Goal: Task Accomplishment & Management: Complete application form

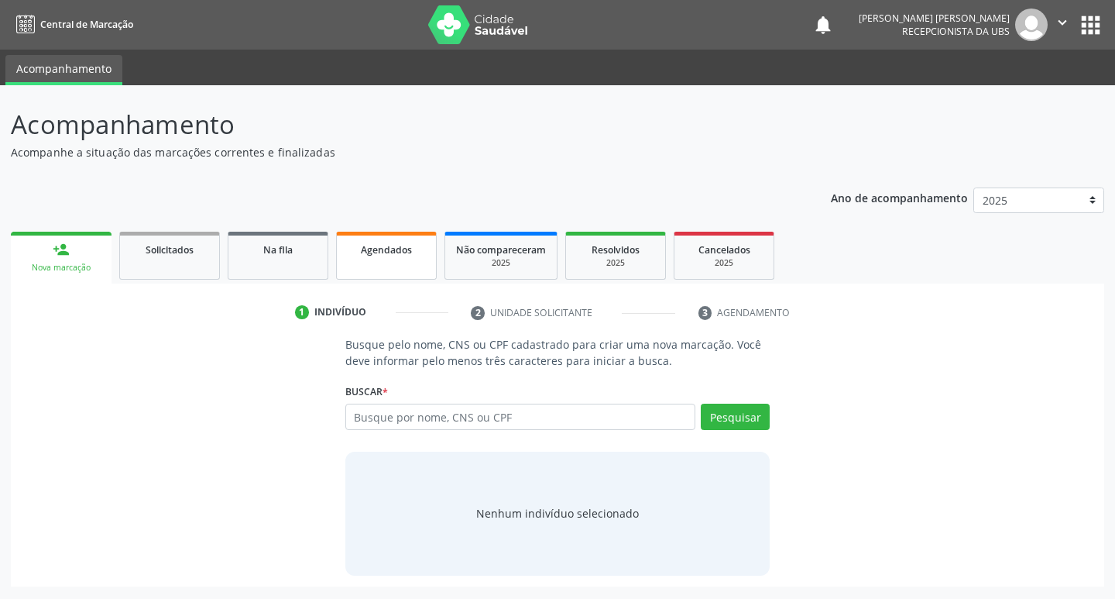
click at [364, 259] on link "Agendados" at bounding box center [386, 256] width 101 height 48
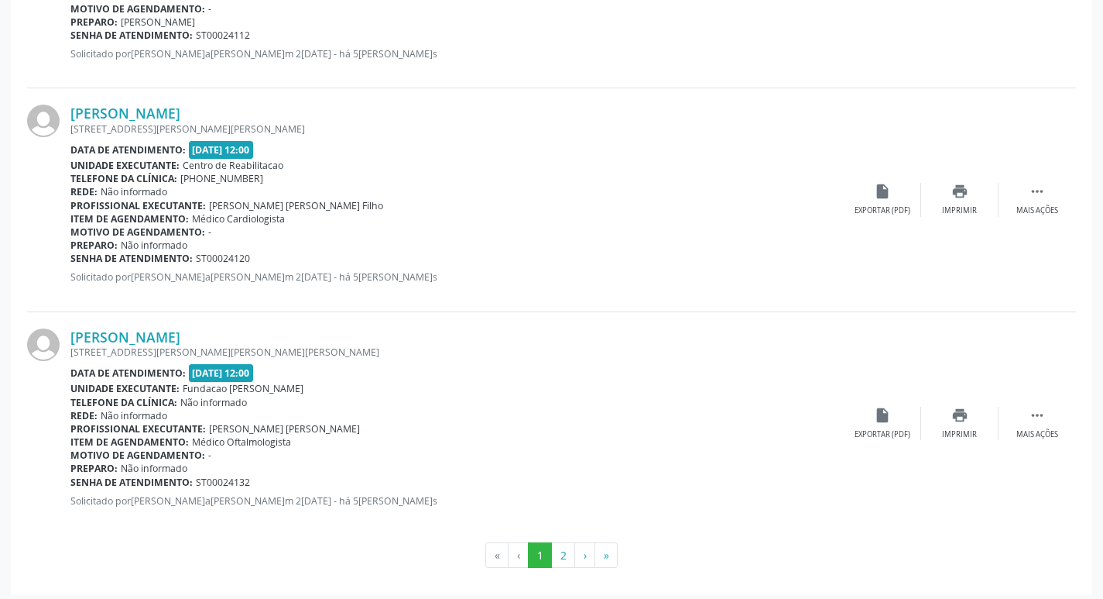
scroll to position [3284, 0]
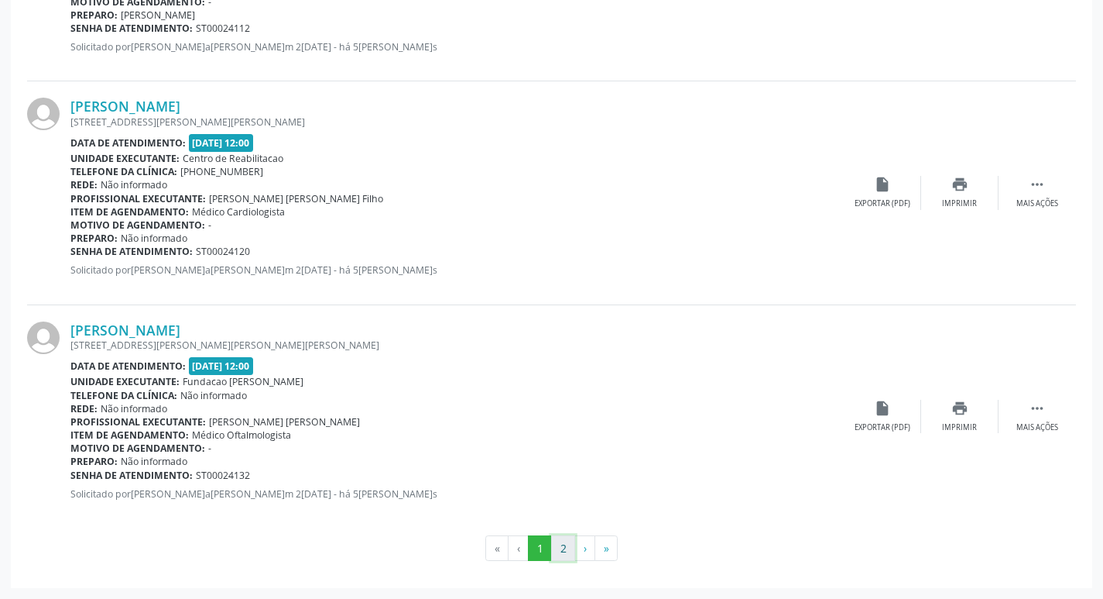
click at [565, 557] on button "2" at bounding box center [563, 548] width 24 height 26
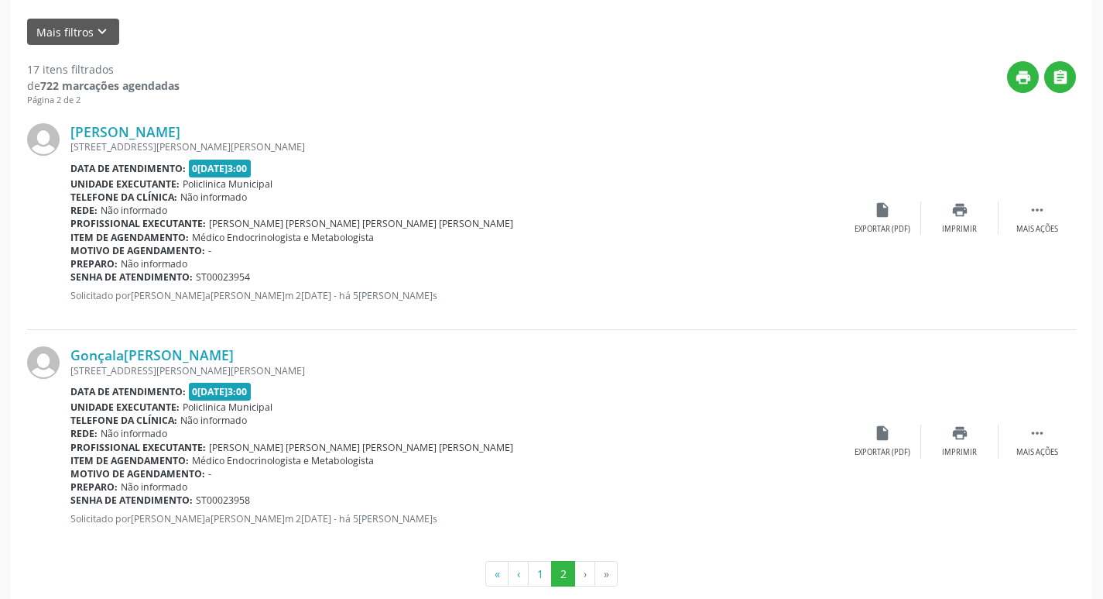
scroll to position [383, 0]
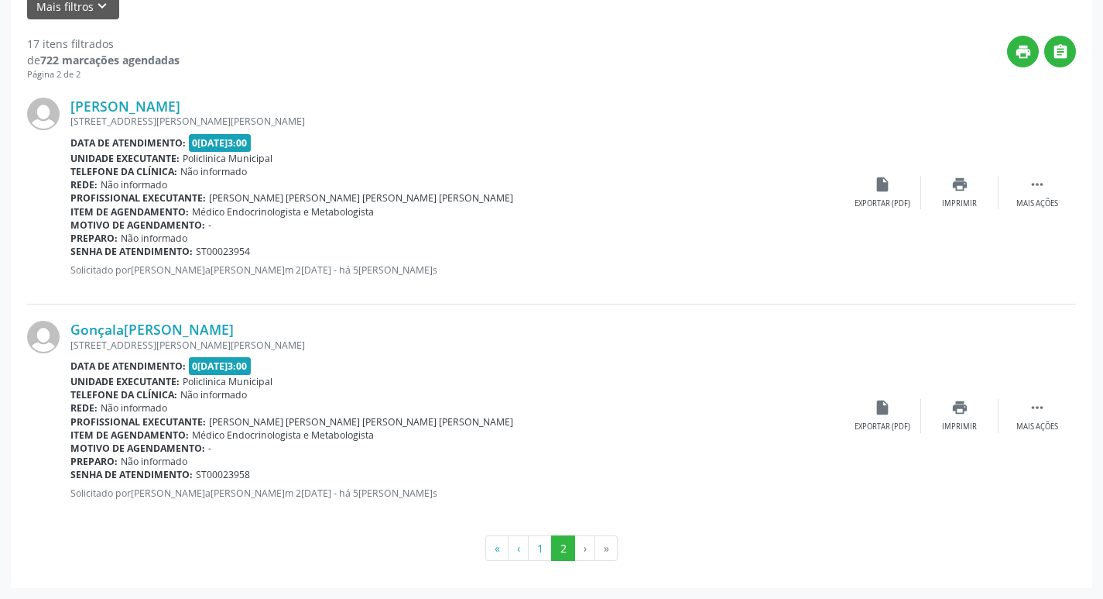
click at [587, 551] on li "›" at bounding box center [585, 548] width 20 height 26
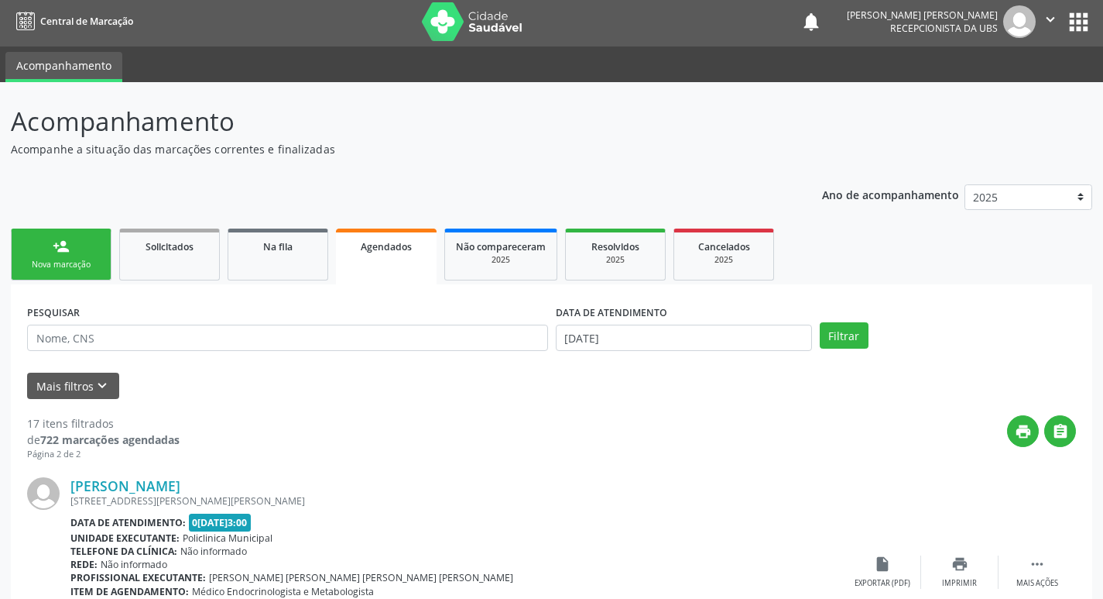
scroll to position [0, 0]
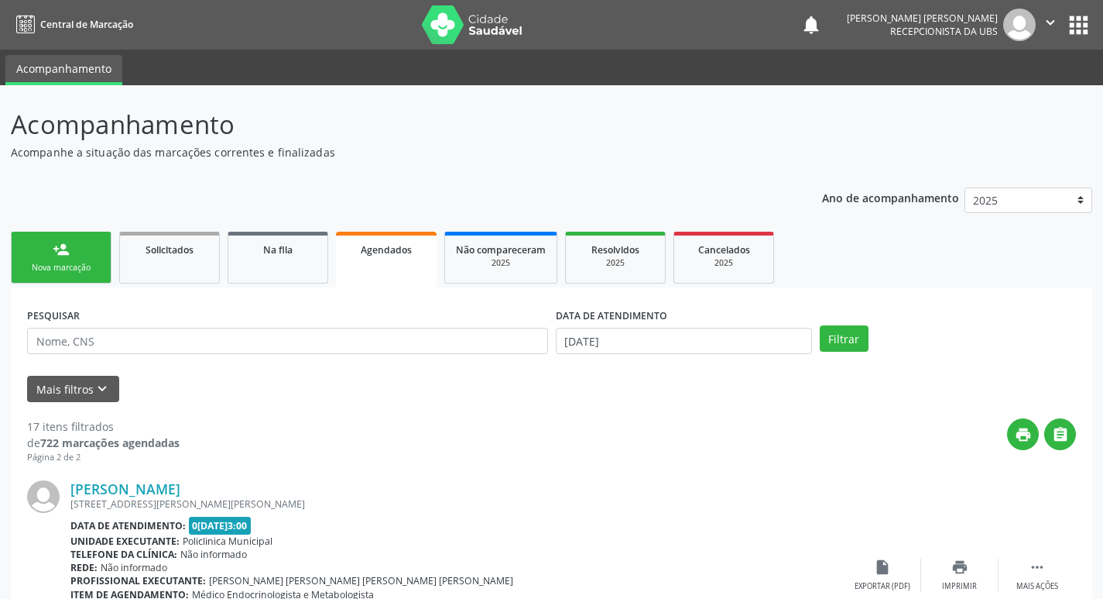
click at [67, 271] on div "Nova marcação" at bounding box center [60, 268] width 77 height 12
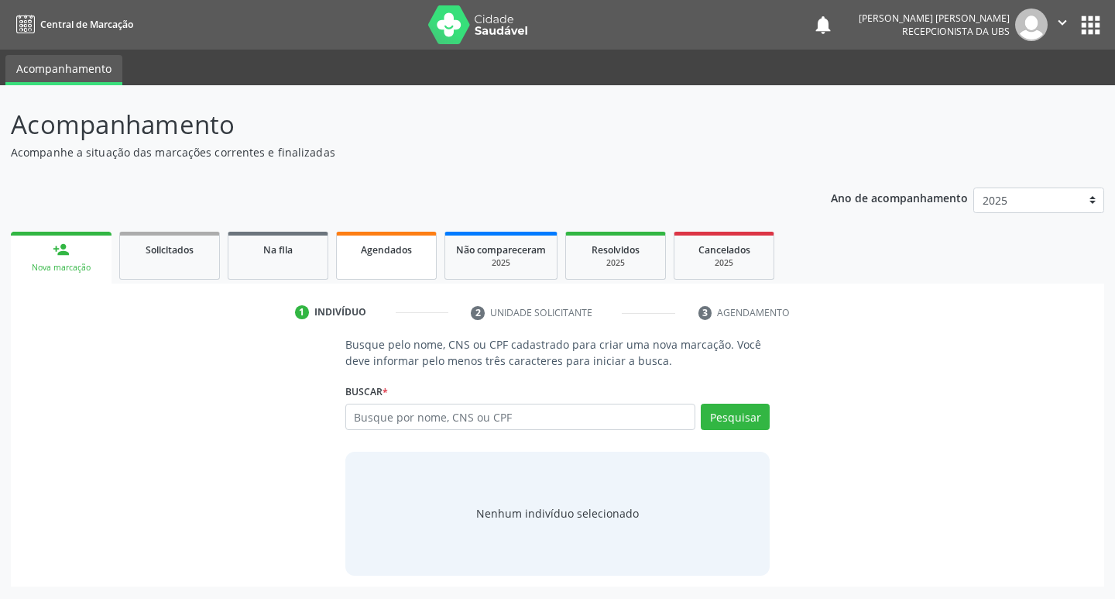
click at [419, 246] on div "Agendados" at bounding box center [386, 249] width 77 height 16
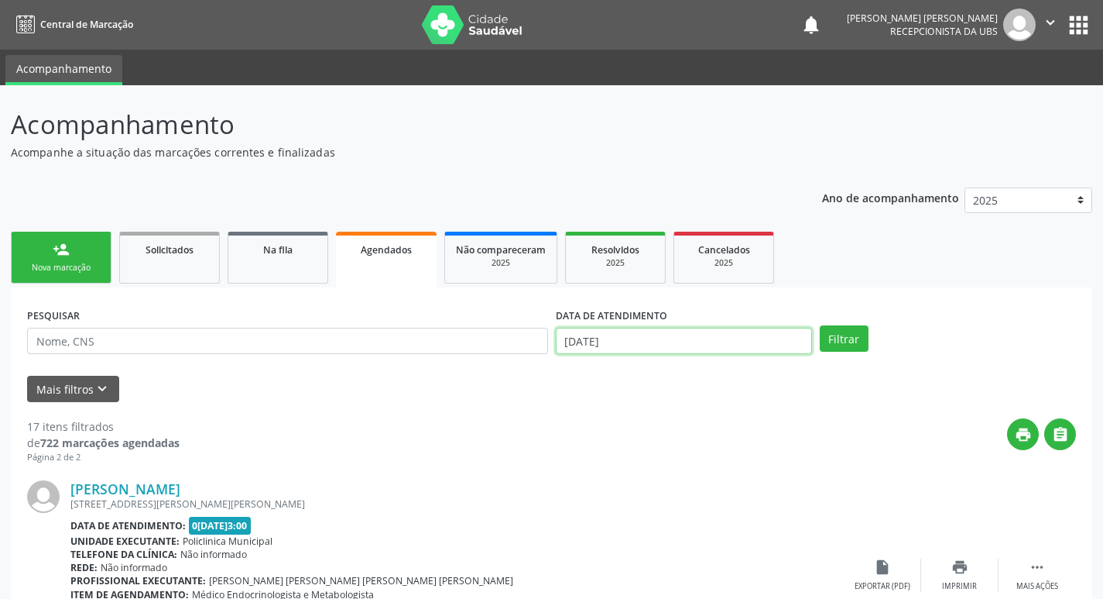
click at [633, 341] on input "[DATE]" at bounding box center [684, 341] width 256 height 26
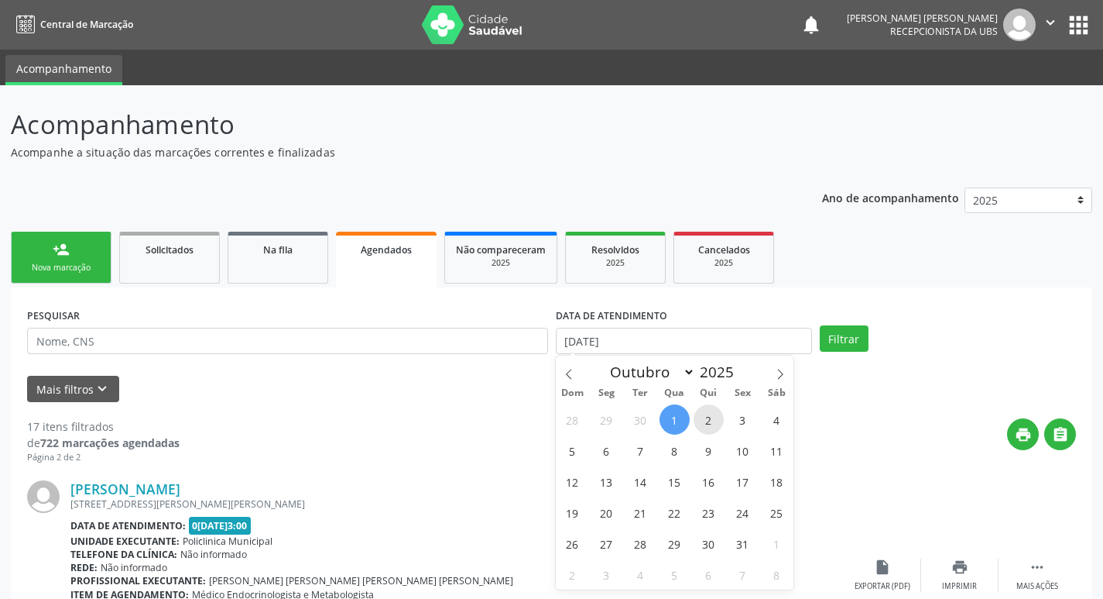
click at [707, 420] on span "2" at bounding box center [709, 419] width 30 height 30
type input "[DATE]"
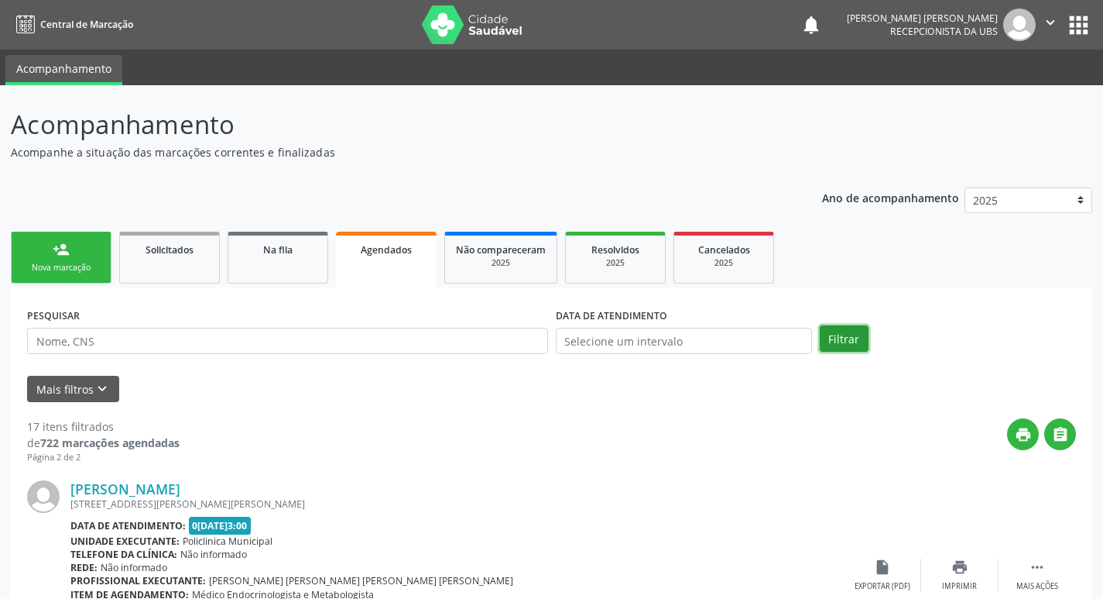
click at [846, 339] on button "Filtrar" at bounding box center [844, 338] width 49 height 26
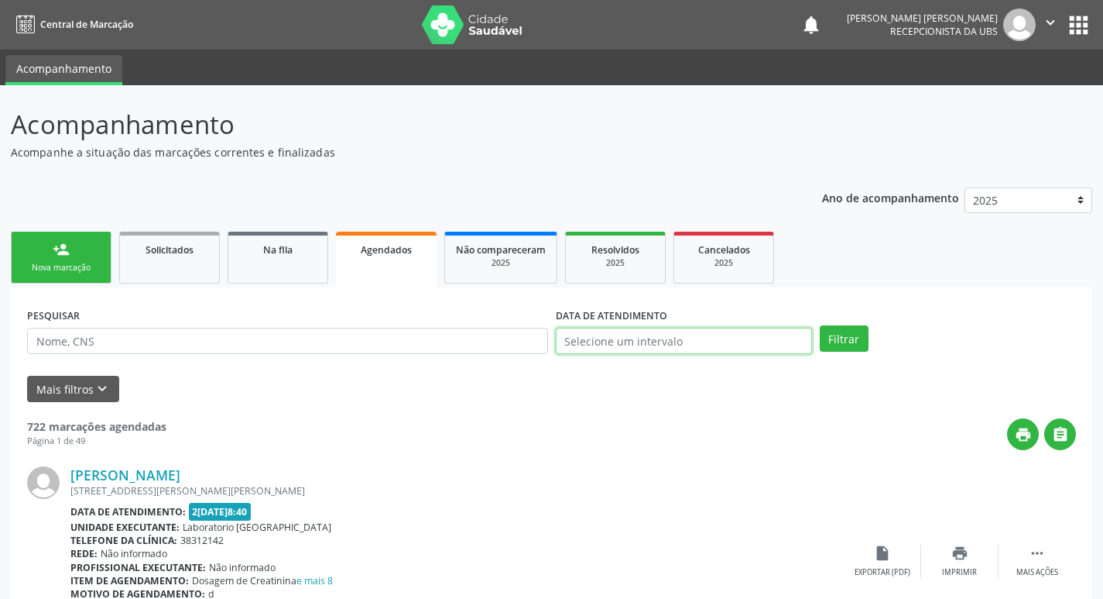
click at [740, 356] on body "Central de Marcação notifications [PERSON_NAME] [PERSON_NAME] Recepcionista da …" at bounding box center [551, 299] width 1103 height 599
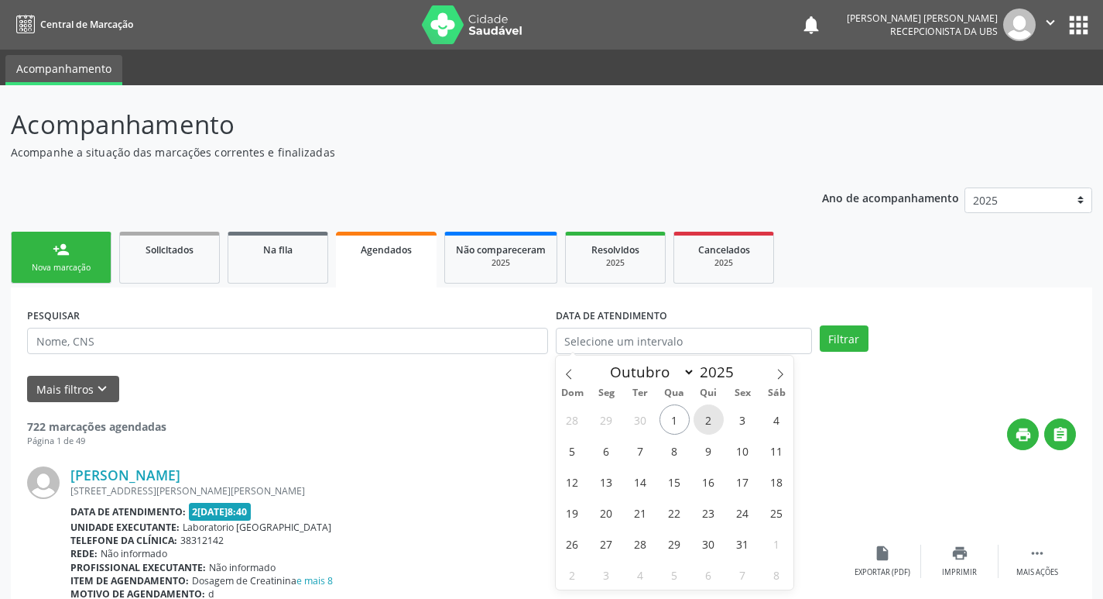
click at [706, 415] on span "2" at bounding box center [709, 419] width 30 height 30
type input "[DATE]"
click at [842, 352] on div "PESQUISAR DATA DE ATENDIMENTO Filtrar" at bounding box center [551, 334] width 1057 height 60
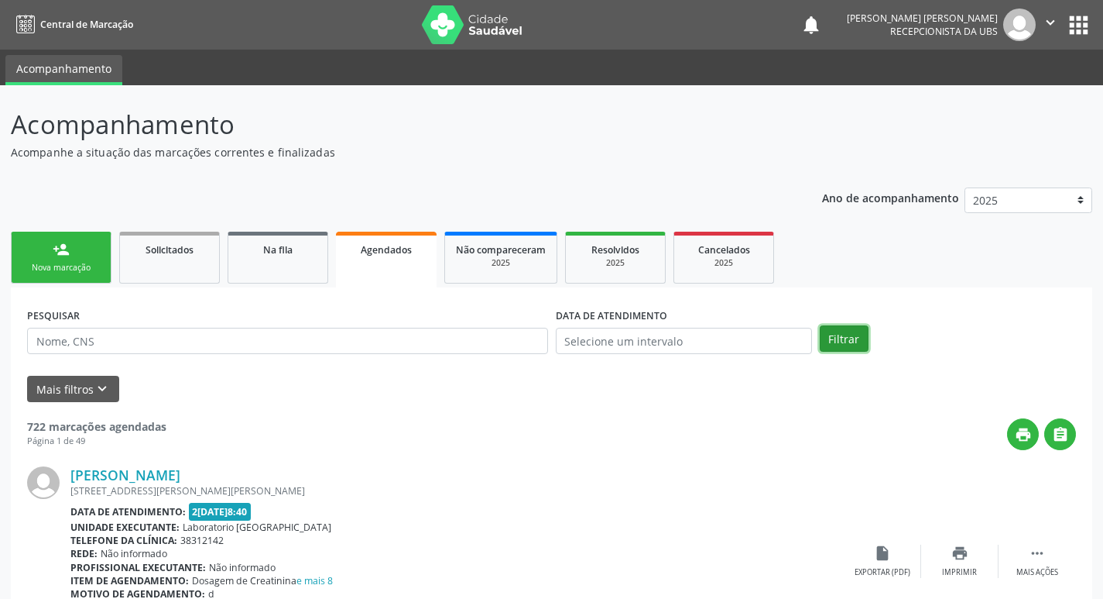
click at [850, 340] on button "Filtrar" at bounding box center [844, 338] width 49 height 26
click at [673, 345] on input "text" at bounding box center [684, 341] width 256 height 26
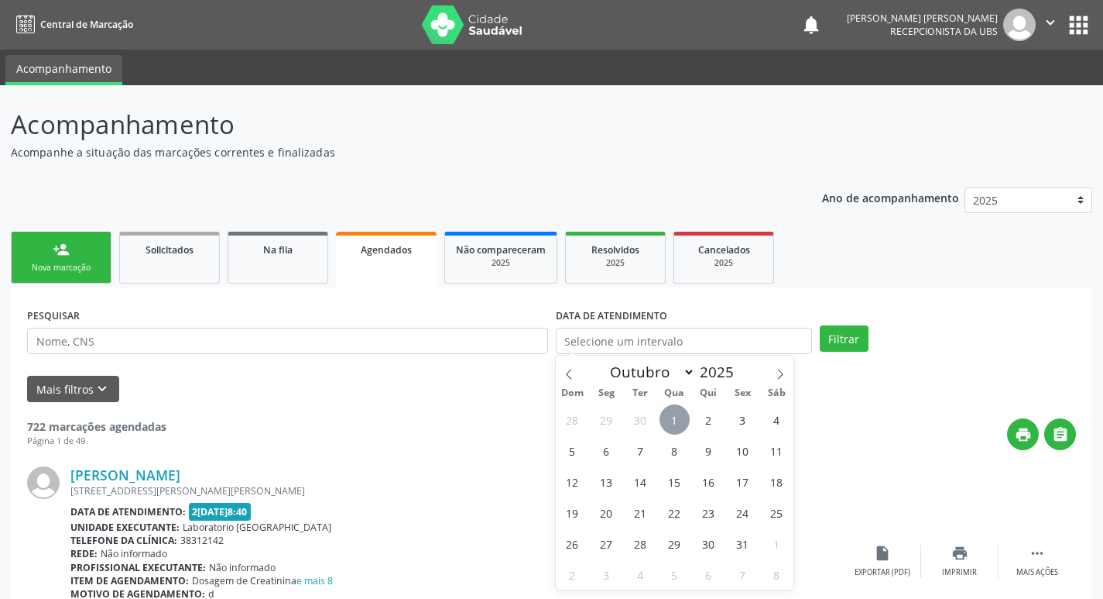
click at [681, 407] on span "1" at bounding box center [675, 419] width 30 height 30
type input "[DATE]"
click at [702, 419] on span "2" at bounding box center [709, 419] width 30 height 30
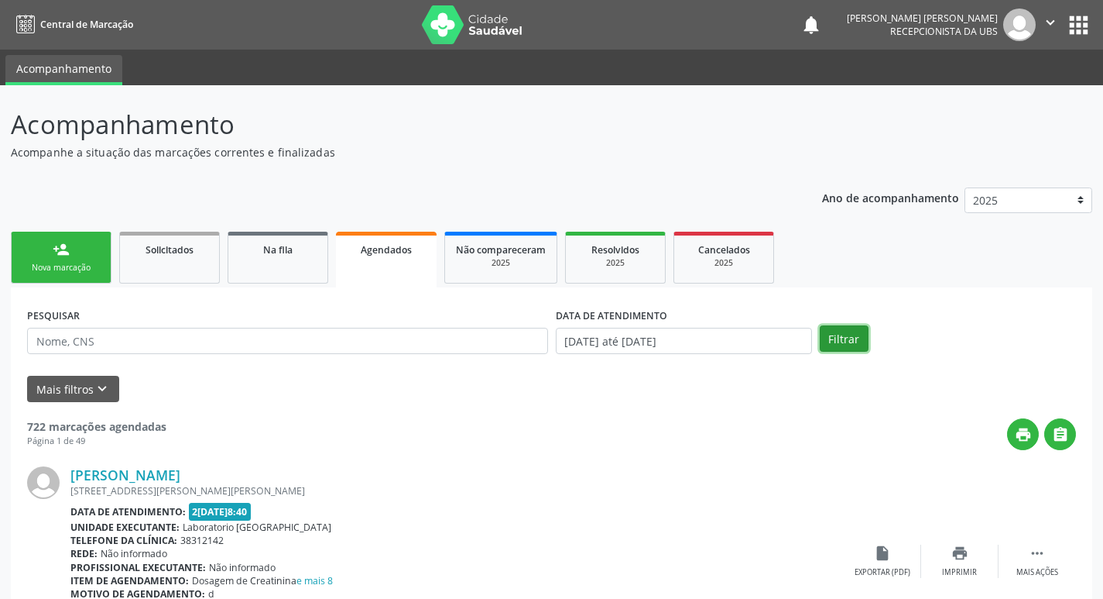
click at [846, 342] on button "Filtrar" at bounding box center [844, 338] width 49 height 26
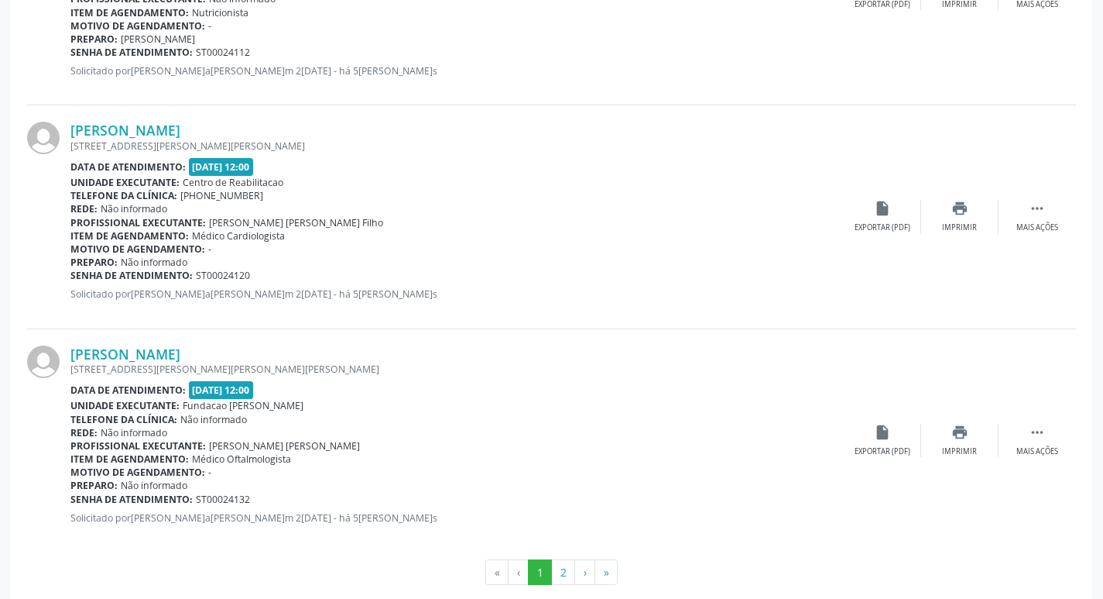
scroll to position [3284, 0]
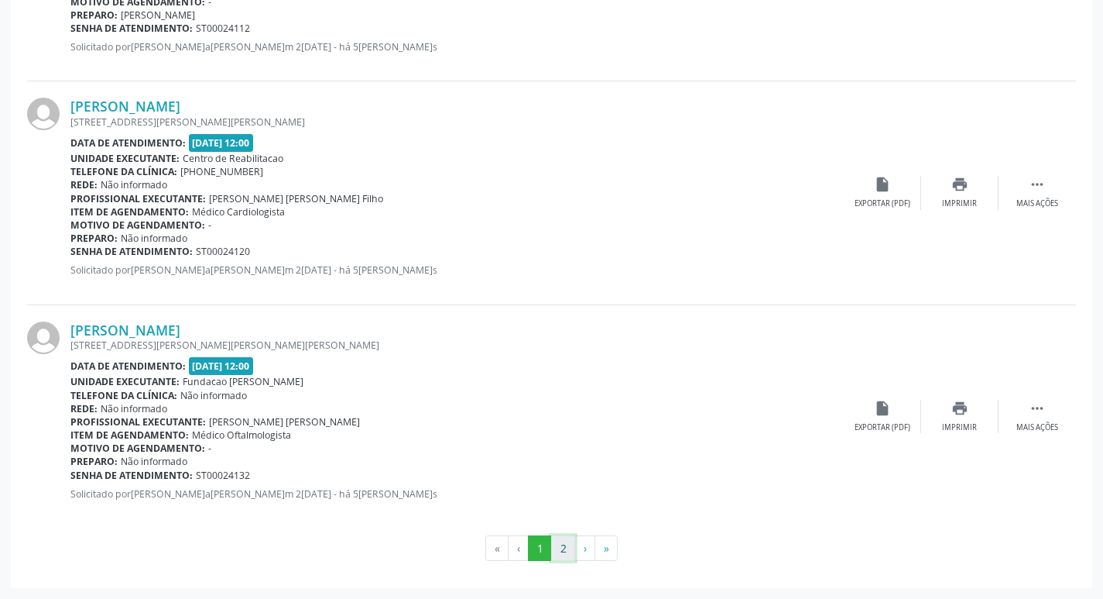
click at [561, 546] on button "2" at bounding box center [563, 548] width 24 height 26
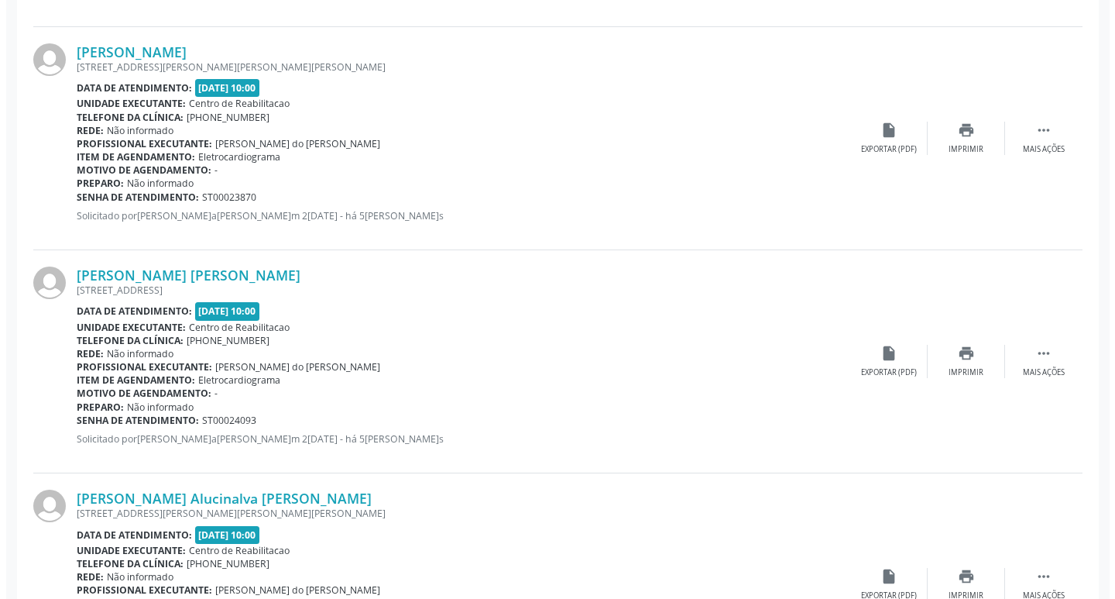
scroll to position [1781, 0]
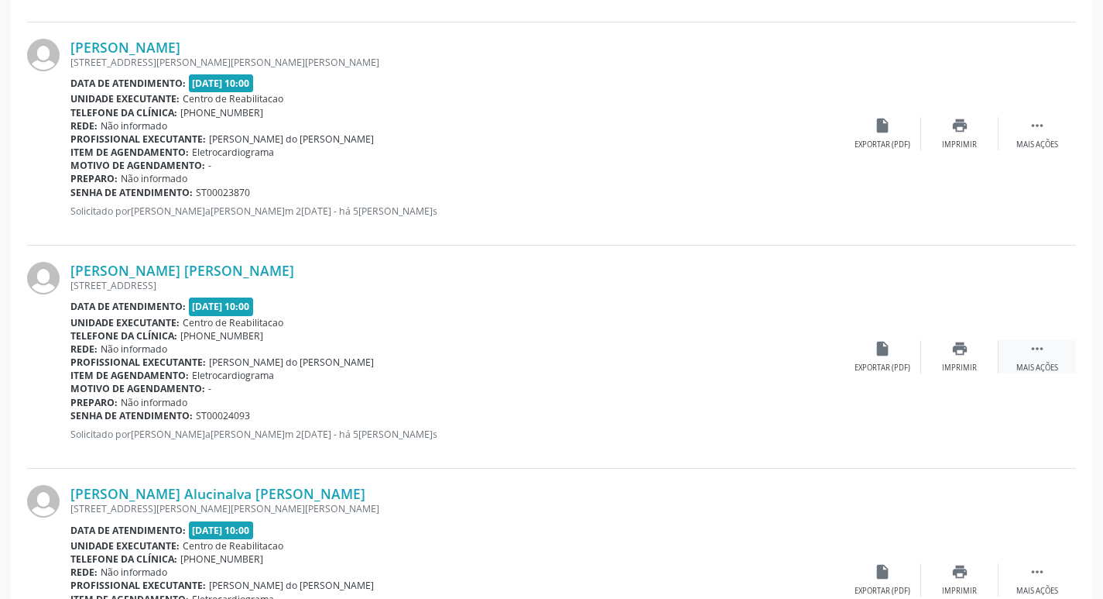
click at [1029, 357] on div " Mais ações" at bounding box center [1037, 356] width 77 height 33
click at [875, 361] on div "cancel Cancelar" at bounding box center [882, 356] width 77 height 33
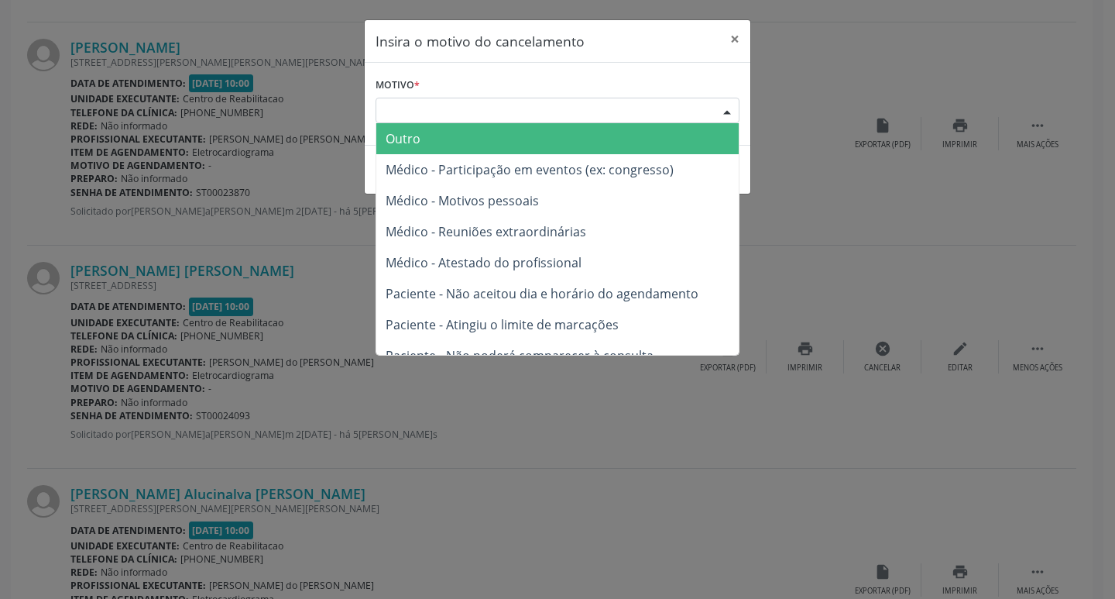
click at [581, 120] on div "Escolha o motivo" at bounding box center [558, 111] width 364 height 26
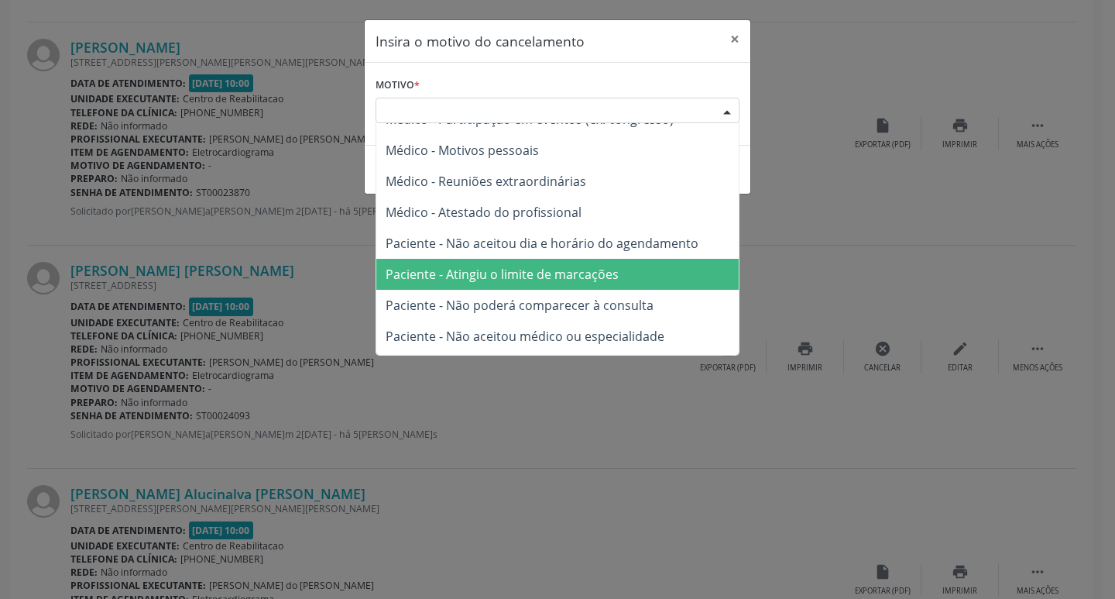
scroll to position [77, 0]
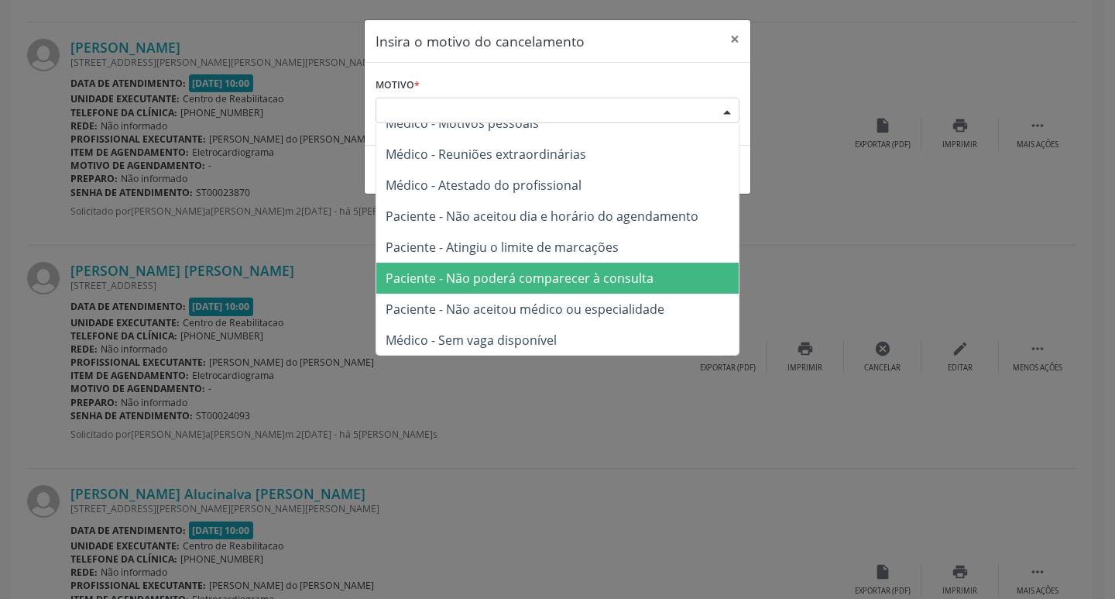
click at [488, 278] on span "Paciente - Não poderá comparecer à consulta" at bounding box center [520, 277] width 268 height 17
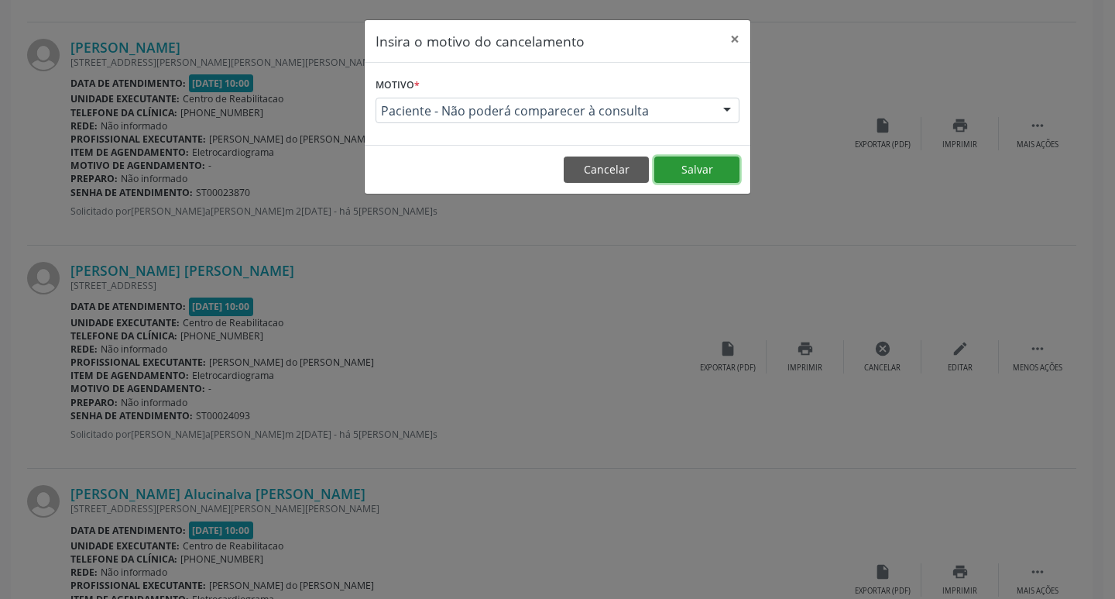
click at [689, 168] on button "Salvar" at bounding box center [696, 169] width 85 height 26
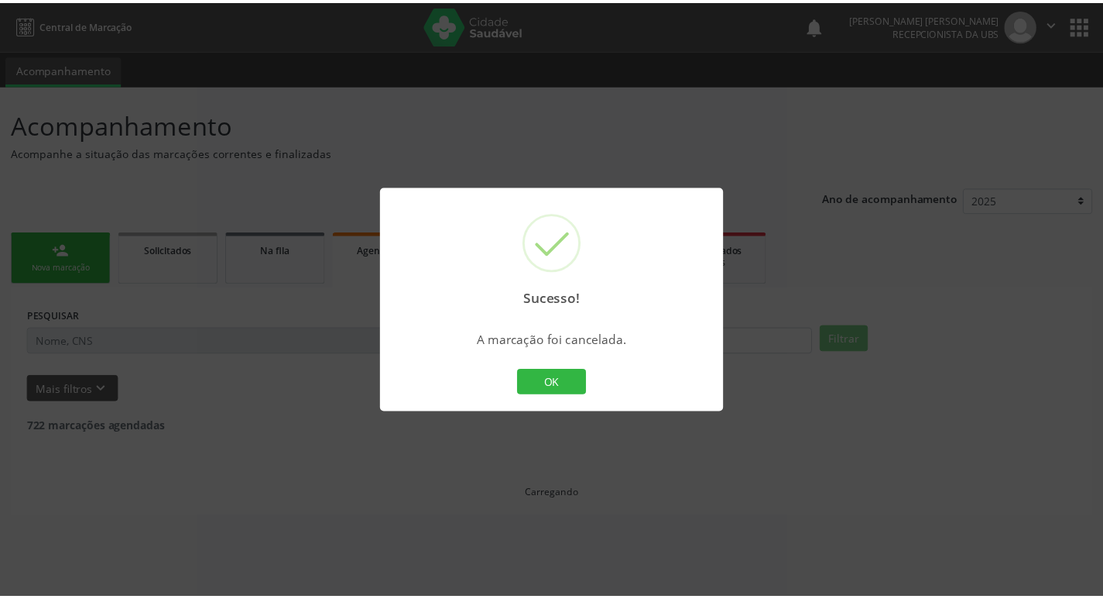
scroll to position [0, 0]
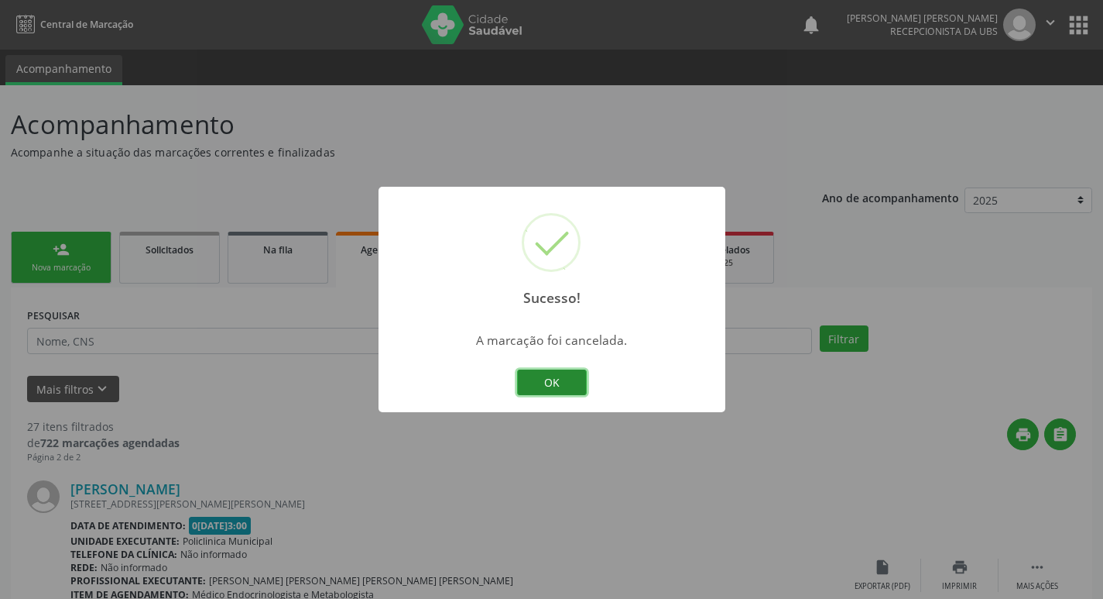
click at [561, 384] on button "OK" at bounding box center [552, 382] width 70 height 26
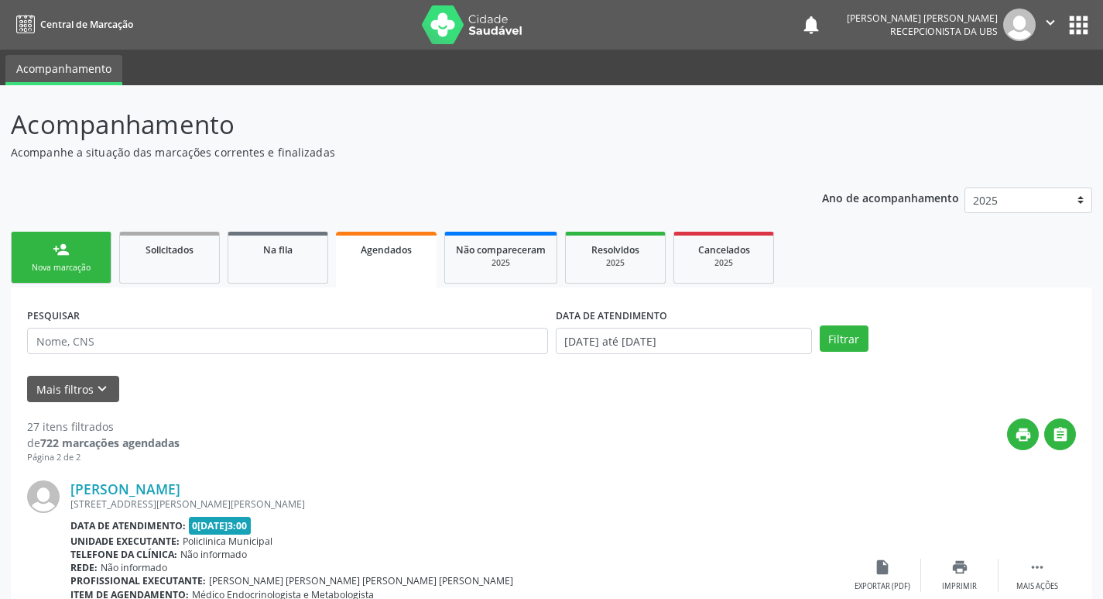
click at [85, 279] on link "person_add Nova marcação" at bounding box center [61, 258] width 101 height 52
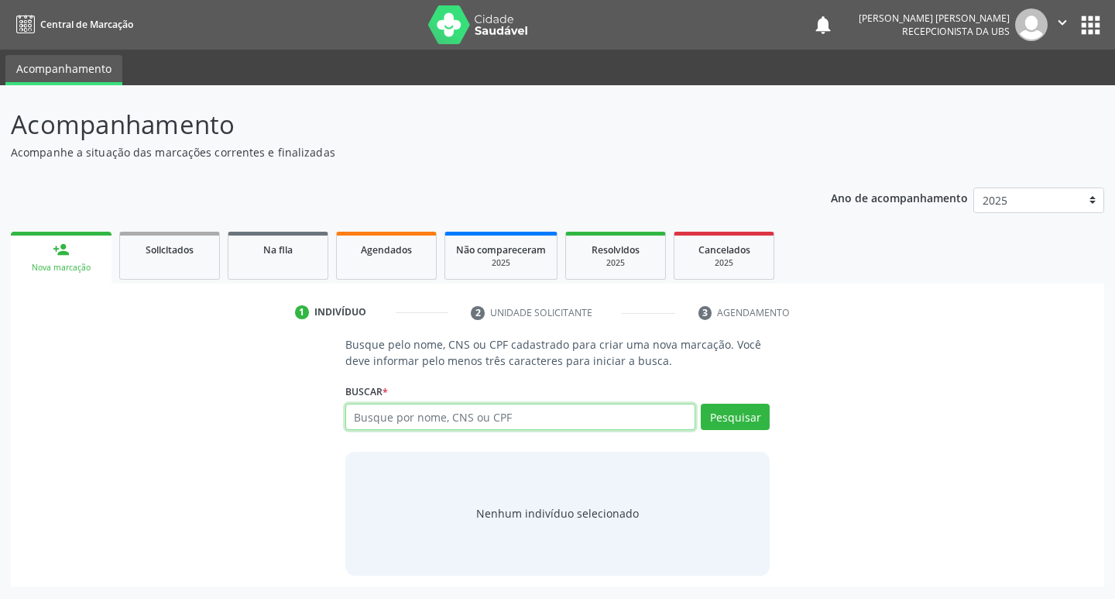
click at [455, 420] on input "text" at bounding box center [520, 416] width 351 height 26
type input "703104895014760"
click at [729, 408] on button "Pesquisar" at bounding box center [735, 416] width 69 height 26
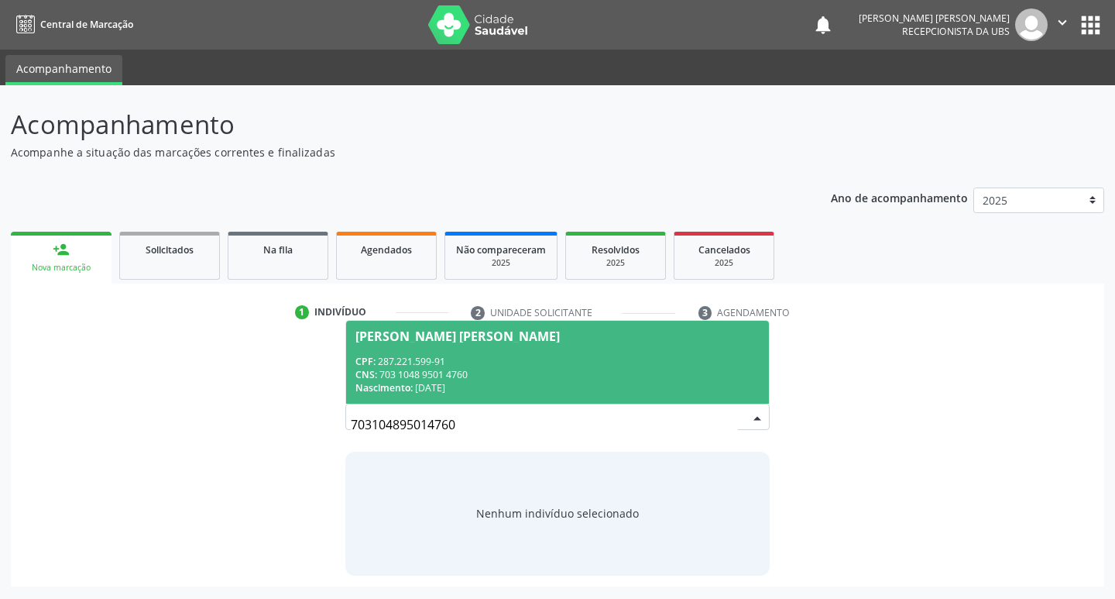
click at [515, 351] on span "[PERSON_NAME] [PERSON_NAME] CPF: 287.221.599-91 CNS: 703 1048 9501 4760 Nascime…" at bounding box center [558, 362] width 424 height 83
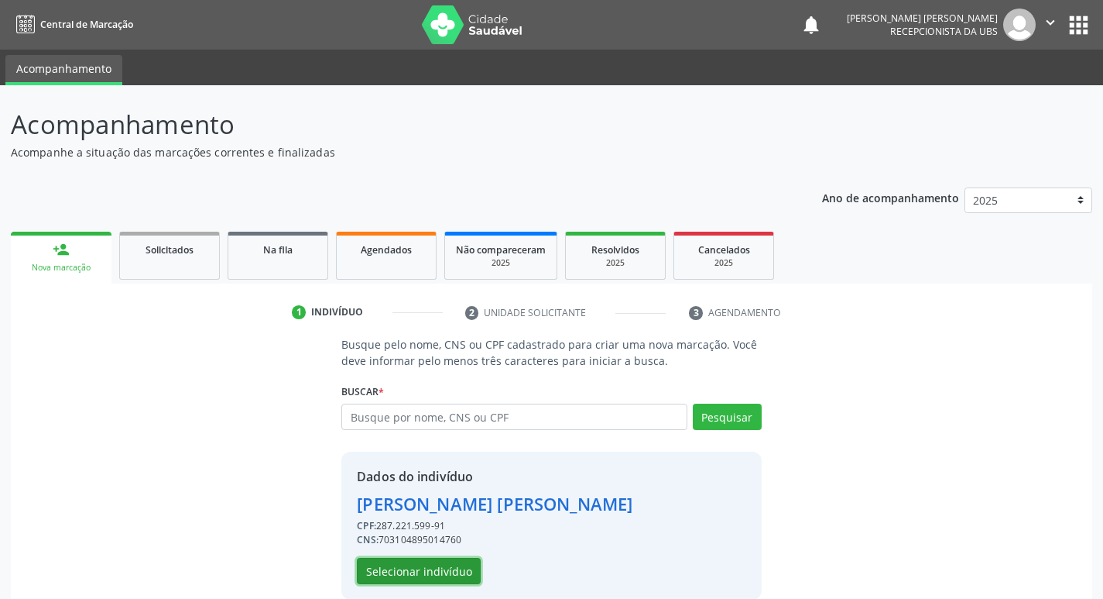
click at [414, 570] on button "Selecionar indivíduo" at bounding box center [419, 571] width 124 height 26
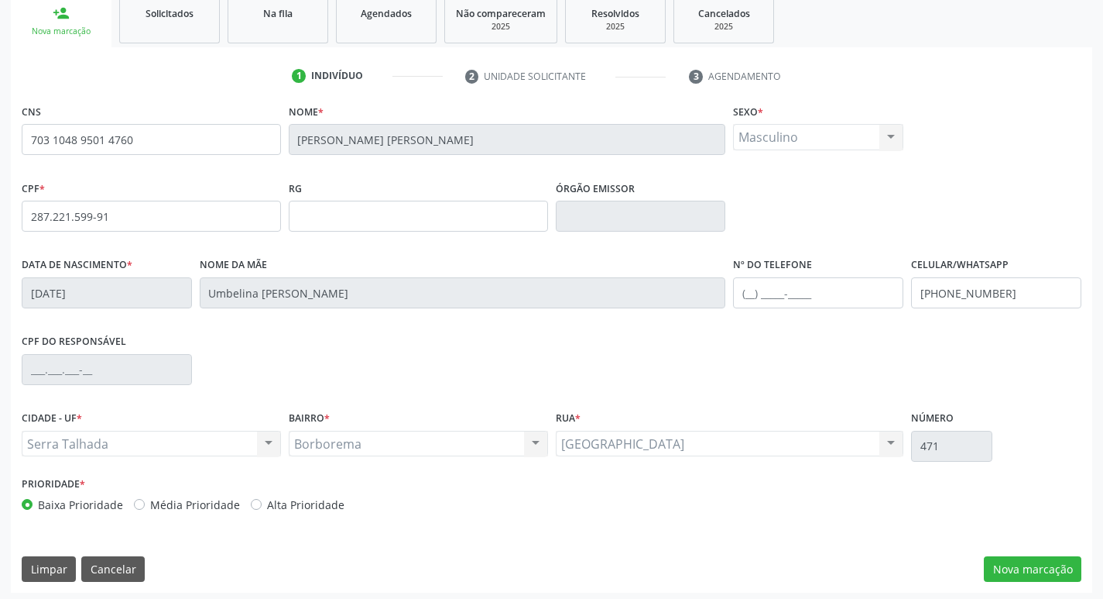
scroll to position [241, 0]
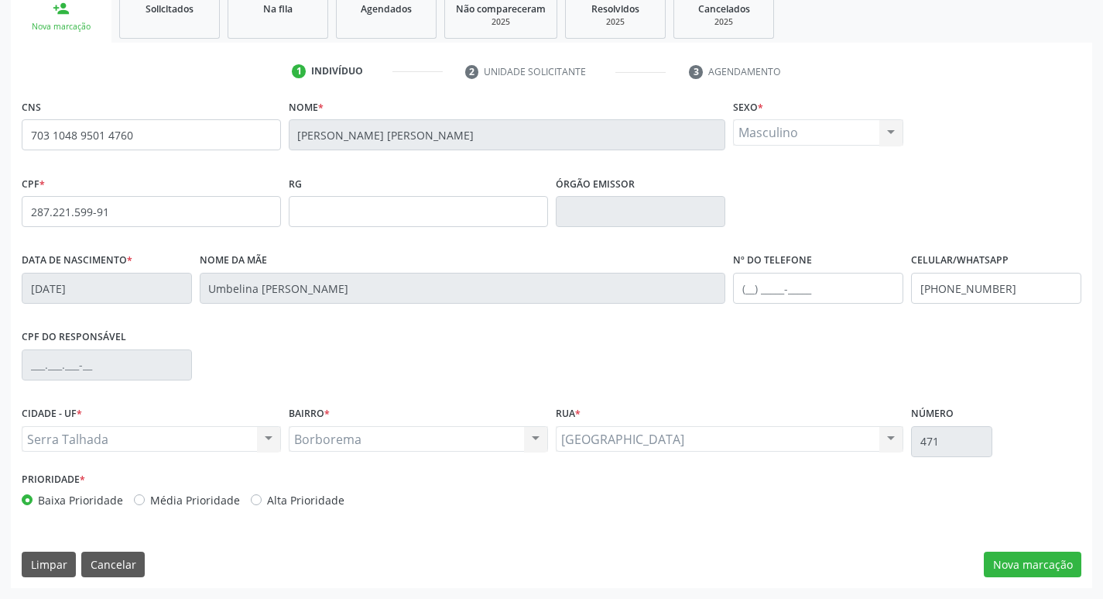
click at [1028, 581] on div "CNS 703 1048 9501 4760 [GEOGRAPHIC_DATA] * [PERSON_NAME] [PERSON_NAME] Sexo * M…" at bounding box center [552, 341] width 1082 height 492
drag, startPoint x: 1034, startPoint y: 572, endPoint x: 1025, endPoint y: 570, distance: 8.8
click at [1033, 571] on button "Nova marcação" at bounding box center [1033, 564] width 98 height 26
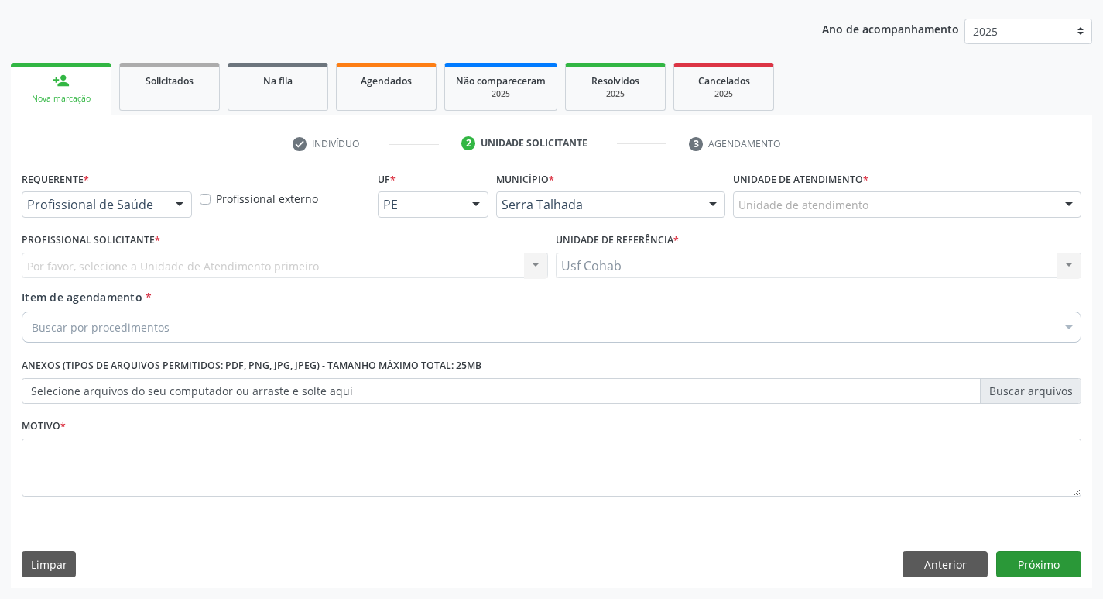
scroll to position [169, 0]
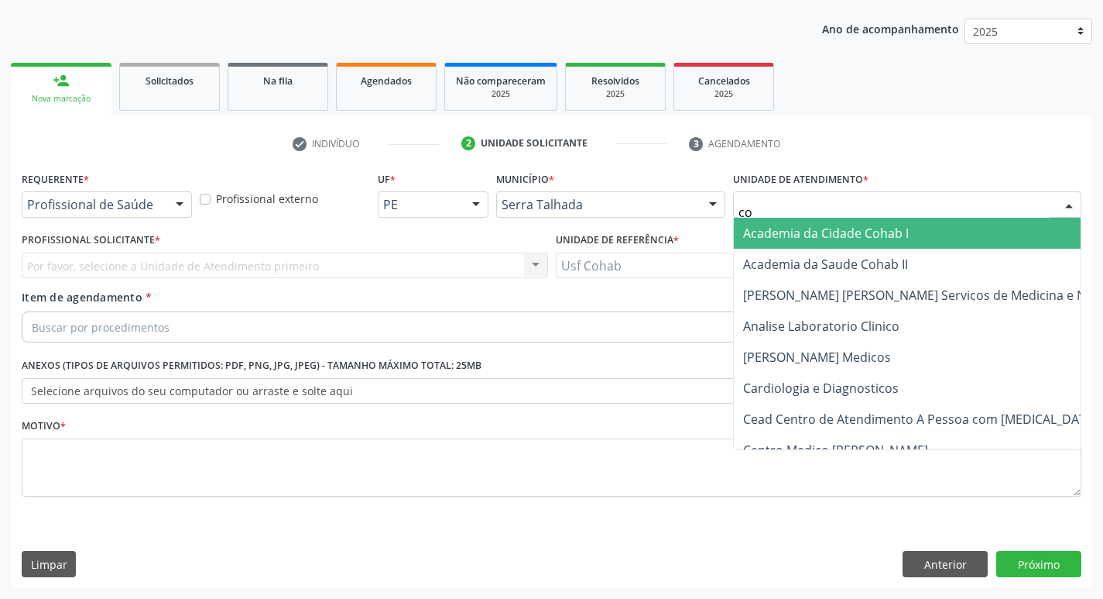
type input "coh"
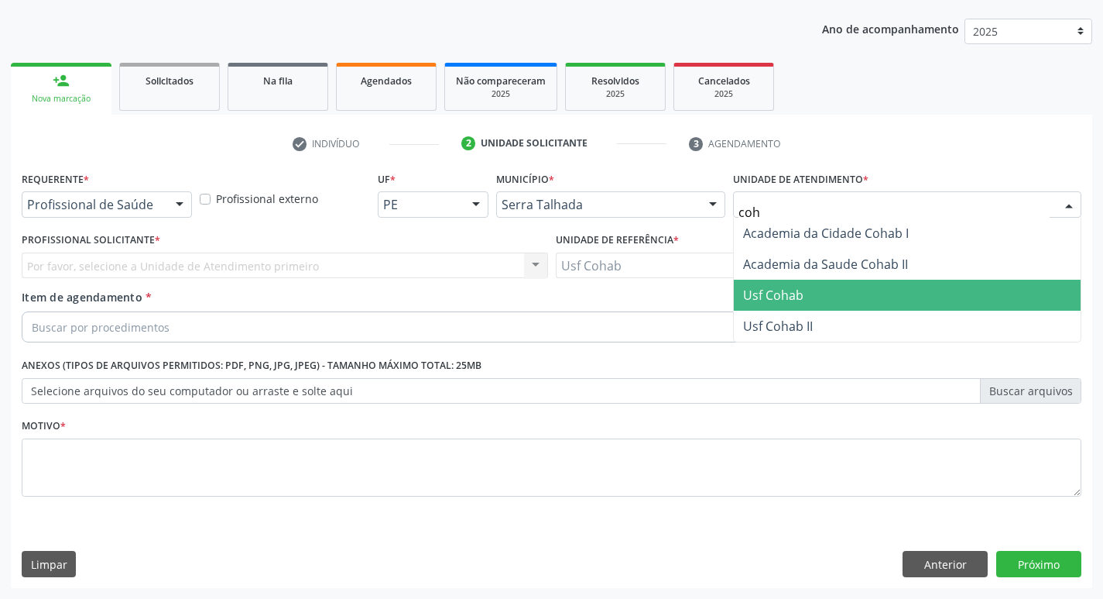
click at [818, 292] on span "Usf Cohab" at bounding box center [907, 295] width 347 height 31
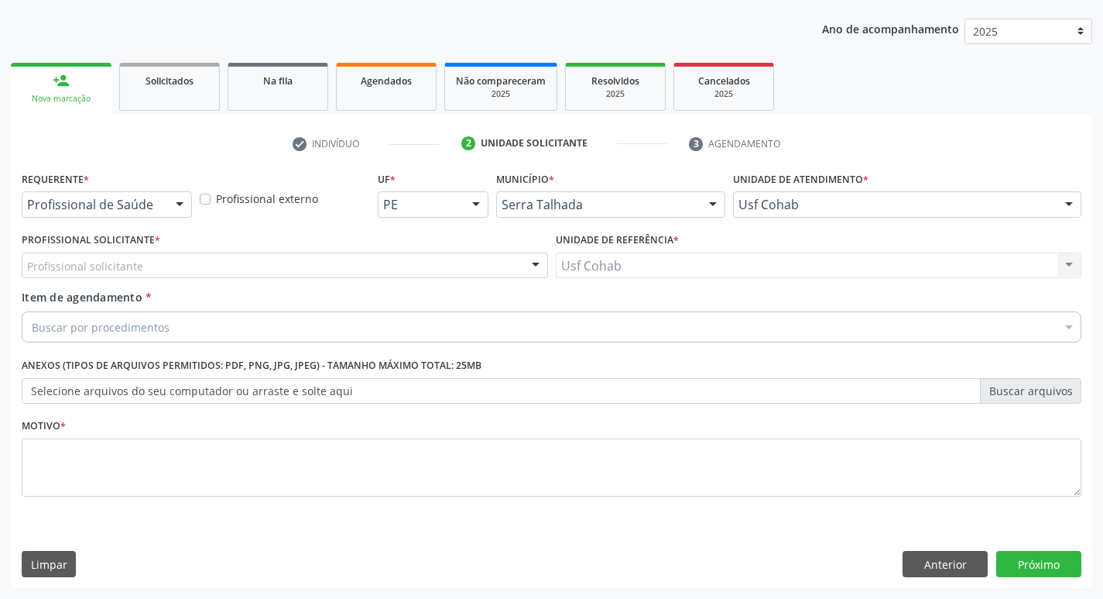
click at [292, 266] on div "Profissional solicitante" at bounding box center [285, 265] width 527 height 26
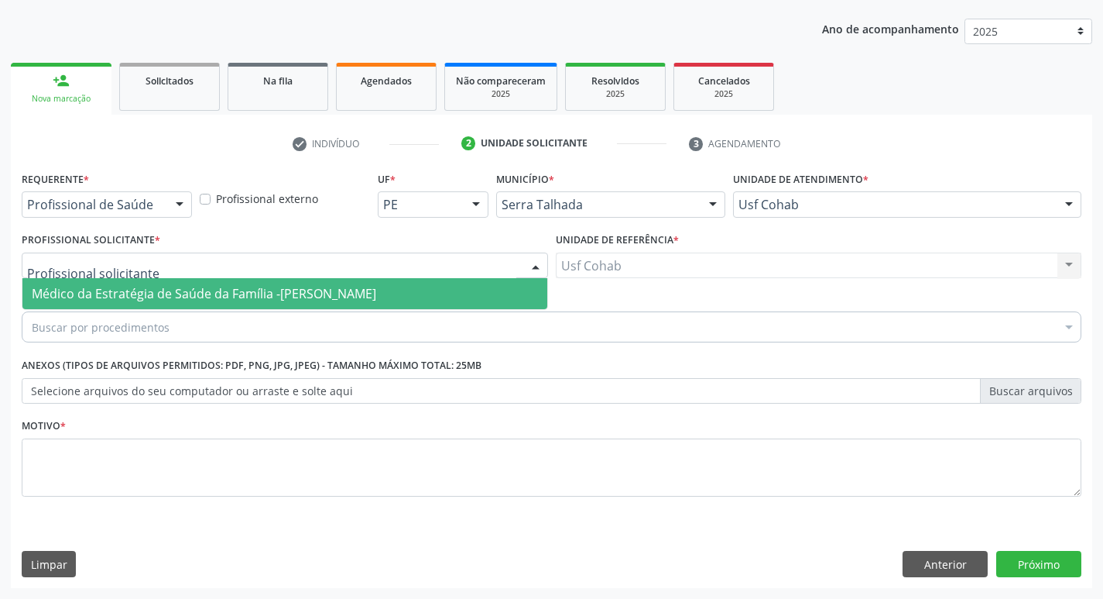
click at [280, 297] on span "Médico da Estratégia de Saúde da Família -[PERSON_NAME]" at bounding box center [204, 293] width 345 height 17
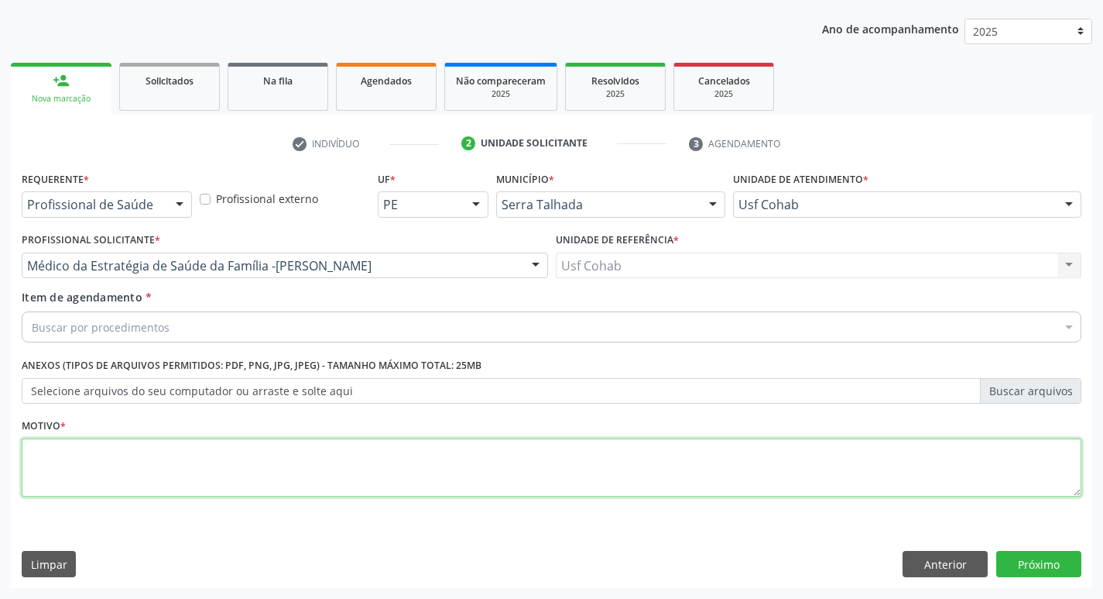
click at [218, 483] on textarea at bounding box center [552, 467] width 1060 height 59
type textarea "-"
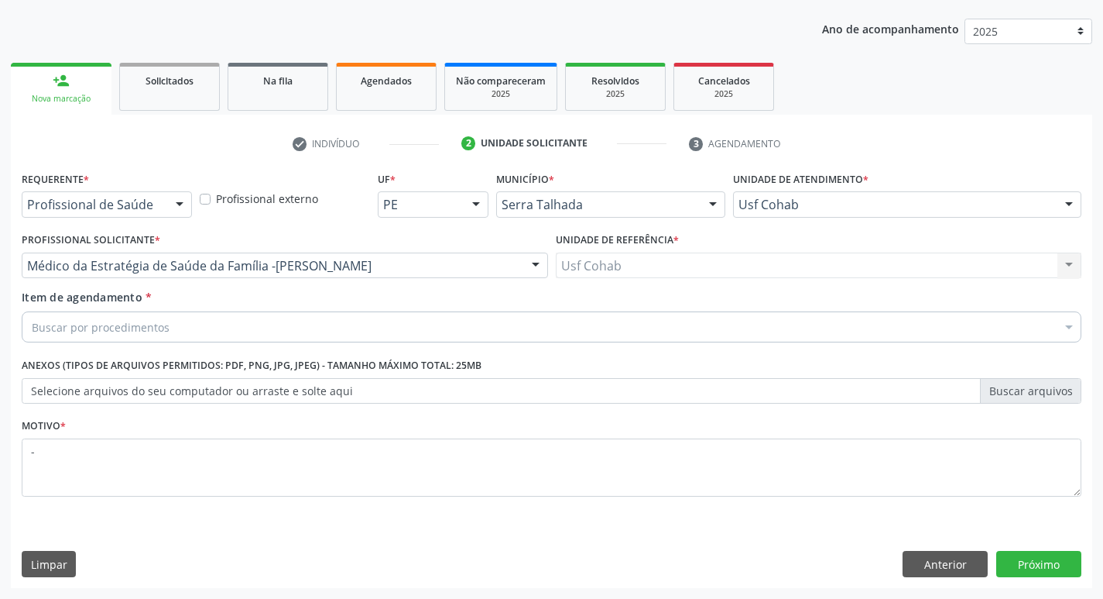
click at [310, 340] on div "Buscar por procedimentos" at bounding box center [552, 326] width 1060 height 31
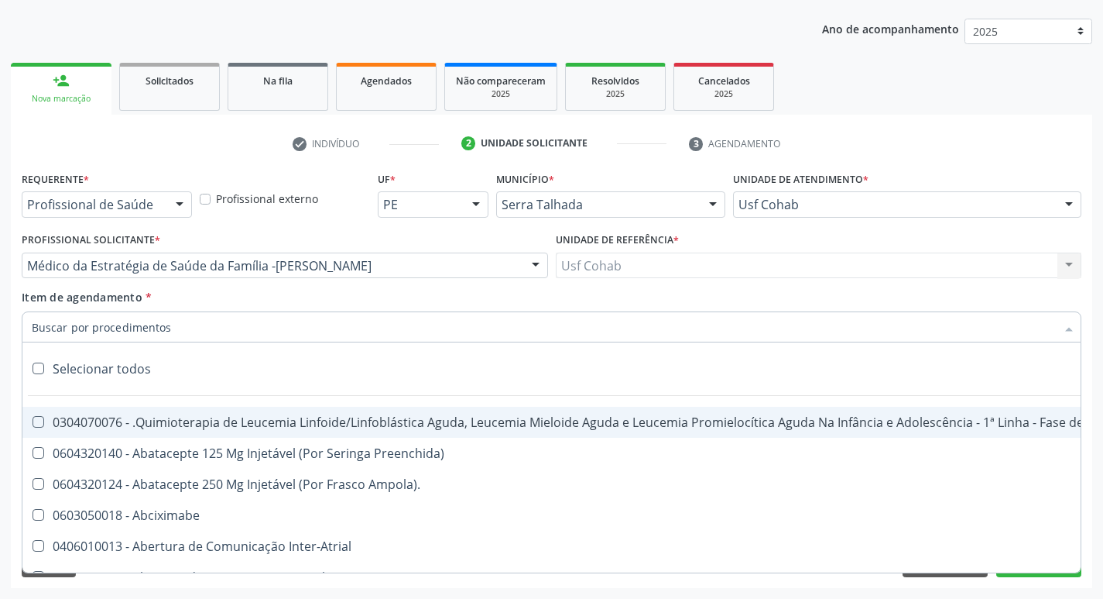
click at [313, 338] on input "Item de agendamento *" at bounding box center [544, 326] width 1024 height 31
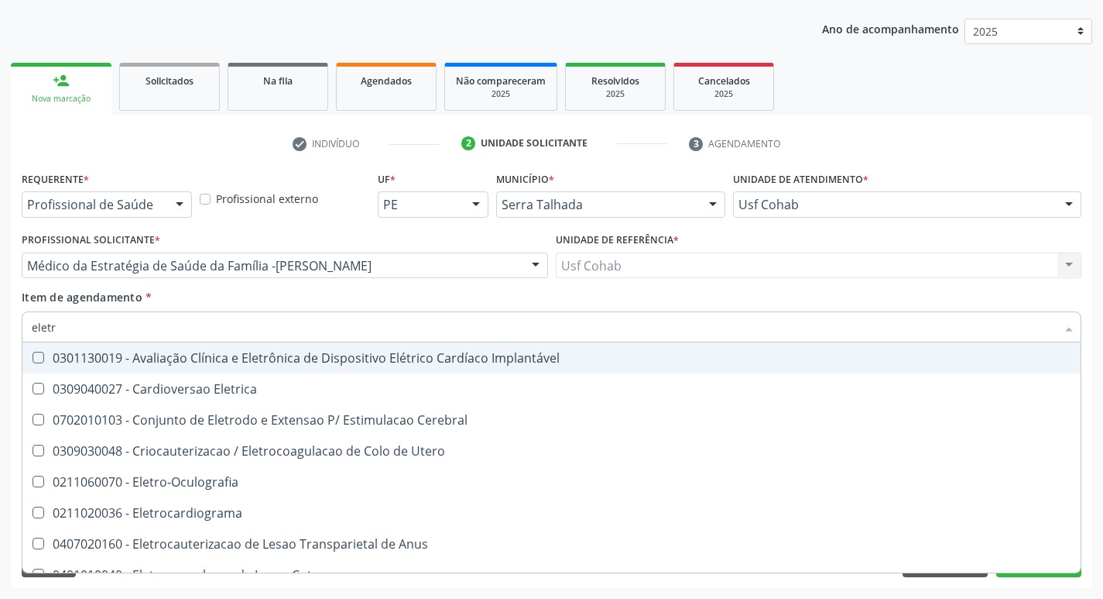
type input "eletro"
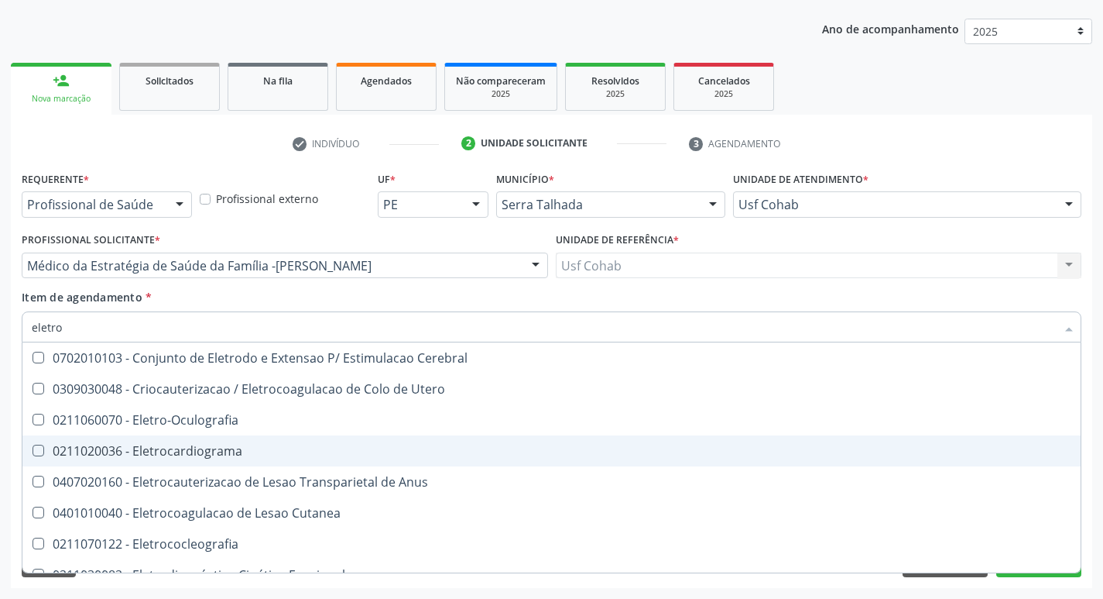
click at [252, 452] on div "0211020036 - Eletrocardiograma" at bounding box center [586, 450] width 1108 height 12
checkbox Eletrocardiograma "true"
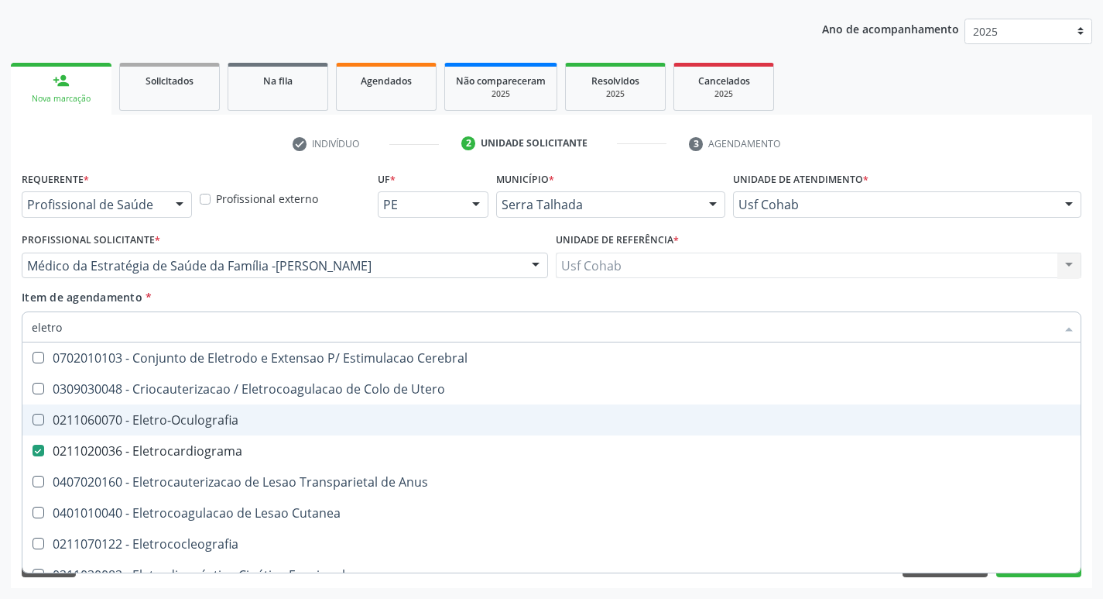
click at [0, 412] on div "Acompanhamento Acompanhe a situação das marcações correntes e finalizadas Relat…" at bounding box center [551, 257] width 1103 height 682
checkbox Utero "true"
checkbox Eletrocardiograma "false"
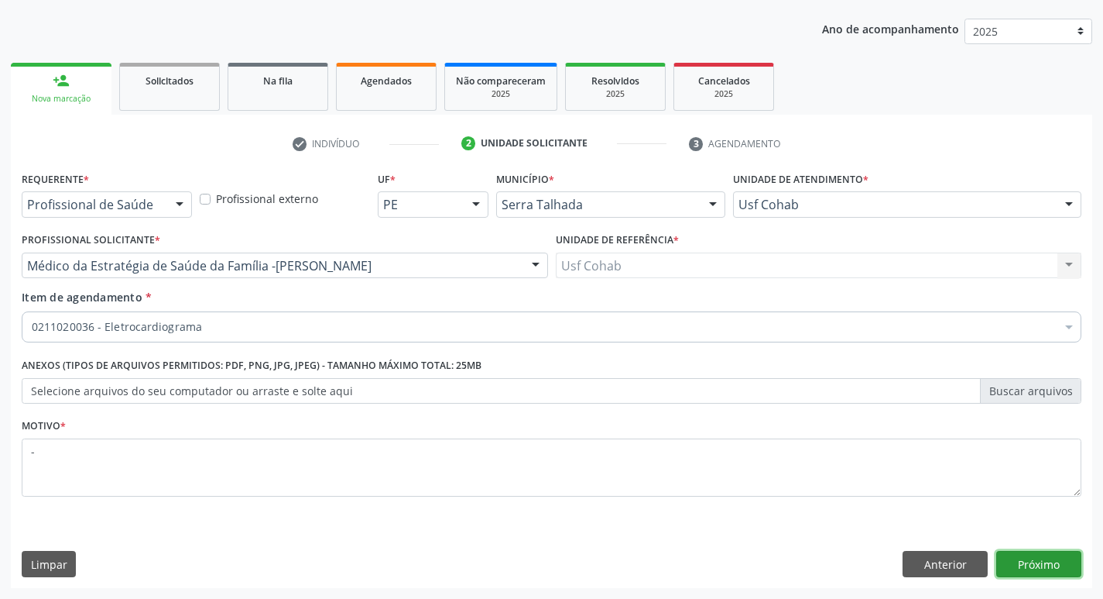
click at [1038, 554] on button "Próximo" at bounding box center [1039, 564] width 85 height 26
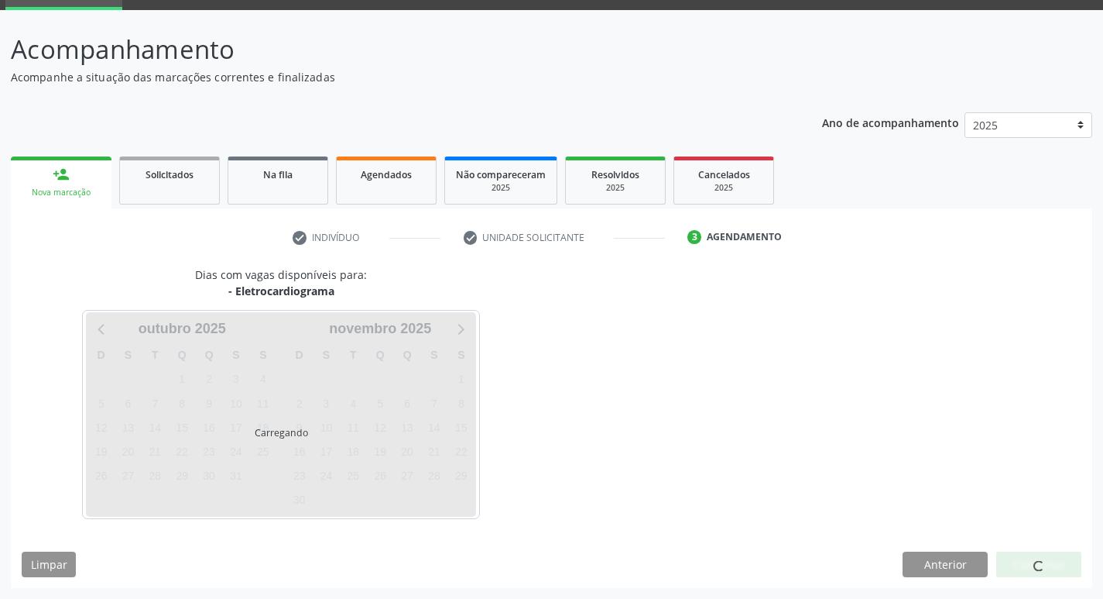
scroll to position [75, 0]
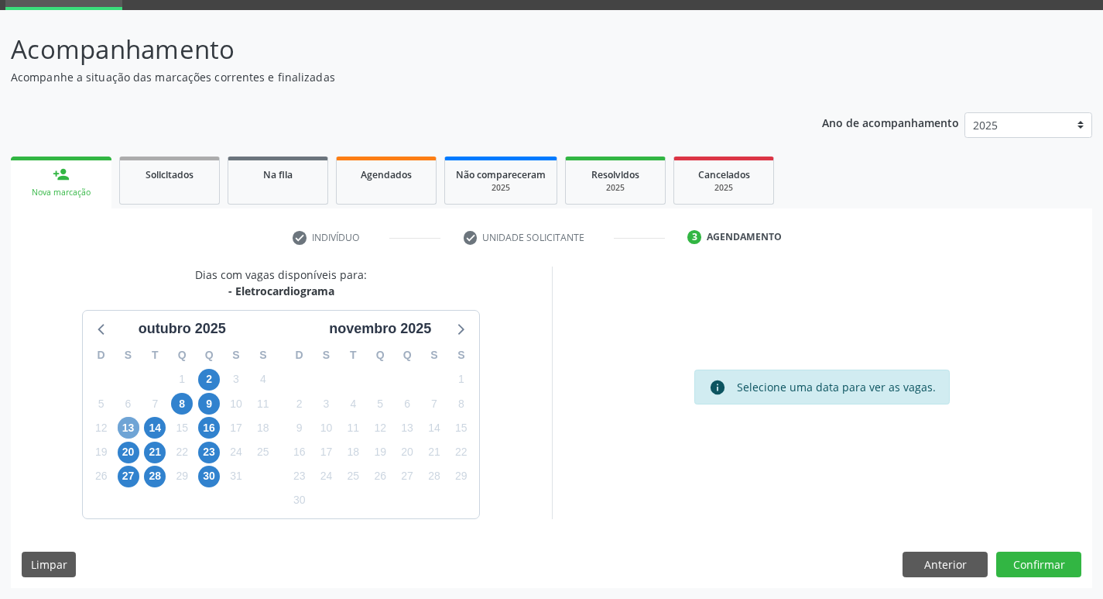
click at [132, 428] on span "13" at bounding box center [129, 428] width 22 height 22
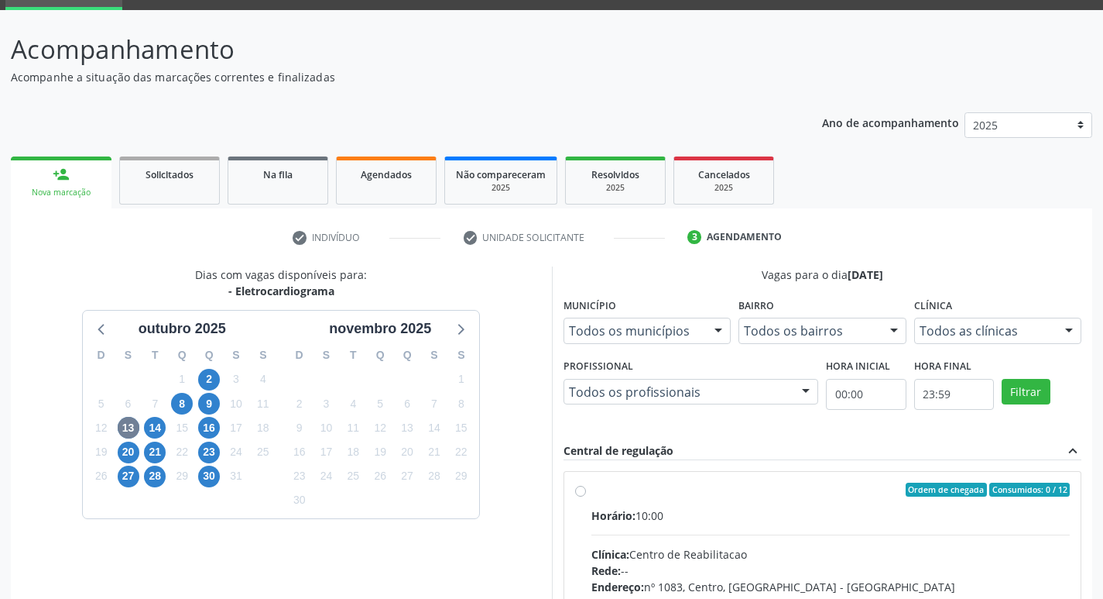
click at [586, 496] on input "Ordem de chegada Consumidos: 0 / 12 Horário: 10:00 Clínica: Centro de Reabilita…" at bounding box center [580, 489] width 11 height 14
radio input "true"
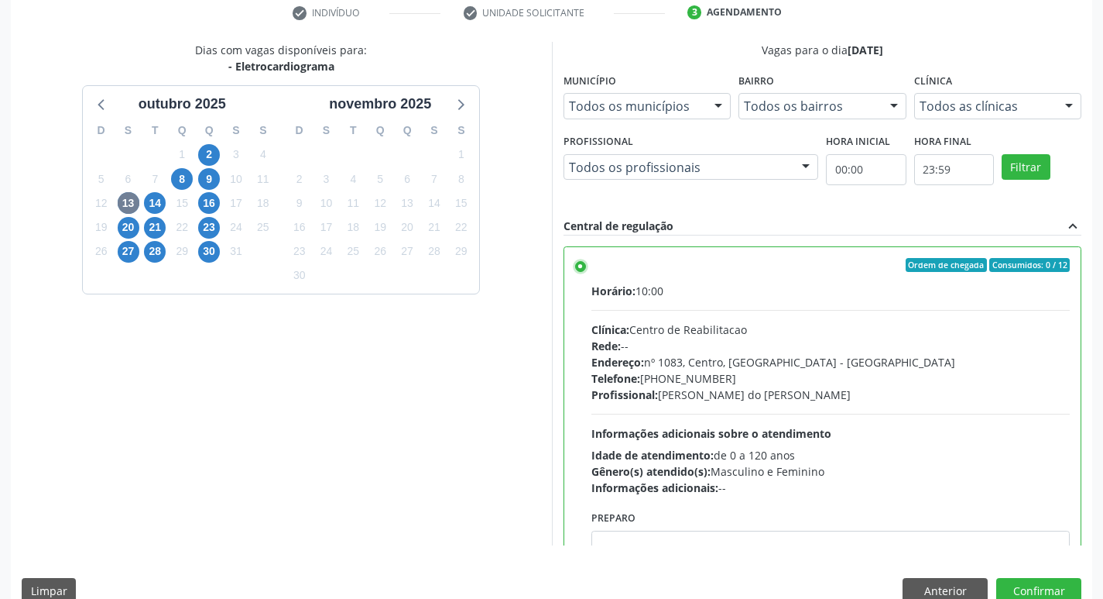
scroll to position [327, 0]
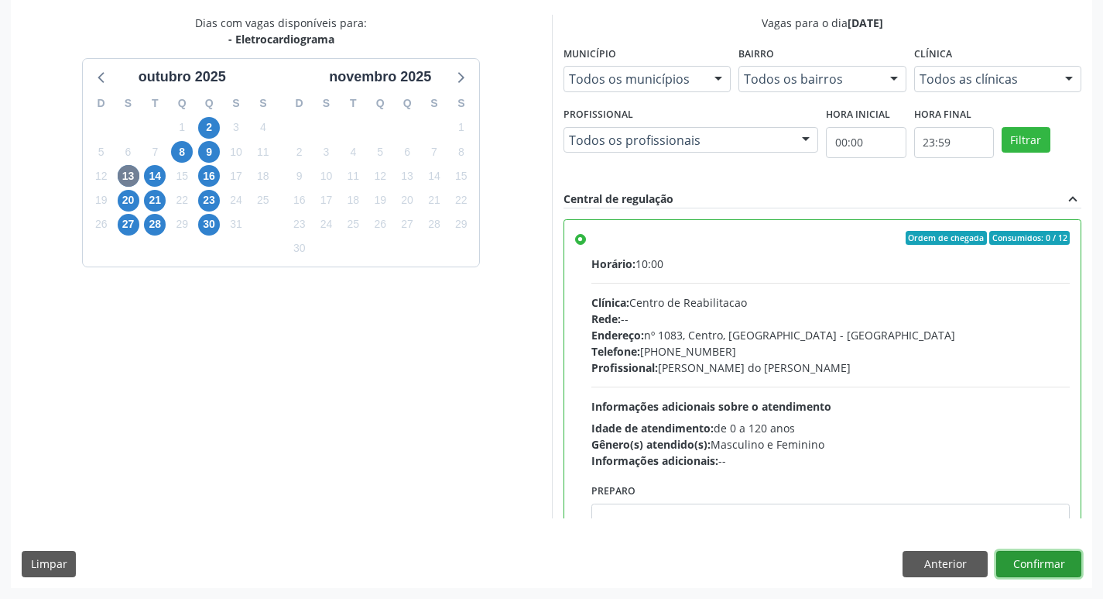
click at [1045, 562] on button "Confirmar" at bounding box center [1039, 564] width 85 height 26
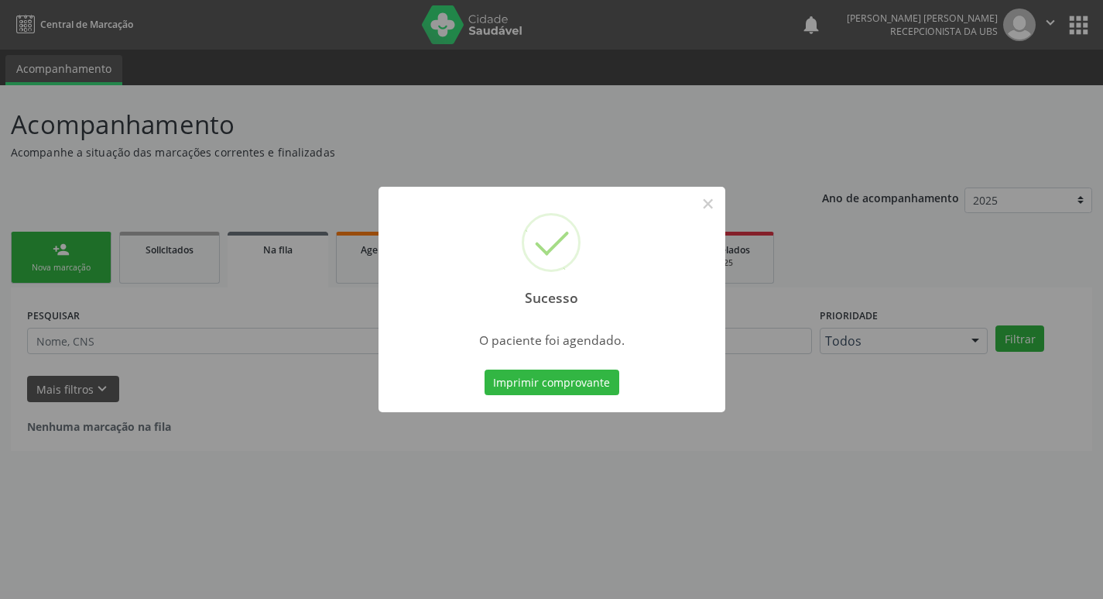
scroll to position [0, 0]
click at [607, 391] on button "Imprimir comprovante" at bounding box center [557, 382] width 135 height 26
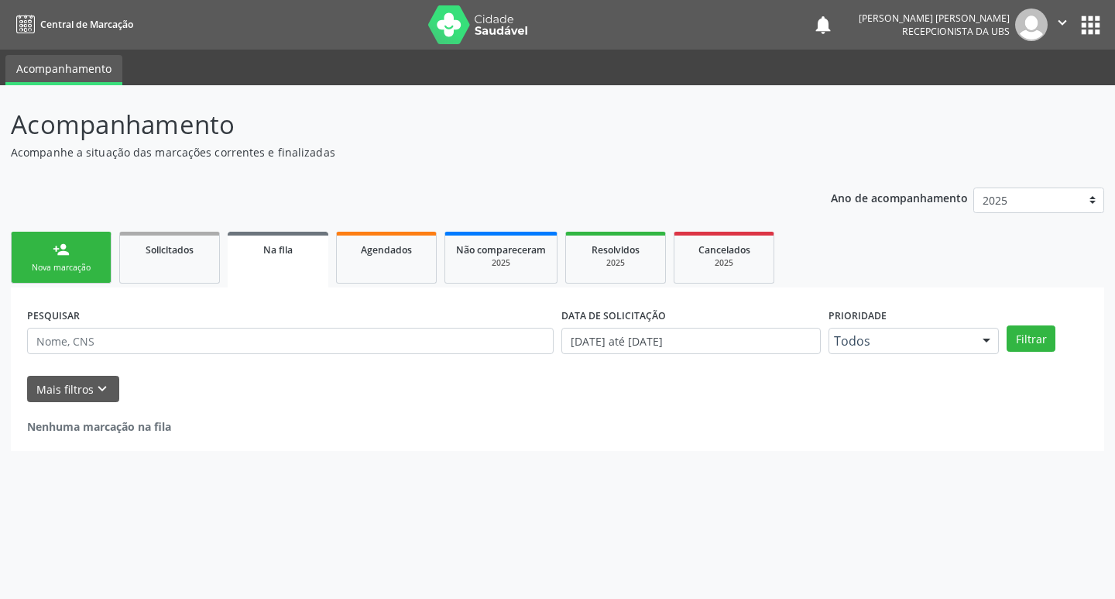
click at [43, 265] on div "Nova marcação" at bounding box center [60, 268] width 77 height 12
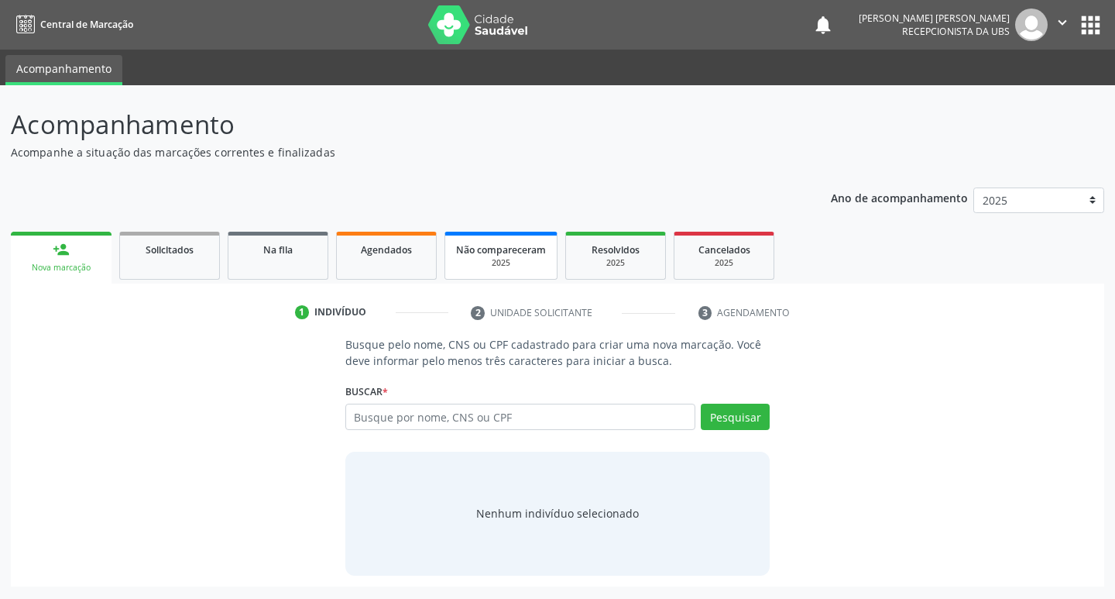
click at [523, 274] on link "Não compareceram 2025" at bounding box center [500, 256] width 113 height 48
click at [387, 264] on link "Agendados" at bounding box center [386, 256] width 101 height 48
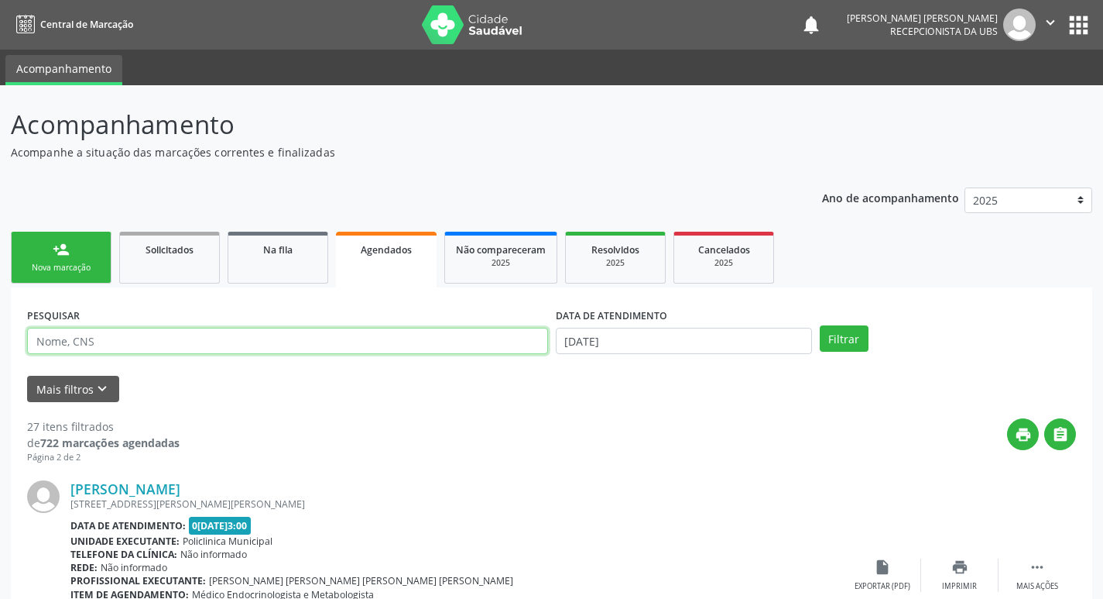
click at [301, 343] on input "text" at bounding box center [287, 341] width 521 height 26
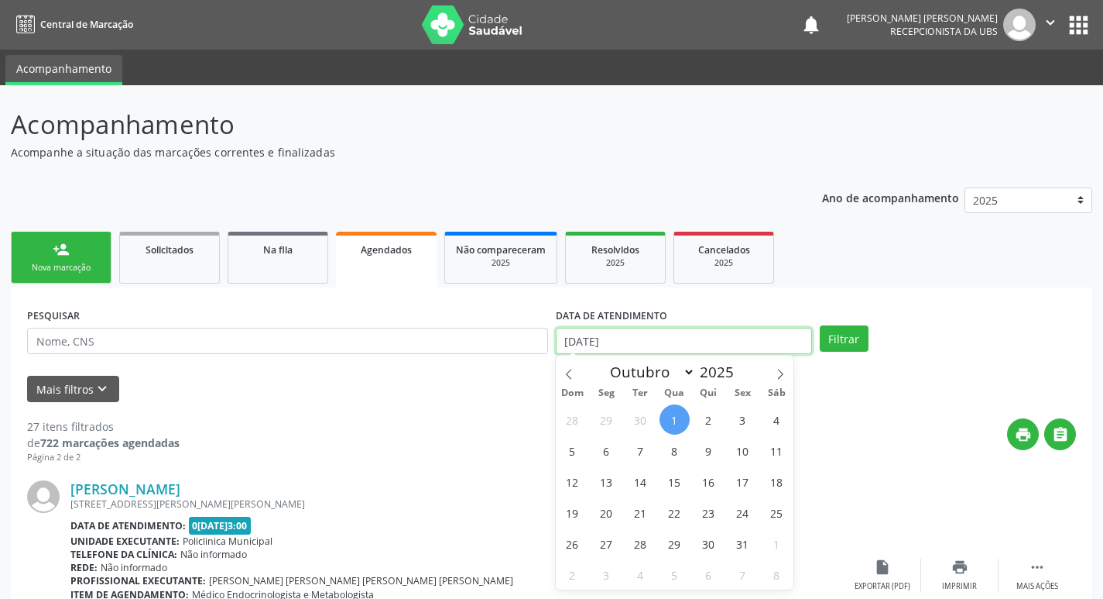
click at [791, 346] on input "[DATE]" at bounding box center [684, 341] width 256 height 26
click at [609, 454] on span "6" at bounding box center [607, 450] width 30 height 30
type input "[DATE]"
click at [609, 454] on span "6" at bounding box center [607, 450] width 30 height 30
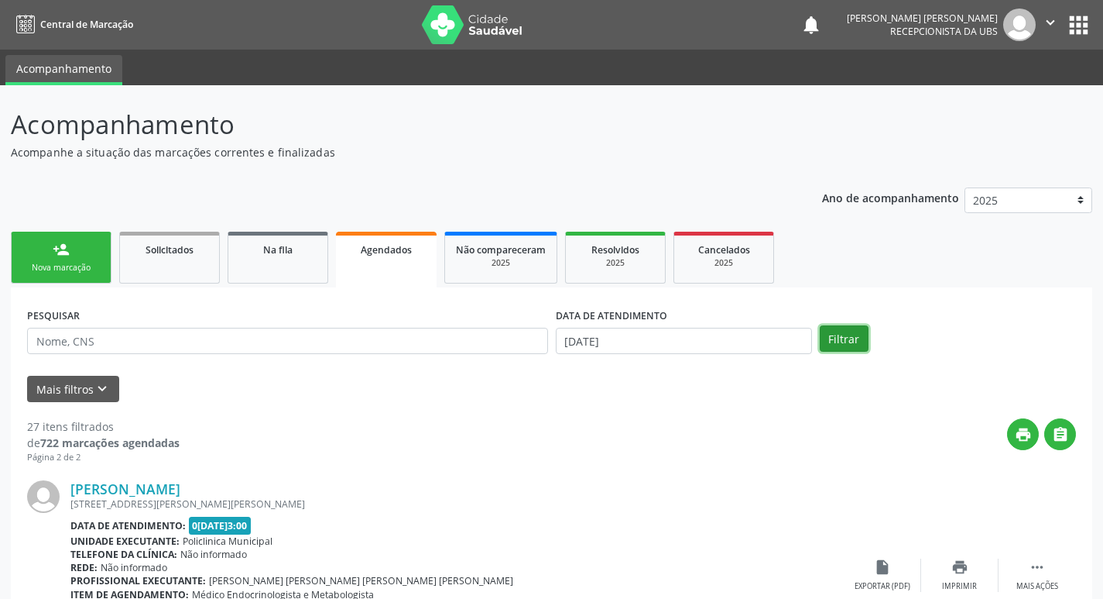
click at [854, 335] on button "Filtrar" at bounding box center [844, 338] width 49 height 26
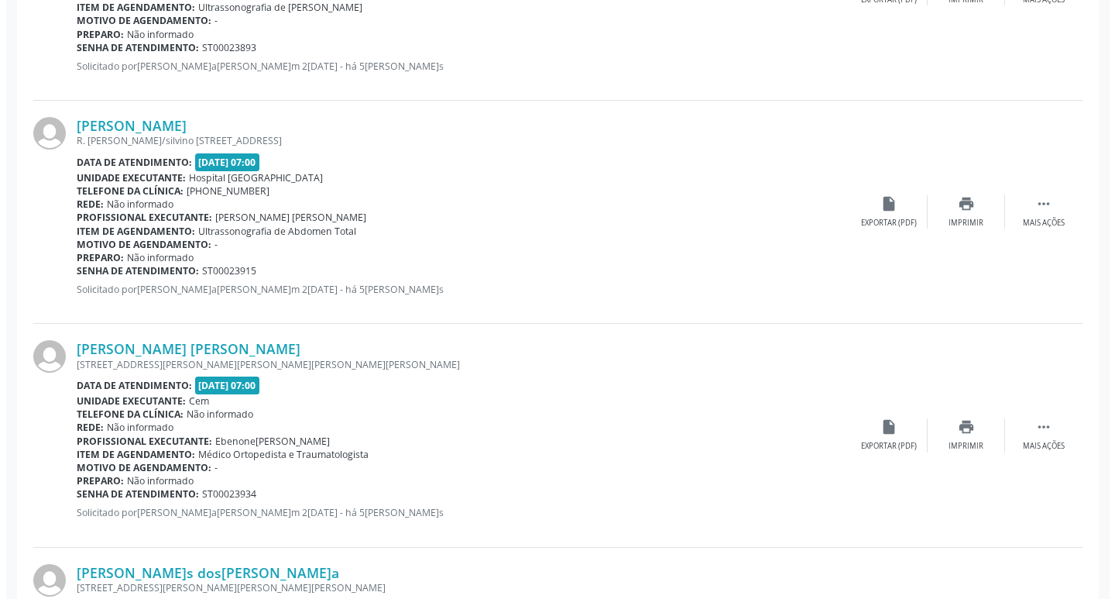
scroll to position [2168, 0]
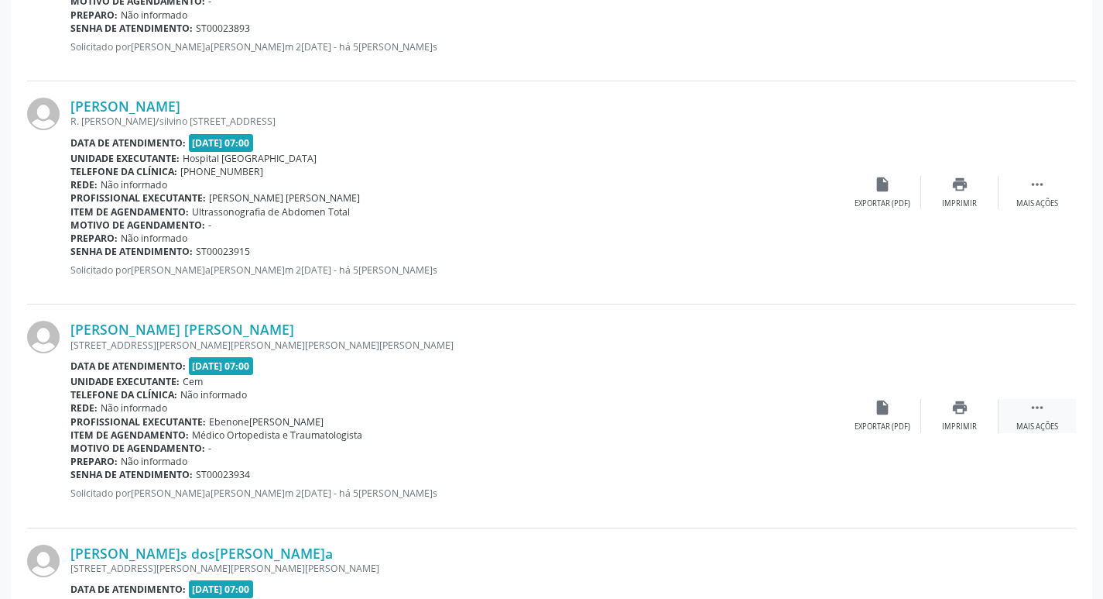
click at [1028, 424] on div "Mais ações" at bounding box center [1038, 426] width 42 height 11
click at [860, 422] on div "cancel Cancelar" at bounding box center [882, 415] width 77 height 33
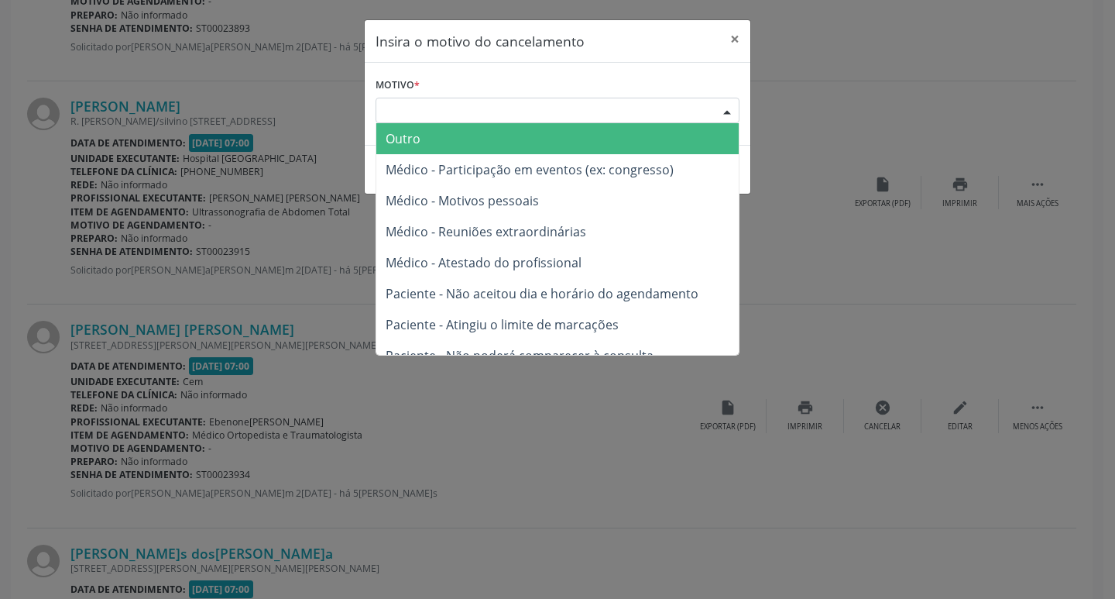
click at [712, 105] on div "Escolha o motivo Outro Médico - Participação em eventos (ex: congresso) Médico …" at bounding box center [558, 111] width 364 height 26
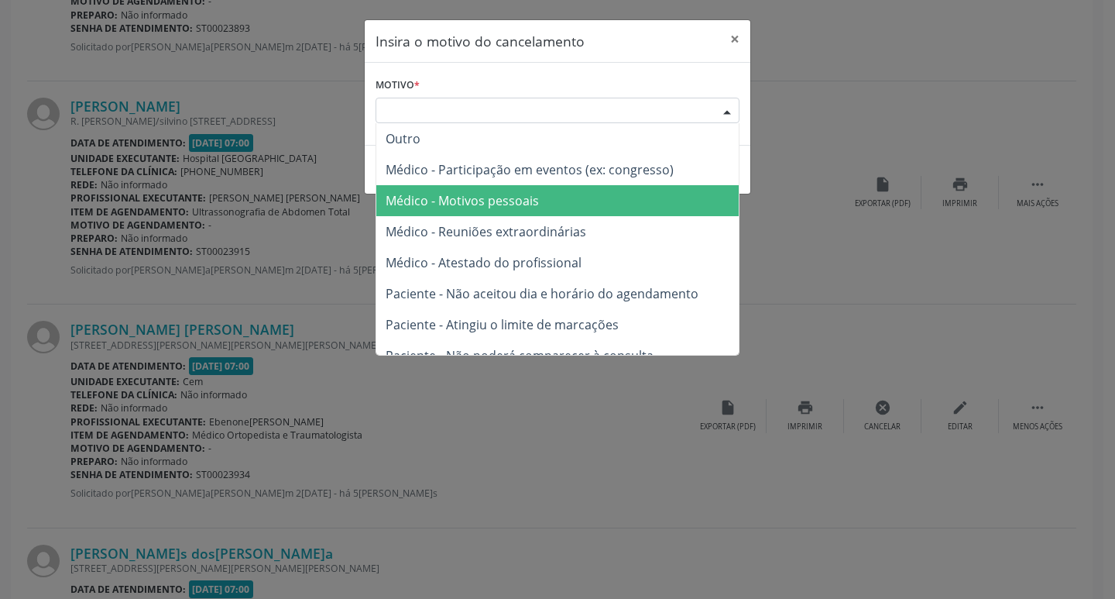
scroll to position [77, 0]
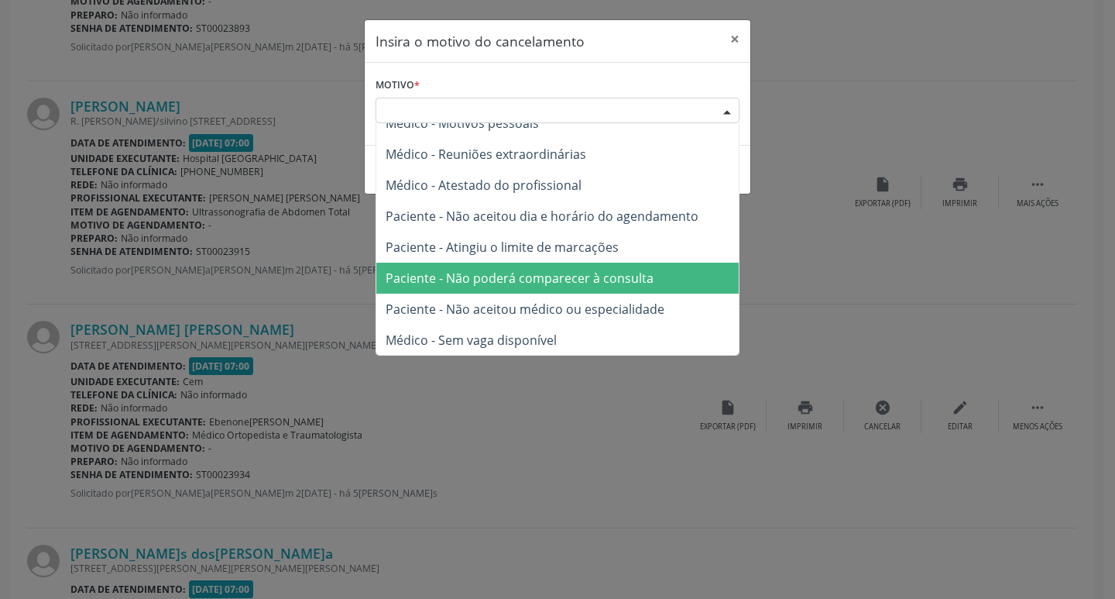
click at [537, 284] on span "Paciente - Não poderá comparecer à consulta" at bounding box center [520, 277] width 268 height 17
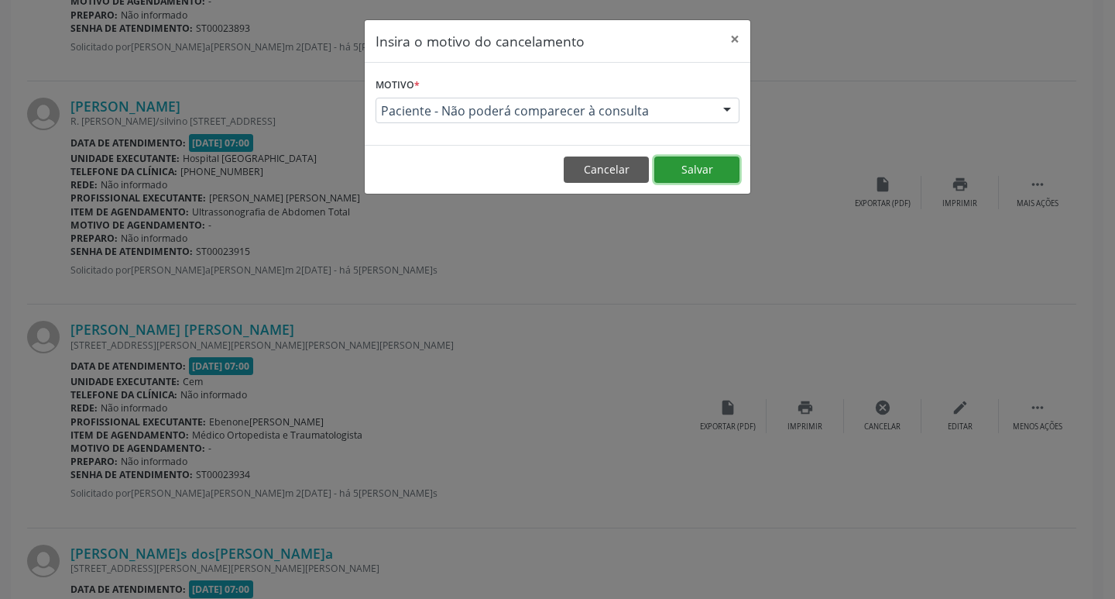
click at [704, 171] on button "Salvar" at bounding box center [696, 169] width 85 height 26
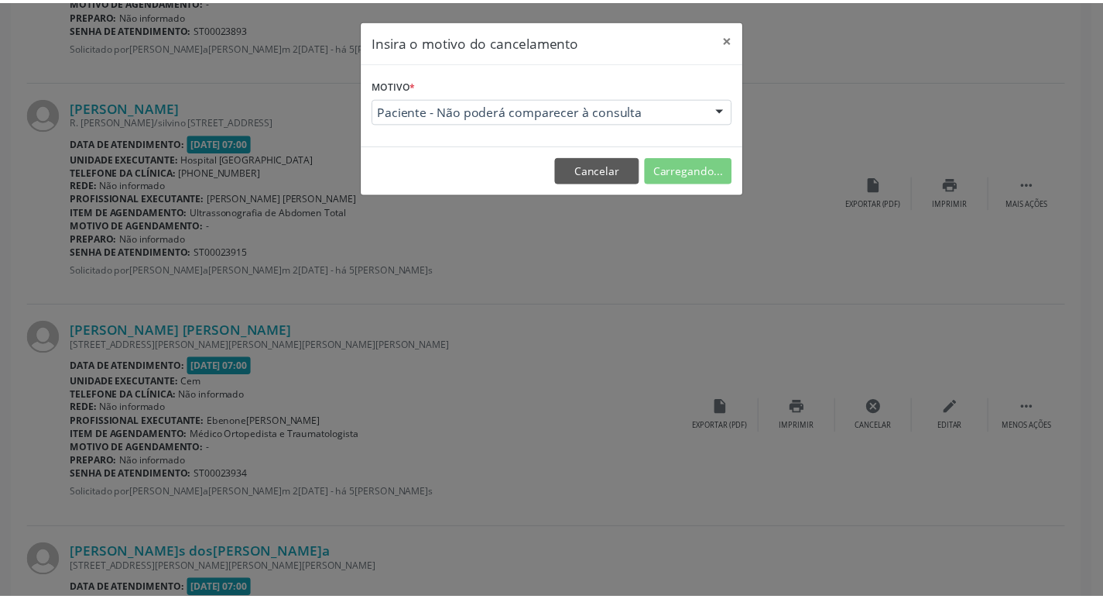
scroll to position [0, 0]
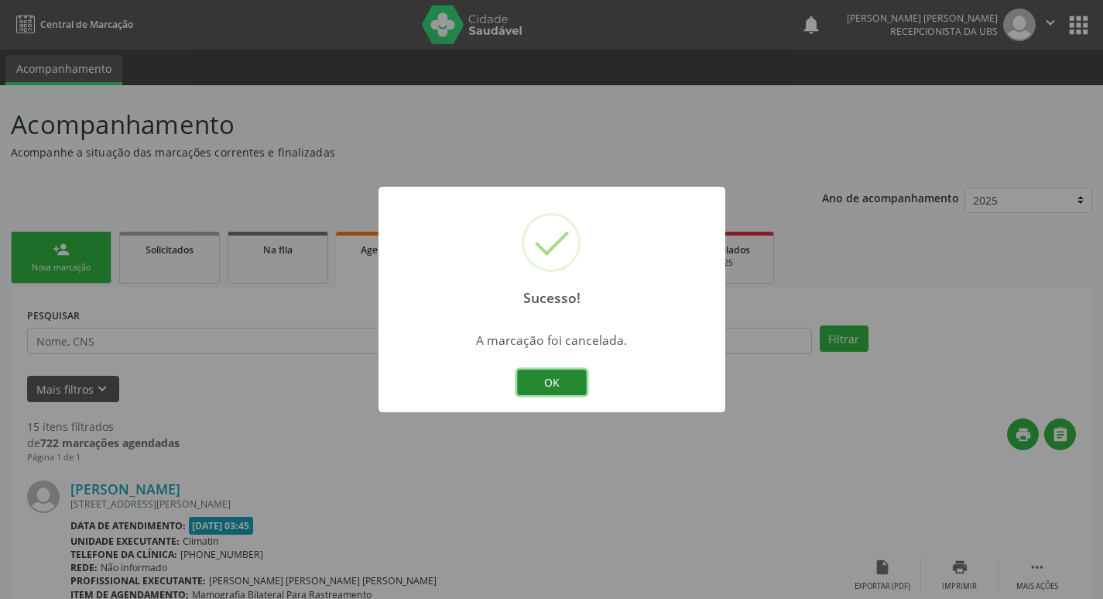
click at [568, 379] on button "OK" at bounding box center [552, 382] width 70 height 26
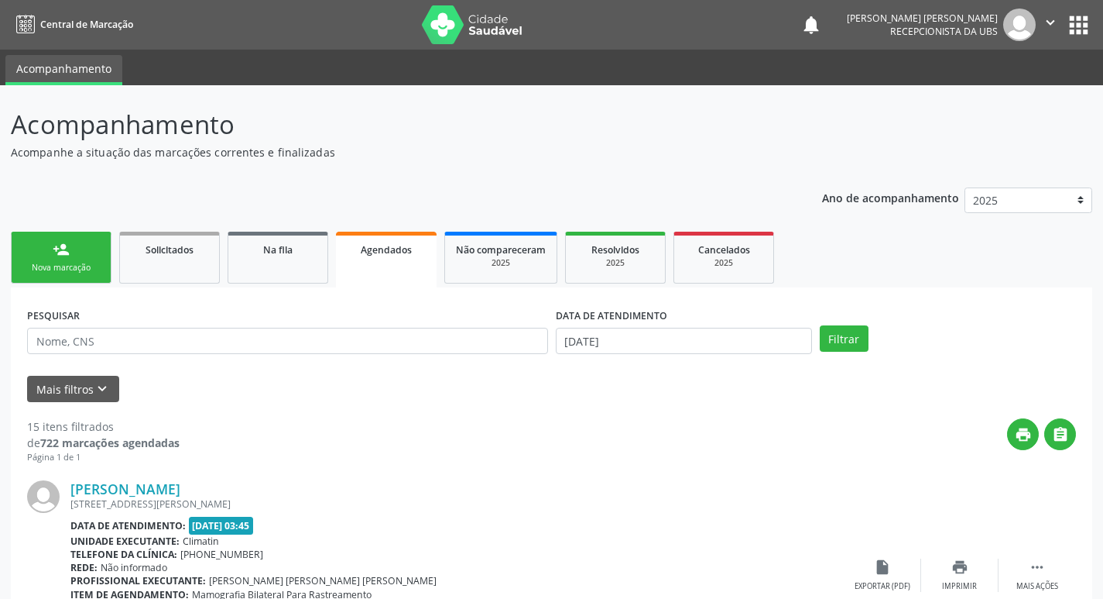
click at [85, 281] on link "person_add Nova marcação" at bounding box center [61, 258] width 101 height 52
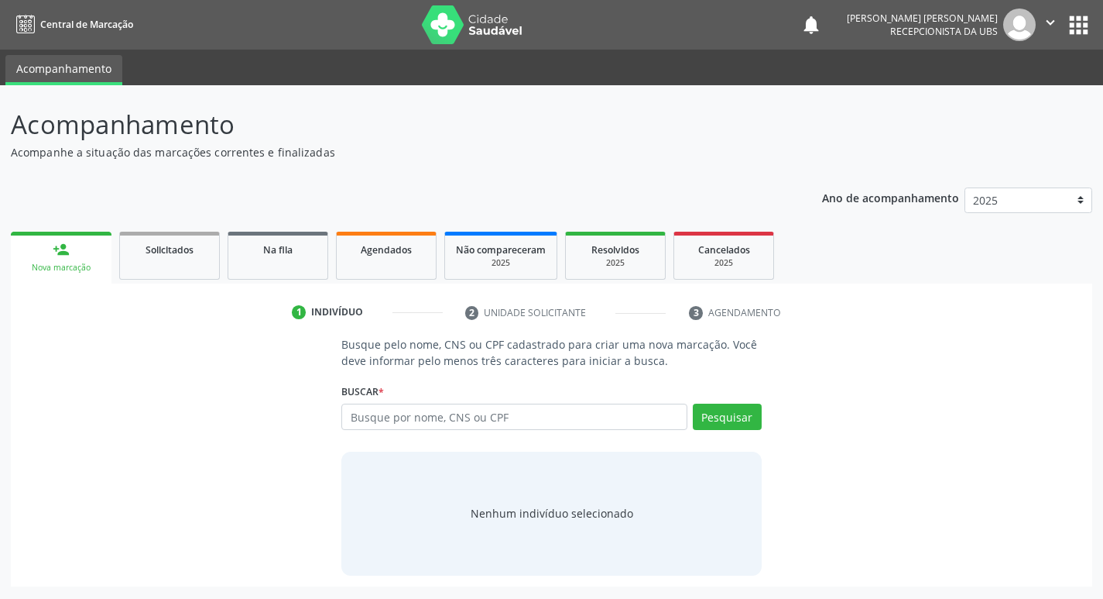
click at [93, 266] on div "Nova marcação" at bounding box center [61, 268] width 79 height 12
click at [626, 419] on input "text" at bounding box center [520, 416] width 351 height 26
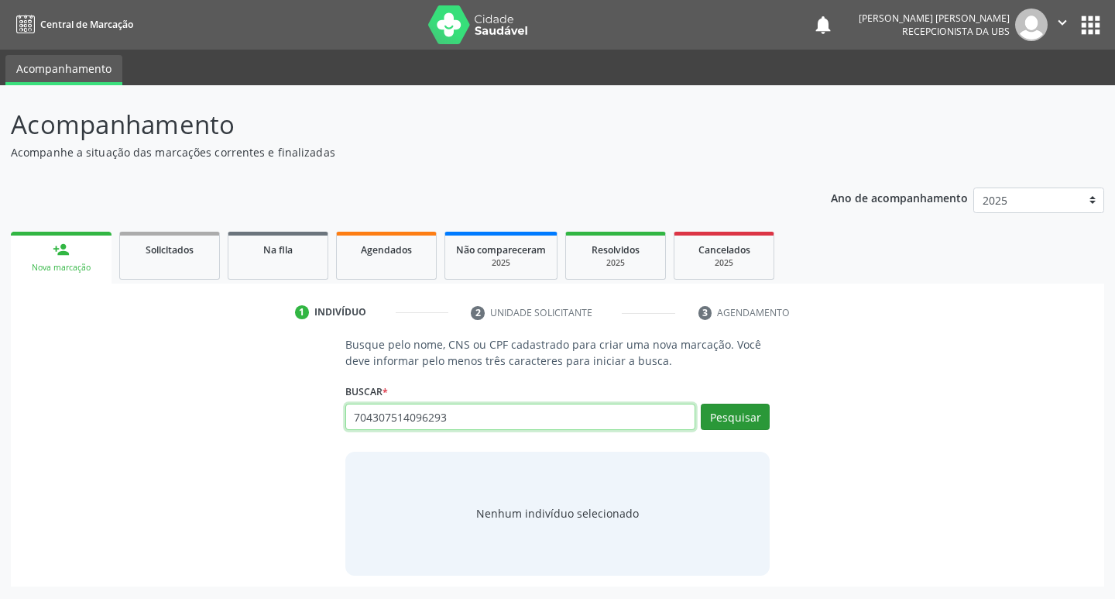
type input "704307514096293"
click at [724, 427] on button "Pesquisar" at bounding box center [735, 416] width 69 height 26
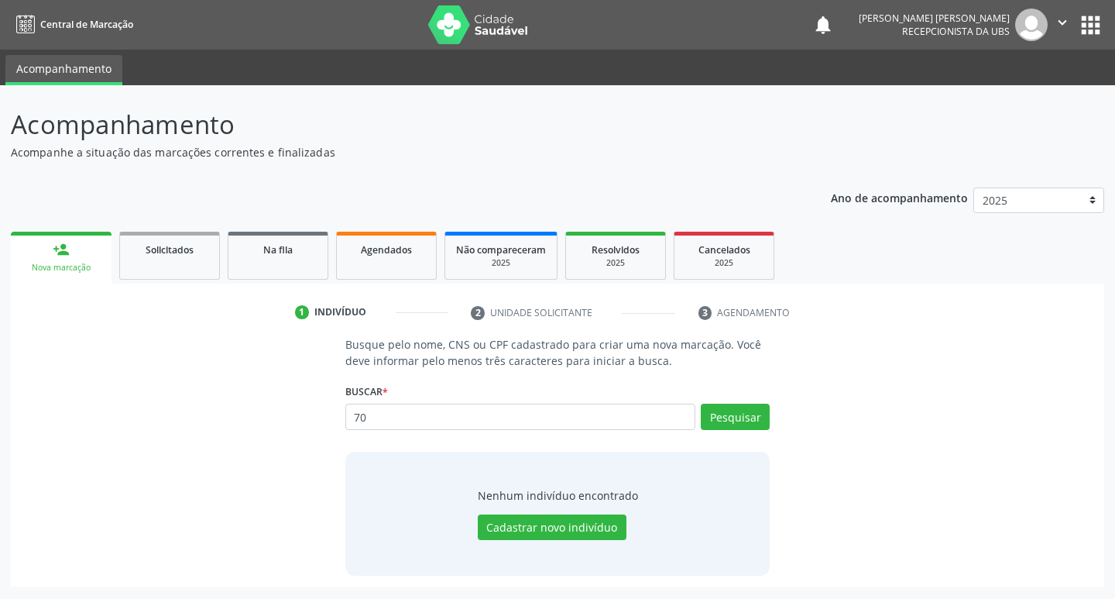
type input "7"
paste input "027.460.524-40"
type input "027.460.524-40"
click at [730, 422] on button "Pesquisar" at bounding box center [735, 416] width 69 height 26
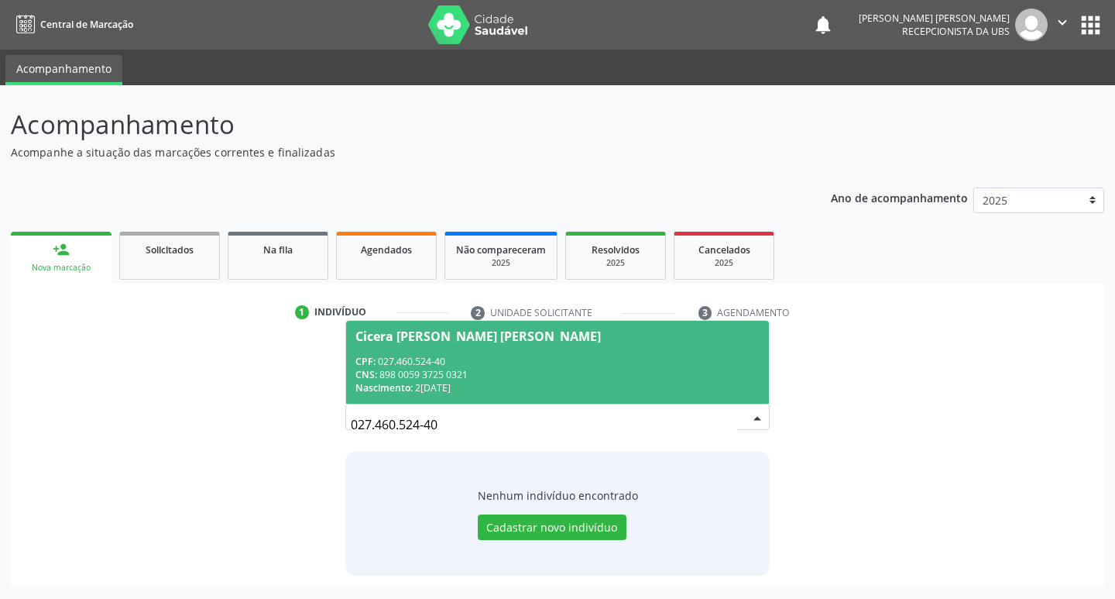
click at [476, 373] on div "CNS: 898 0059 3725 0321" at bounding box center [557, 374] width 405 height 13
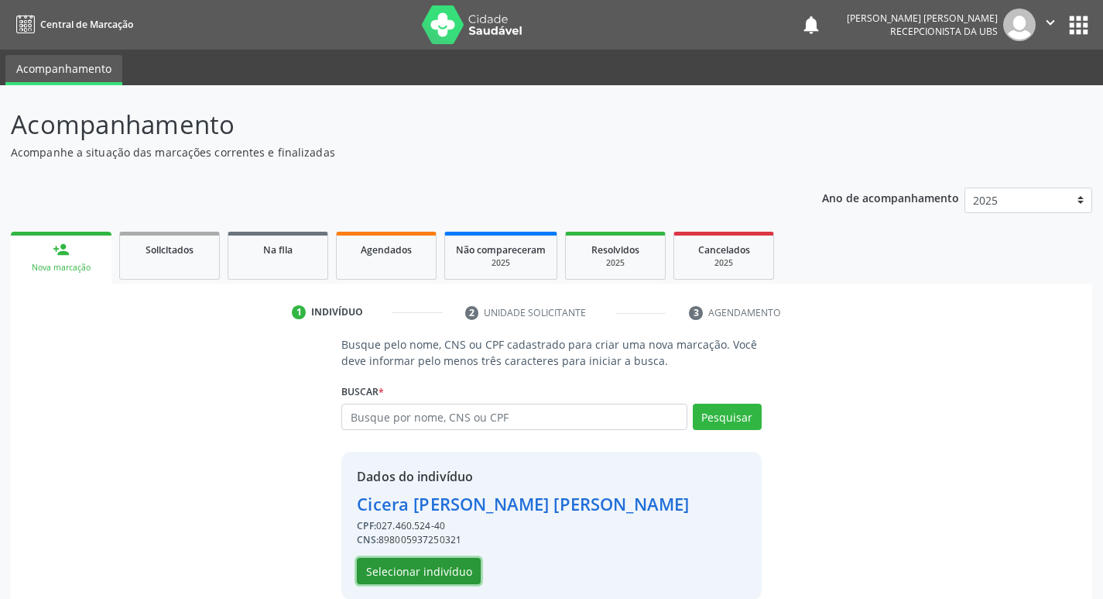
click at [436, 564] on button "Selecionar indivíduo" at bounding box center [419, 571] width 124 height 26
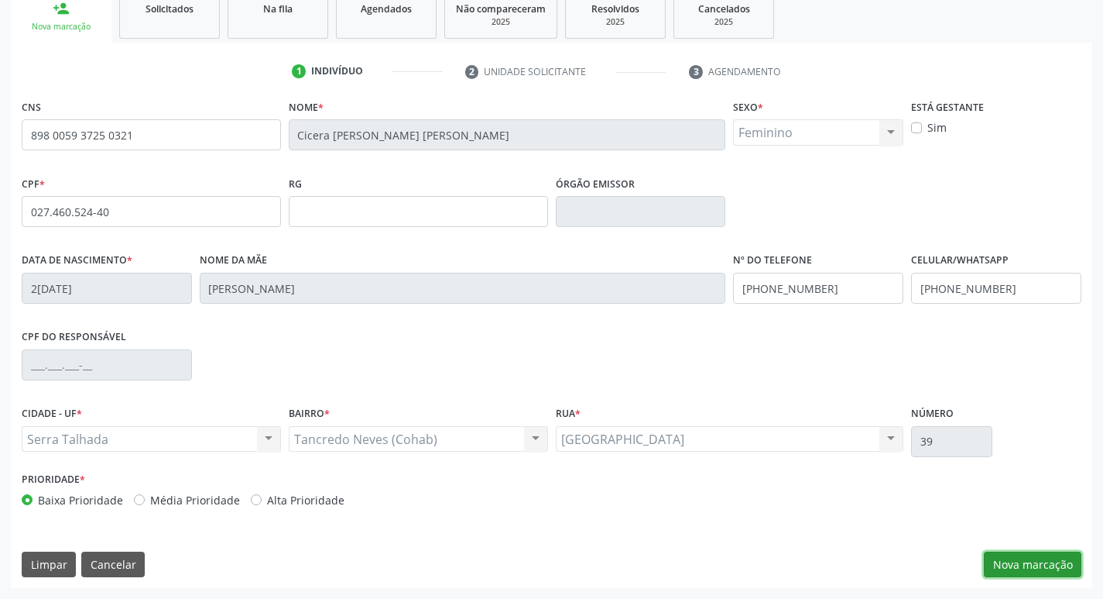
click at [1034, 565] on button "Nova marcação" at bounding box center [1033, 564] width 98 height 26
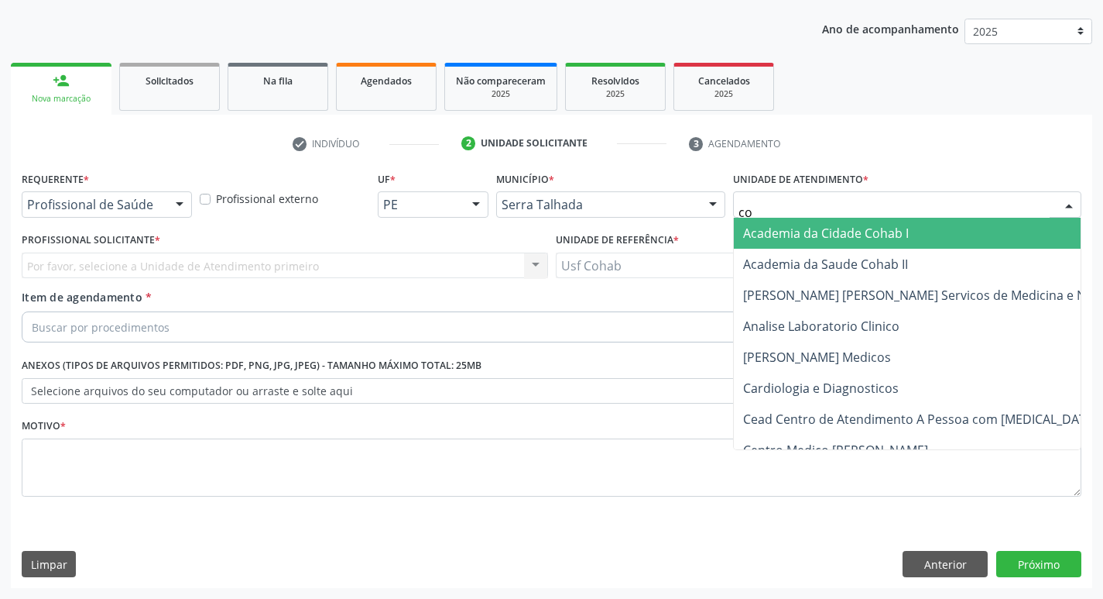
type input "coh"
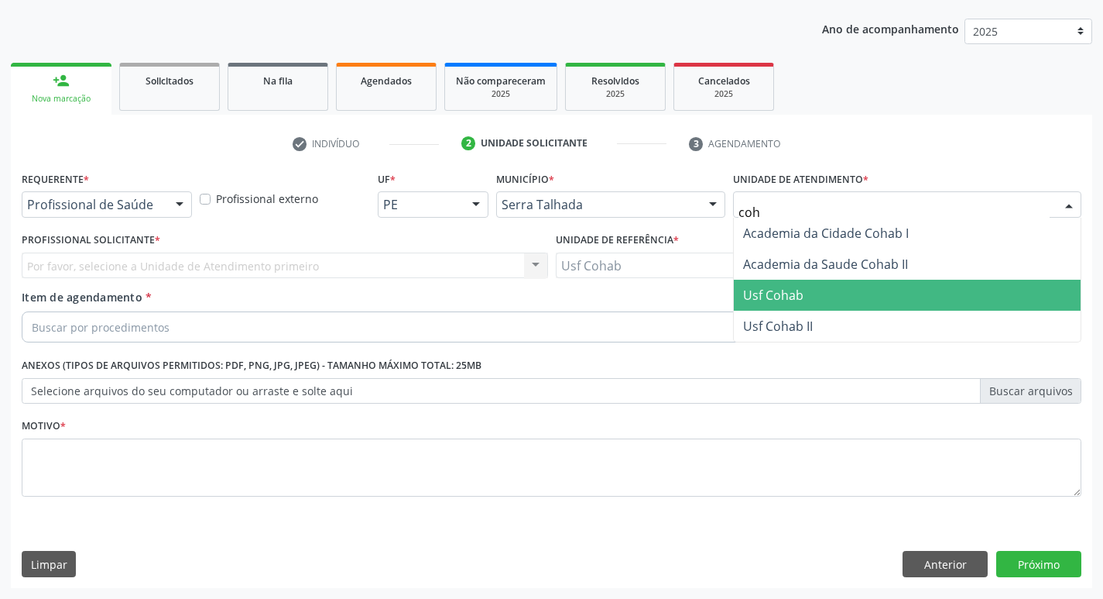
click at [770, 291] on span "Usf Cohab" at bounding box center [773, 295] width 60 height 17
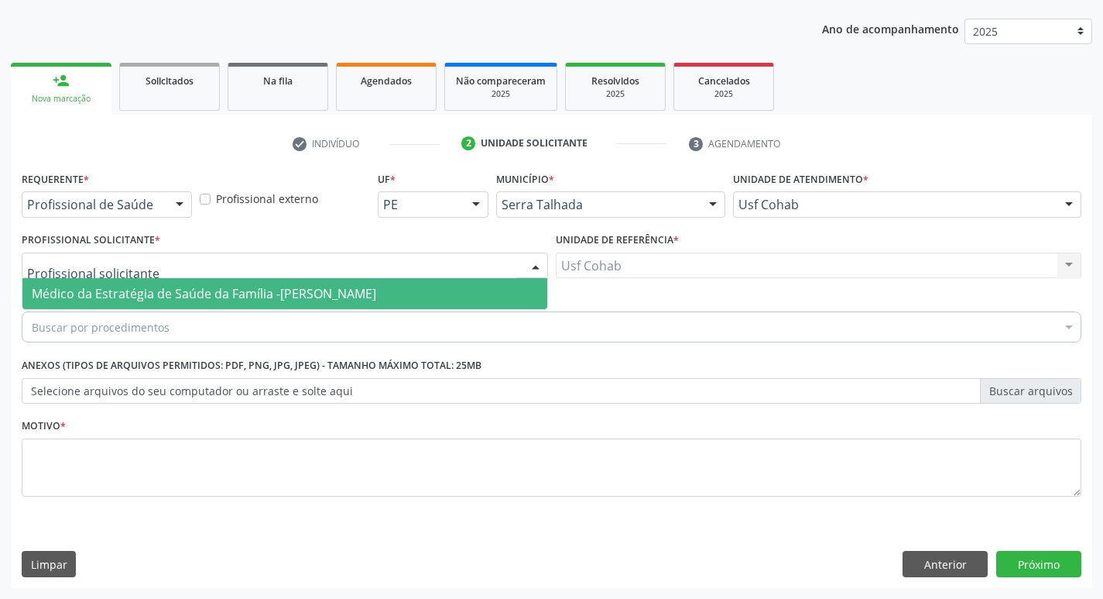
click at [448, 263] on div at bounding box center [285, 265] width 527 height 26
click at [376, 298] on span "Médico da Estratégia de Saúde da Família -[PERSON_NAME]" at bounding box center [204, 293] width 345 height 17
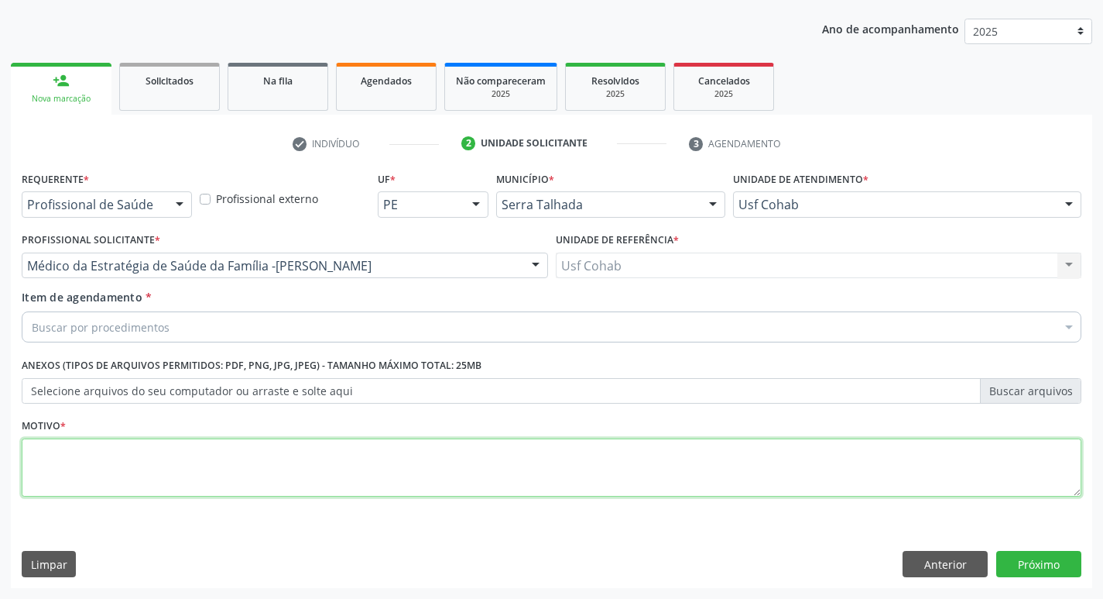
click at [287, 460] on textarea at bounding box center [552, 467] width 1060 height 59
type textarea "-"
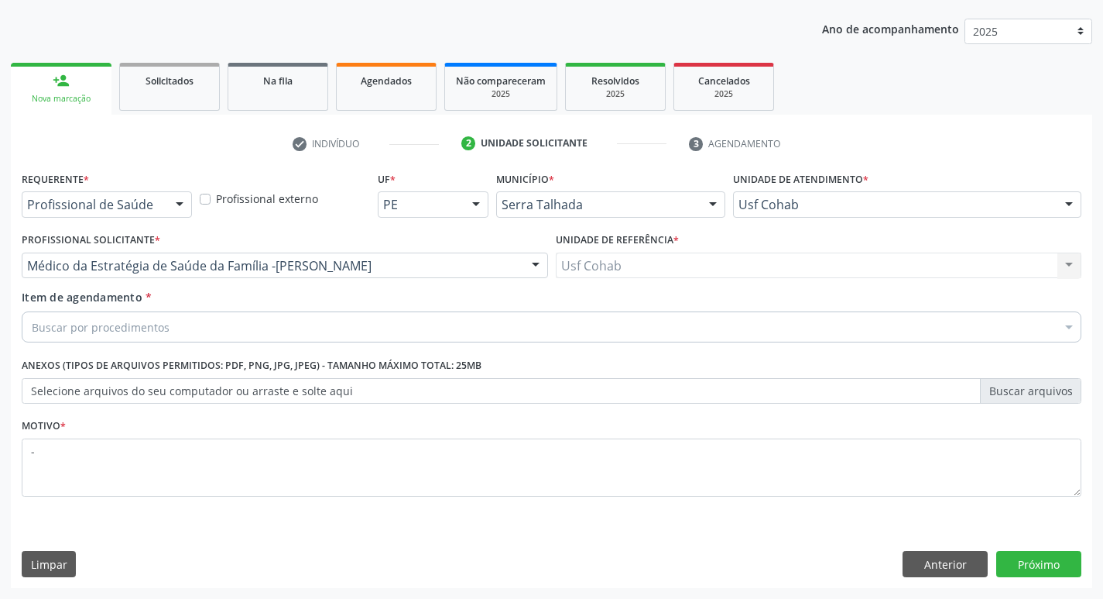
click at [404, 321] on div "Buscar por procedimentos" at bounding box center [552, 326] width 1060 height 31
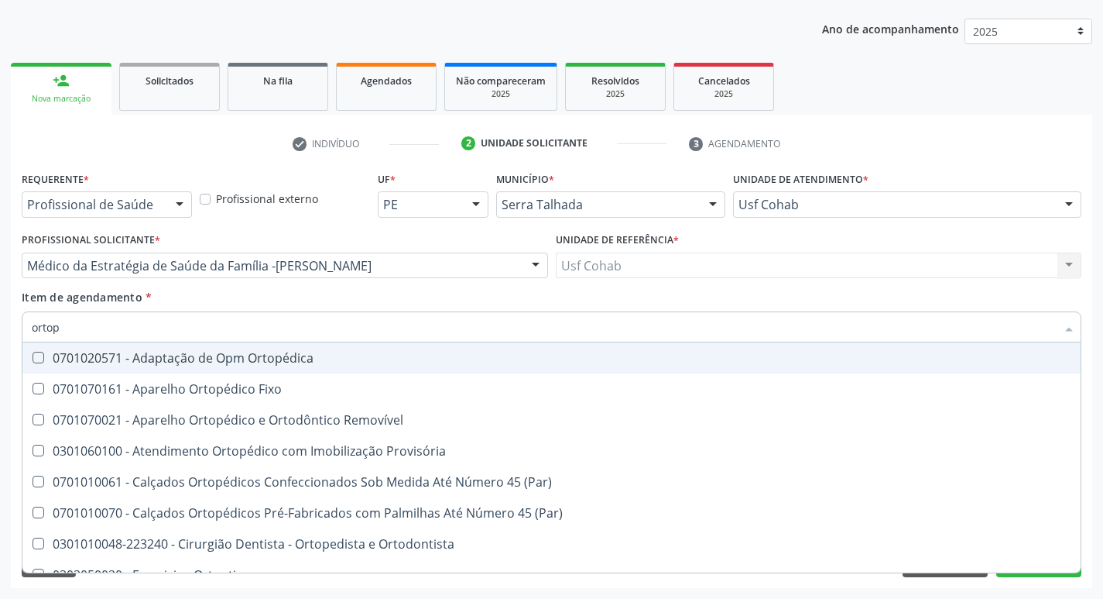
type input "ortope"
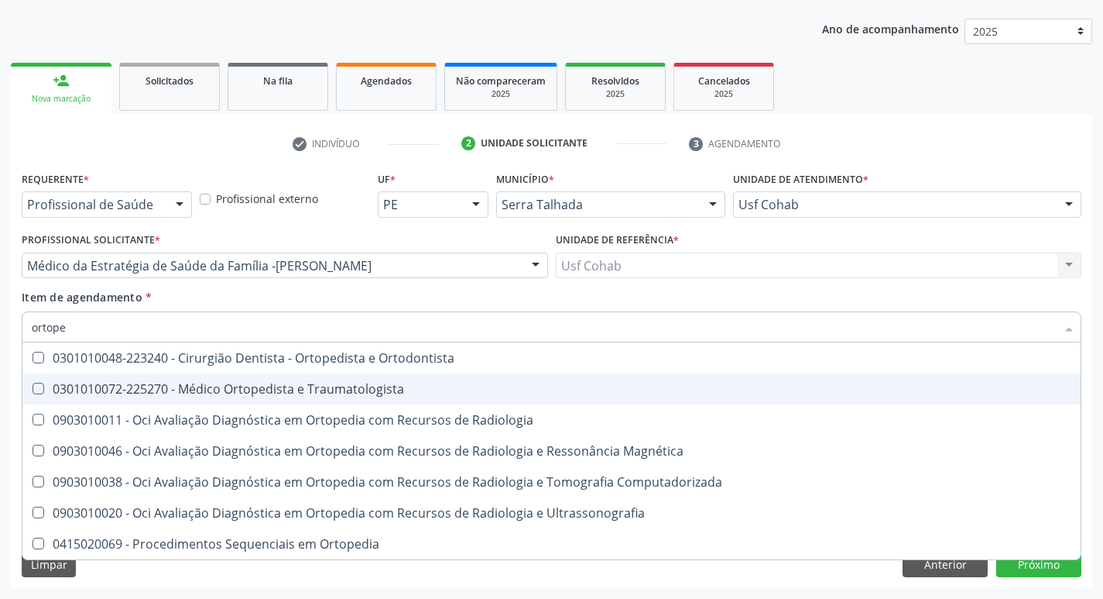
drag, startPoint x: 369, startPoint y: 392, endPoint x: 264, endPoint y: 379, distance: 105.4
click at [363, 393] on div "0301010072-225270 - Médico Ortopedista e Traumatologista" at bounding box center [552, 389] width 1040 height 12
checkbox Traumatologista "true"
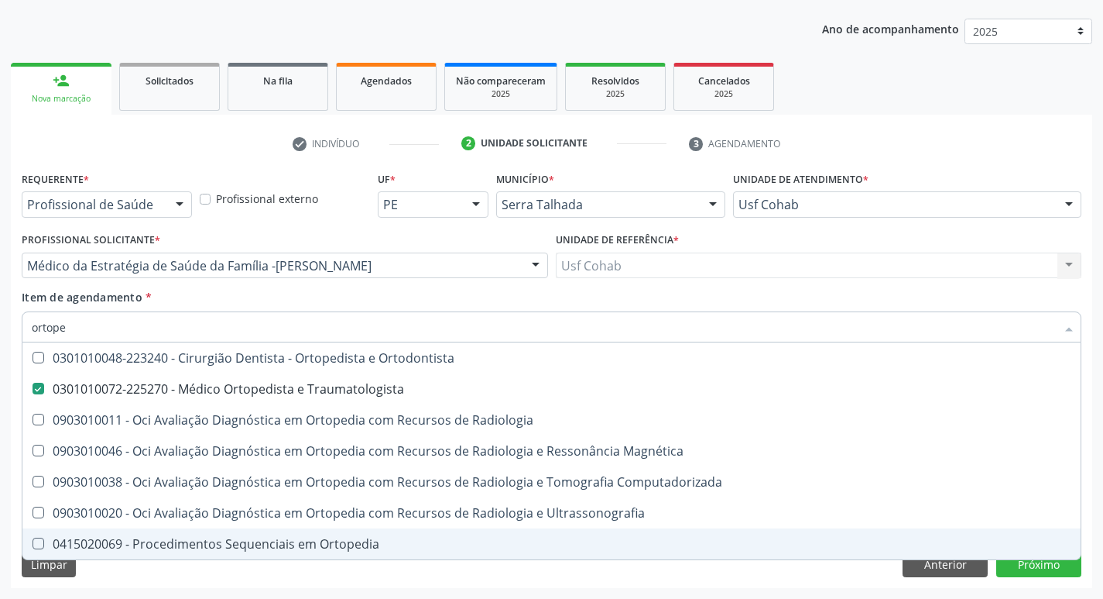
click at [0, 352] on div "Acompanhamento Acompanhe a situação das marcações correntes e finalizadas Relat…" at bounding box center [551, 257] width 1103 height 682
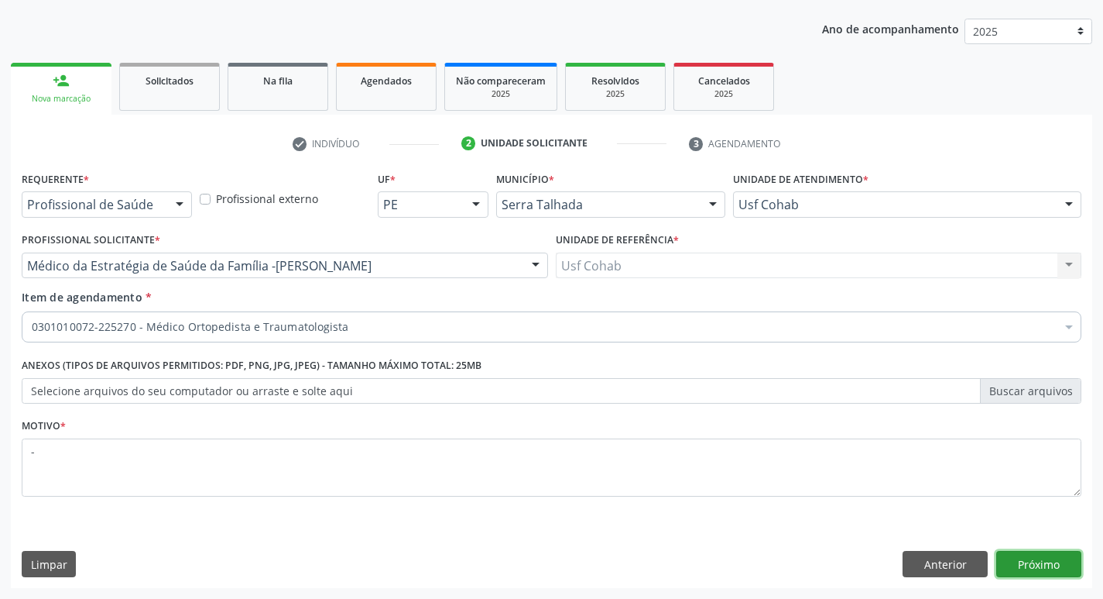
click at [1048, 571] on button "Próximo" at bounding box center [1039, 564] width 85 height 26
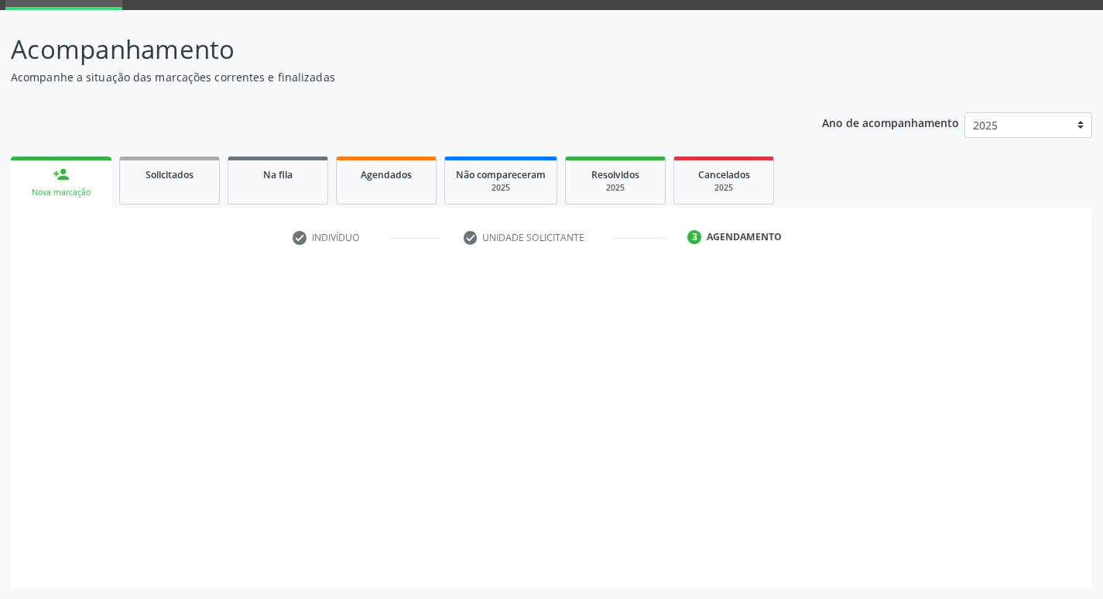
scroll to position [75, 0]
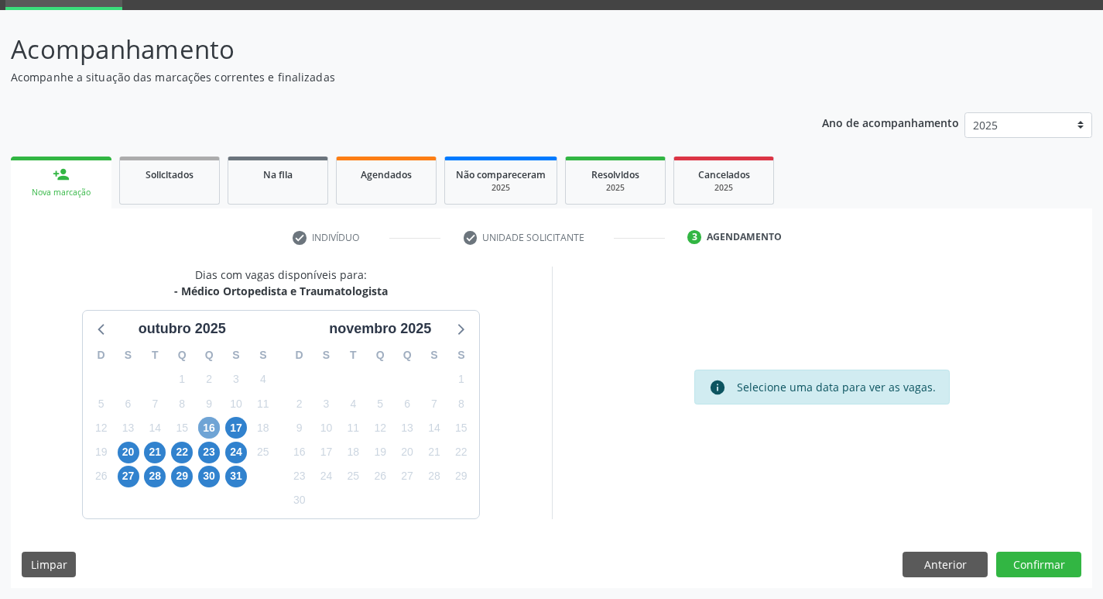
click at [212, 431] on span "16" at bounding box center [209, 428] width 22 height 22
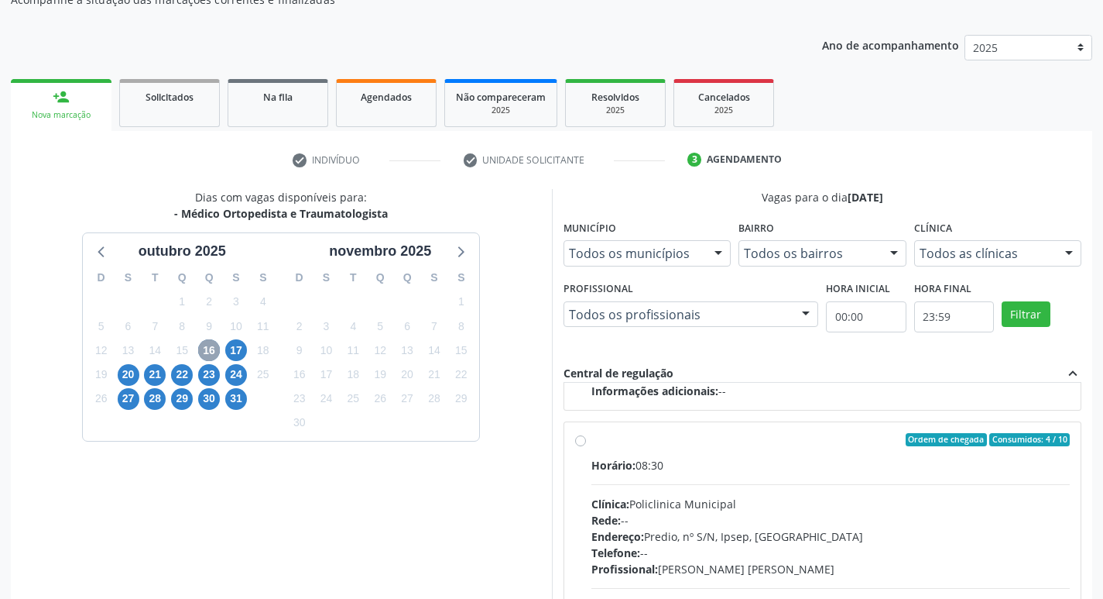
scroll to position [307, 0]
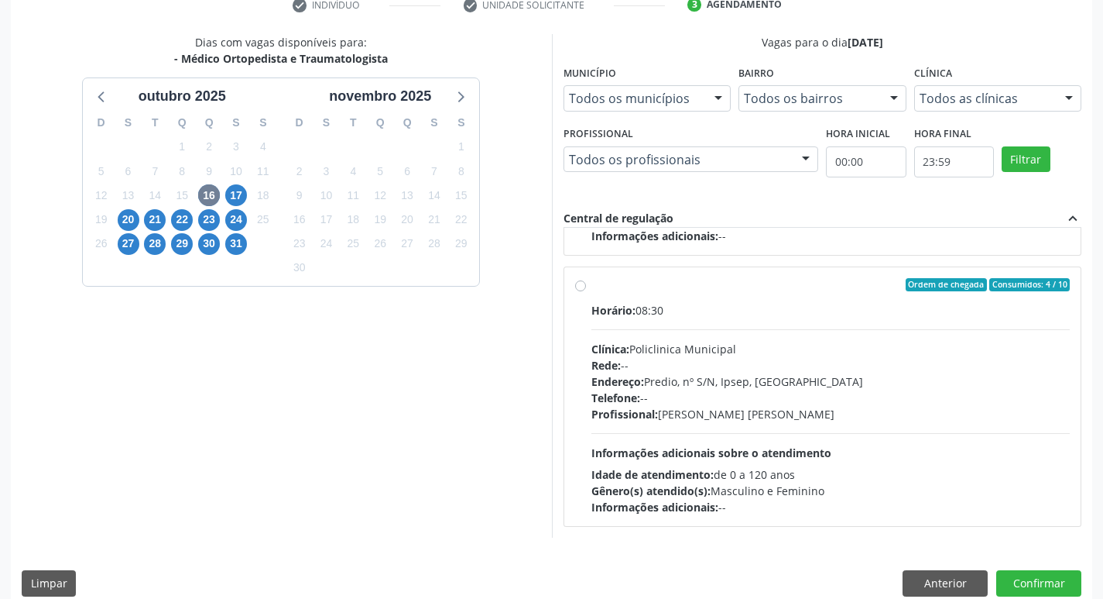
click at [839, 444] on div "Horário: 08:30 Clínica: Policlinica Municipal Rede: -- Endereço: Predio, nº S/N…" at bounding box center [831, 408] width 479 height 213
click at [586, 292] on input "Ordem de chegada Consumidos: 4 / 10 Horário: 08:30 Clínica: Policlinica Municip…" at bounding box center [580, 285] width 11 height 14
radio input "true"
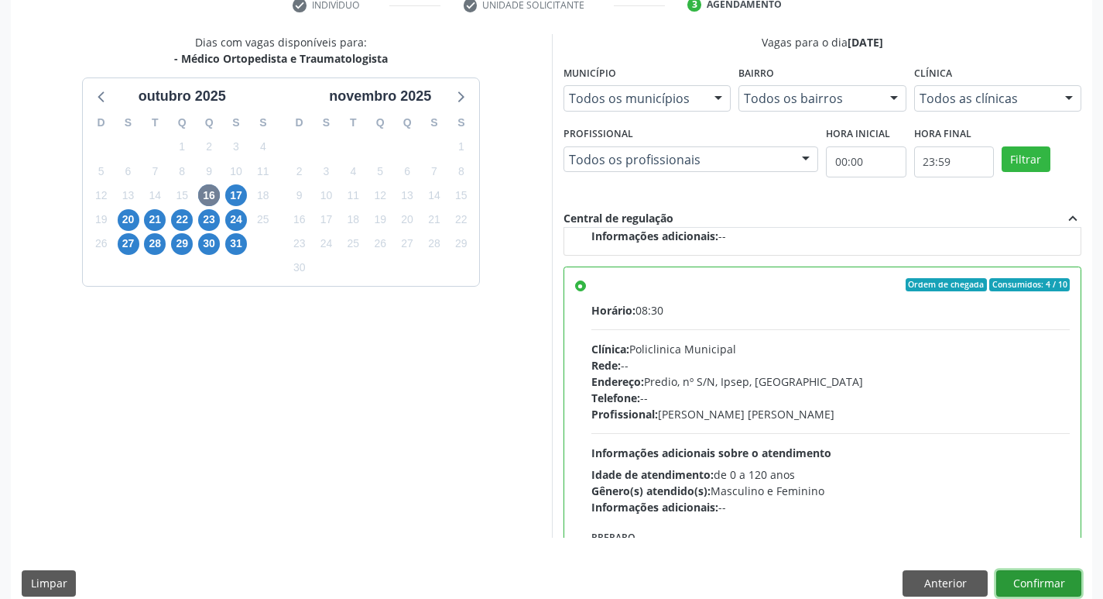
click at [1034, 577] on button "Confirmar" at bounding box center [1039, 583] width 85 height 26
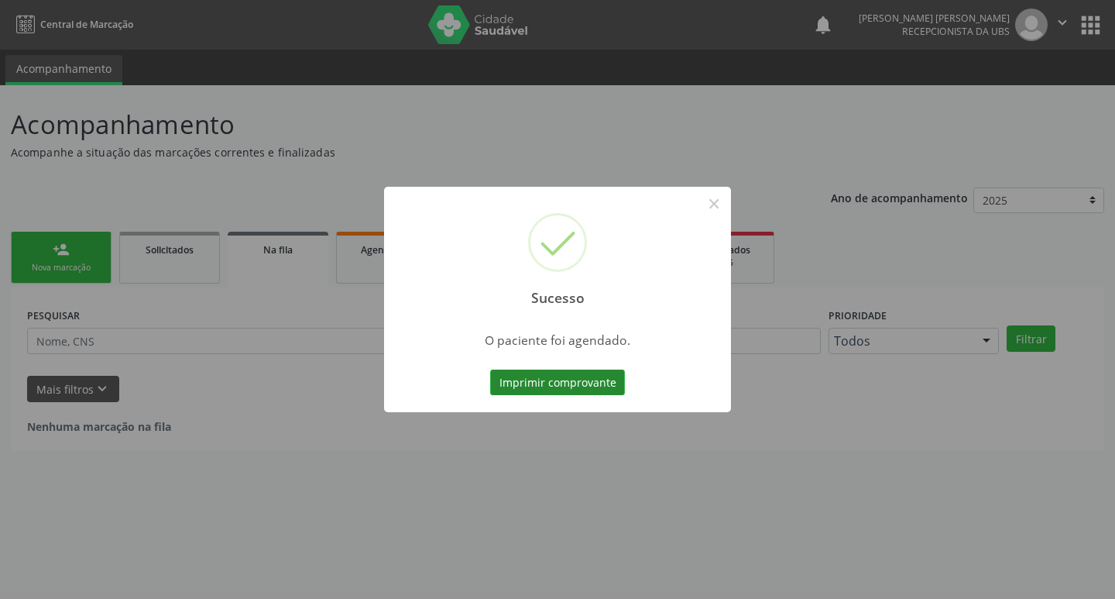
click at [523, 383] on button "Imprimir comprovante" at bounding box center [557, 382] width 135 height 26
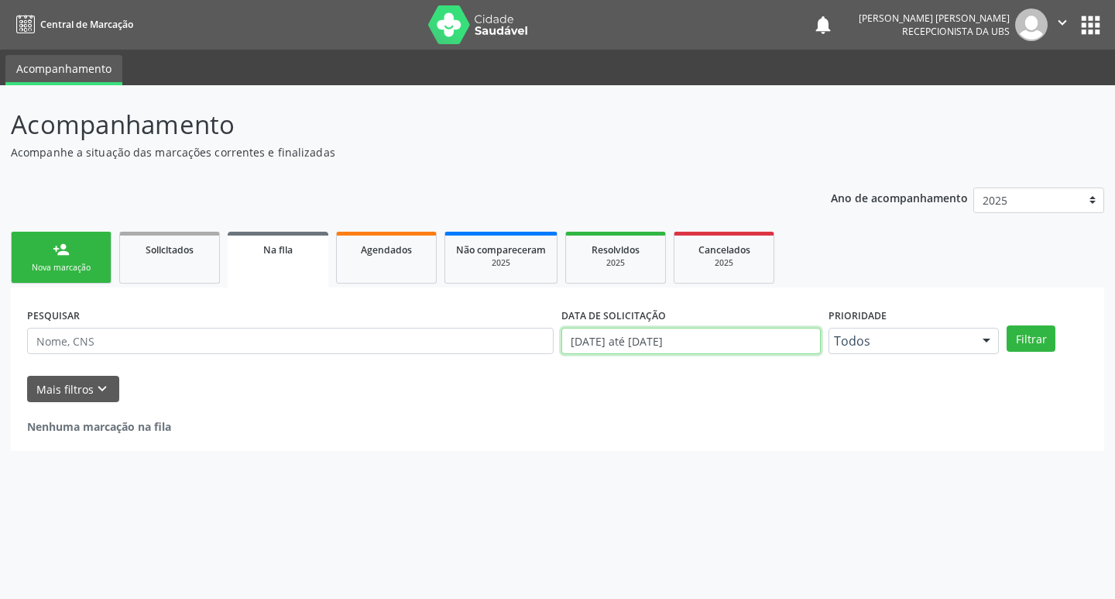
click at [760, 329] on input "[DATE] até [DATE]" at bounding box center [690, 341] width 259 height 26
click at [382, 241] on div "Agendados" at bounding box center [386, 249] width 77 height 16
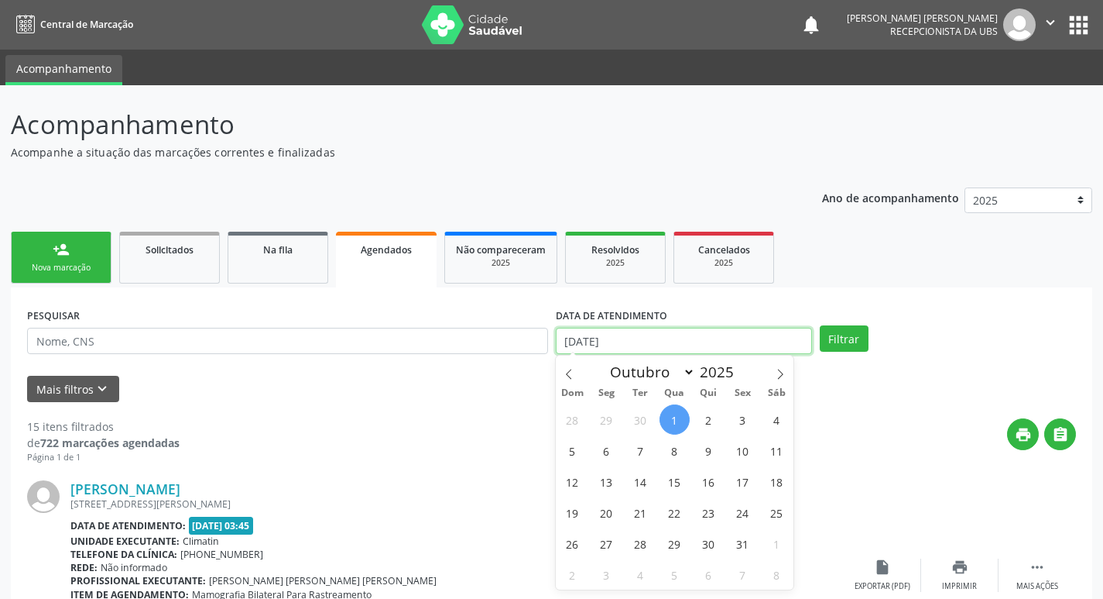
click at [710, 349] on body "Central de Marcação notifications [PERSON_NAME]a[PERSON_NAME]e Recepcionista da…" at bounding box center [551, 299] width 1103 height 599
click at [610, 446] on span "6" at bounding box center [607, 450] width 30 height 30
type input "[DATE]"
click at [609, 447] on span "6" at bounding box center [607, 450] width 30 height 30
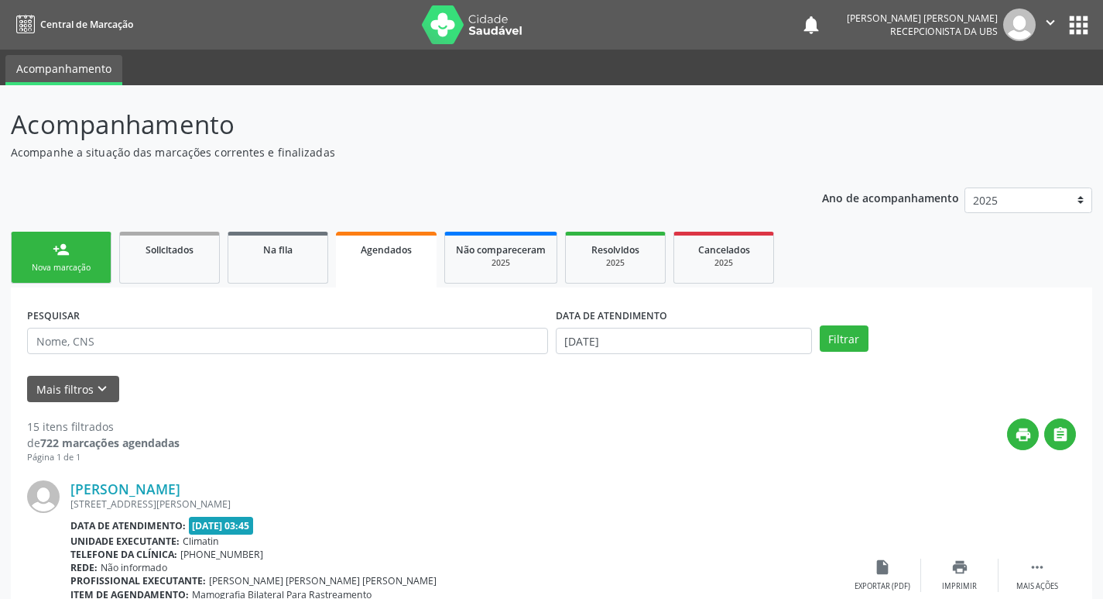
click at [846, 352] on div "PESQUISAR DATA DE ATENDIMENTO [DATE] Filtrar" at bounding box center [551, 334] width 1057 height 60
click at [848, 339] on button "Filtrar" at bounding box center [844, 338] width 49 height 26
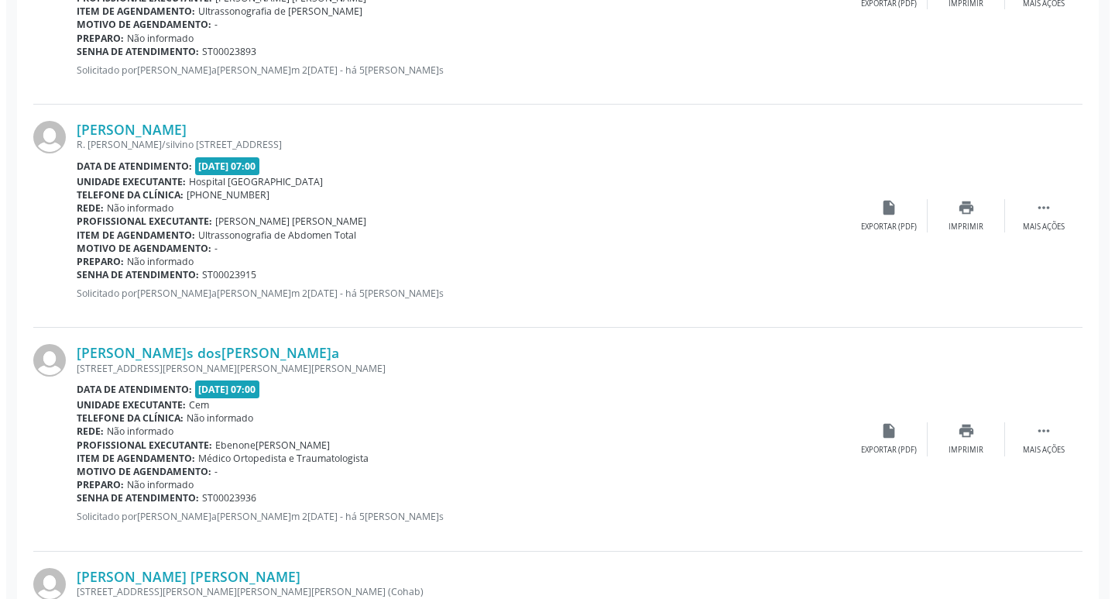
scroll to position [2246, 0]
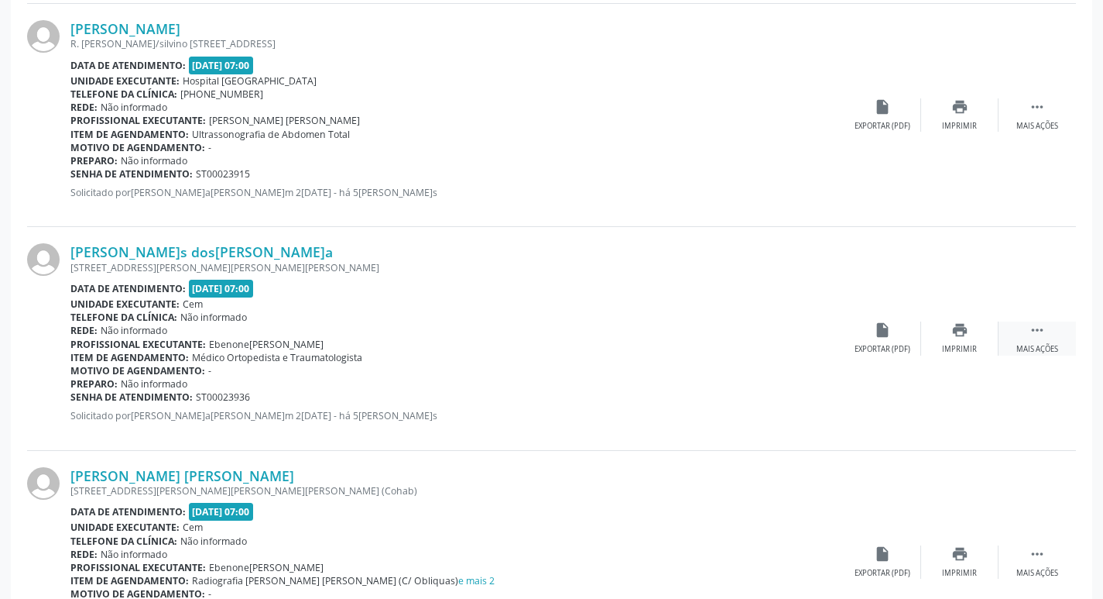
click at [1028, 341] on div " Mais ações" at bounding box center [1037, 337] width 77 height 33
click at [880, 336] on icon "cancel" at bounding box center [882, 329] width 17 height 17
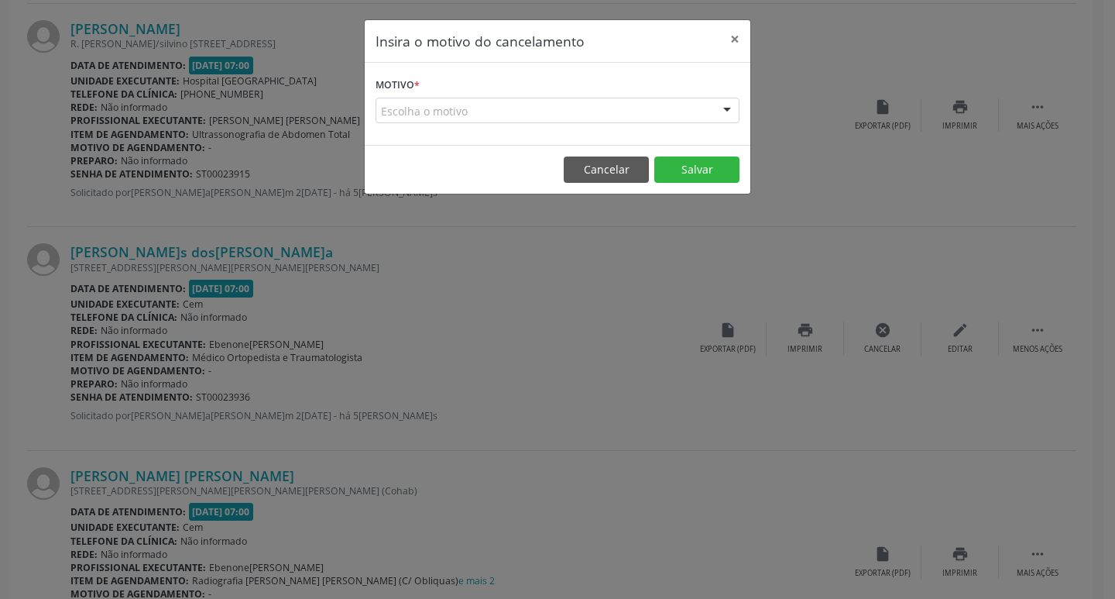
click at [639, 110] on div "Escolha o motivo" at bounding box center [558, 111] width 364 height 26
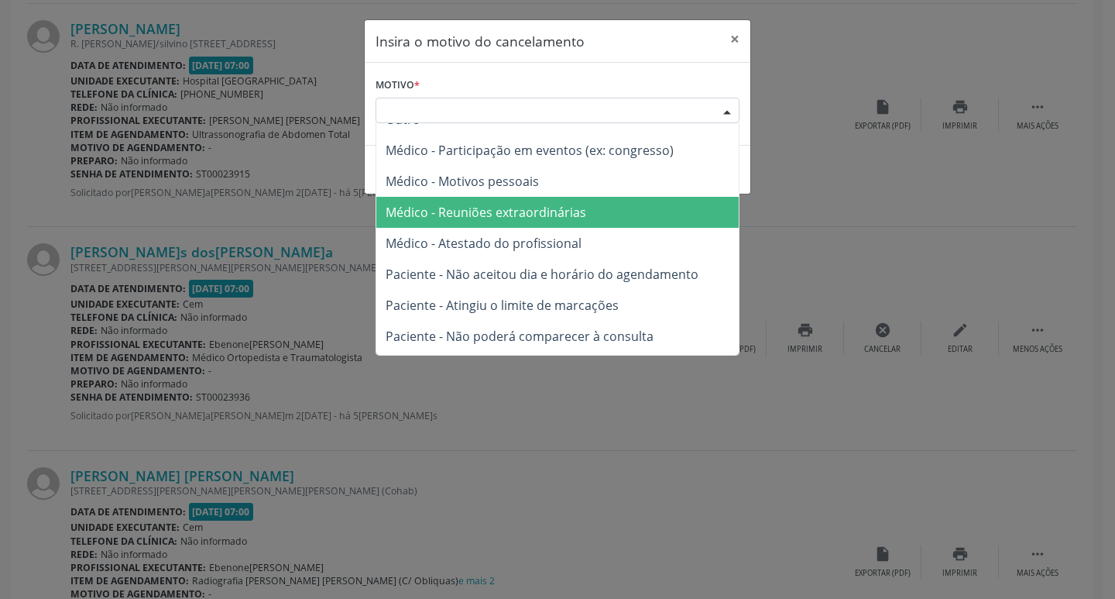
scroll to position [77, 0]
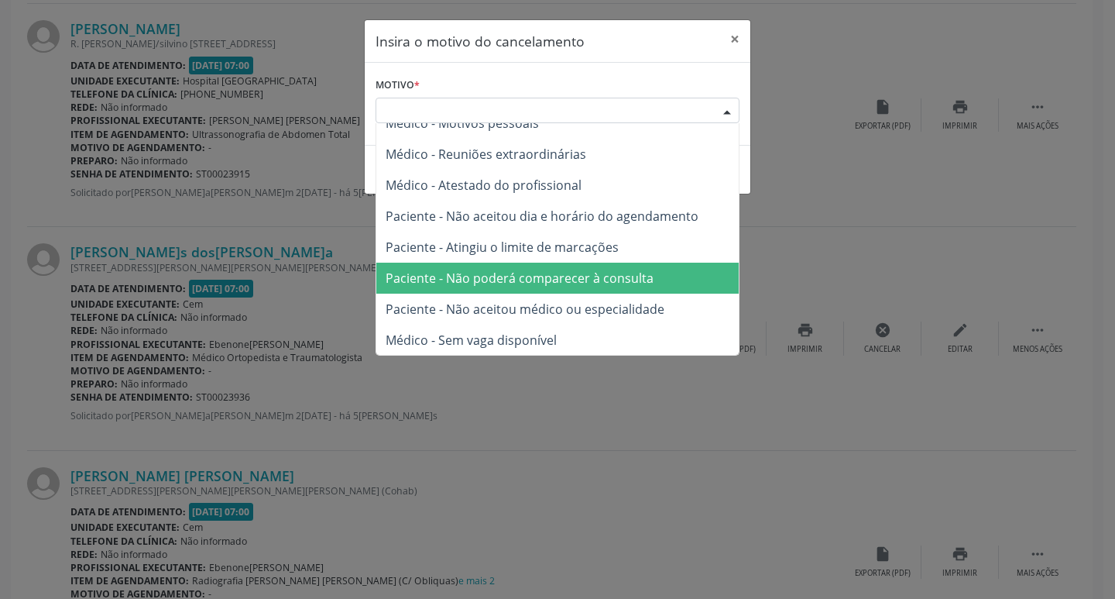
click at [557, 279] on span "Paciente - Não poderá comparecer à consulta" at bounding box center [520, 277] width 268 height 17
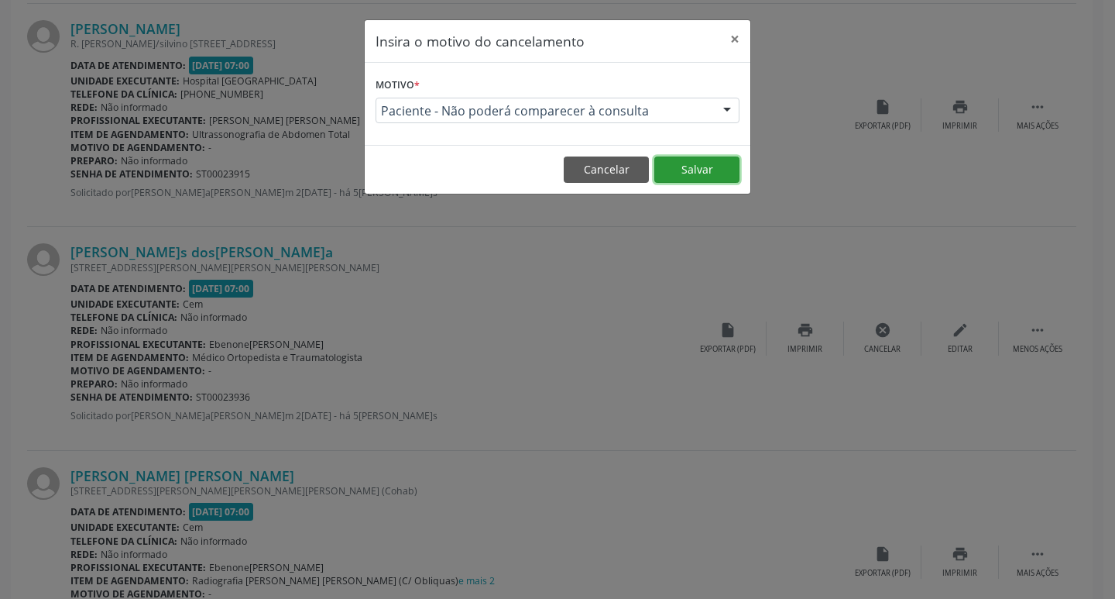
click at [696, 174] on button "Salvar" at bounding box center [696, 169] width 85 height 26
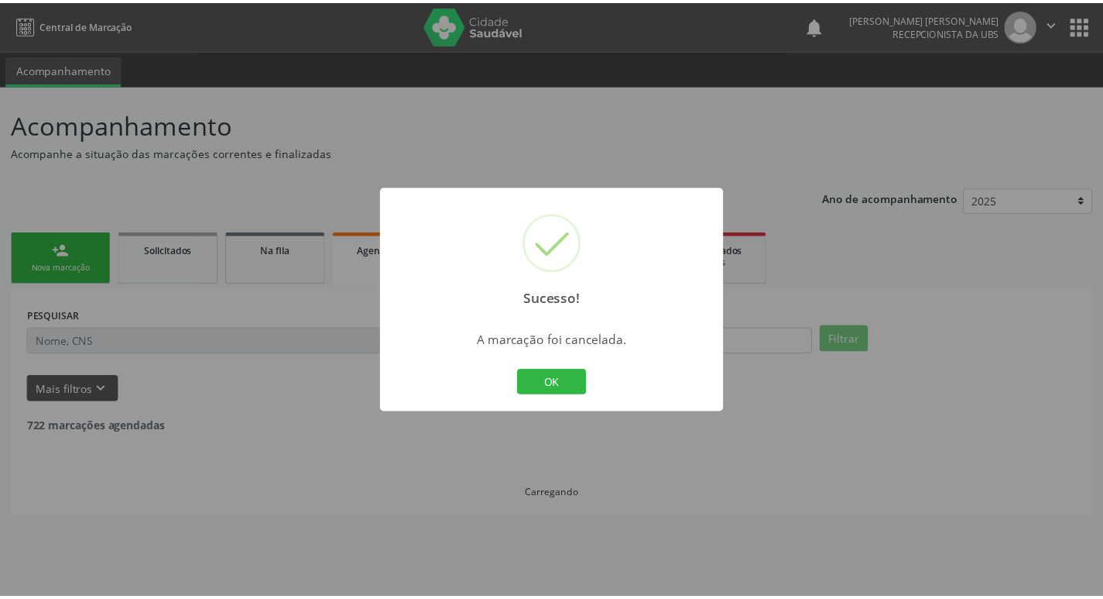
scroll to position [0, 0]
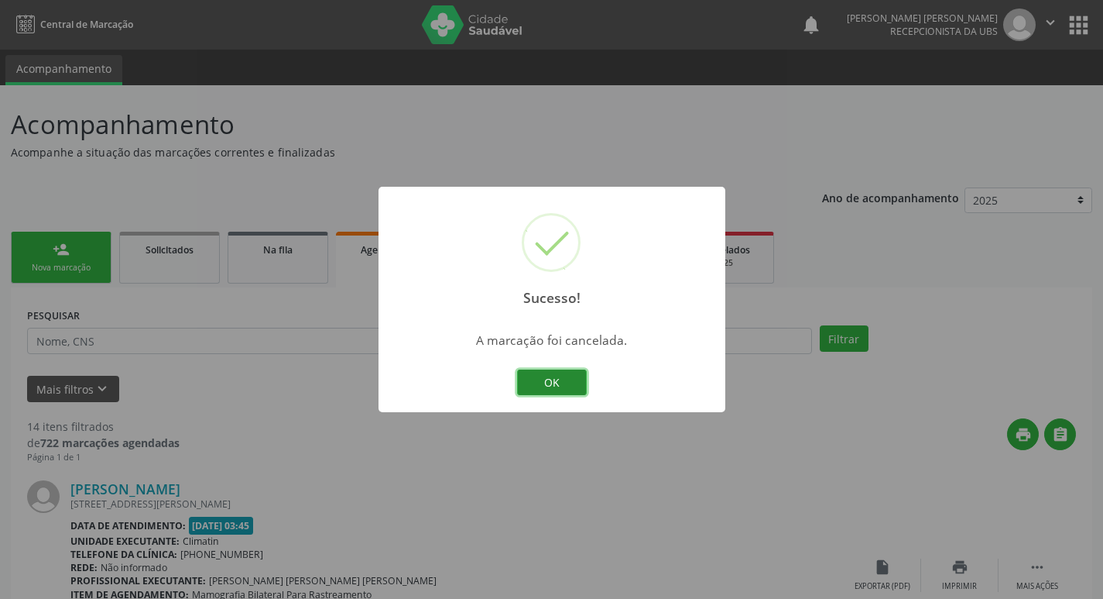
click at [536, 369] on button "OK" at bounding box center [552, 382] width 70 height 26
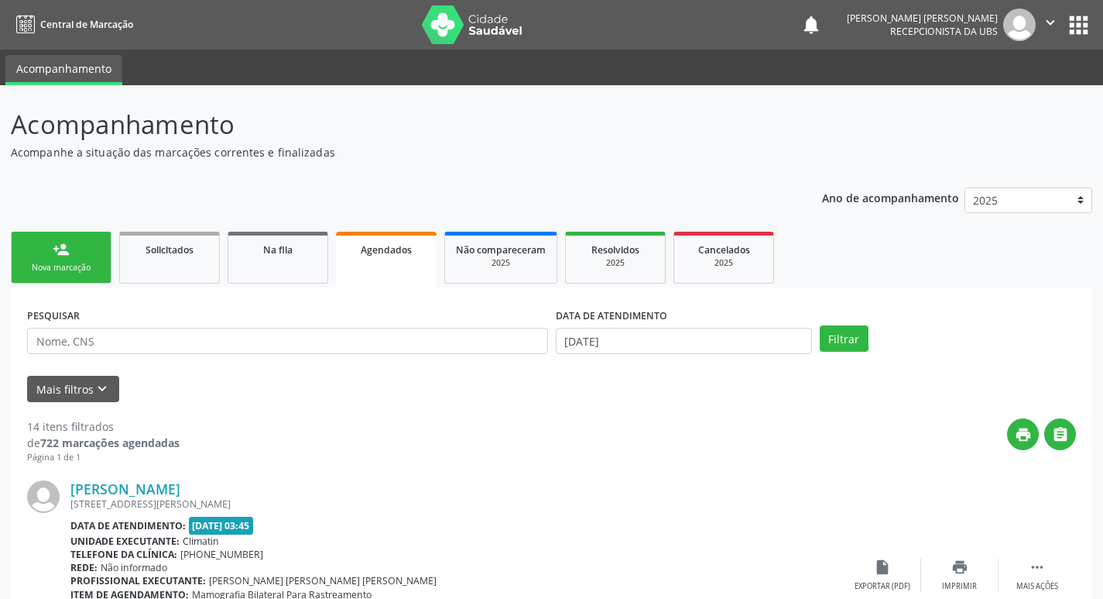
click at [57, 256] on div "person_add" at bounding box center [61, 249] width 17 height 17
click at [67, 275] on link "person_add Nova marcação" at bounding box center [61, 258] width 101 height 52
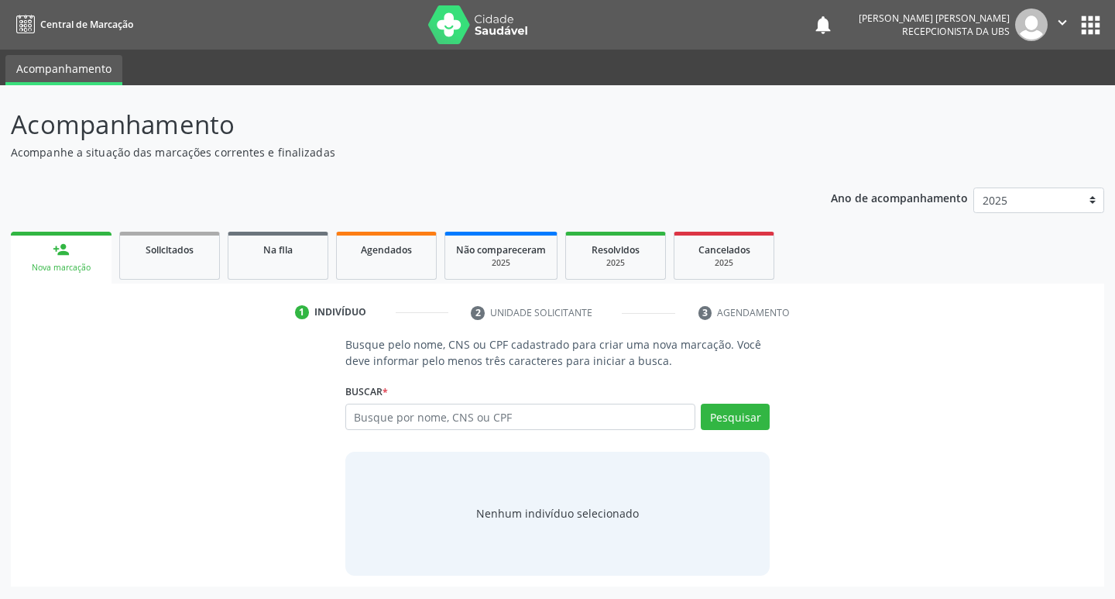
click at [412, 430] on div "Busque por nome, CNS ou CPF Nenhum resultado encontrado para: " " Digite nome, …" at bounding box center [557, 421] width 425 height 37
click at [426, 411] on input "text" at bounding box center [520, 416] width 351 height 26
type input "898002977315375"
click at [733, 418] on button "Pesquisar" at bounding box center [735, 416] width 69 height 26
type input "898002977315375"
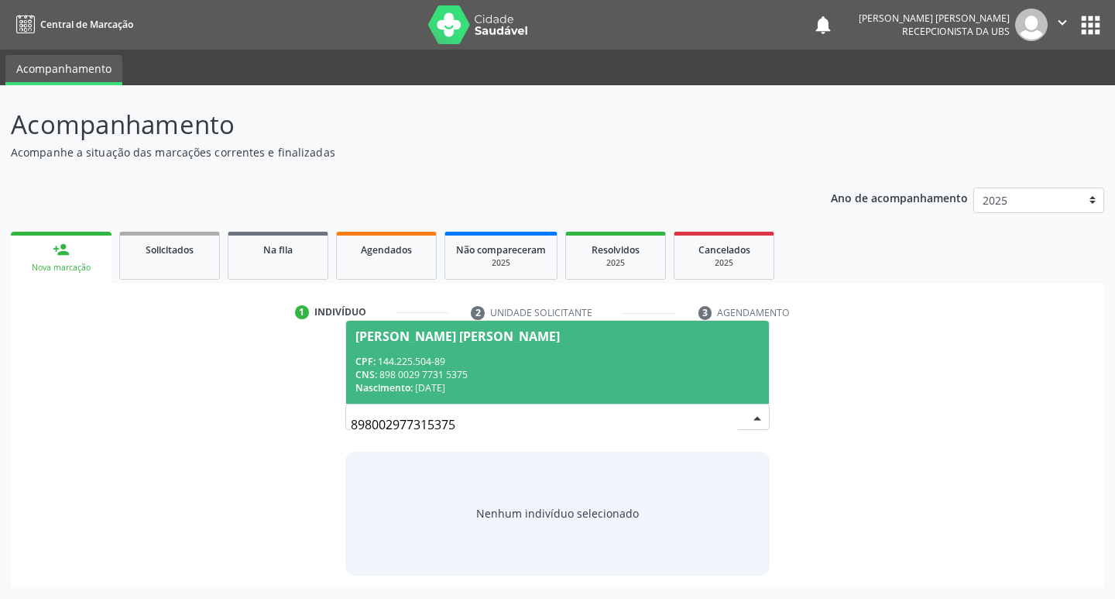
click at [402, 371] on div "CNS: 898 0029 7731 5375" at bounding box center [557, 374] width 405 height 13
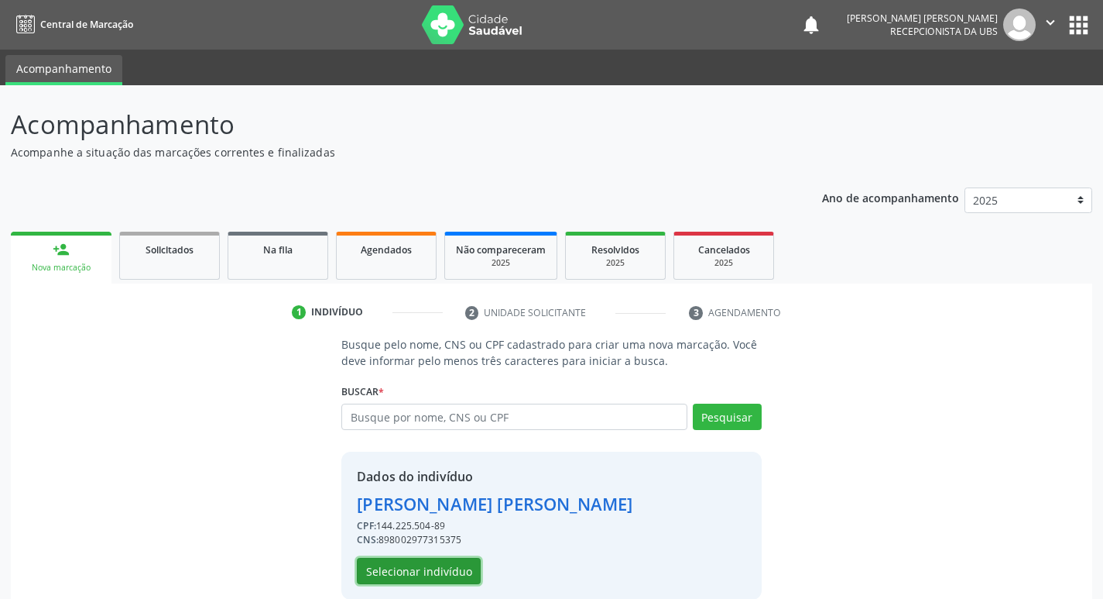
click at [431, 568] on button "Selecionar indivíduo" at bounding box center [419, 571] width 124 height 26
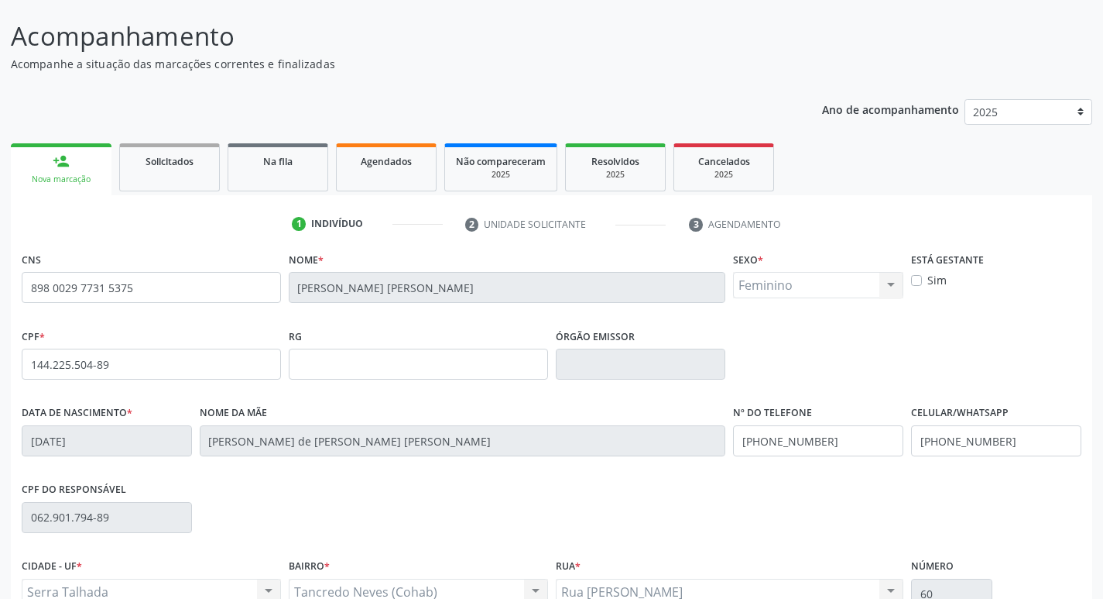
scroll to position [241, 0]
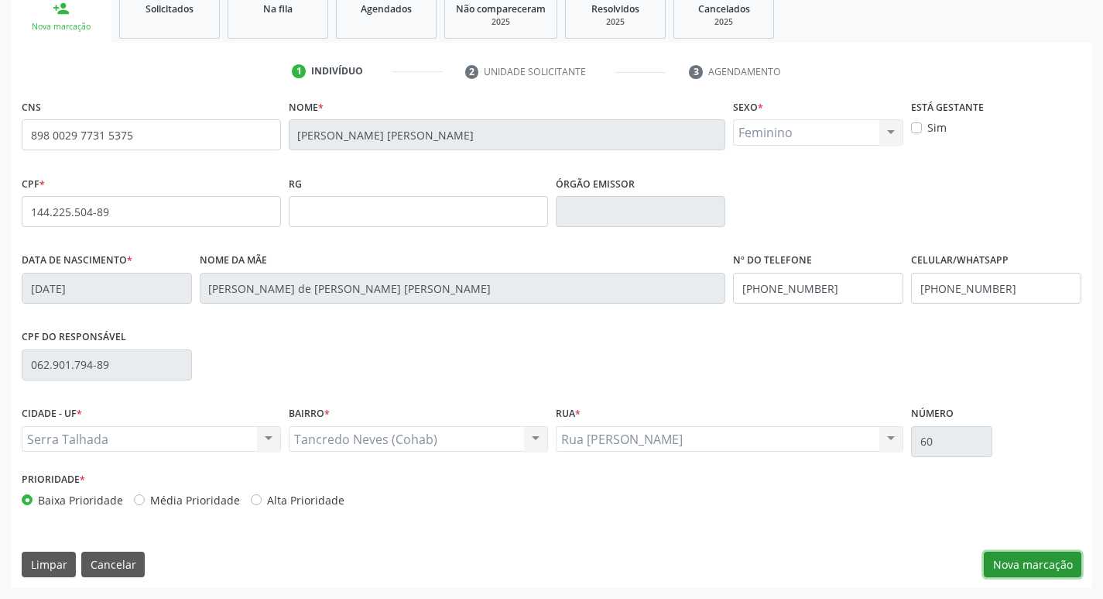
click at [1038, 570] on button "Nova marcação" at bounding box center [1033, 564] width 98 height 26
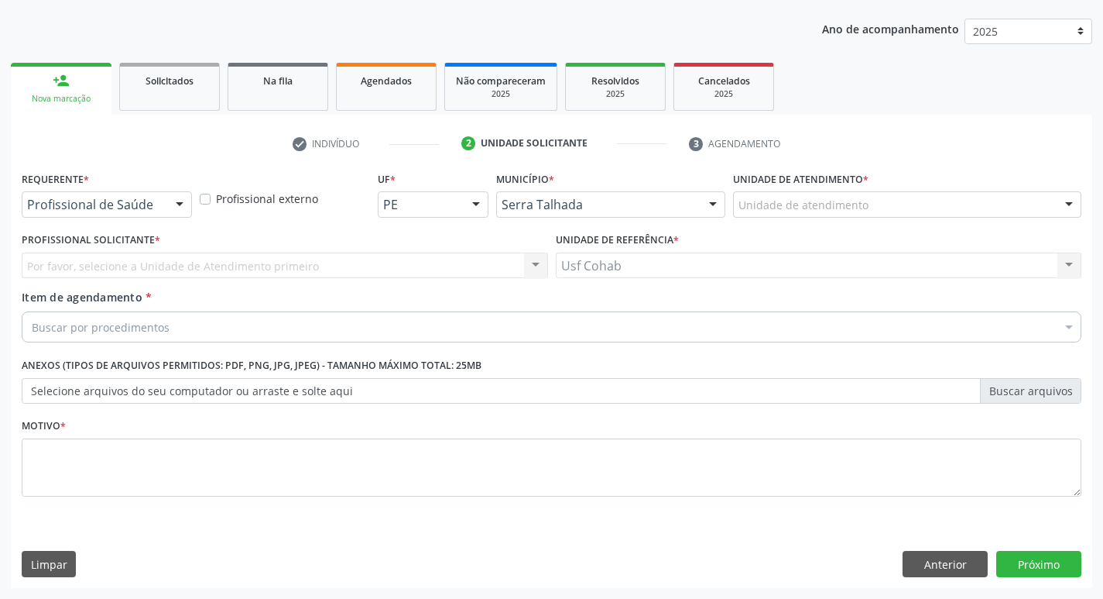
scroll to position [169, 0]
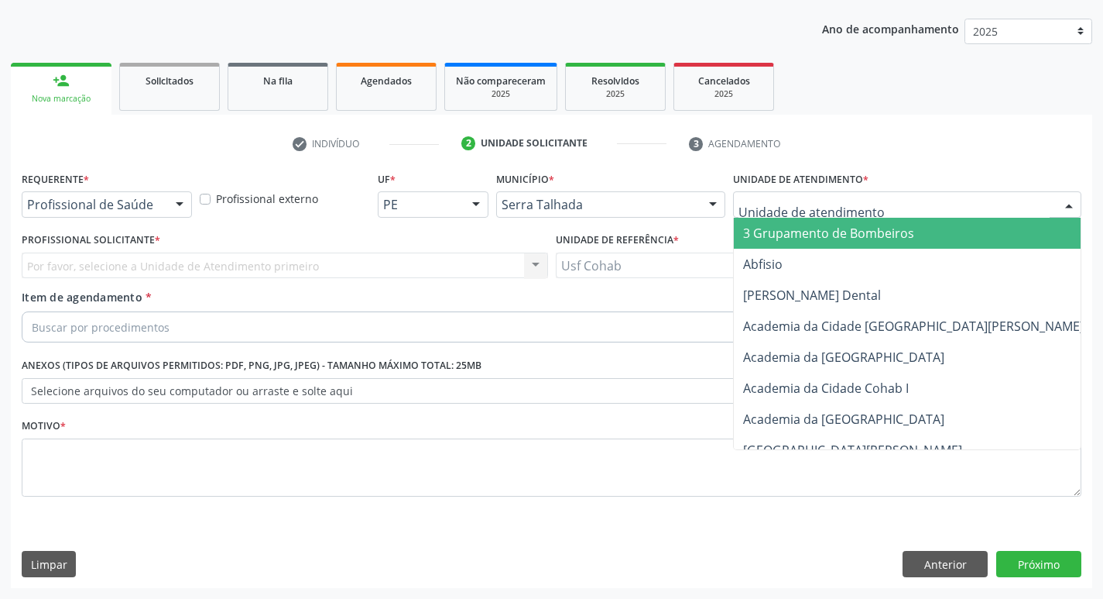
click at [868, 205] on div at bounding box center [907, 204] width 348 height 26
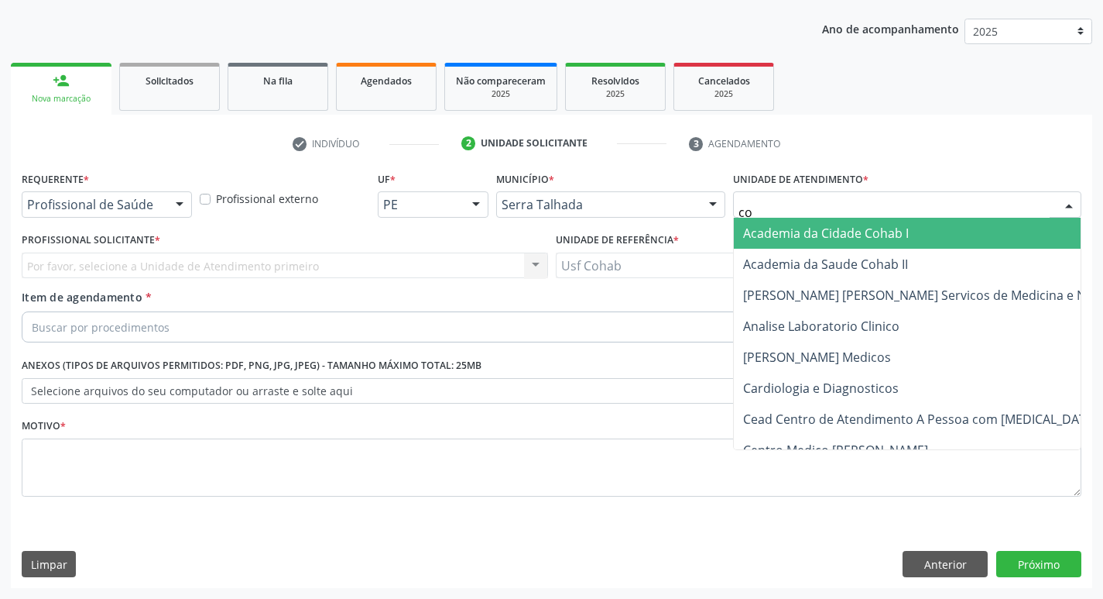
type input "coh"
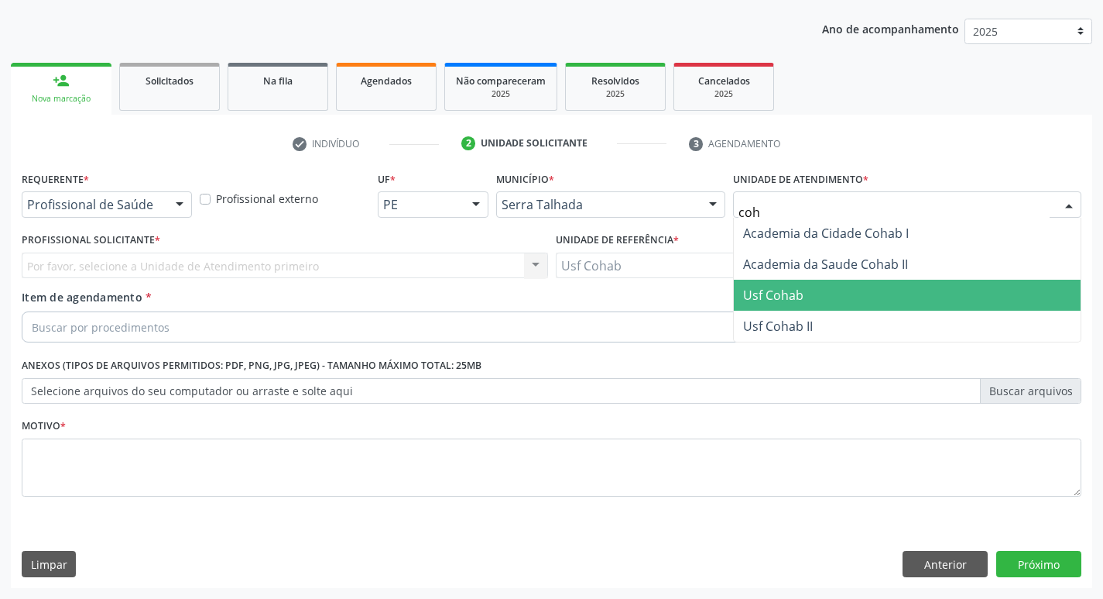
click at [793, 290] on span "Usf Cohab" at bounding box center [773, 295] width 60 height 17
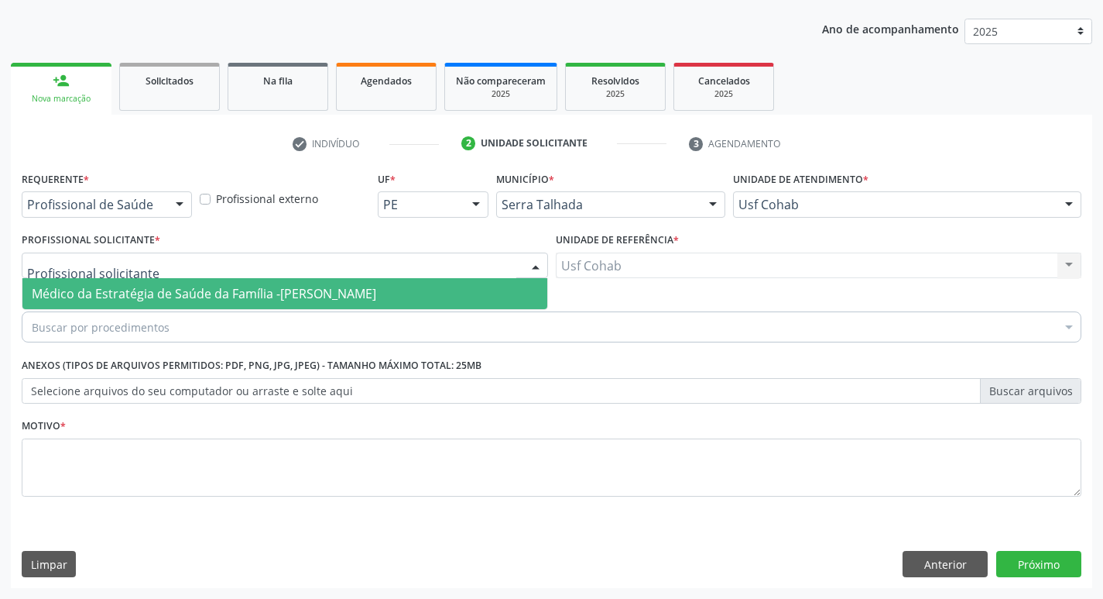
click at [215, 266] on div at bounding box center [285, 265] width 527 height 26
click at [206, 290] on span "Médico da Estratégia de Saúde da Família -[PERSON_NAME]" at bounding box center [204, 293] width 345 height 17
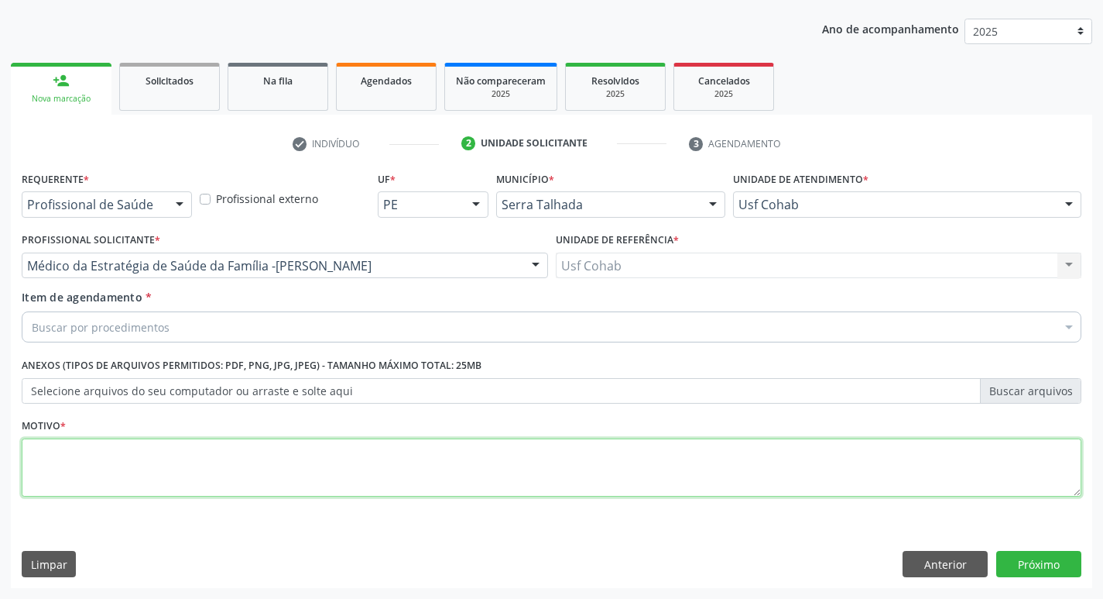
click at [166, 489] on textarea at bounding box center [552, 467] width 1060 height 59
type textarea "-"
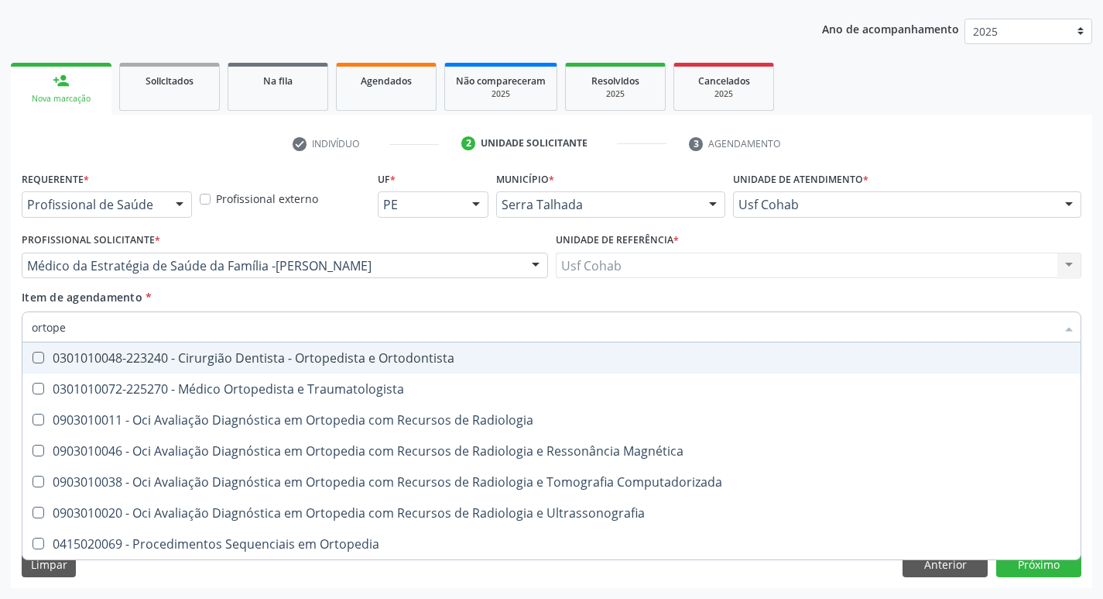
type input "ortoped"
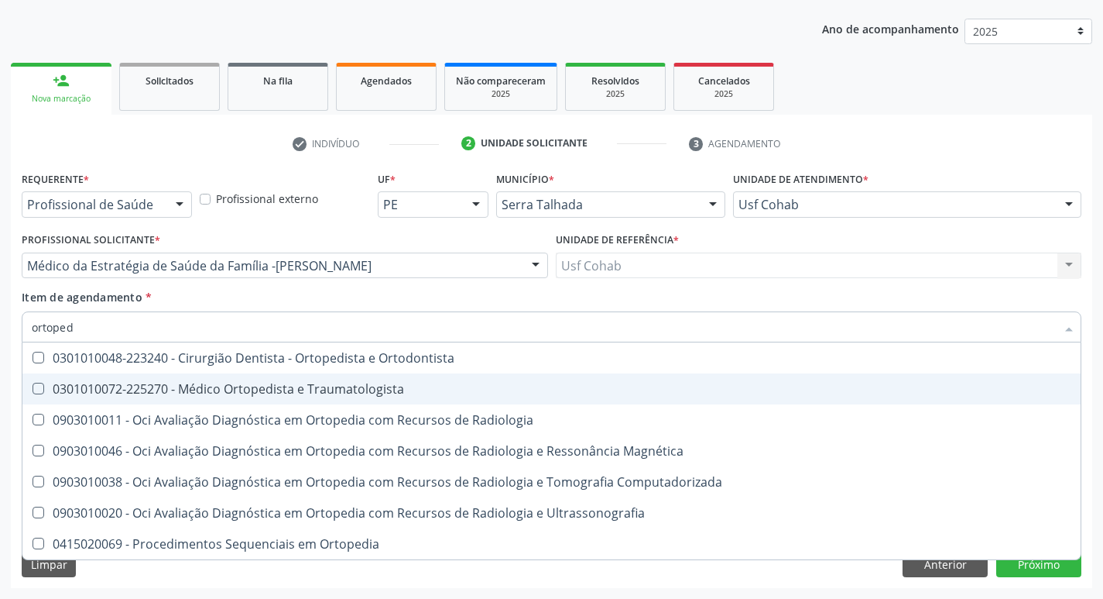
click at [290, 403] on span "0301010072-225270 - Médico Ortopedista e Traumatologista" at bounding box center [551, 388] width 1059 height 31
checkbox Traumatologista "true"
click at [0, 368] on div "Acompanhamento Acompanhe a situação das marcações correntes e finalizadas Relat…" at bounding box center [551, 257] width 1103 height 682
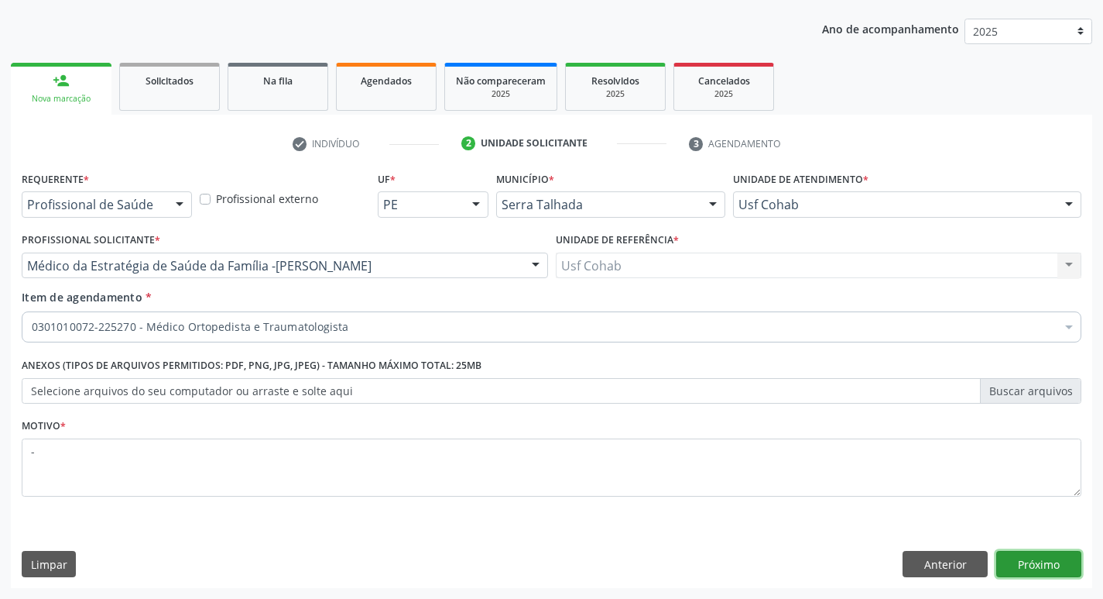
click at [1041, 565] on button "Próximo" at bounding box center [1039, 564] width 85 height 26
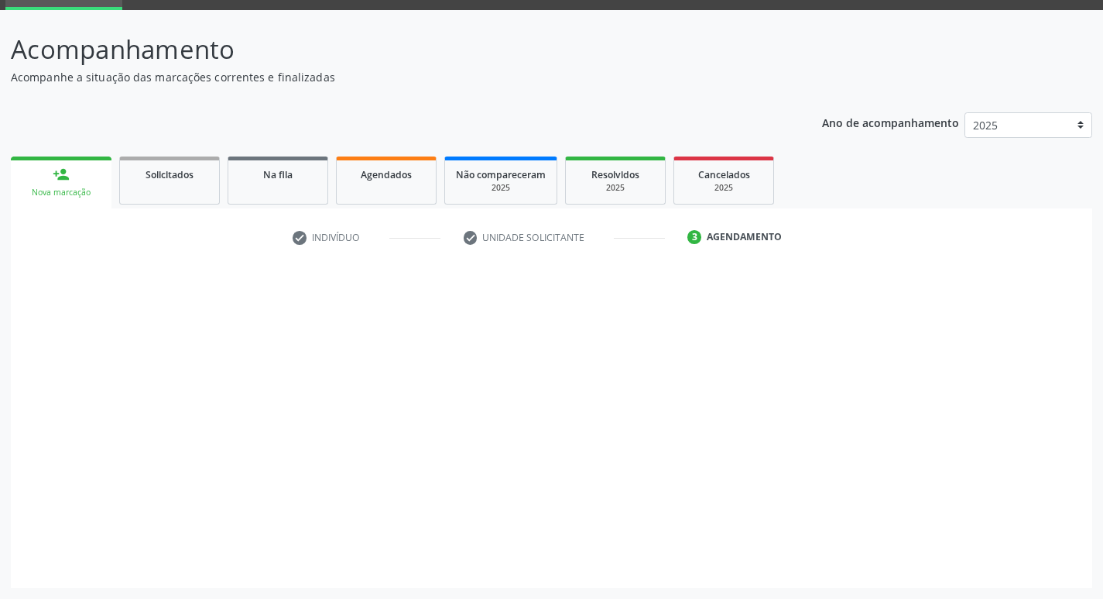
scroll to position [75, 0]
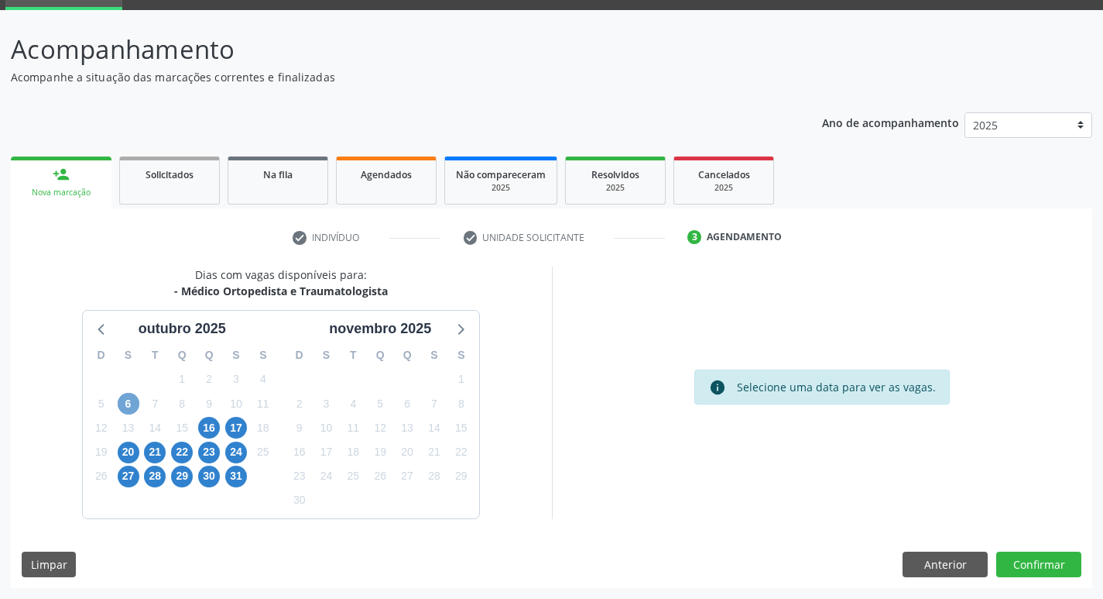
click at [127, 399] on span "6" at bounding box center [129, 404] width 22 height 22
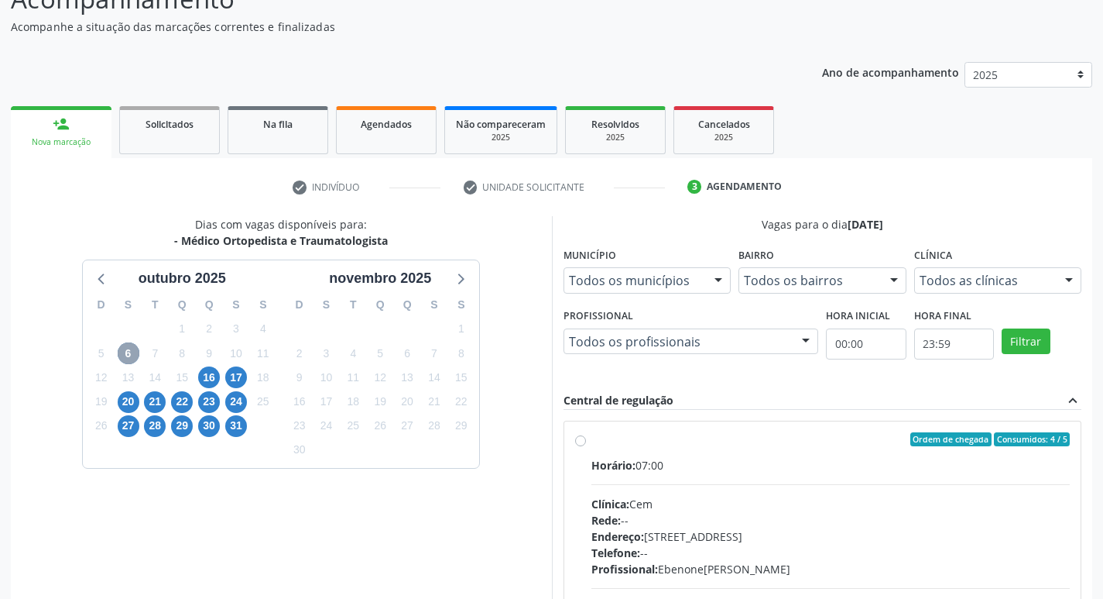
scroll to position [153, 0]
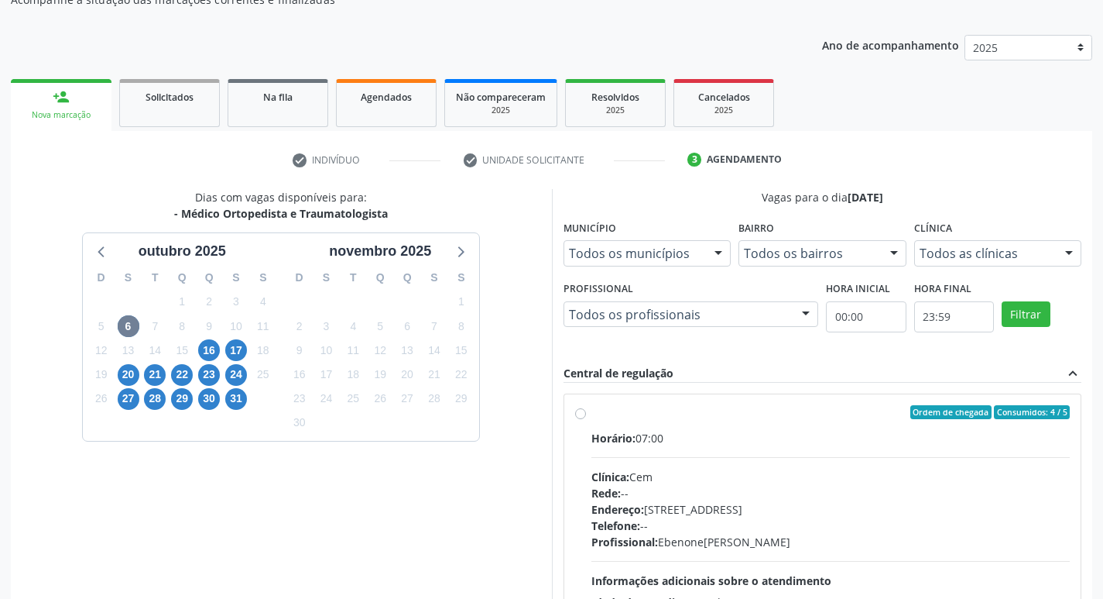
click at [830, 455] on div "Horário: 07:00 Clínica: Cem Rede: -- Endereço: [STREET_ADDRESS] Telefone: -- Pr…" at bounding box center [831, 536] width 479 height 213
click at [586, 419] on input "Ordem de chegada Consumidos: 4 / 5 Horário: 07:00 Clínica: Cem Rede: -- Endereç…" at bounding box center [580, 412] width 11 height 14
radio input "true"
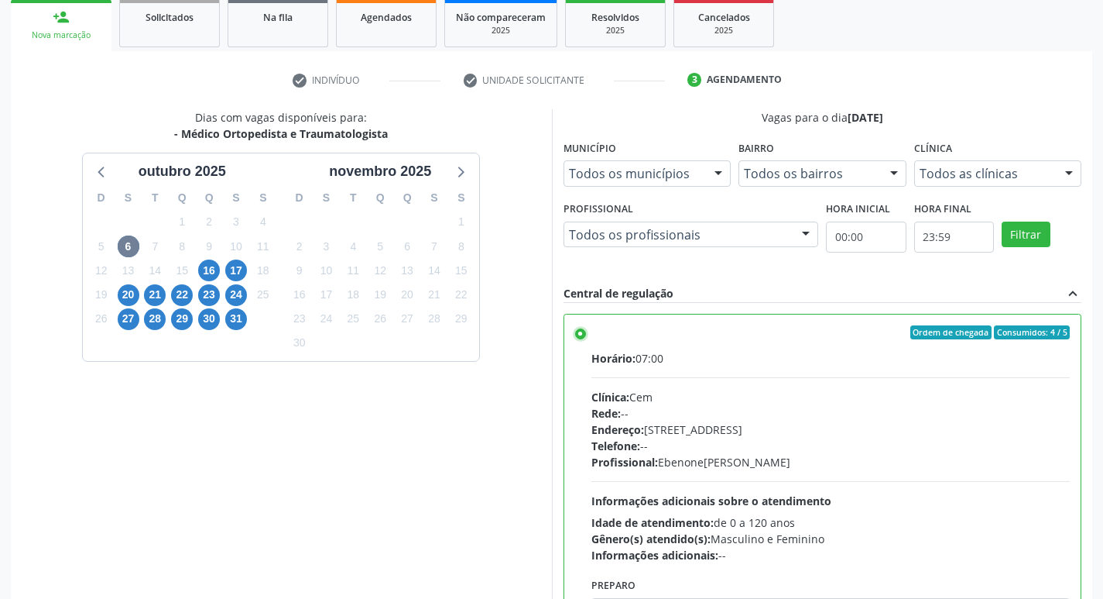
scroll to position [327, 0]
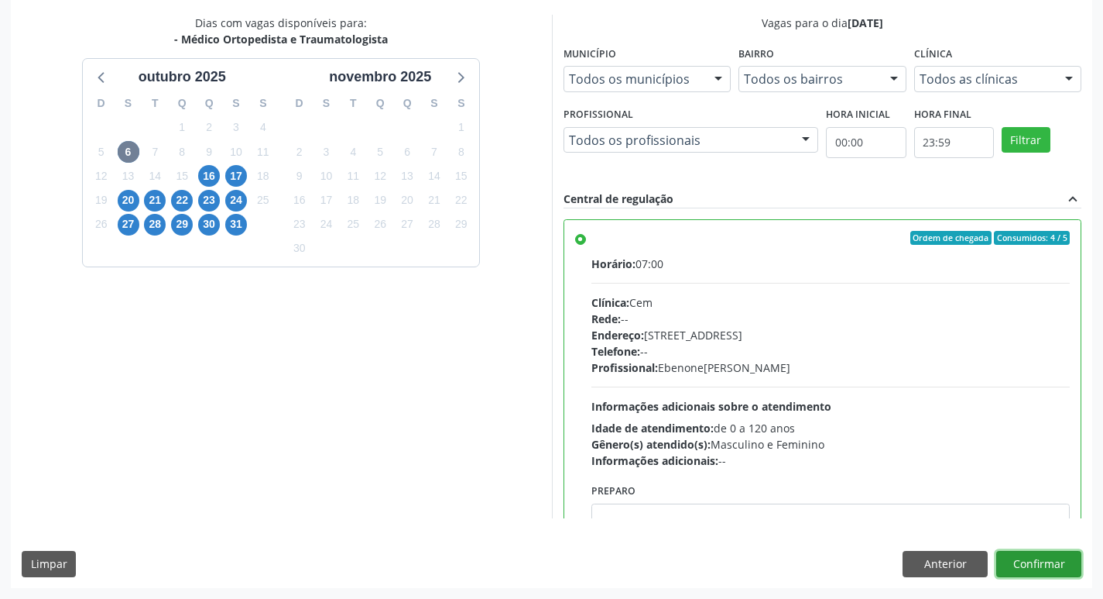
click at [1028, 563] on button "Confirmar" at bounding box center [1039, 564] width 85 height 26
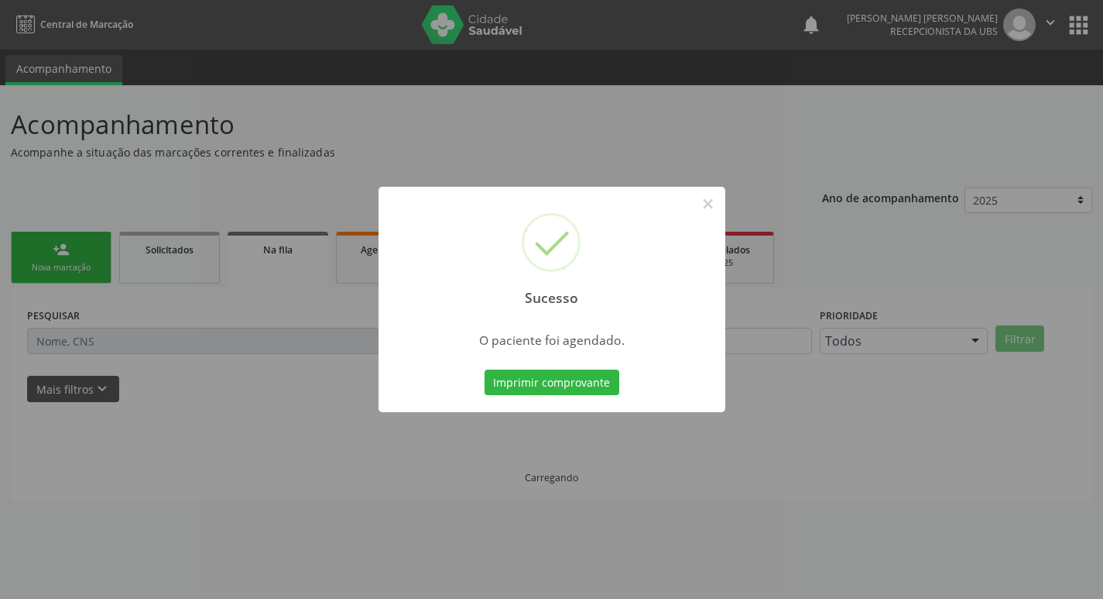
scroll to position [0, 0]
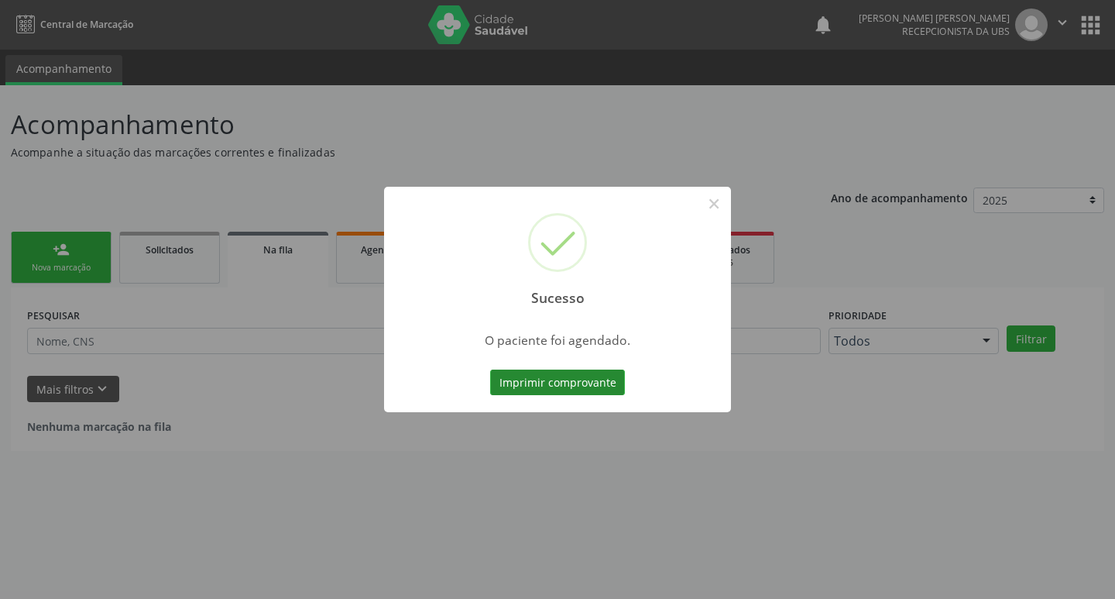
click at [538, 376] on button "Imprimir comprovante" at bounding box center [557, 382] width 135 height 26
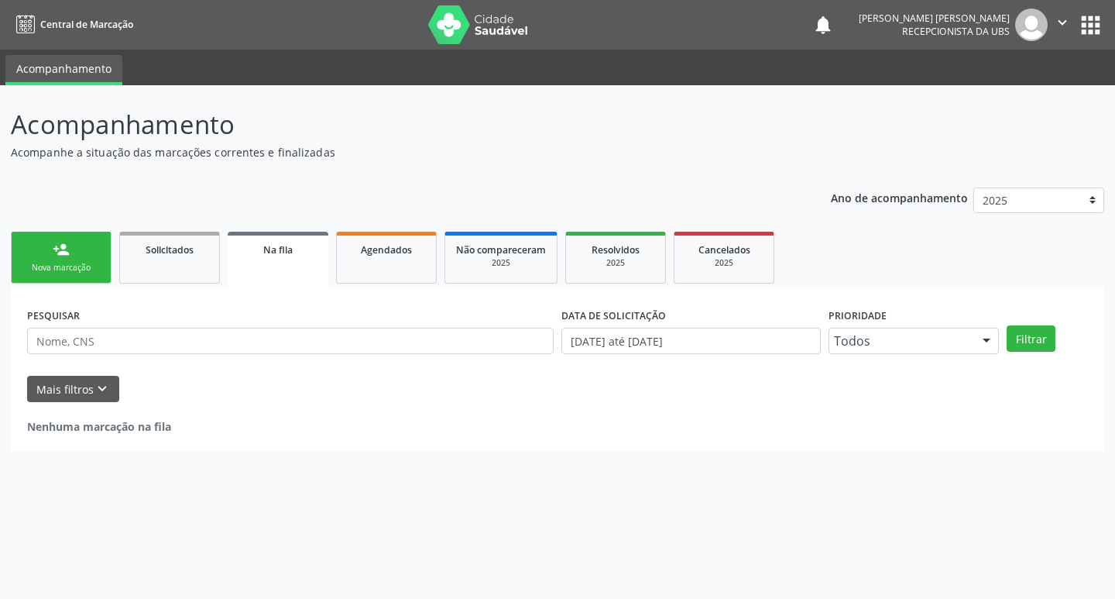
click at [77, 253] on link "person_add Nova marcação" at bounding box center [61, 258] width 101 height 52
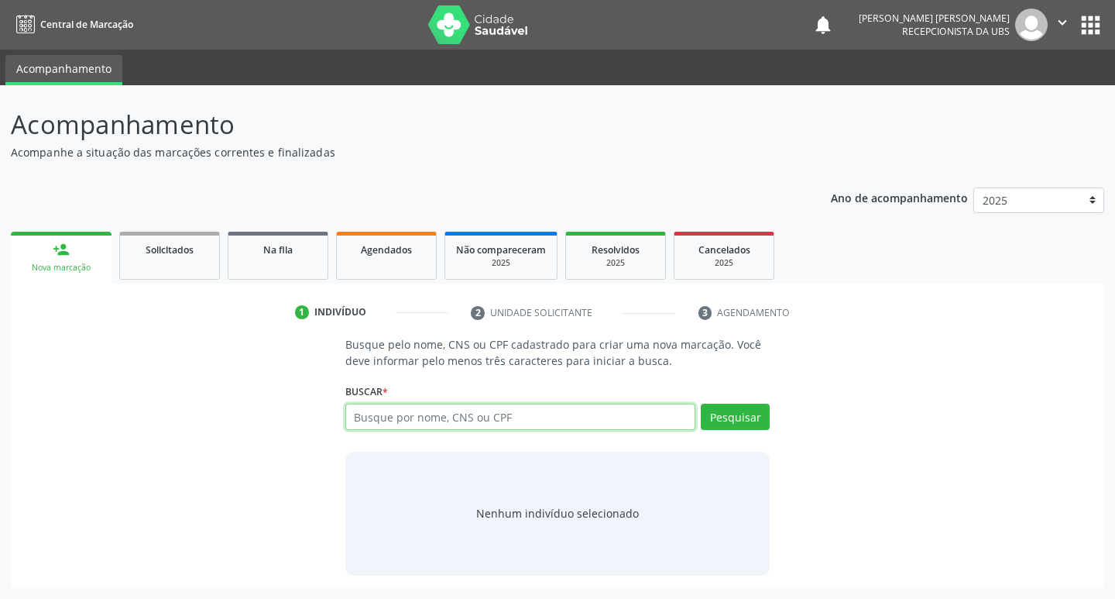
click at [595, 427] on input "text" at bounding box center [520, 416] width 351 height 26
type input "898003701928039"
click at [756, 414] on button "Pesquisar" at bounding box center [735, 416] width 69 height 26
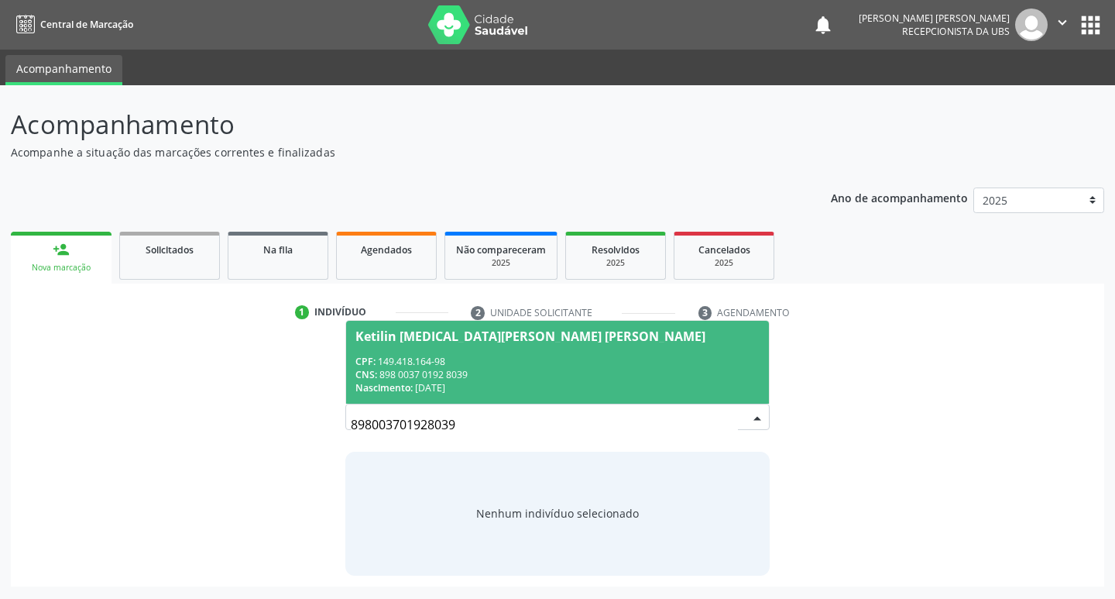
click at [482, 368] on div "CNS: 898 0037 0192 8039" at bounding box center [557, 374] width 405 height 13
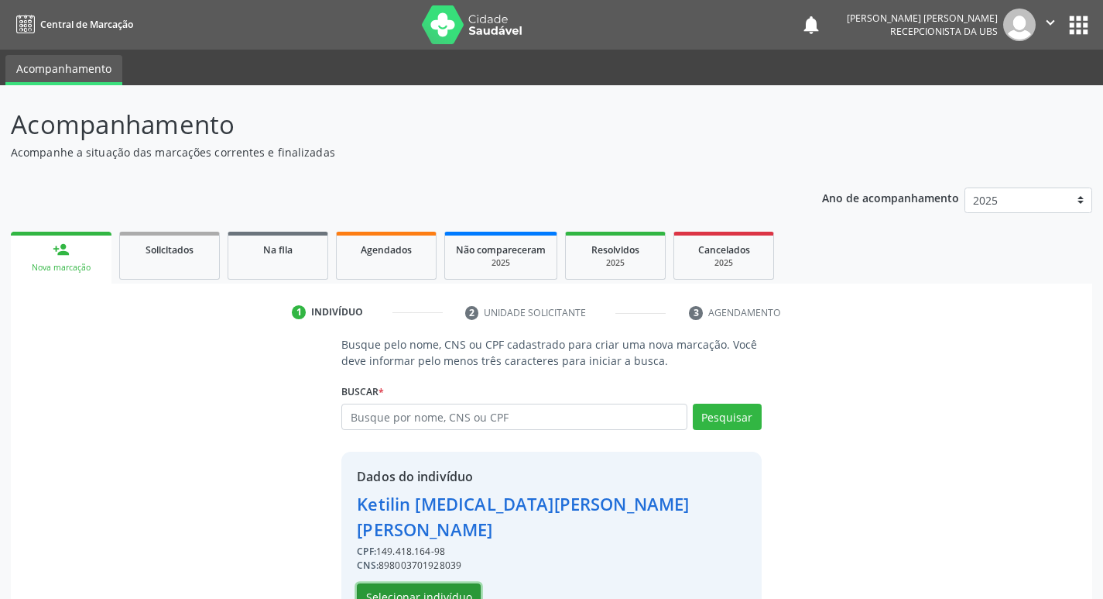
click at [421, 583] on button "Selecionar indivíduo" at bounding box center [419, 596] width 124 height 26
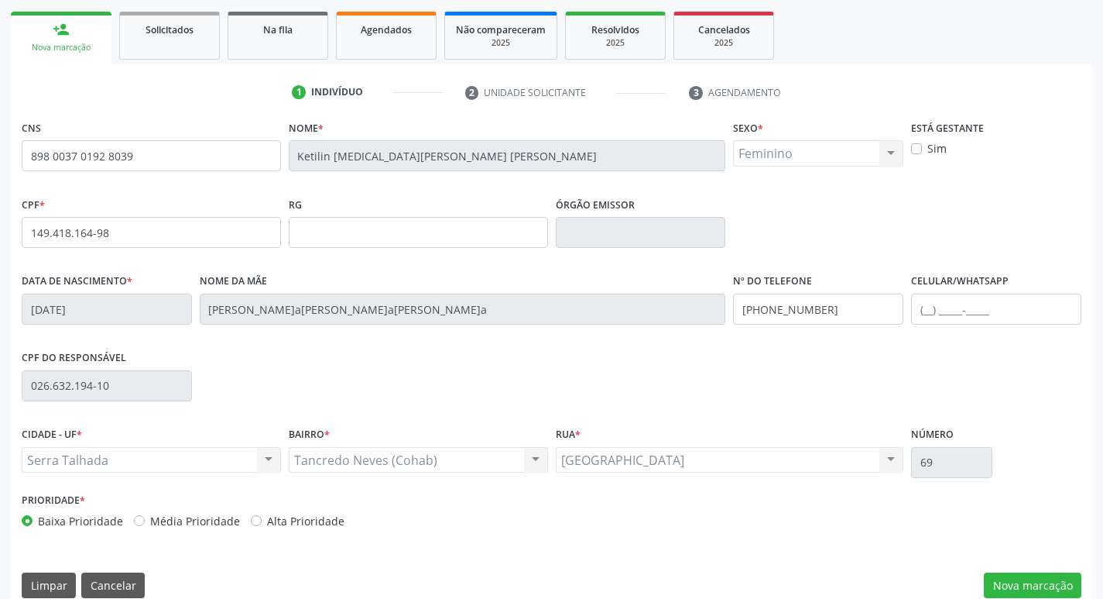
scroll to position [241, 0]
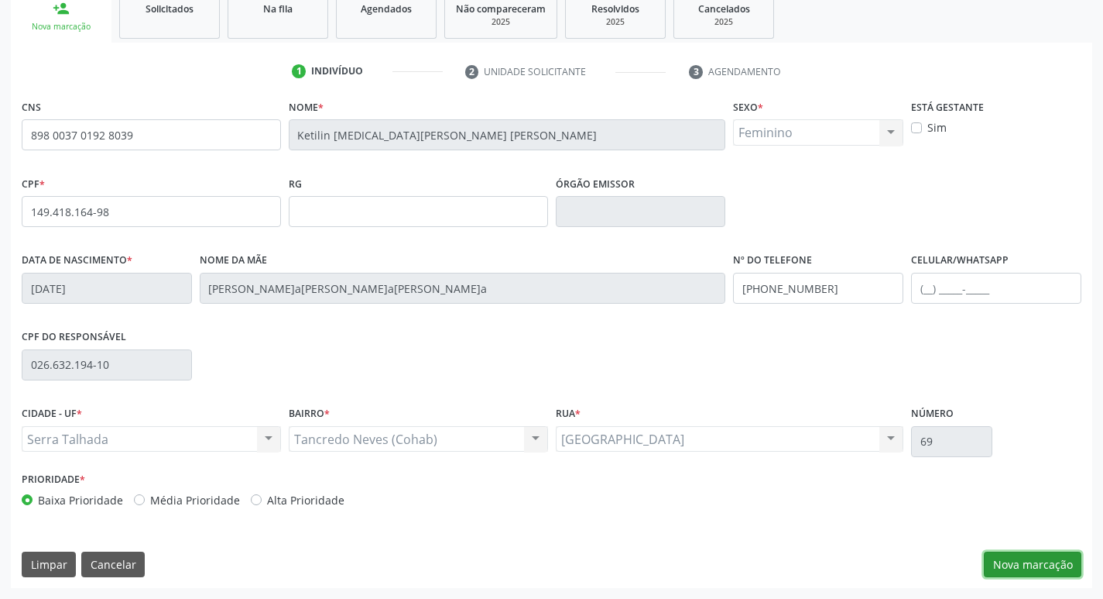
drag, startPoint x: 1060, startPoint y: 558, endPoint x: 1048, endPoint y: 555, distance: 11.8
click at [1057, 557] on button "Nova marcação" at bounding box center [1033, 564] width 98 height 26
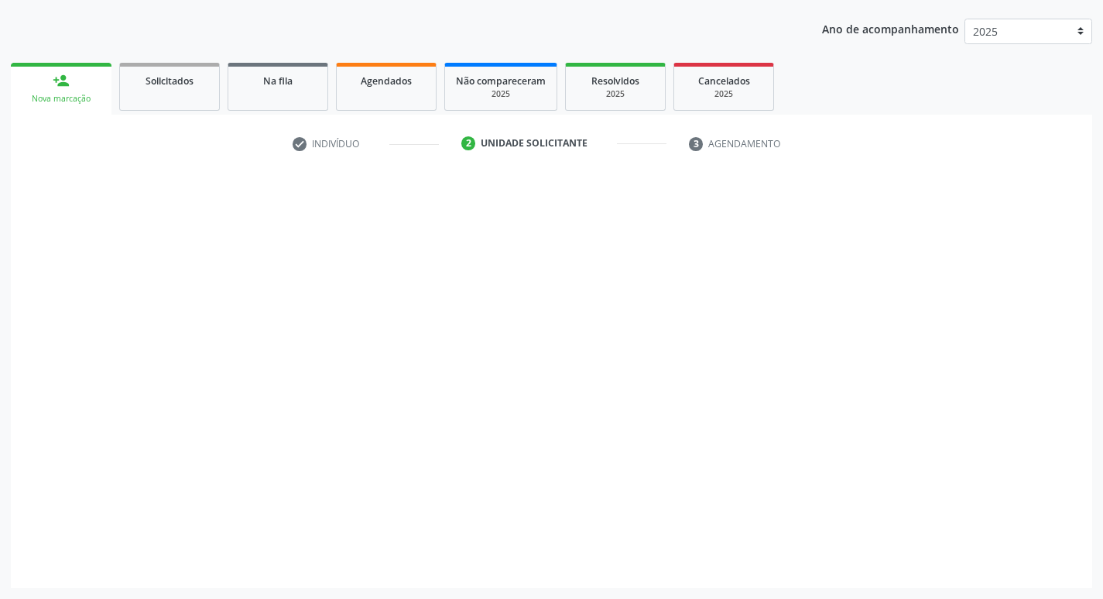
scroll to position [169, 0]
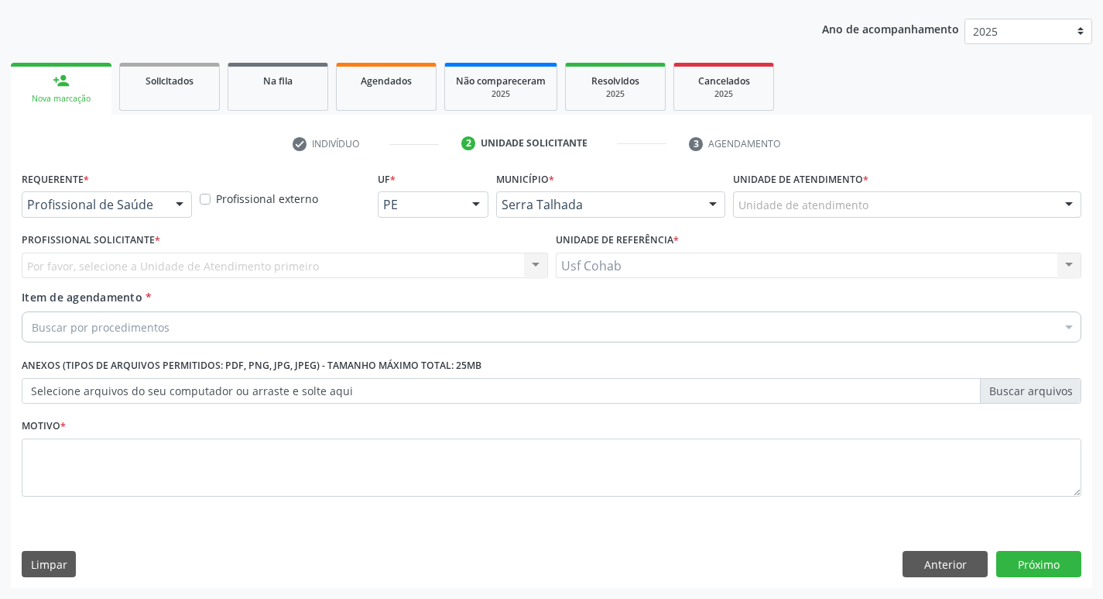
click at [890, 197] on div "Unidade de atendimento" at bounding box center [907, 204] width 348 height 26
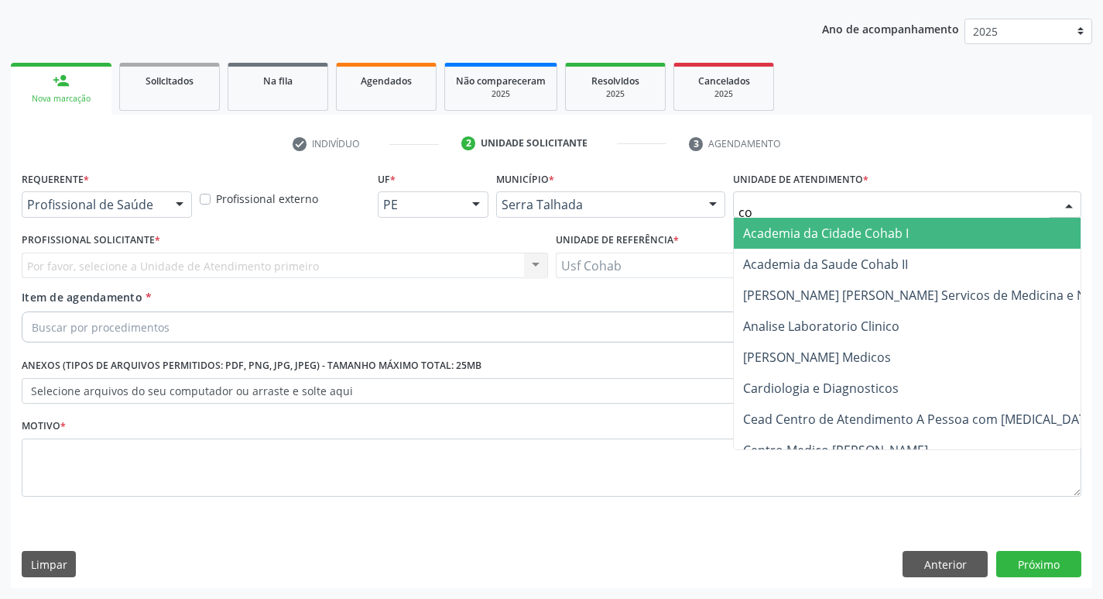
type input "coh"
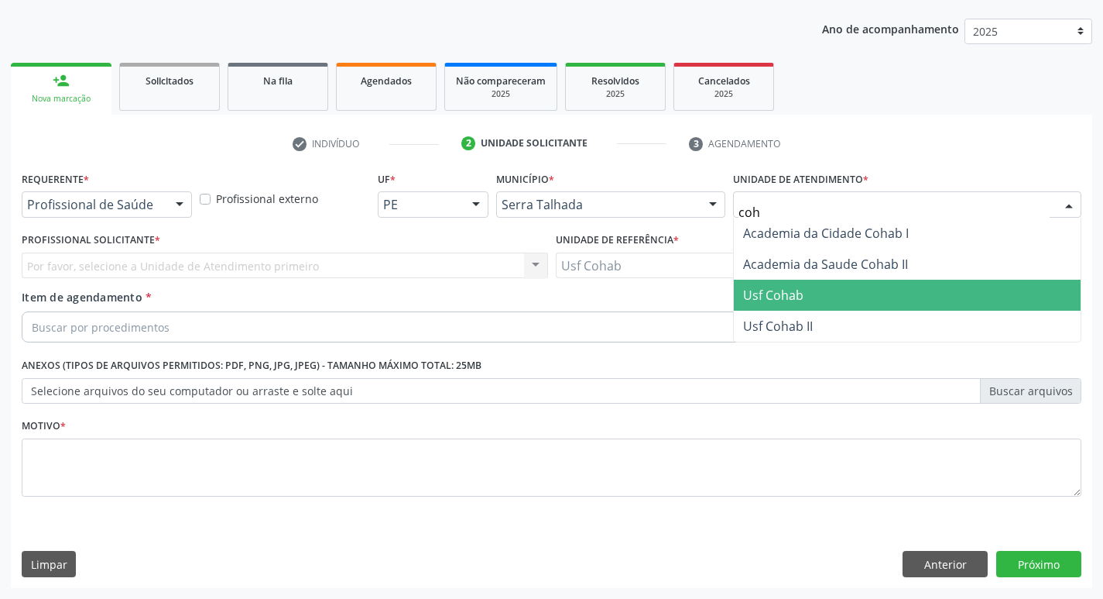
click at [809, 285] on span "Usf Cohab" at bounding box center [907, 295] width 347 height 31
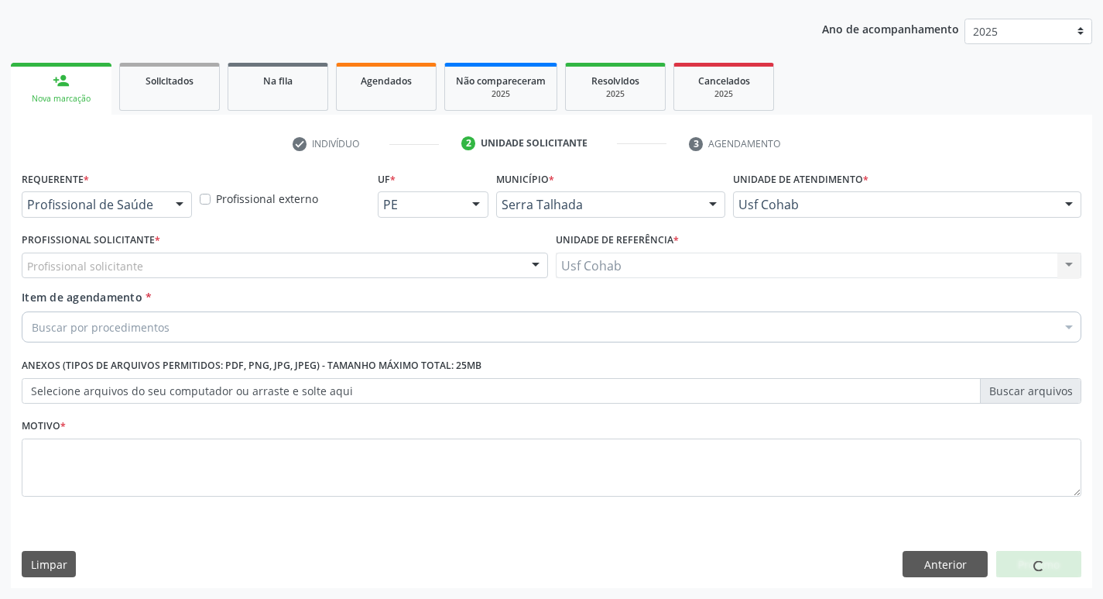
click at [136, 263] on div "Profissional solicitante Médico da Estratégia de Saúde da Família - [PERSON_NAM…" at bounding box center [285, 265] width 527 height 26
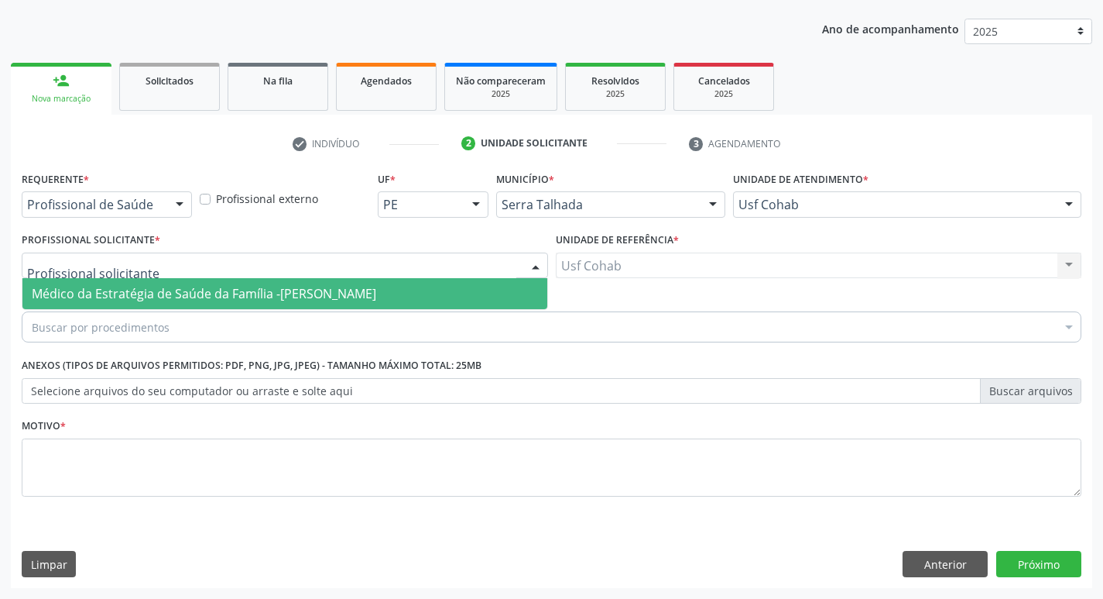
click at [141, 290] on span "Médico da Estratégia de Saúde da Família -[PERSON_NAME]" at bounding box center [204, 293] width 345 height 17
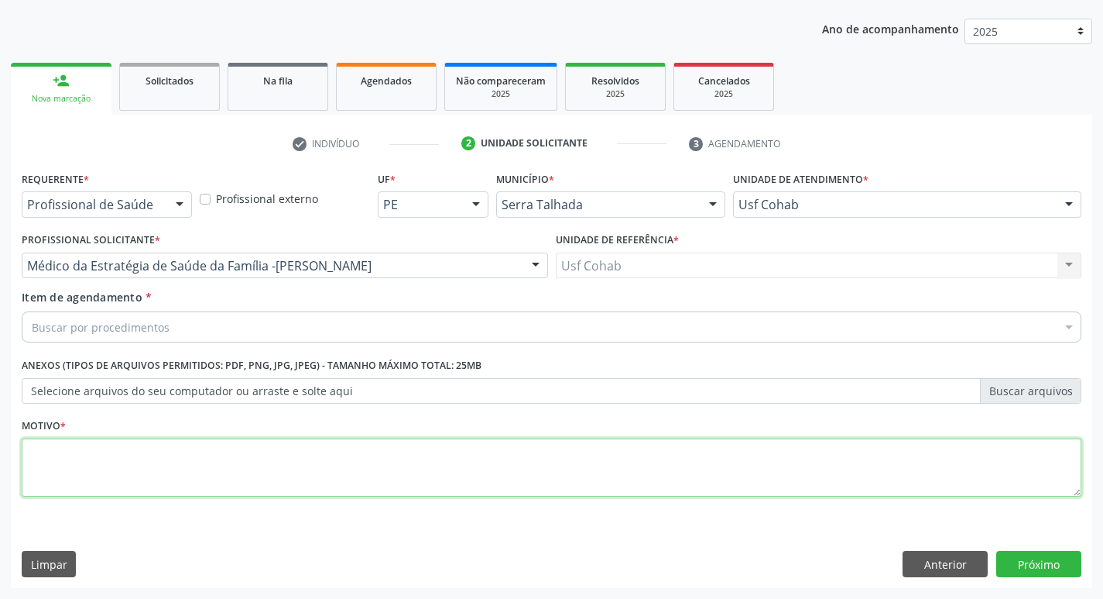
click at [99, 467] on textarea at bounding box center [552, 467] width 1060 height 59
type textarea "-"
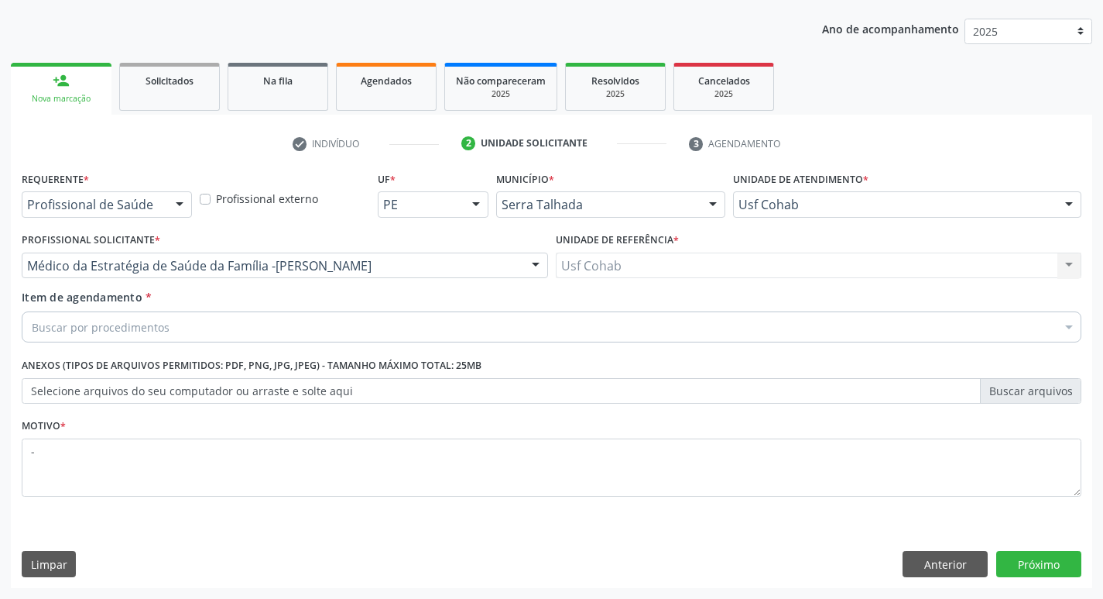
click at [204, 320] on div "Buscar por procedimentos" at bounding box center [552, 326] width 1060 height 31
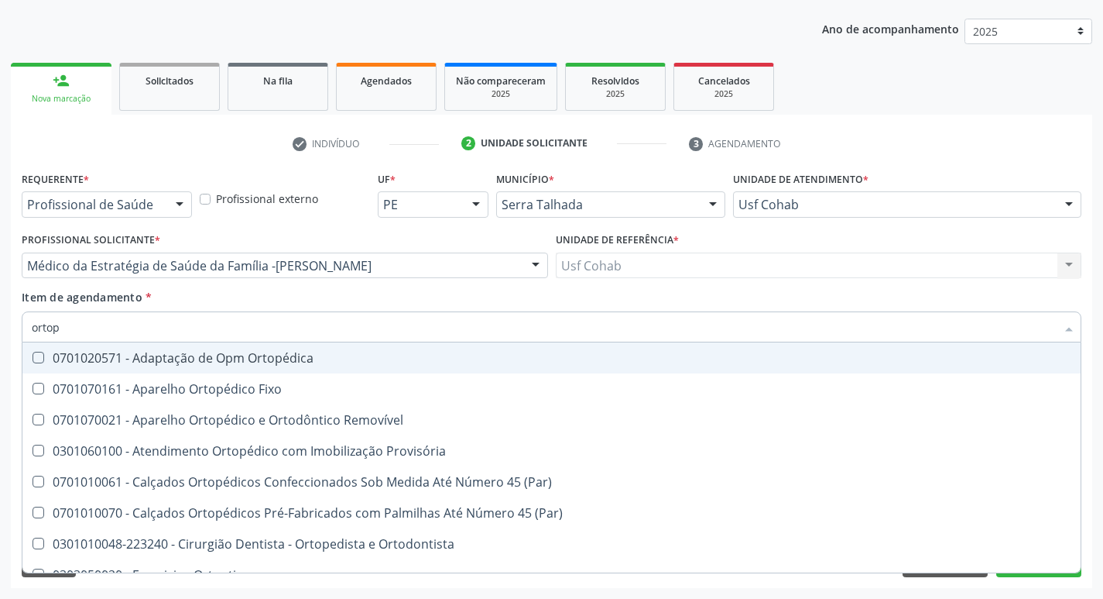
type input "ortope"
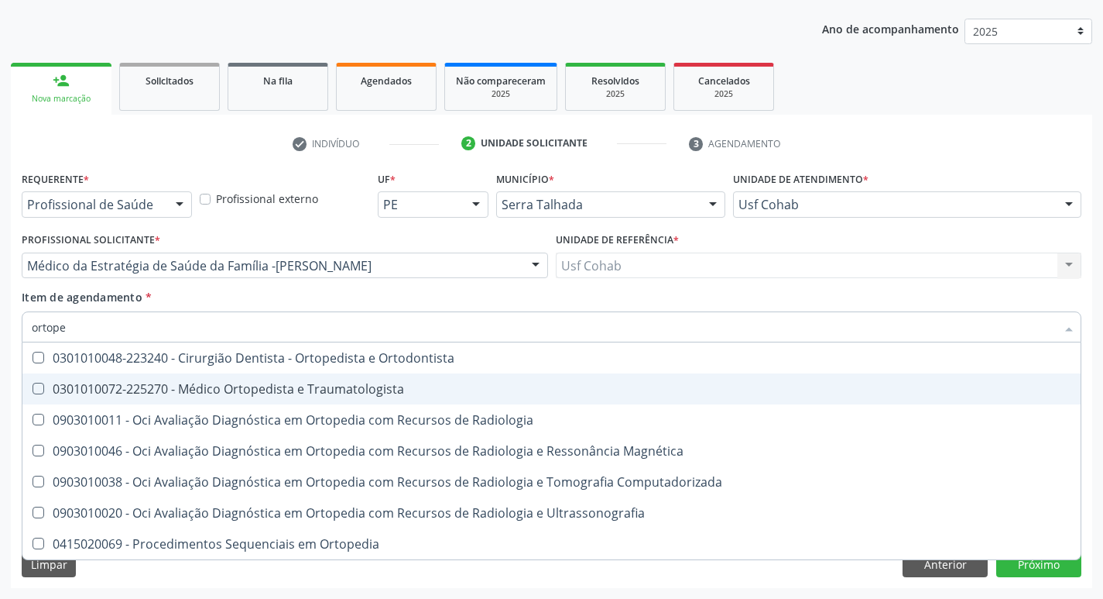
click at [308, 391] on div "0301010072-225270 - Médico Ortopedista e Traumatologista" at bounding box center [552, 389] width 1040 height 12
checkbox Traumatologista "true"
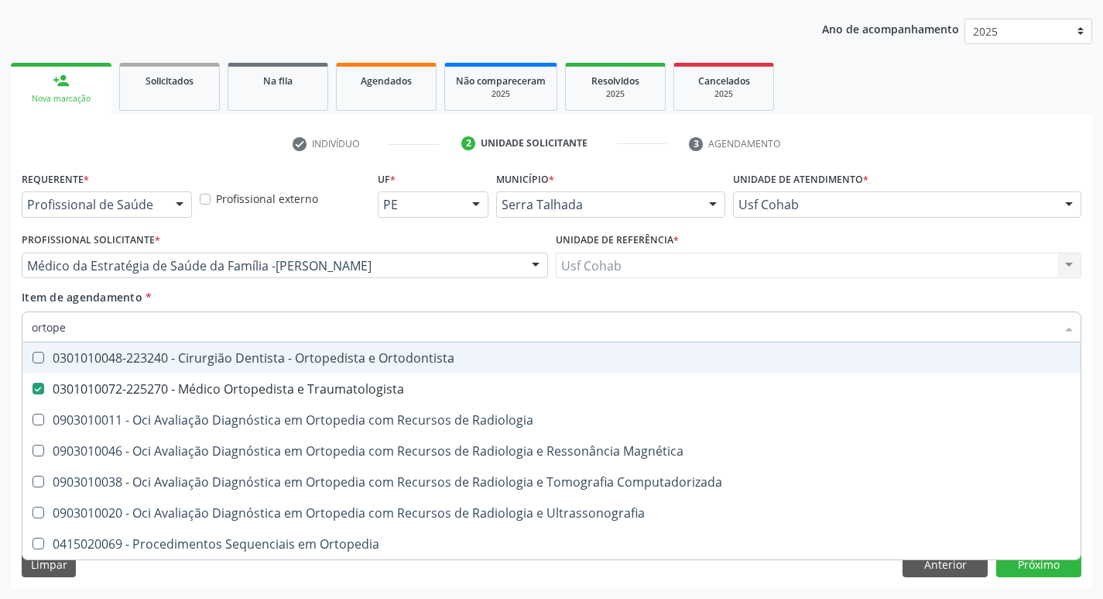
click at [14, 315] on div "Requerente * Profissional de Saúde Profissional de Saúde Paciente Nenhum result…" at bounding box center [552, 377] width 1082 height 420
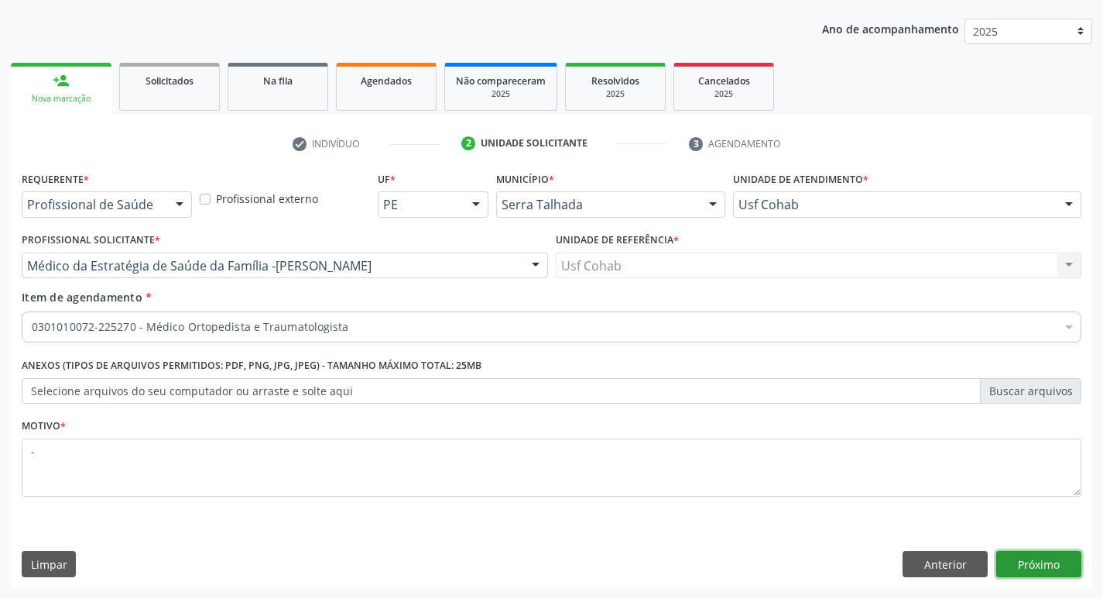
click at [1028, 559] on button "Próximo" at bounding box center [1039, 564] width 85 height 26
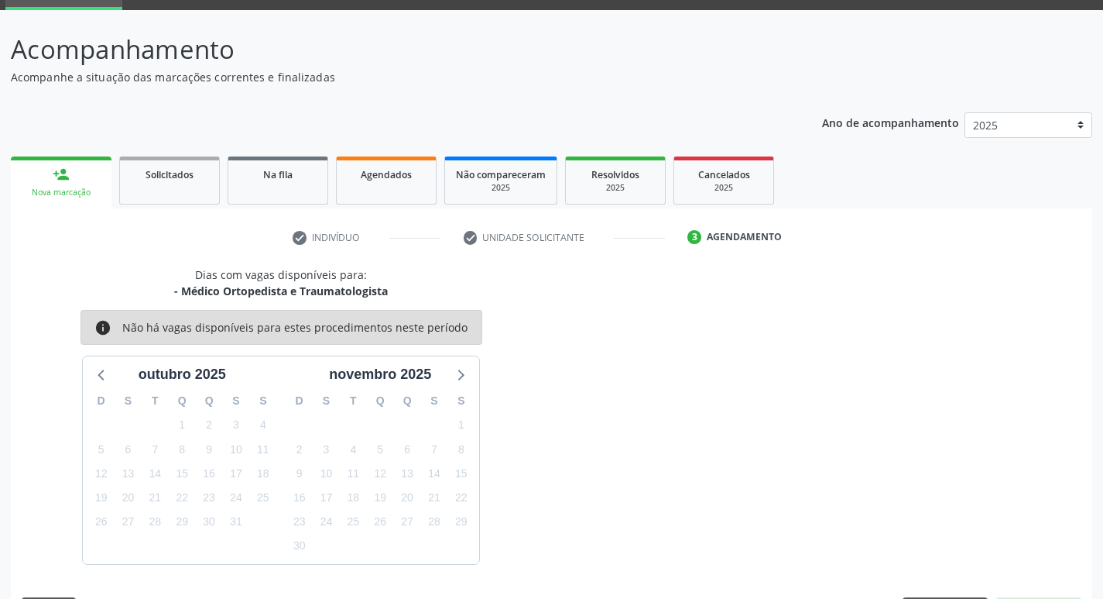
scroll to position [121, 0]
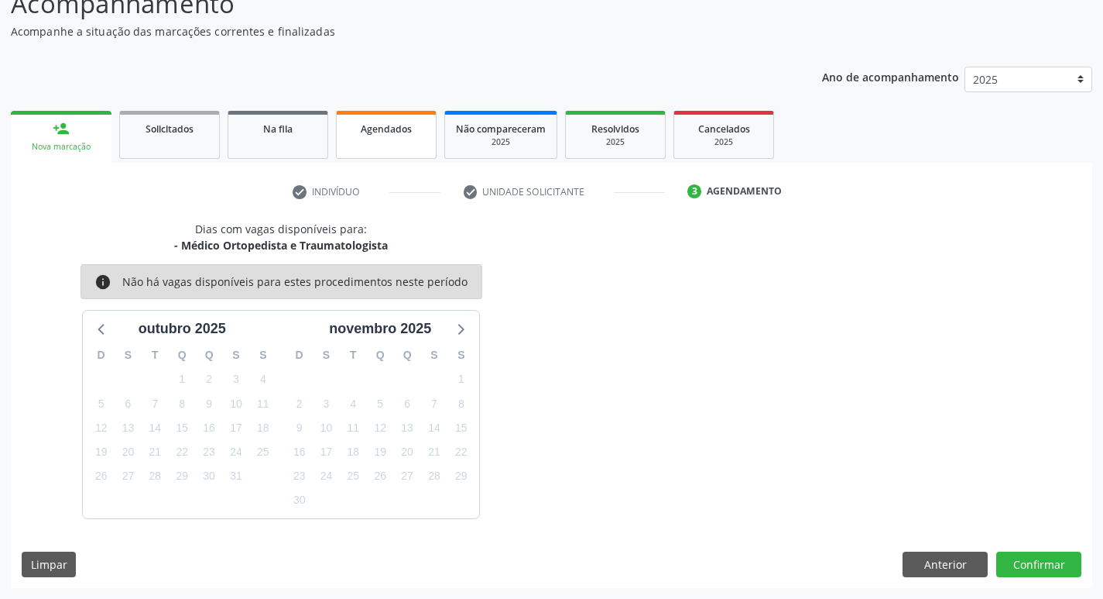
click at [388, 149] on link "Agendados" at bounding box center [386, 135] width 101 height 48
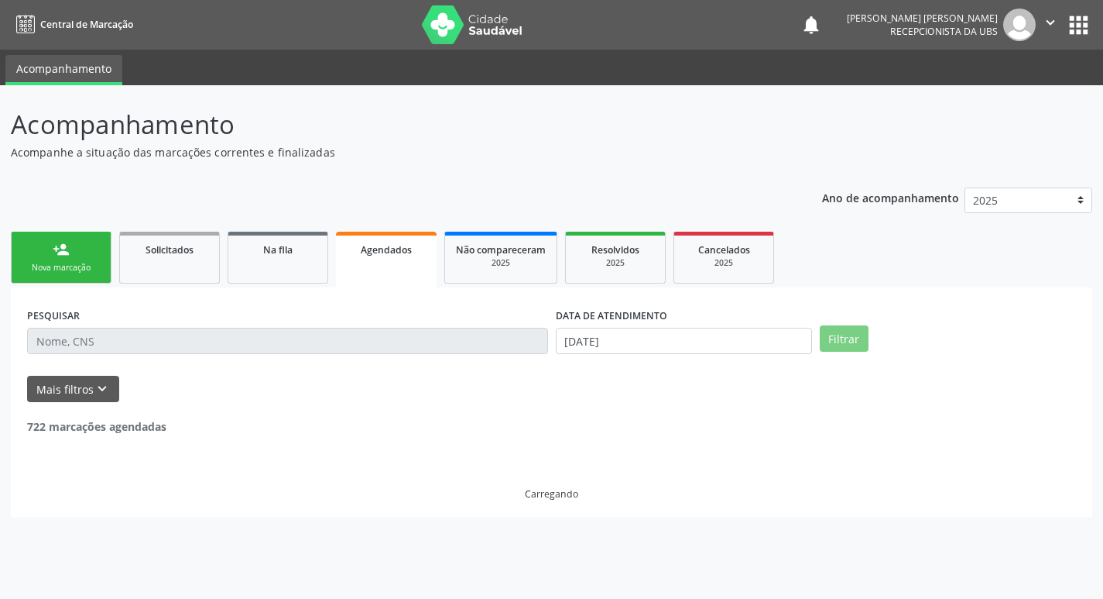
scroll to position [0, 0]
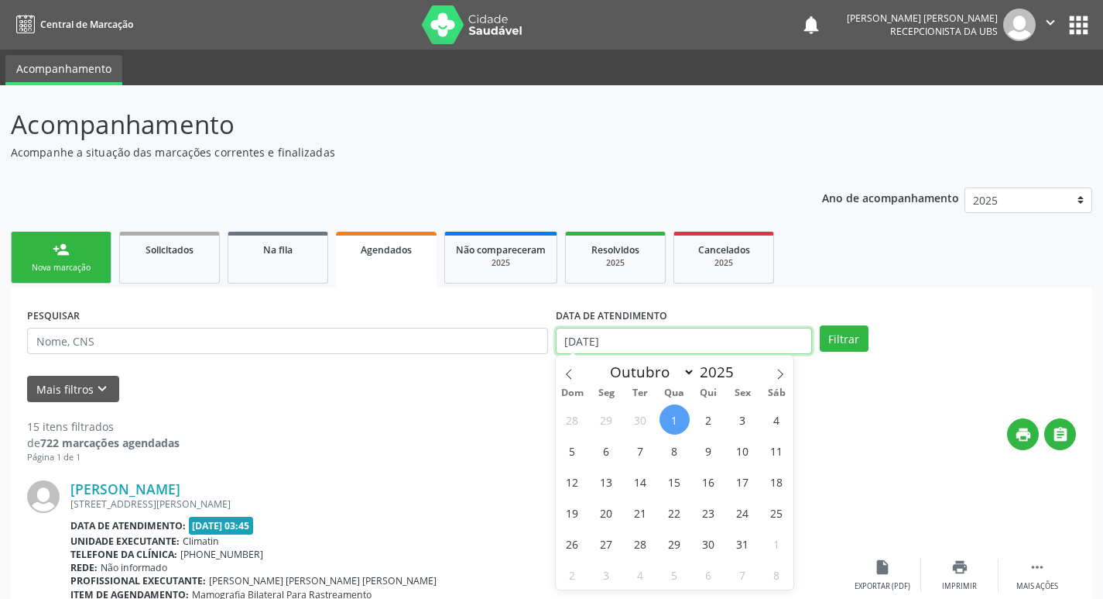
click at [633, 337] on input "[DATE]" at bounding box center [684, 341] width 256 height 26
click at [709, 423] on span "2" at bounding box center [709, 419] width 30 height 30
type input "[DATE]"
click at [709, 423] on span "2" at bounding box center [709, 419] width 30 height 30
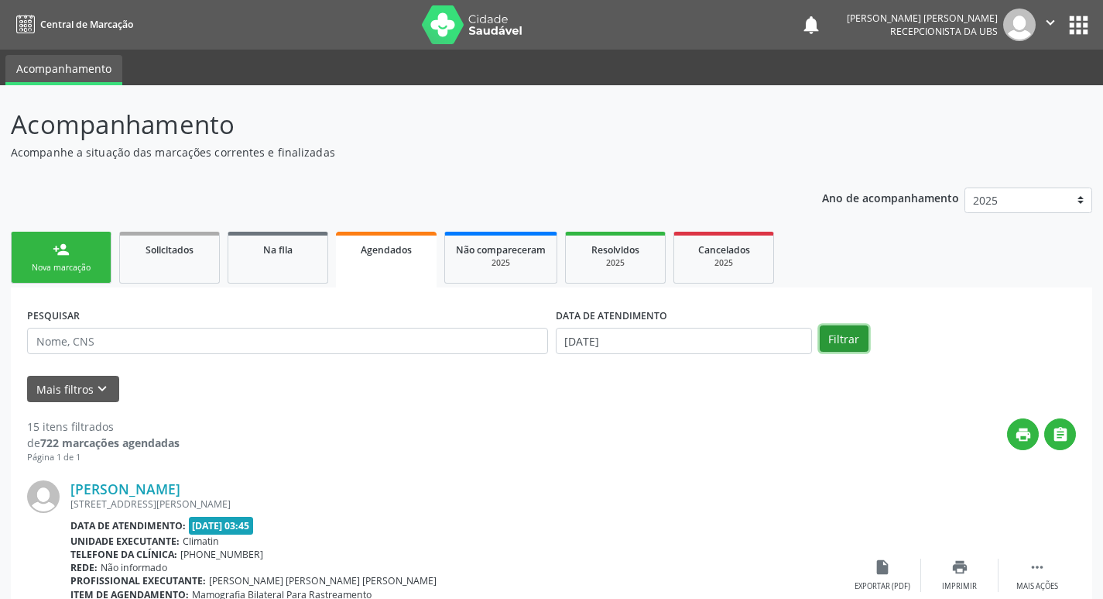
click at [849, 338] on button "Filtrar" at bounding box center [844, 338] width 49 height 26
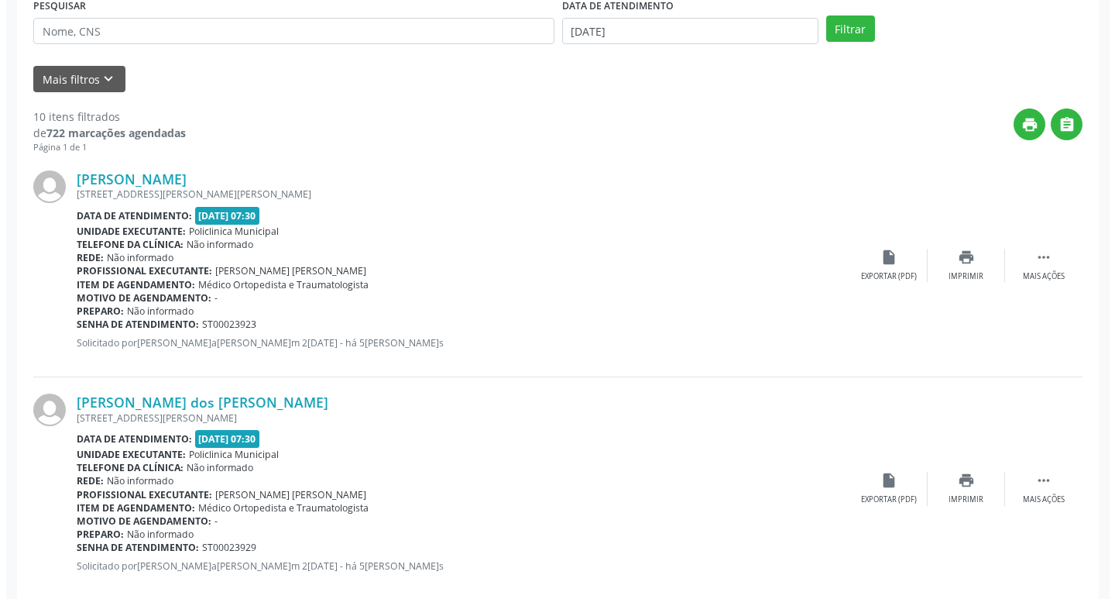
scroll to position [387, 0]
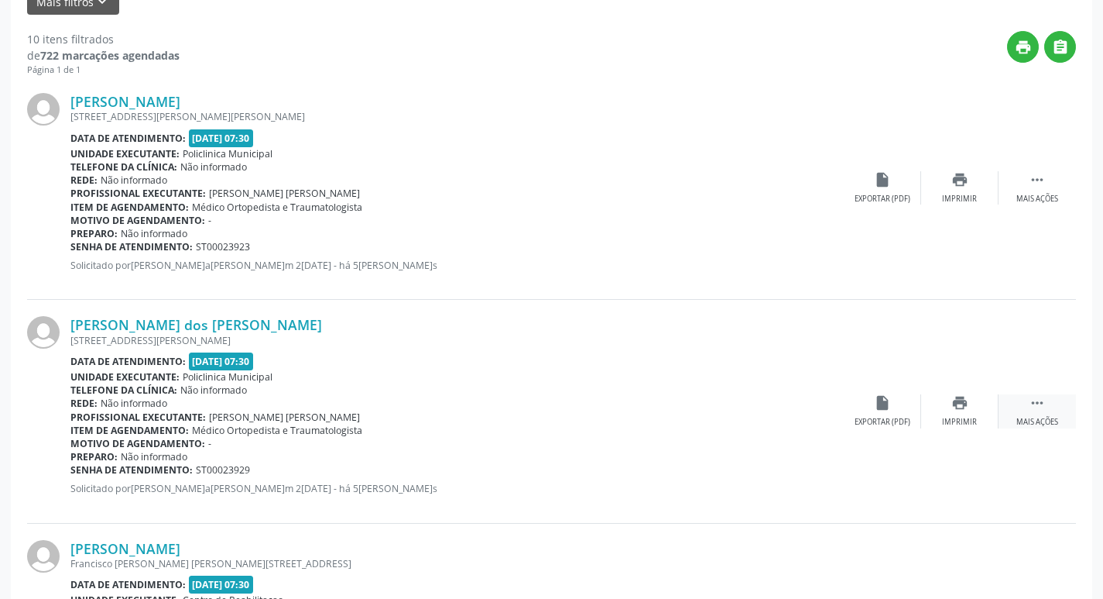
click at [1038, 408] on icon "" at bounding box center [1037, 402] width 17 height 17
click at [889, 407] on icon "cancel" at bounding box center [882, 402] width 17 height 17
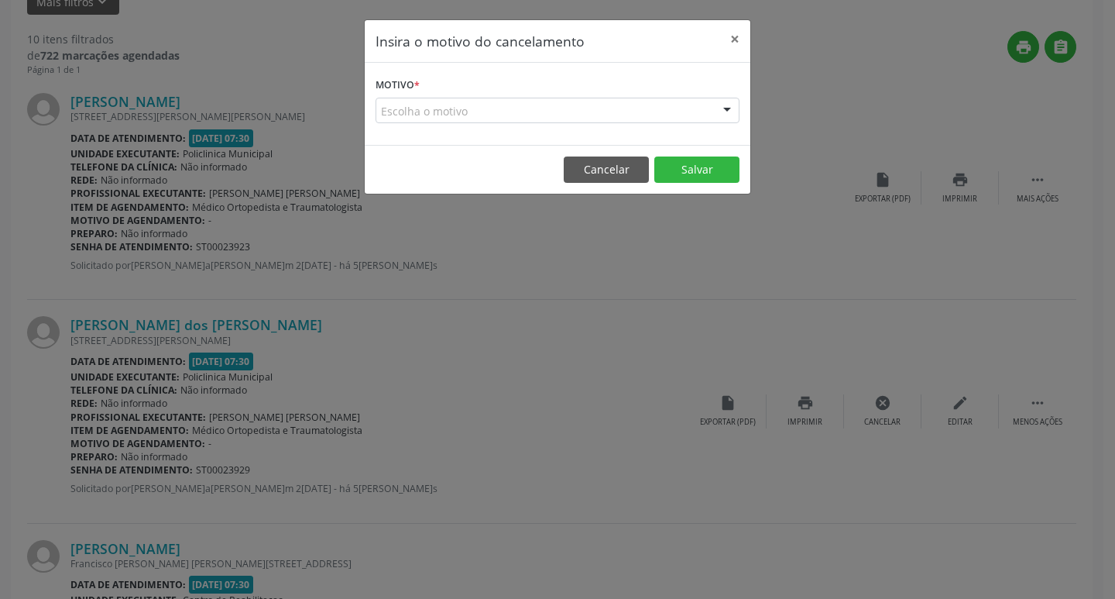
click at [622, 112] on div "Escolha o motivo" at bounding box center [558, 111] width 364 height 26
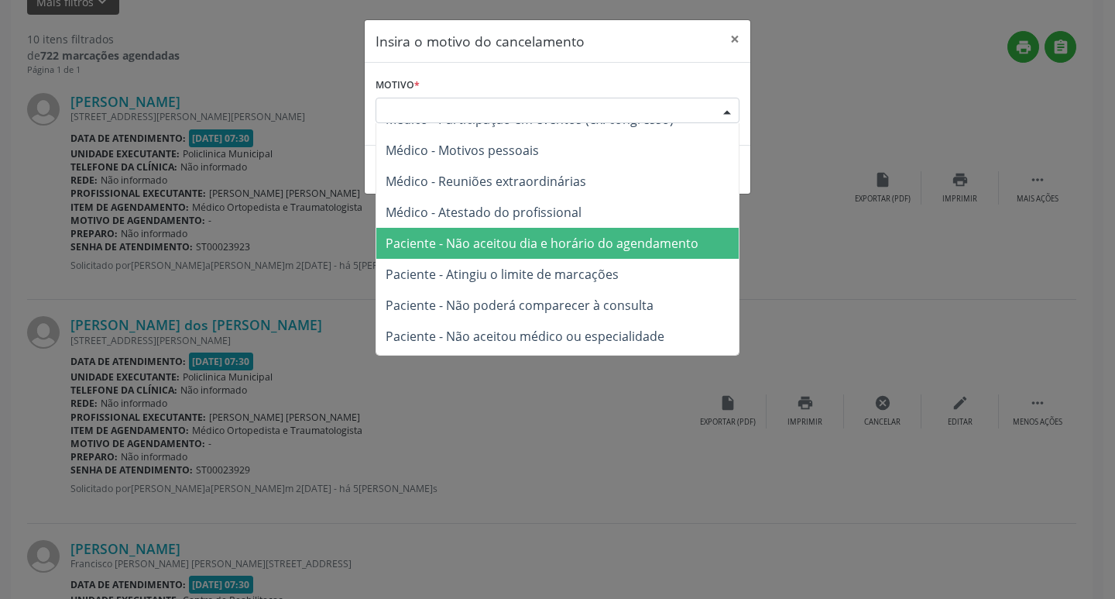
scroll to position [77, 0]
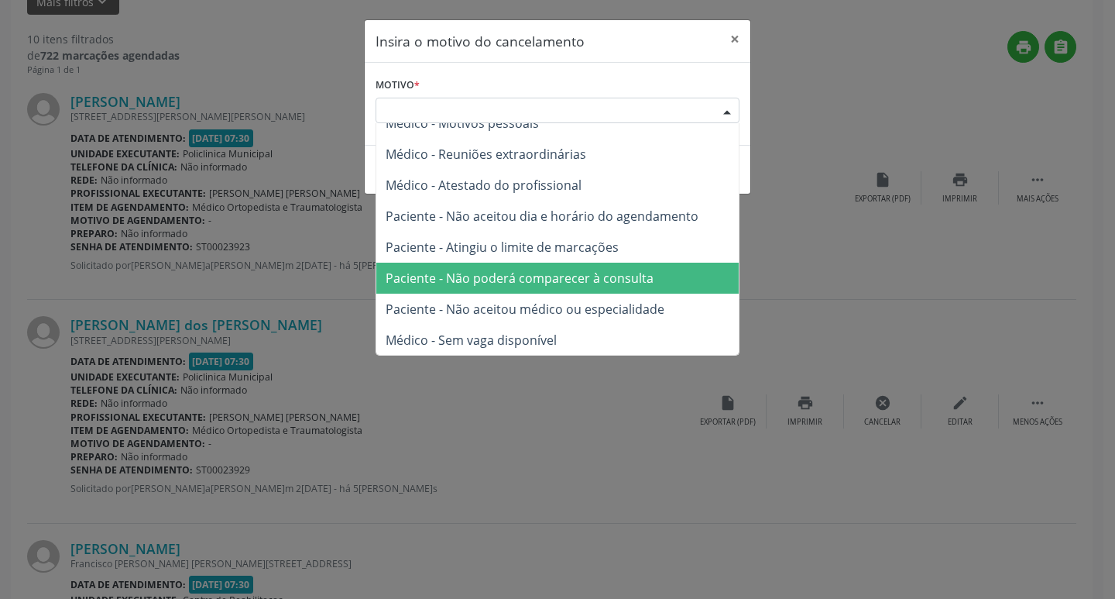
click at [530, 285] on span "Paciente - Não poderá comparecer à consulta" at bounding box center [520, 277] width 268 height 17
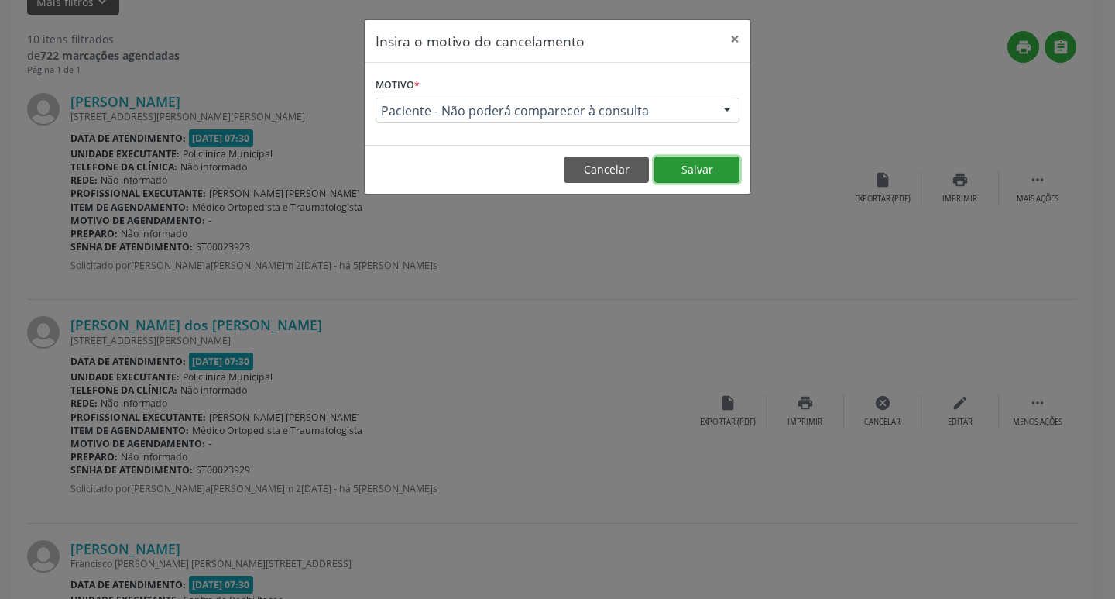
click at [691, 171] on button "Salvar" at bounding box center [696, 169] width 85 height 26
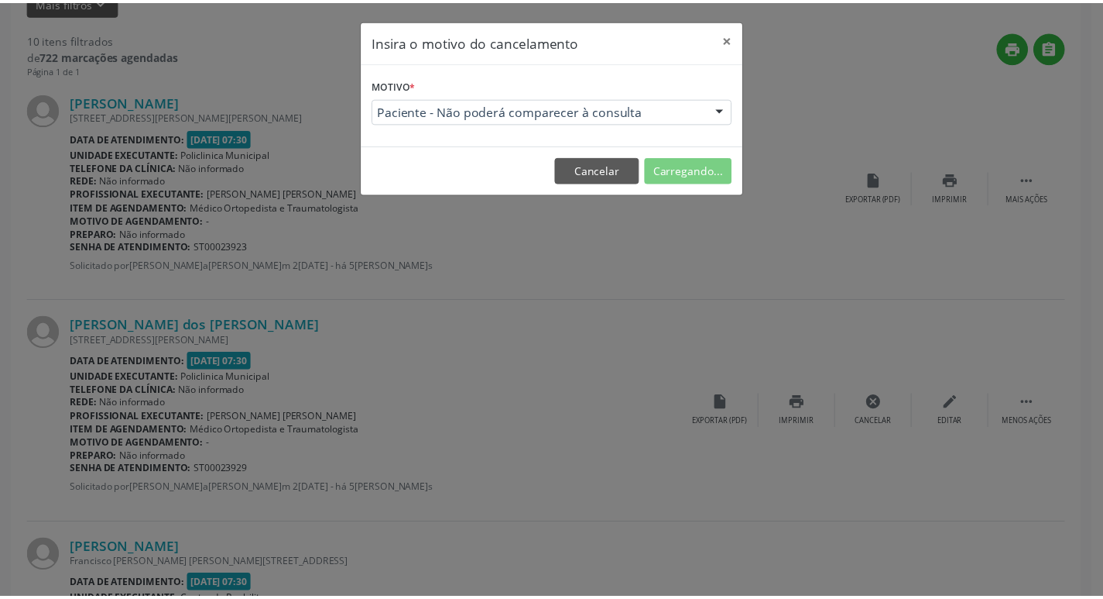
scroll to position [0, 0]
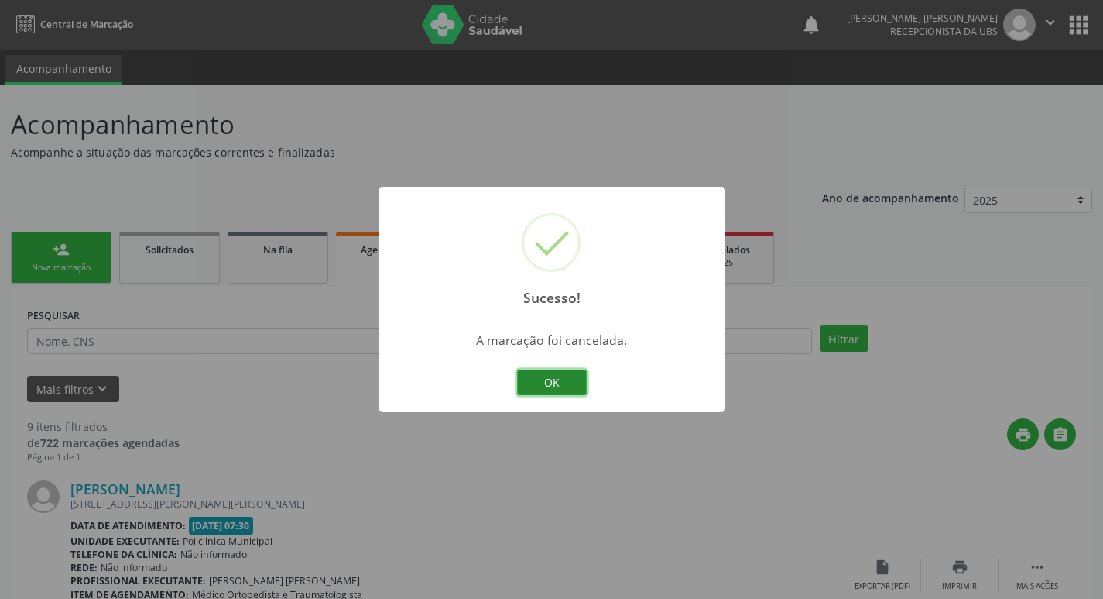
click at [546, 383] on button "OK" at bounding box center [552, 382] width 70 height 26
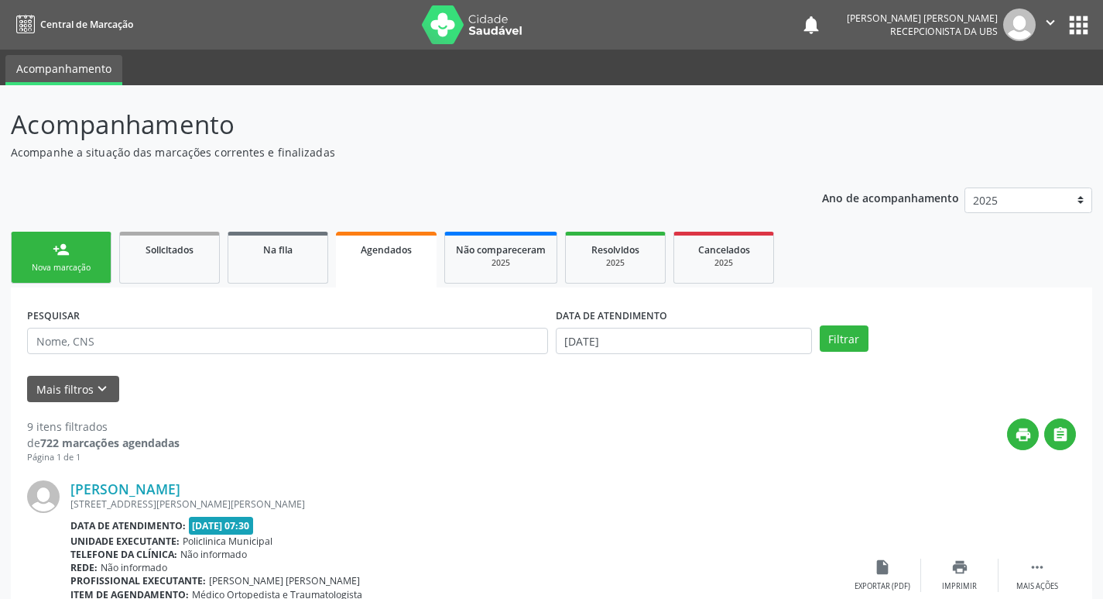
click at [53, 258] on link "person_add Nova marcação" at bounding box center [61, 258] width 101 height 52
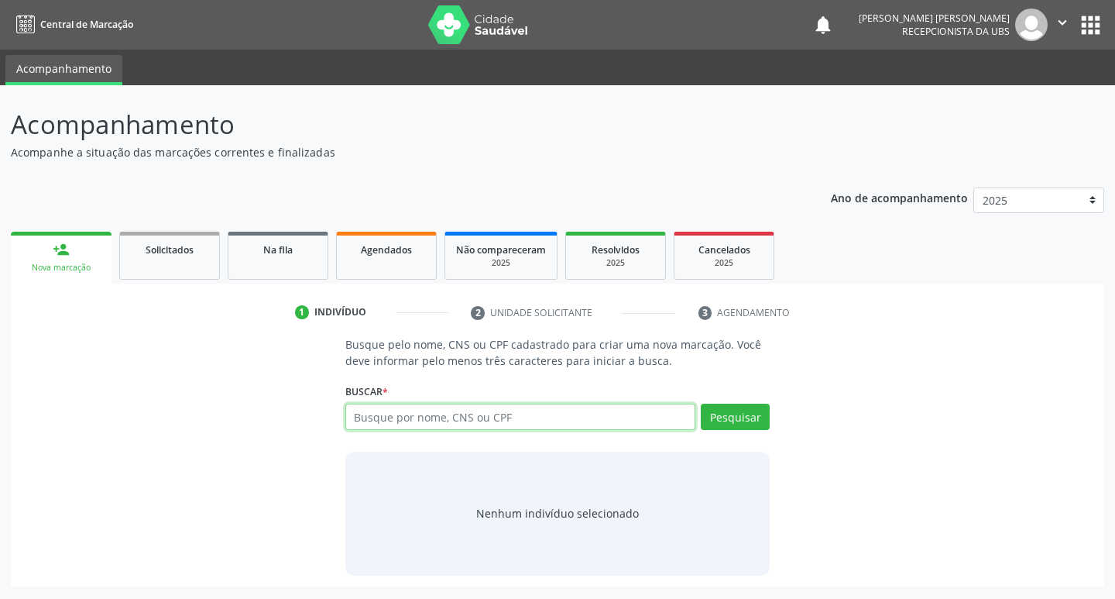
click at [406, 407] on input "text" at bounding box center [520, 416] width 351 height 26
type input "898003701928039"
click at [747, 419] on button "Pesquisar" at bounding box center [735, 416] width 69 height 26
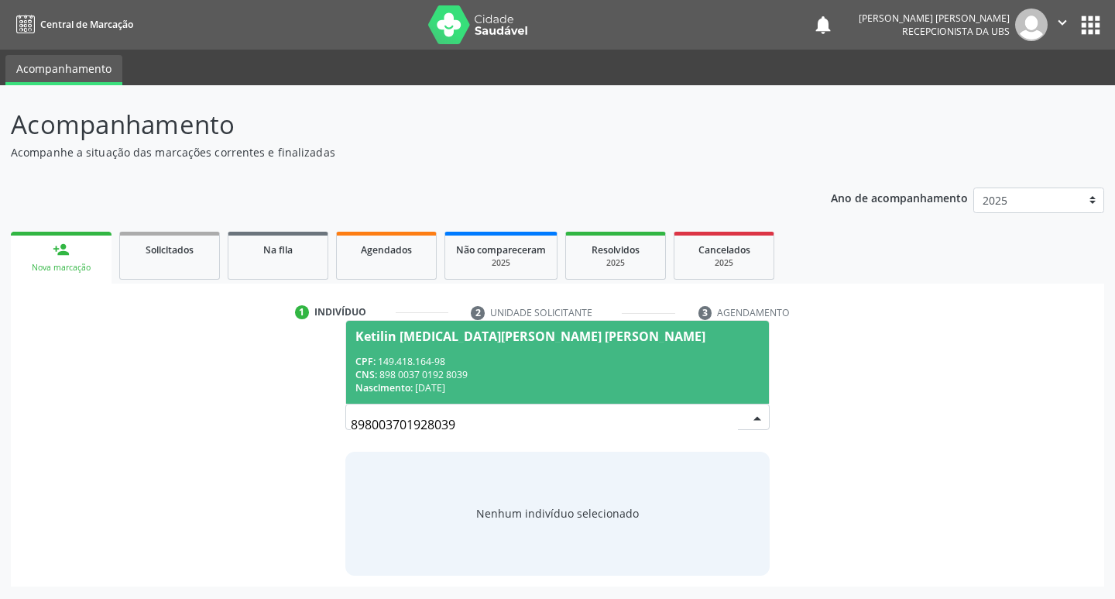
click at [480, 366] on div "CPF: 149.418.164-98" at bounding box center [557, 361] width 405 height 13
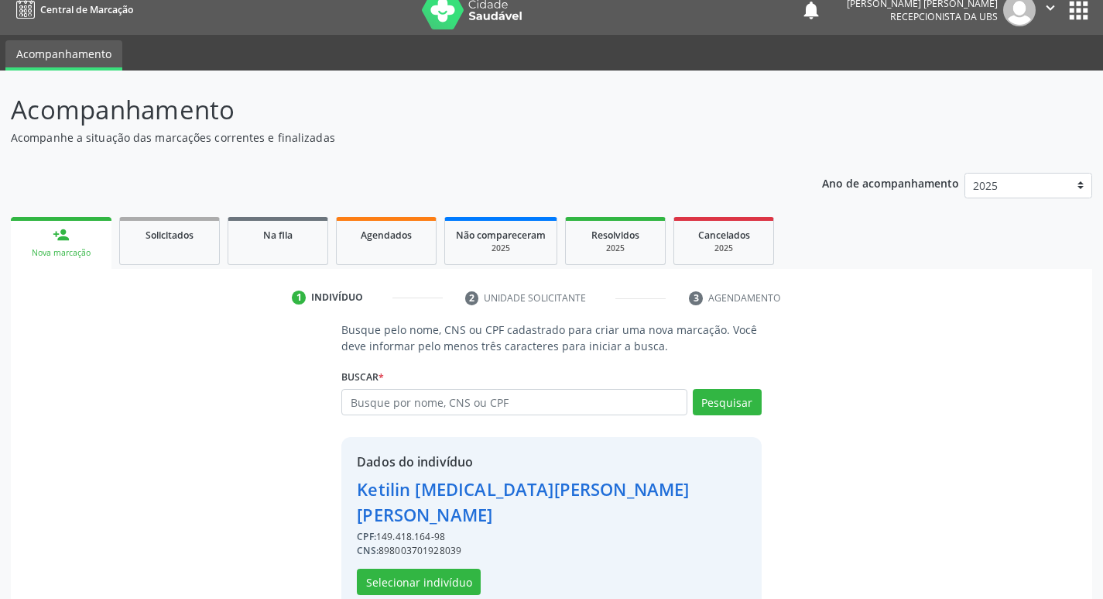
scroll to position [22, 0]
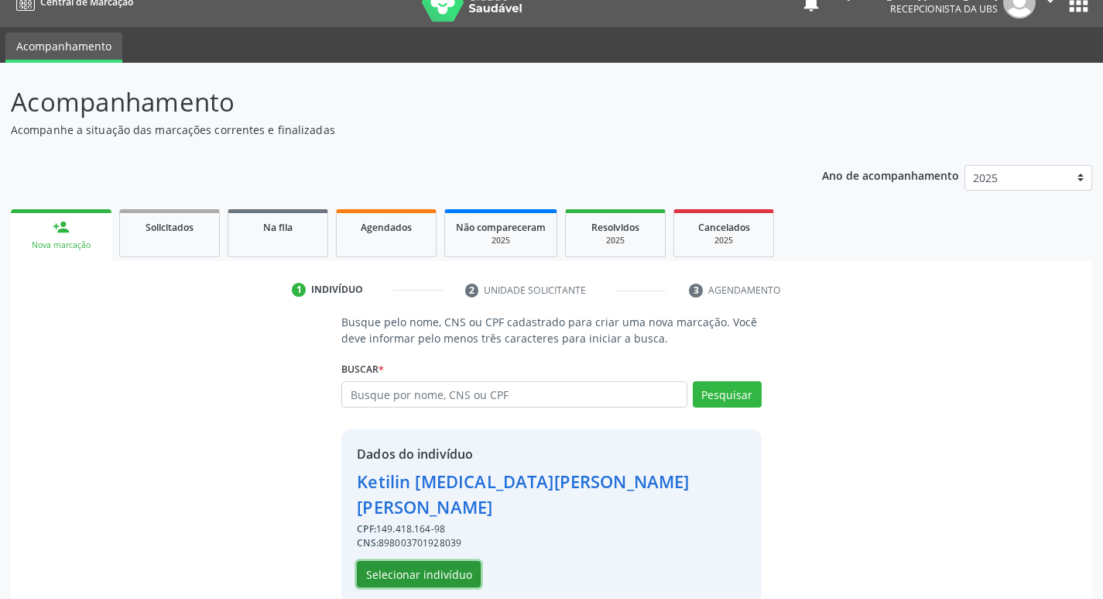
click at [420, 561] on button "Selecionar indivíduo" at bounding box center [419, 574] width 124 height 26
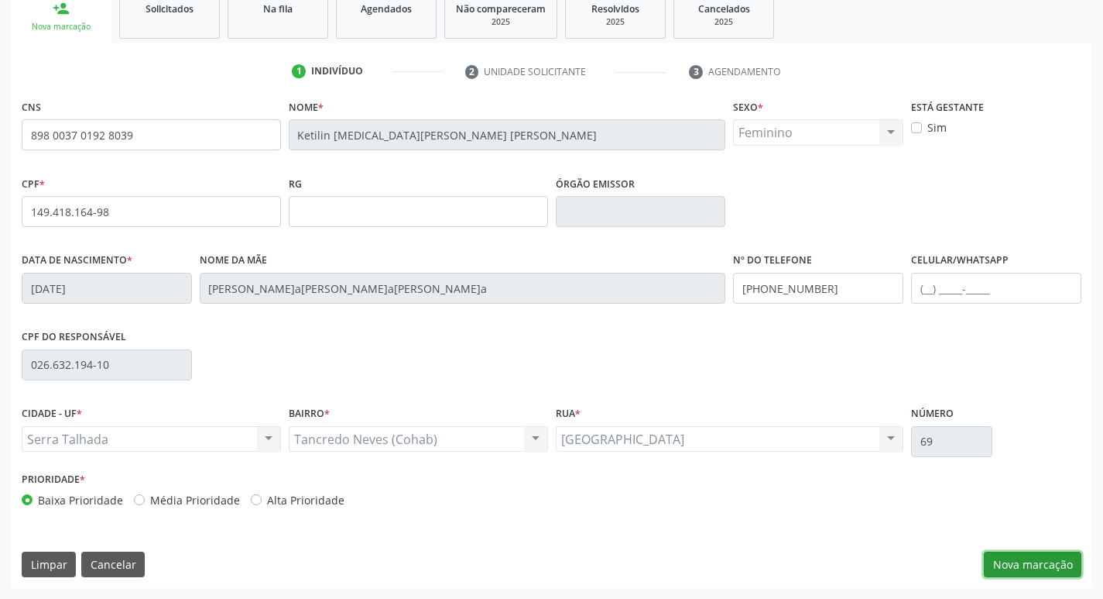
click at [1030, 556] on button "Nova marcação" at bounding box center [1033, 564] width 98 height 26
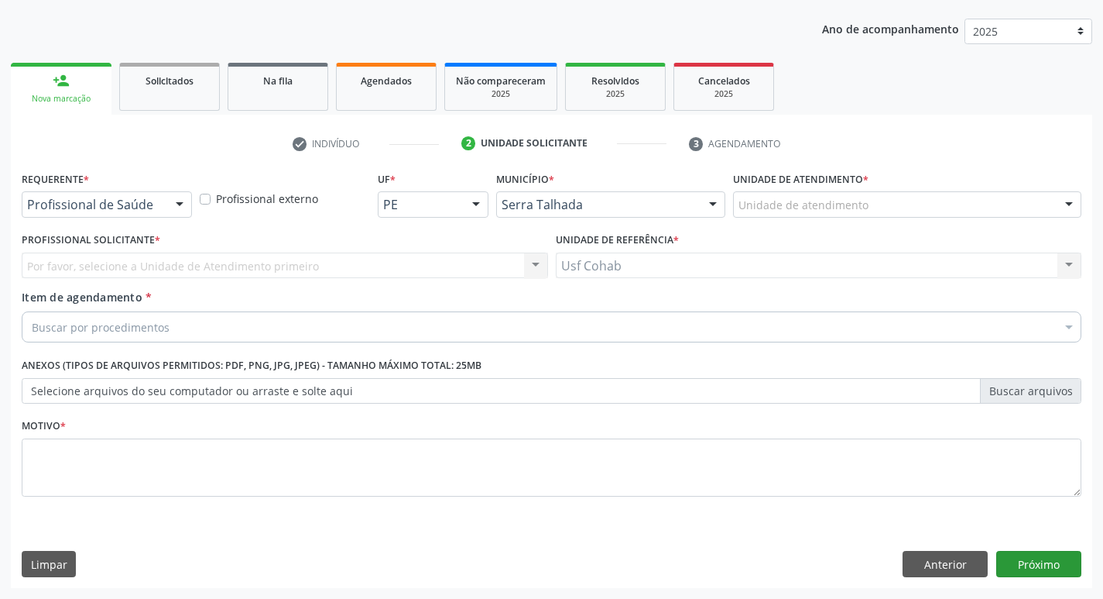
scroll to position [169, 0]
click at [890, 203] on div "Unidade de atendimento" at bounding box center [907, 204] width 348 height 26
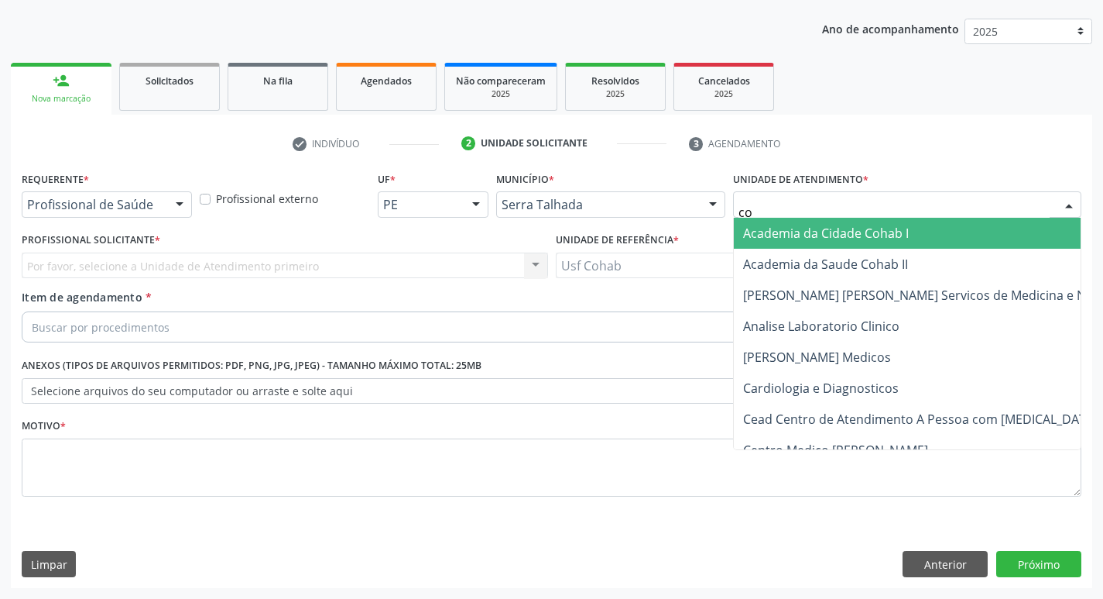
type input "coh"
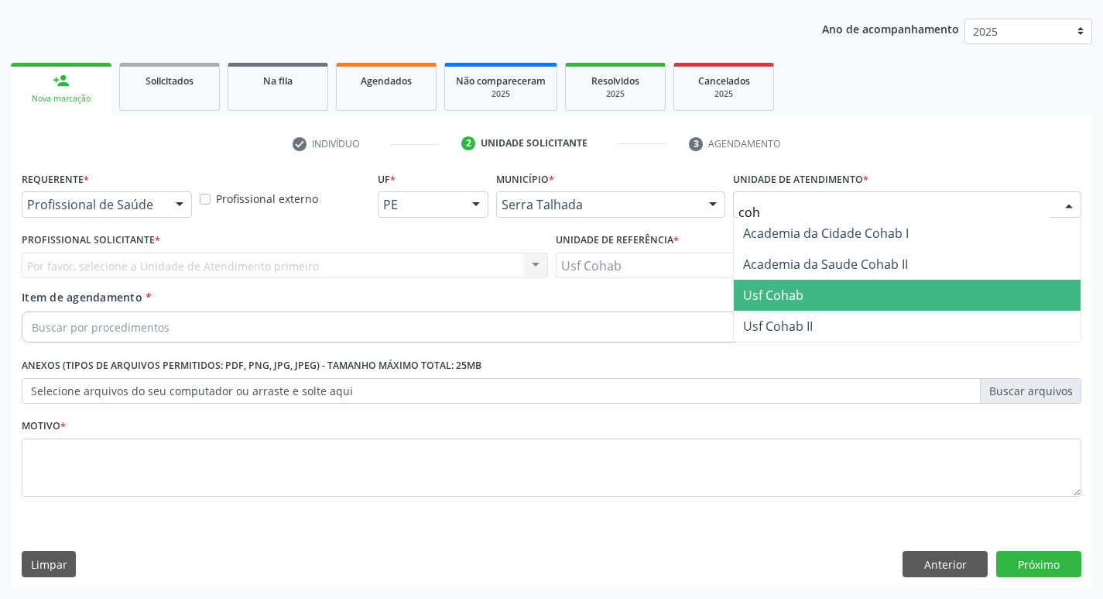
click at [800, 280] on span "Usf Cohab" at bounding box center [907, 295] width 347 height 31
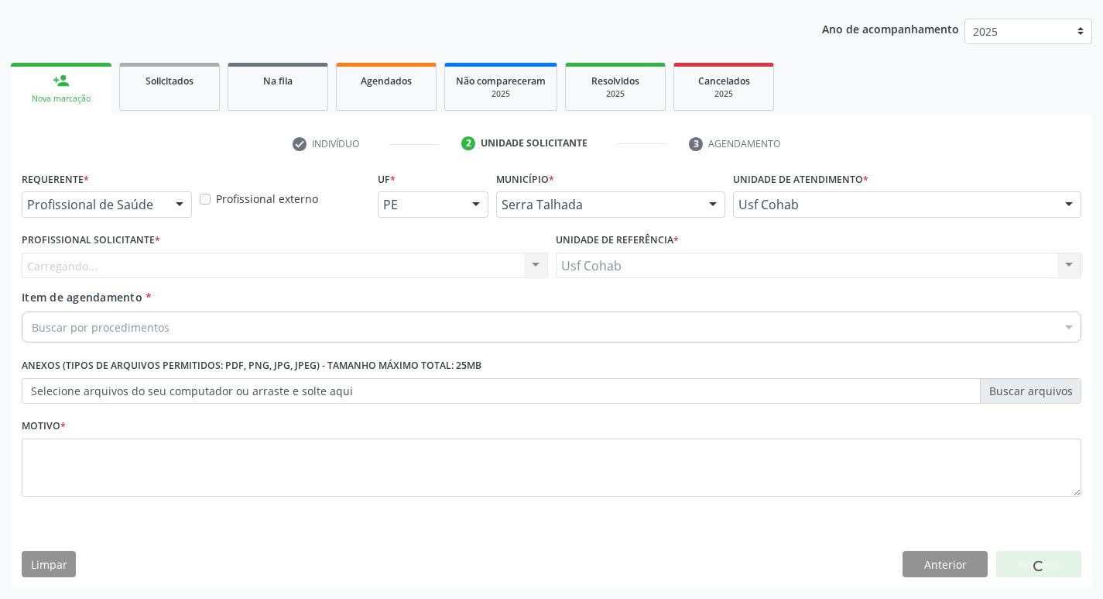
click at [425, 266] on div "Carregando... Nenhum resultado encontrado para: " " Não há nenhuma opção para s…" at bounding box center [285, 265] width 527 height 26
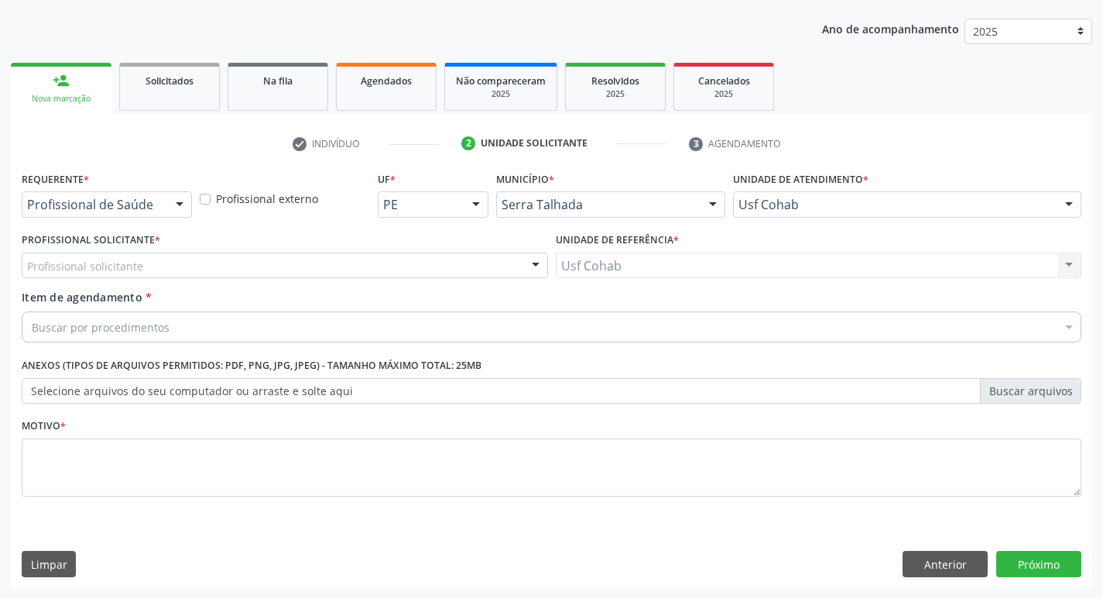
click at [425, 266] on div "Profissional solicitante" at bounding box center [285, 265] width 527 height 26
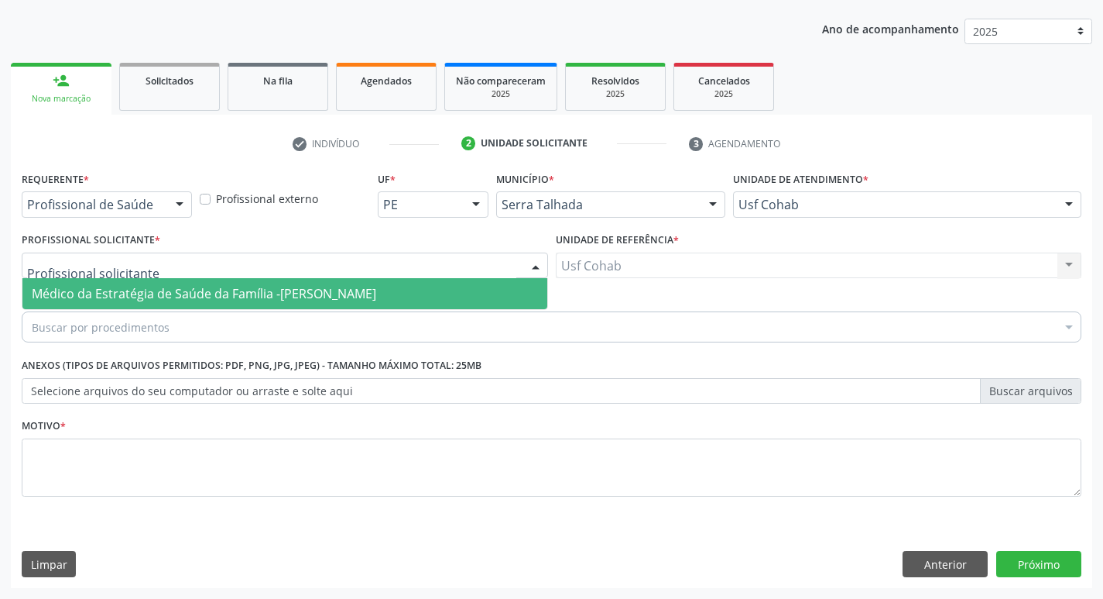
click at [427, 298] on span "Médico da Estratégia de Saúde da Família -[PERSON_NAME]" at bounding box center [284, 293] width 525 height 31
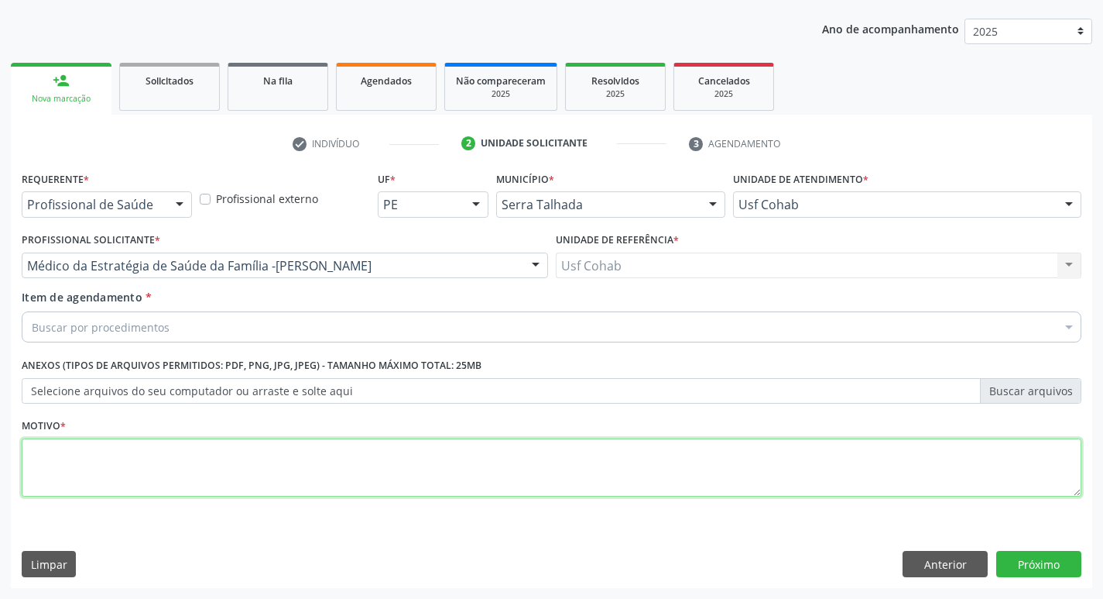
click at [279, 451] on textarea at bounding box center [552, 467] width 1060 height 59
type textarea "-"
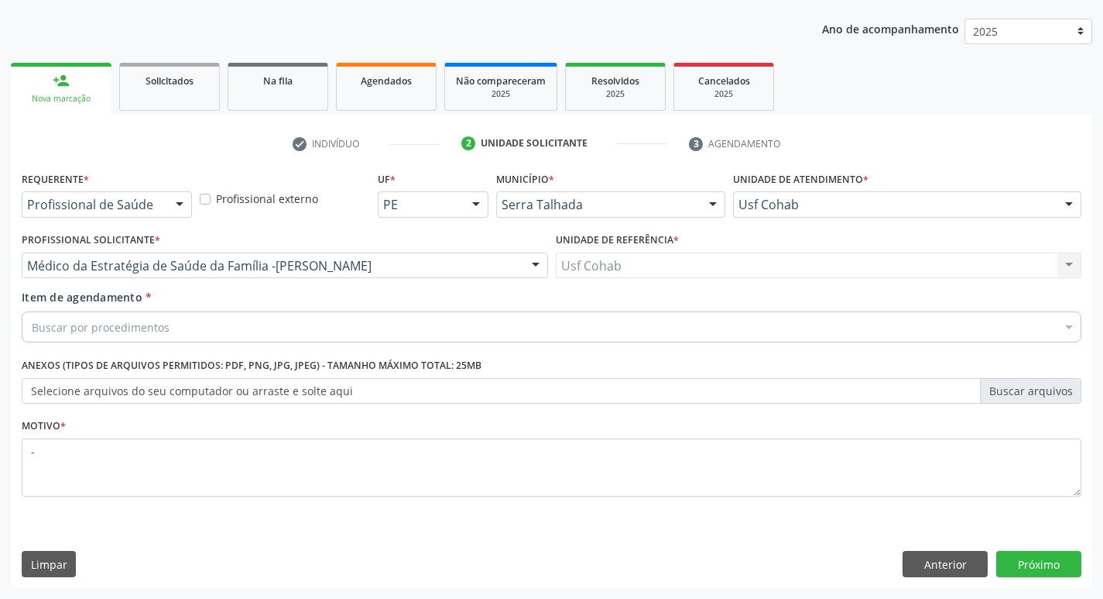
click at [324, 328] on div "Buscar por procedimentos" at bounding box center [552, 326] width 1060 height 31
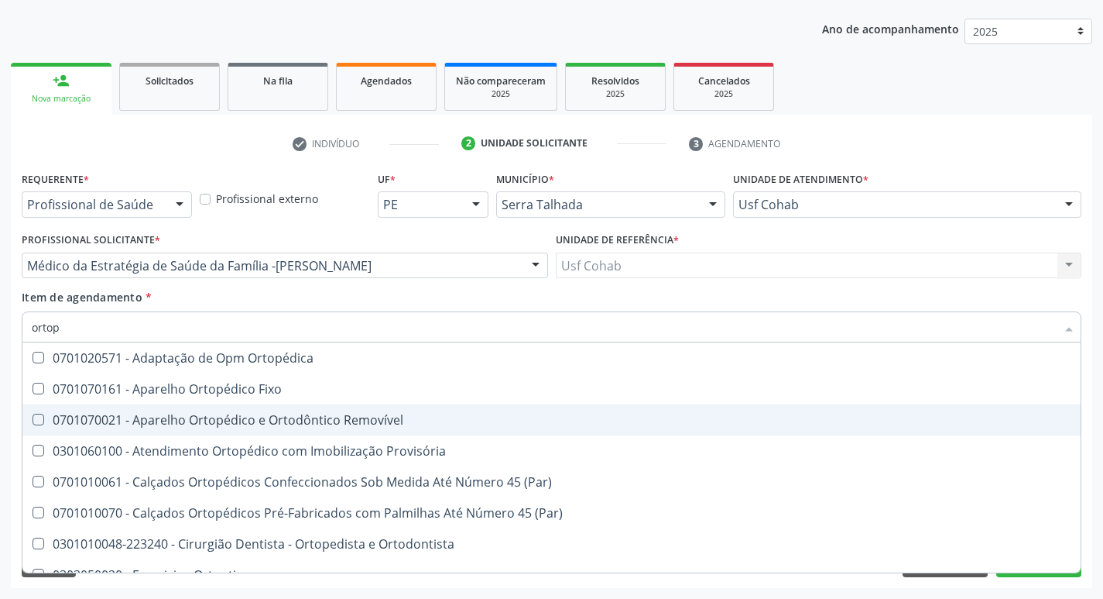
type input "ortope"
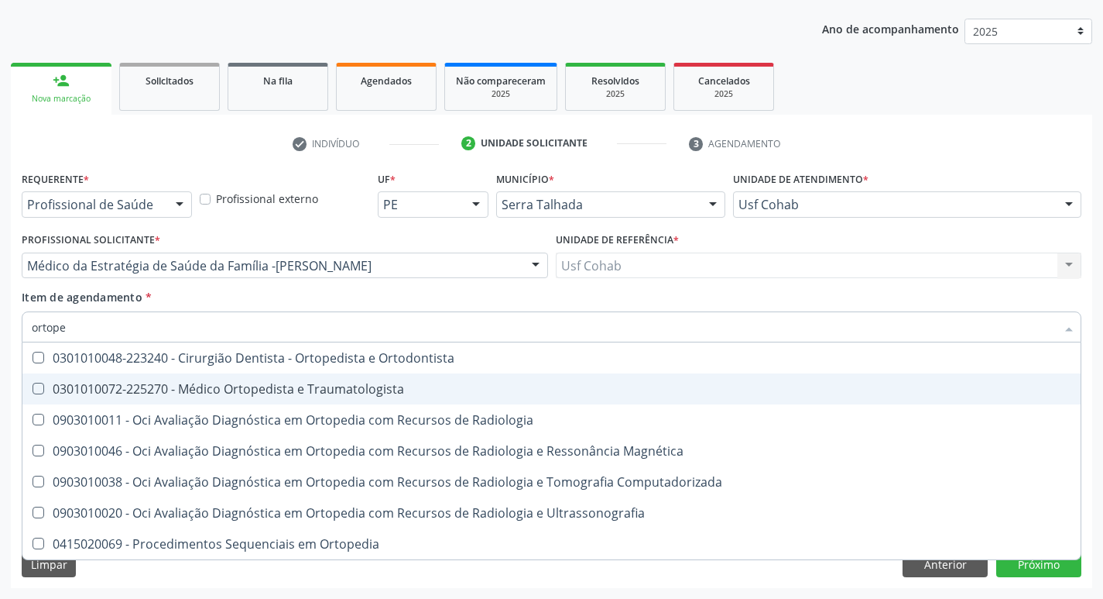
click at [358, 395] on div "0301010072-225270 - Médico Ortopedista e Traumatologista" at bounding box center [552, 389] width 1040 height 12
checkbox Traumatologista "true"
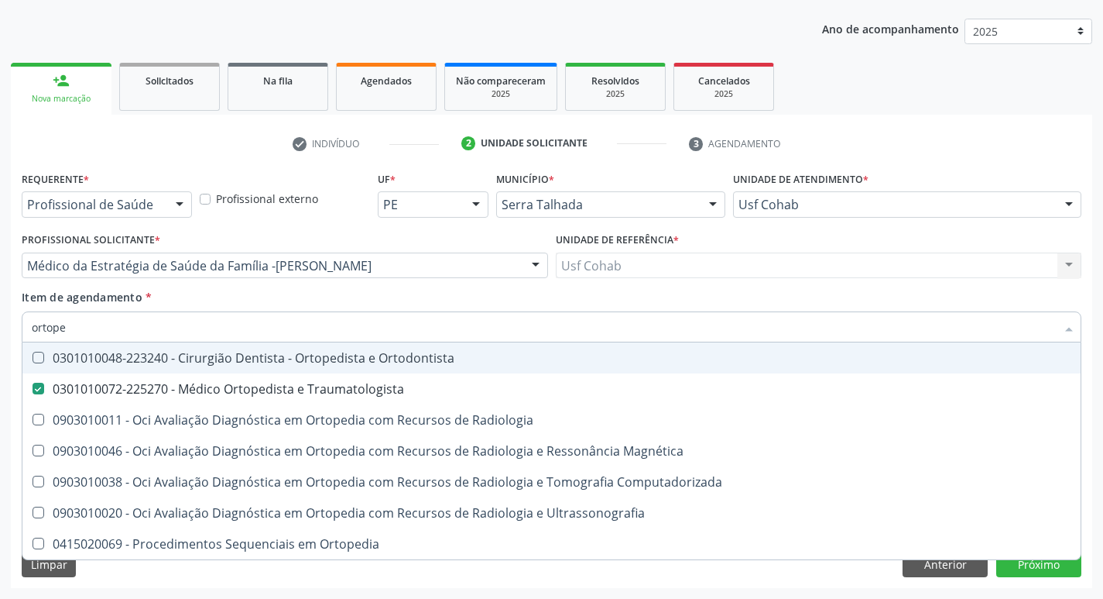
click at [0, 334] on div "Acompanhamento Acompanhe a situação das marcações correntes e finalizadas Relat…" at bounding box center [551, 257] width 1103 height 682
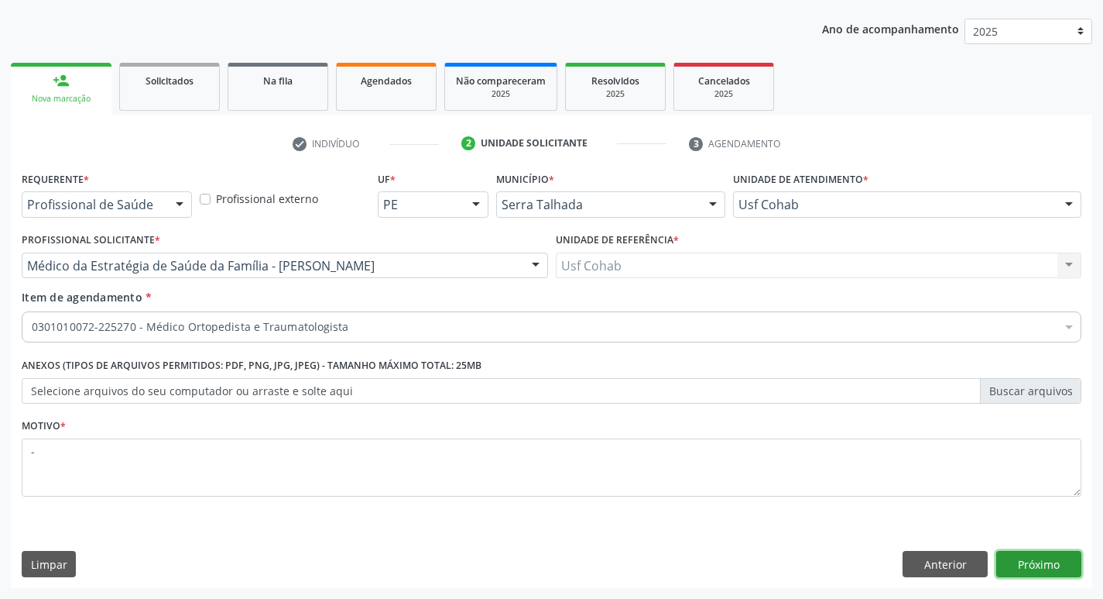
click at [1016, 558] on button "Próximo" at bounding box center [1039, 564] width 85 height 26
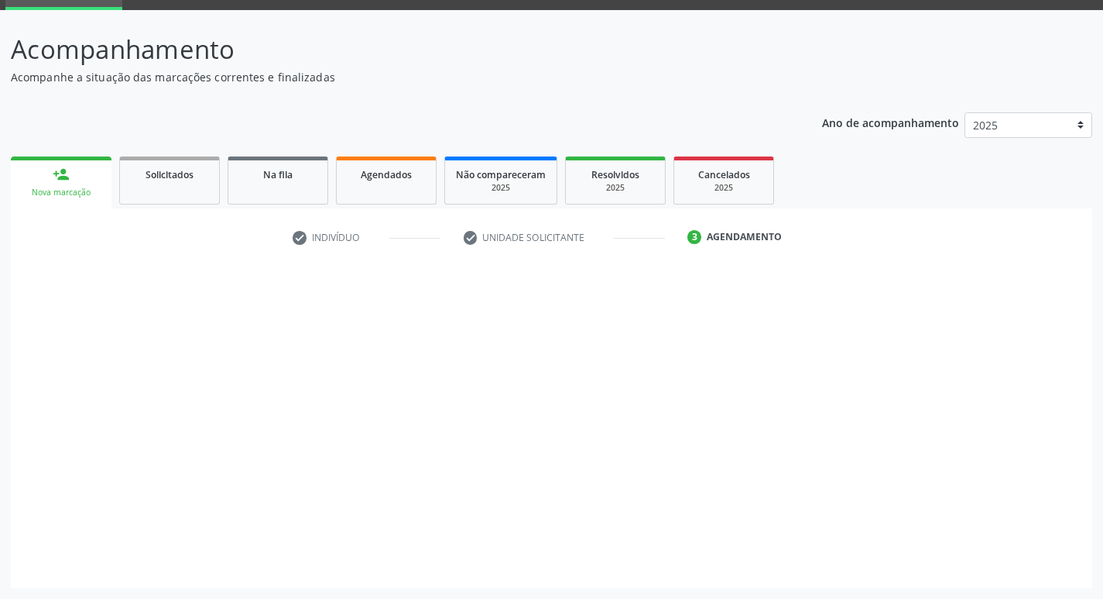
scroll to position [75, 0]
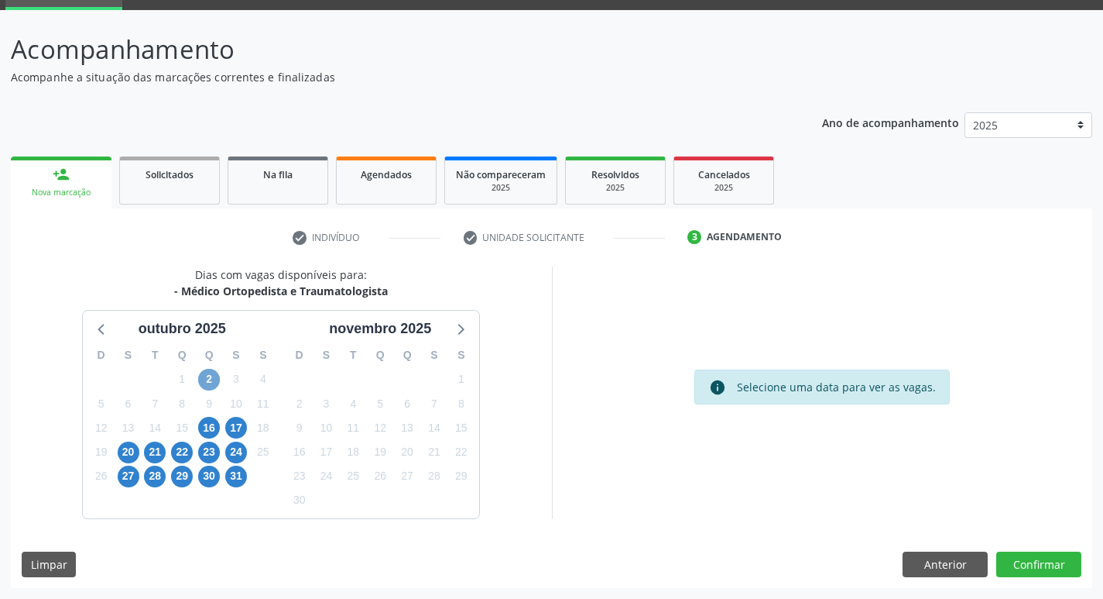
click at [204, 383] on span "2" at bounding box center [209, 380] width 22 height 22
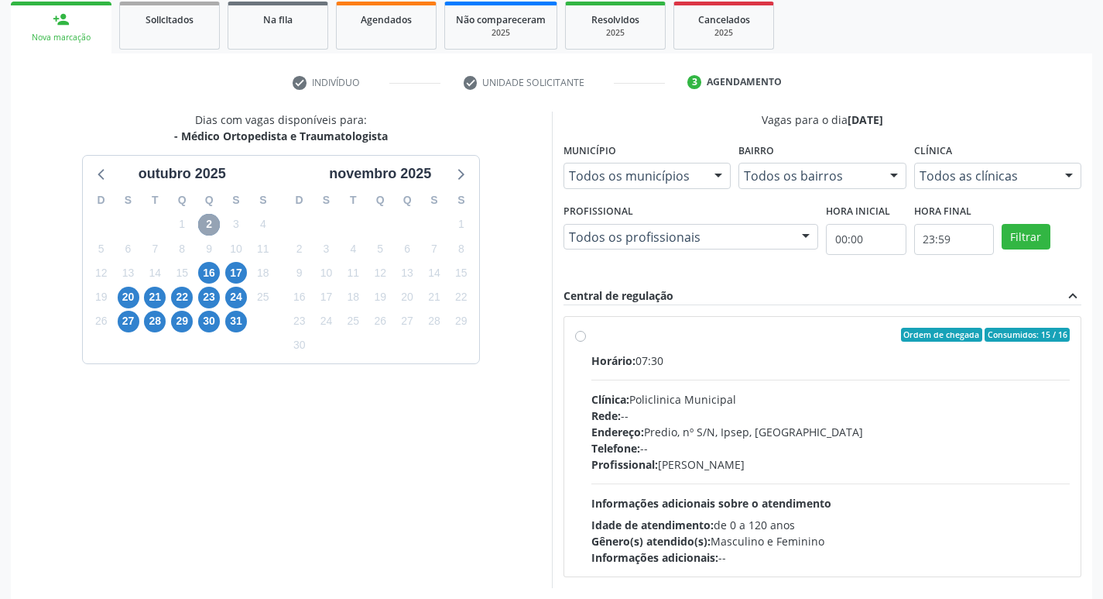
scroll to position [299, 0]
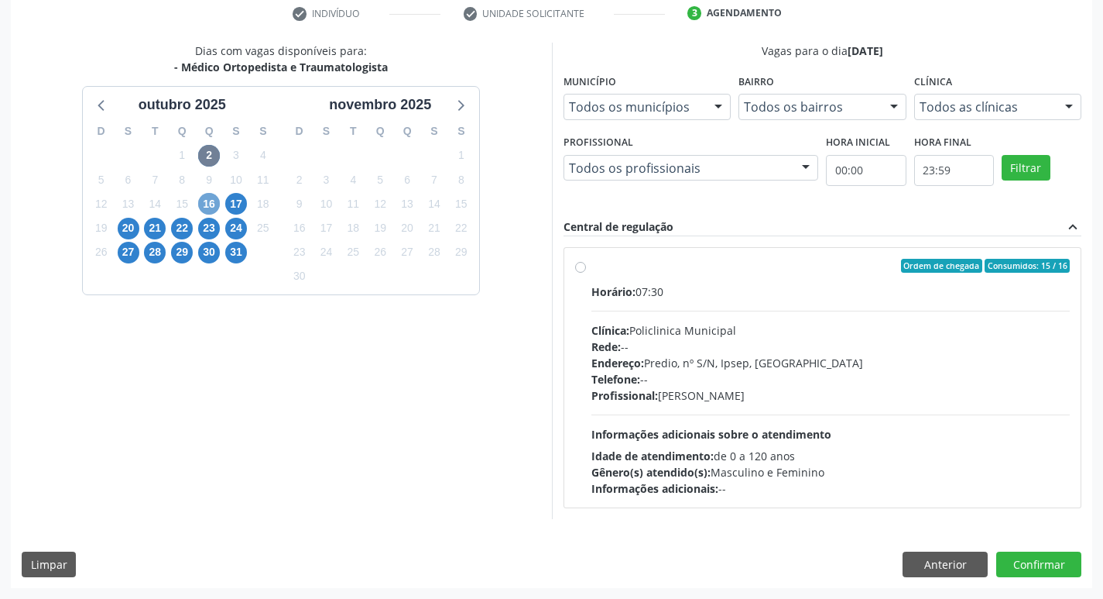
click at [211, 204] on span "16" at bounding box center [209, 204] width 22 height 22
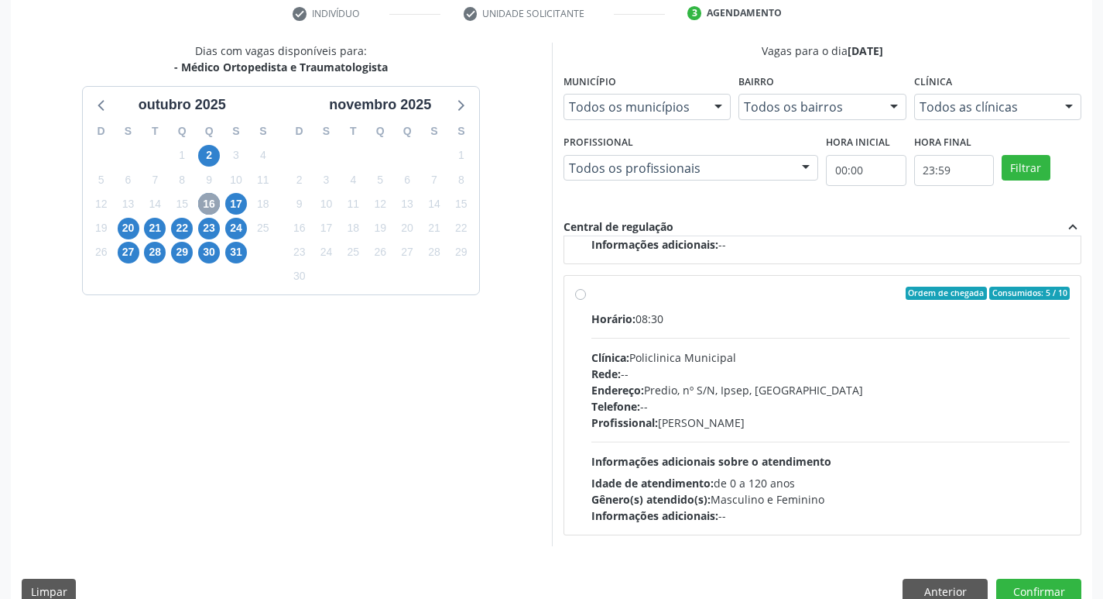
scroll to position [327, 0]
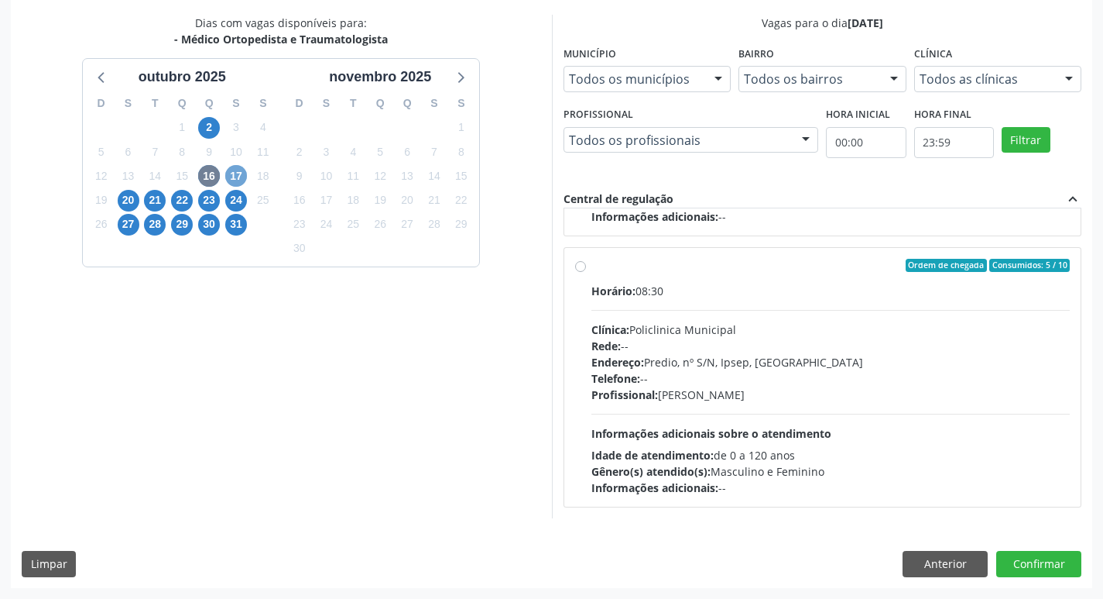
click at [235, 184] on span "17" at bounding box center [236, 176] width 22 height 22
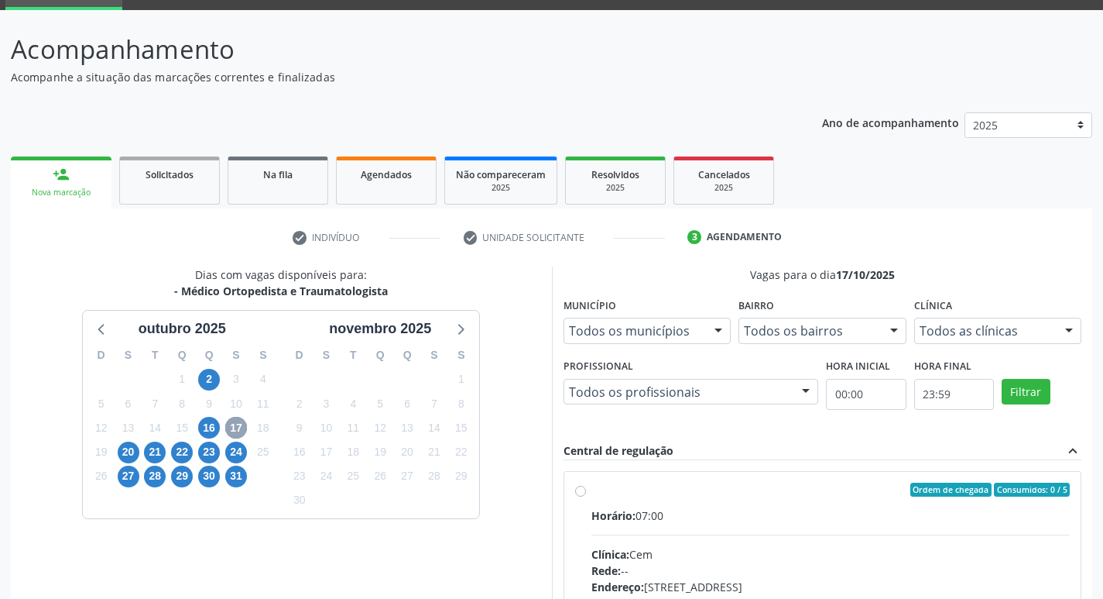
scroll to position [299, 0]
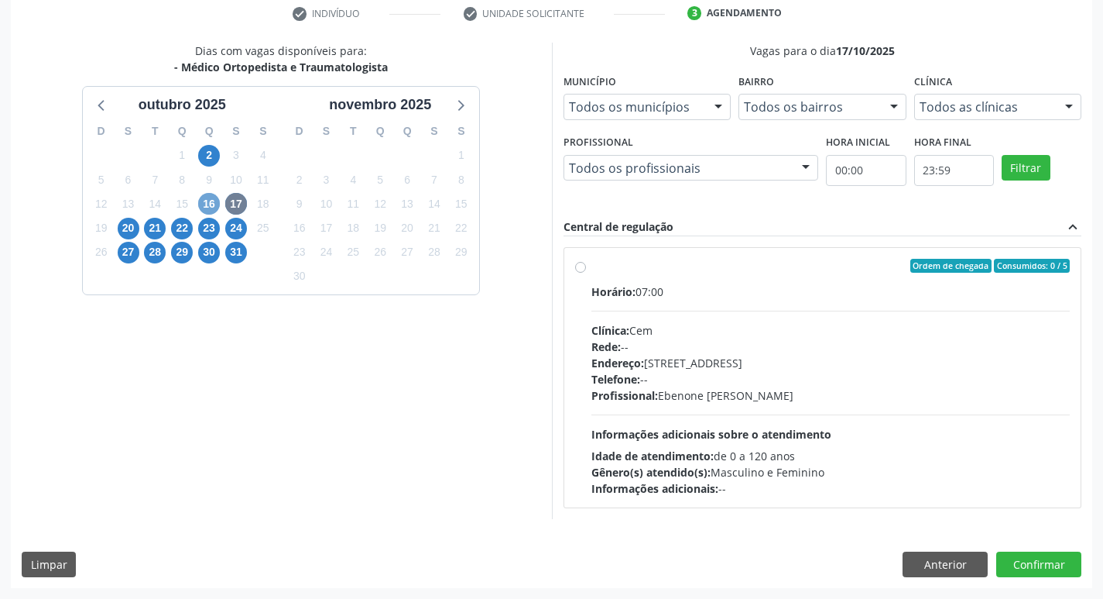
click at [211, 199] on span "16" at bounding box center [209, 204] width 22 height 22
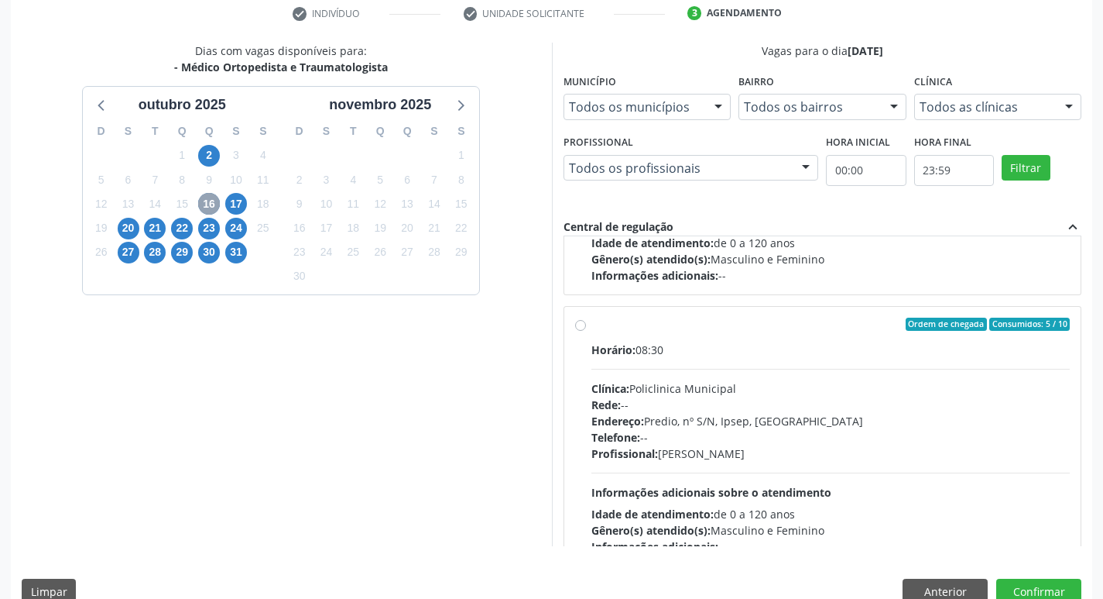
scroll to position [244, 0]
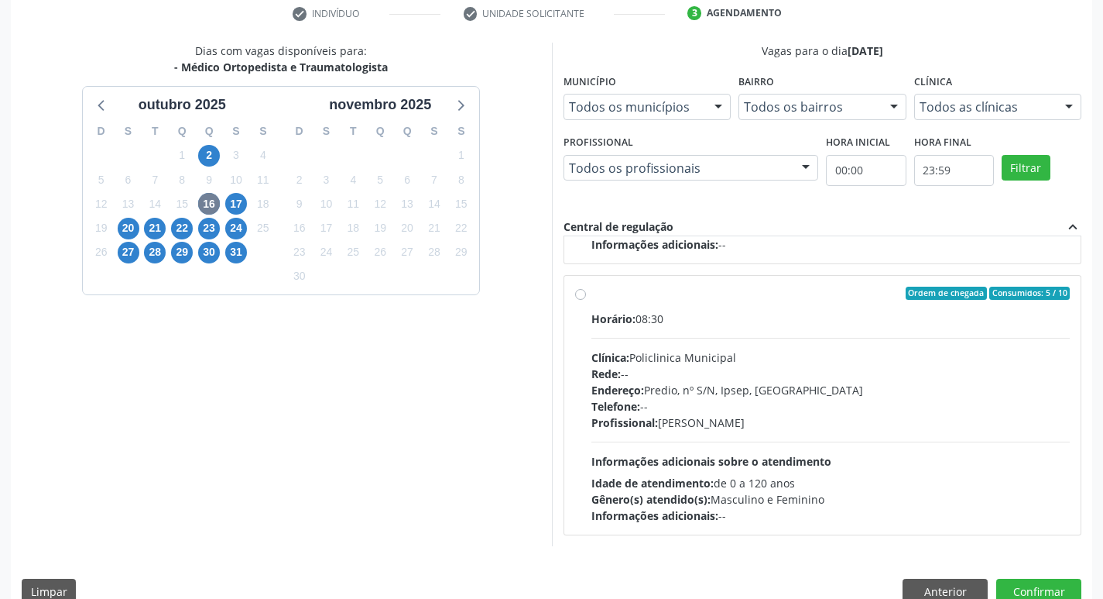
click at [843, 371] on div "Rede: --" at bounding box center [831, 374] width 479 height 16
click at [586, 300] on input "Ordem de chegada Consumidos: 5 / 10 Horário: 08:30 Clínica: Policlinica Municip…" at bounding box center [580, 294] width 11 height 14
radio input "true"
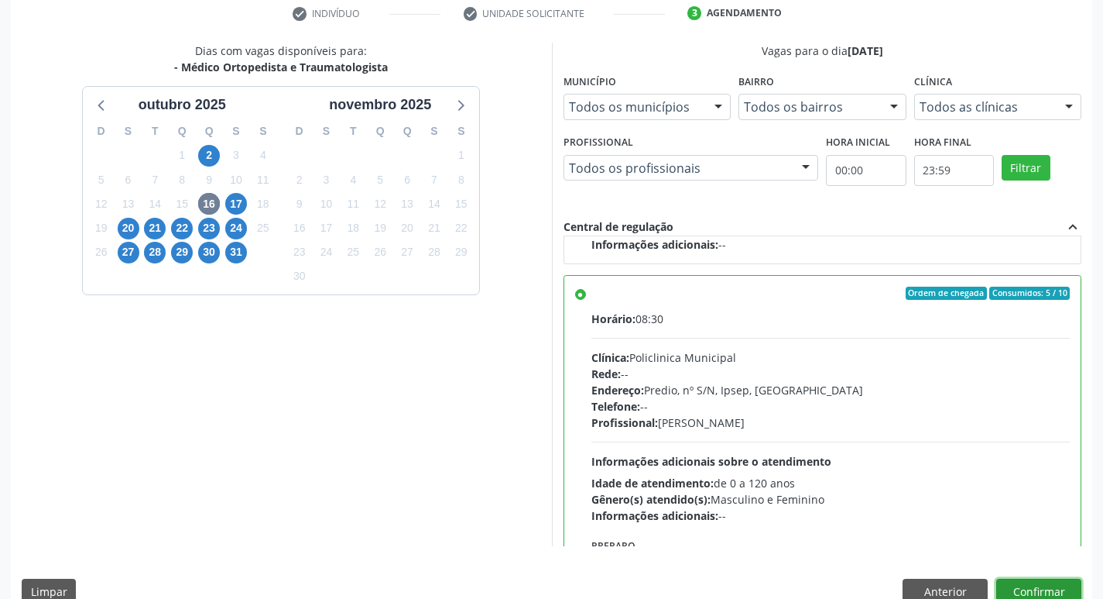
click at [1026, 585] on button "Confirmar" at bounding box center [1039, 591] width 85 height 26
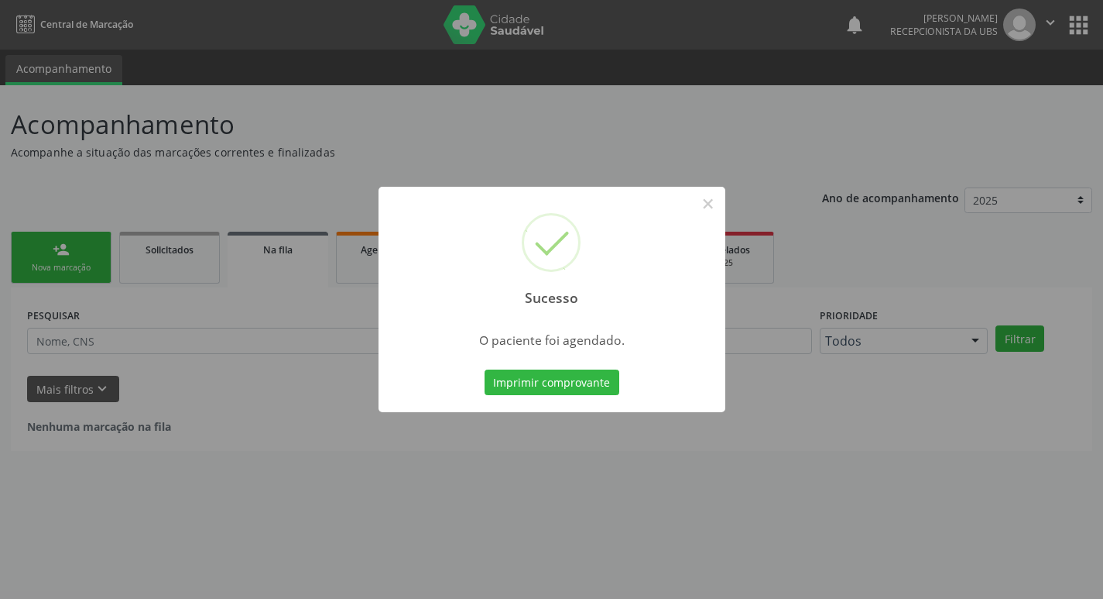
scroll to position [0, 0]
click at [526, 387] on button "Imprimir comprovante" at bounding box center [557, 382] width 135 height 26
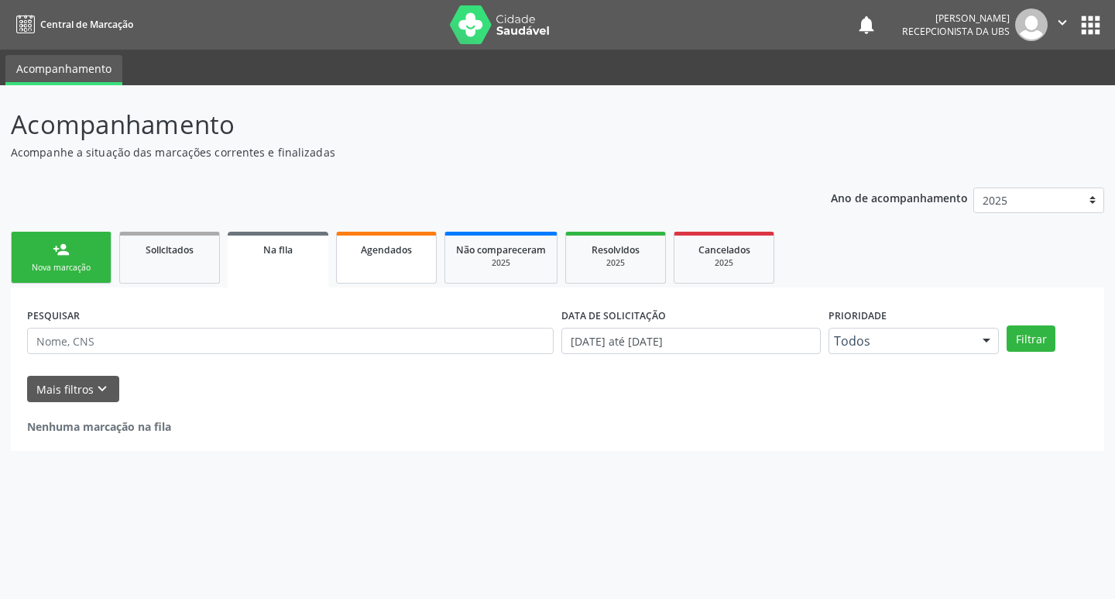
click at [414, 262] on link "Agendados" at bounding box center [386, 258] width 101 height 52
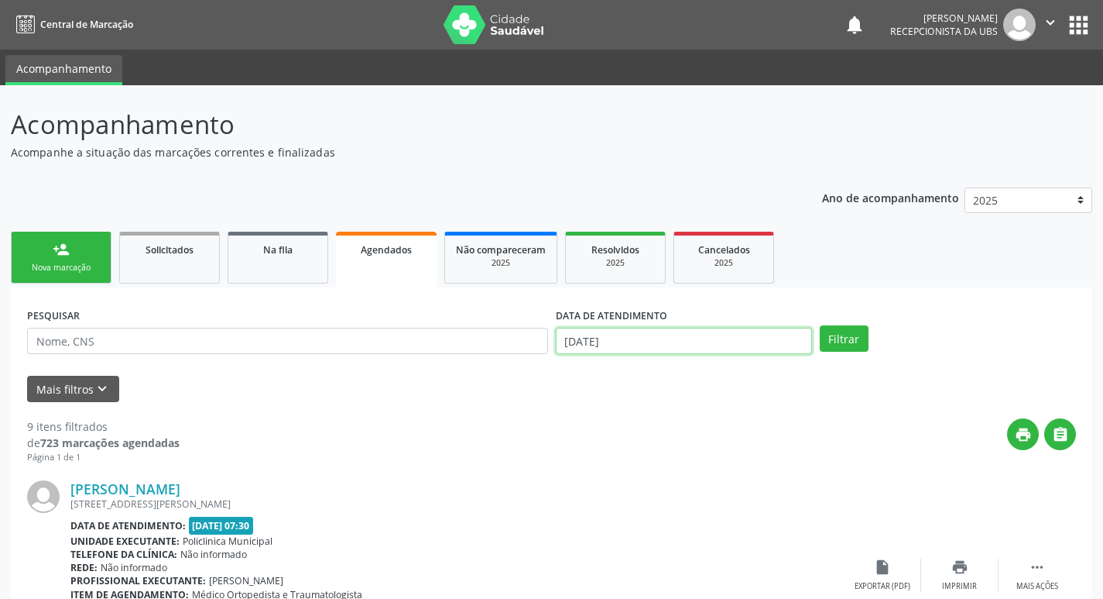
click at [626, 342] on input "[DATE]" at bounding box center [684, 341] width 256 height 26
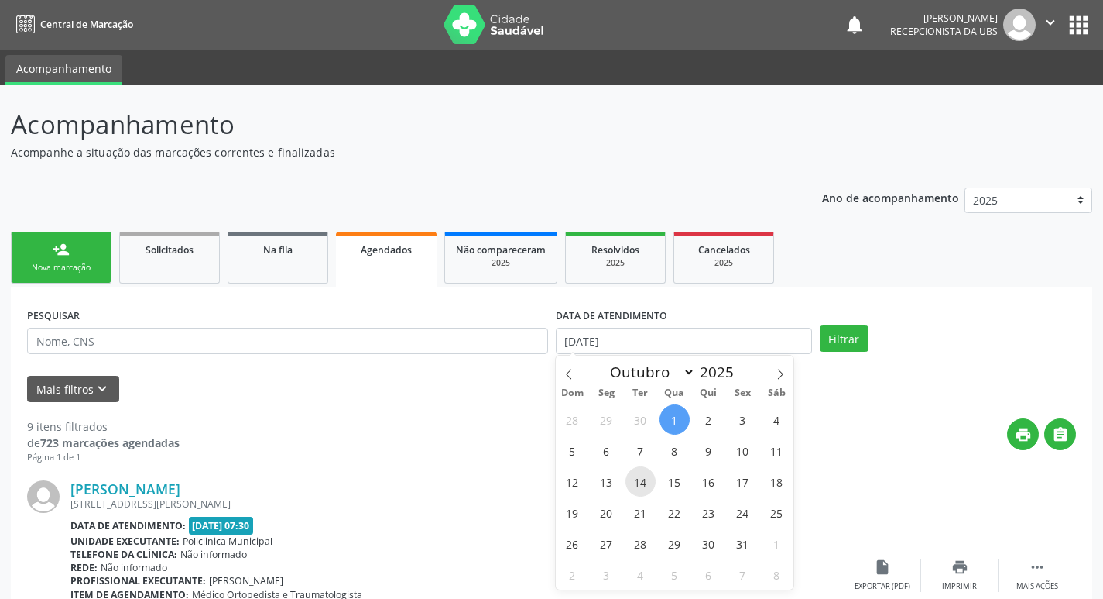
click at [635, 486] on span "14" at bounding box center [641, 481] width 30 height 30
type input "14/10/2025"
click at [635, 486] on span "14" at bounding box center [641, 481] width 30 height 30
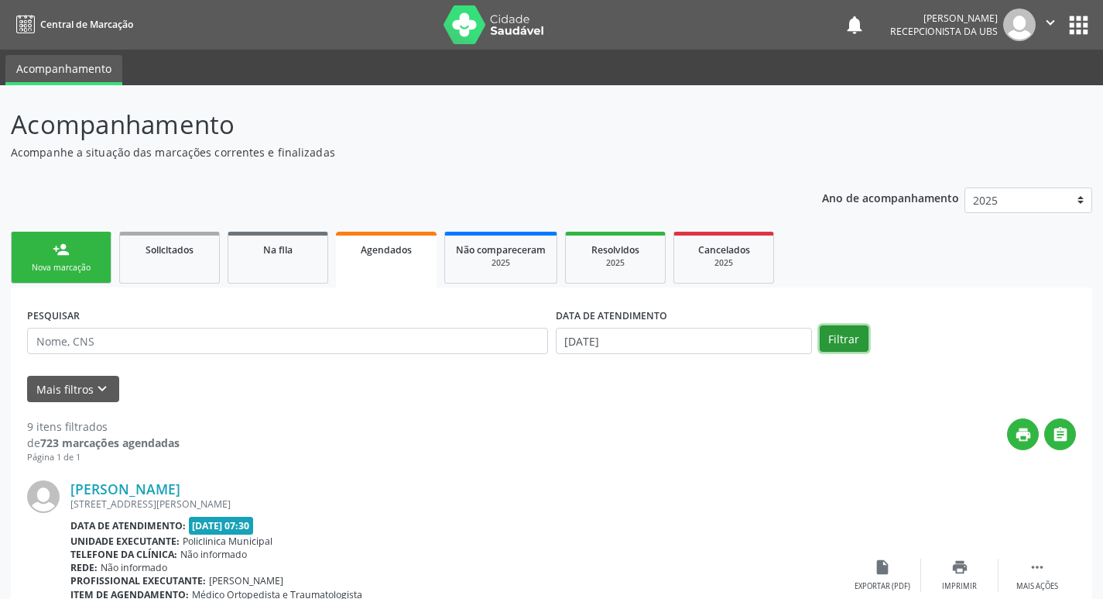
click at [857, 344] on button "Filtrar" at bounding box center [844, 338] width 49 height 26
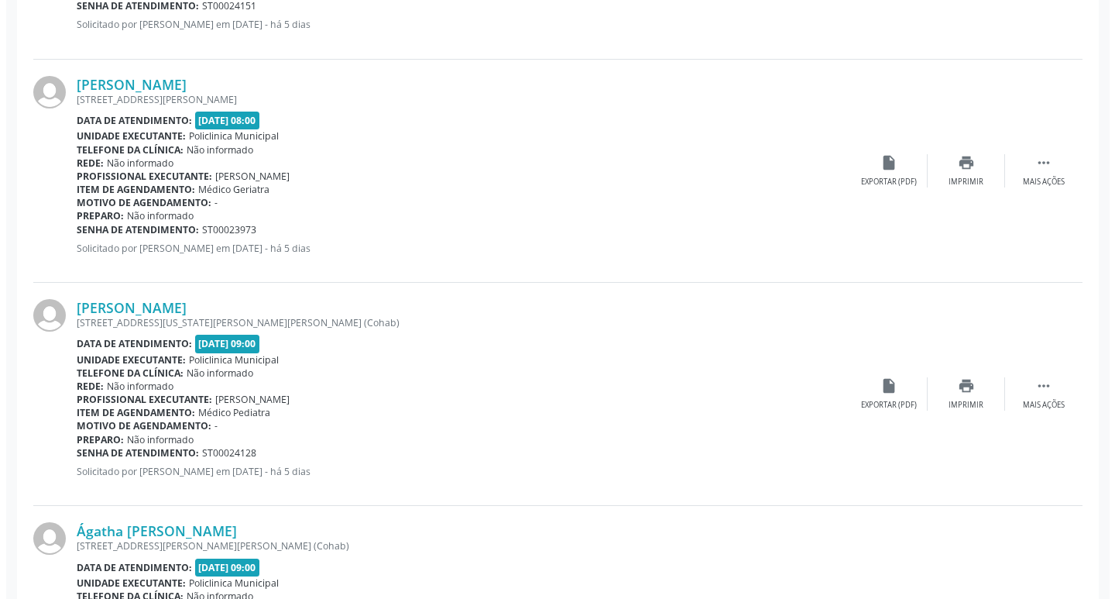
scroll to position [852, 0]
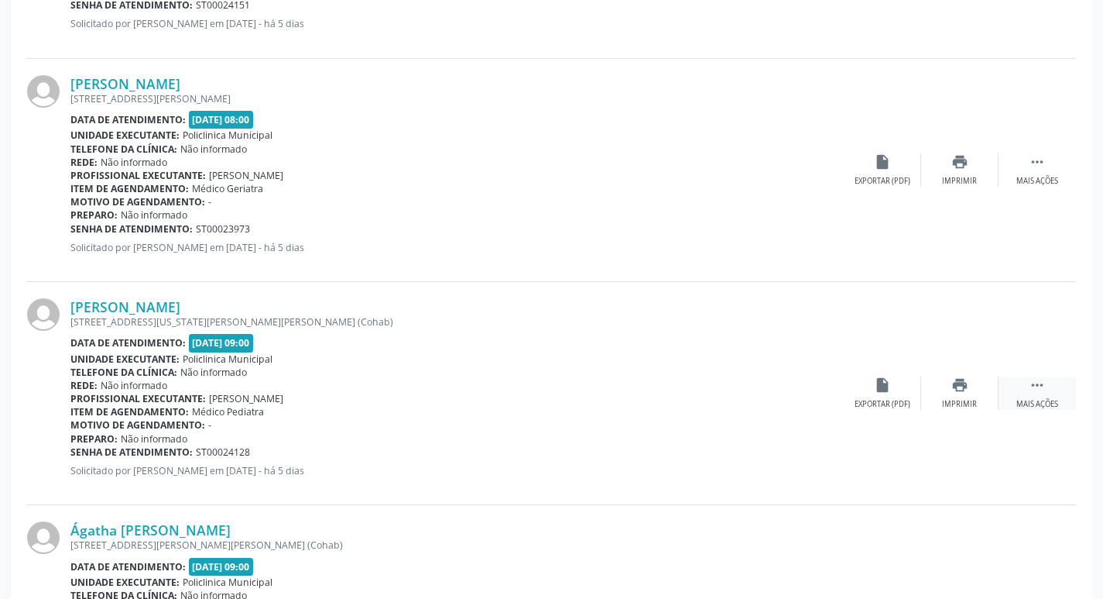
click at [1036, 400] on div "Mais ações" at bounding box center [1038, 404] width 42 height 11
click at [876, 384] on icon "cancel" at bounding box center [882, 384] width 17 height 17
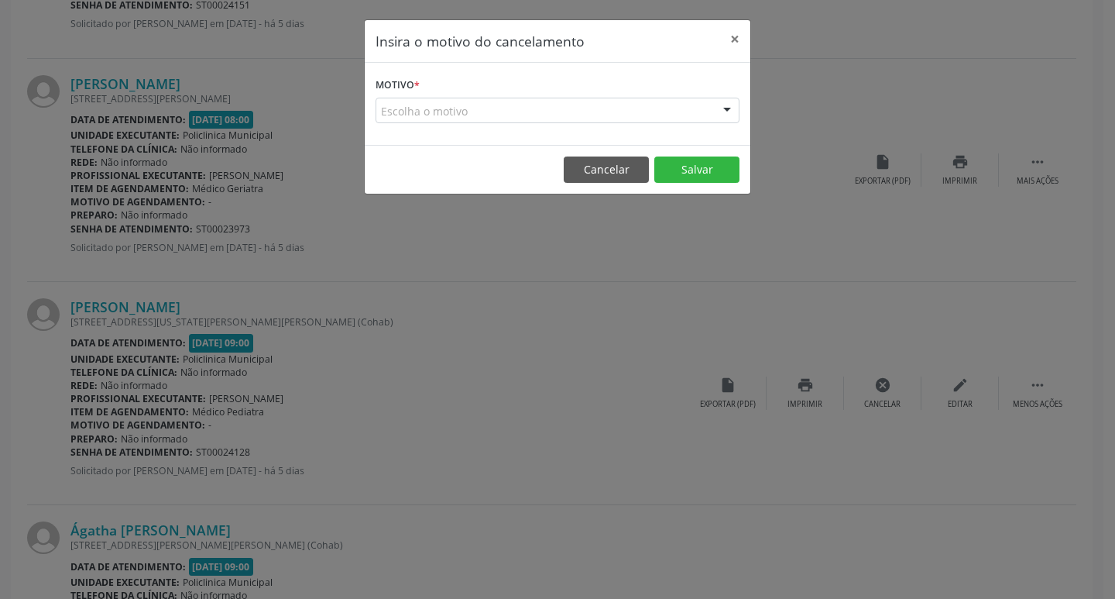
click at [625, 107] on div "Escolha o motivo" at bounding box center [558, 111] width 364 height 26
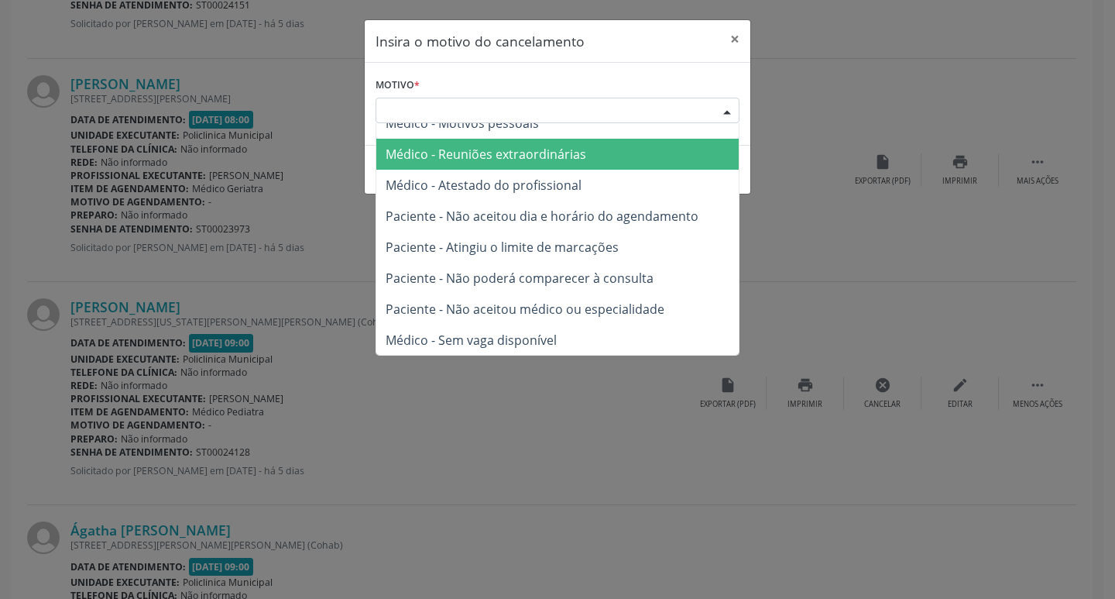
scroll to position [78, 0]
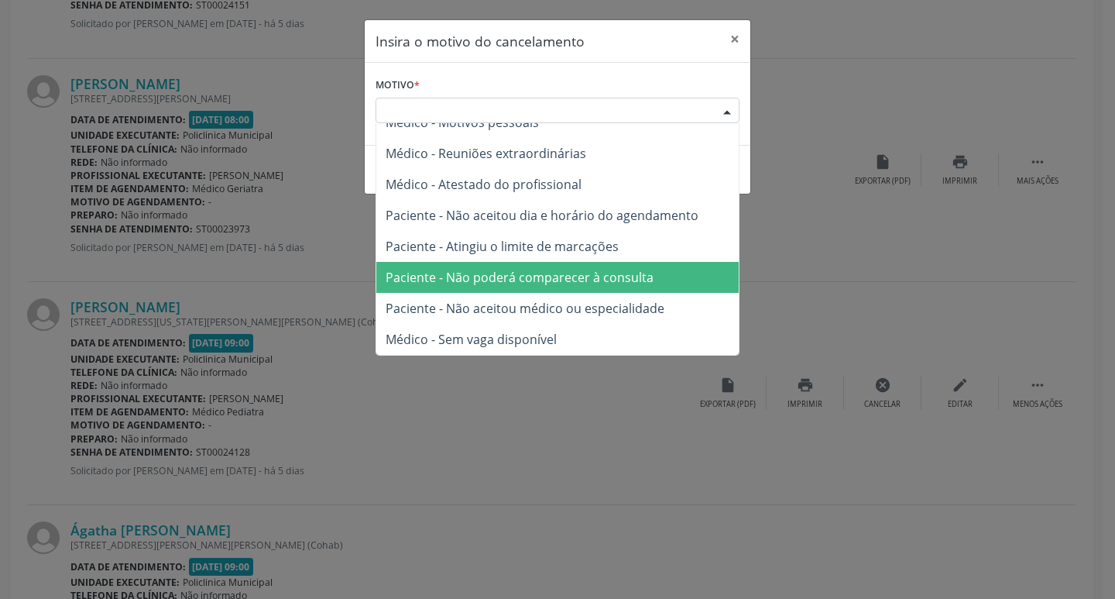
click at [619, 283] on span "Paciente - Não poderá comparecer à consulta" at bounding box center [520, 277] width 268 height 17
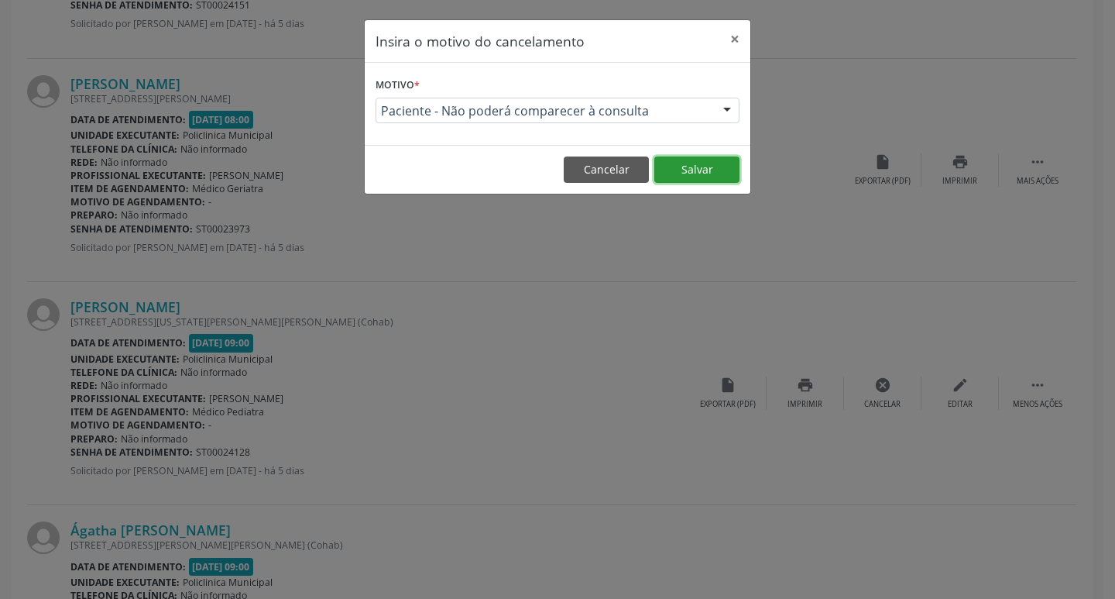
click at [708, 180] on button "Salvar" at bounding box center [696, 169] width 85 height 26
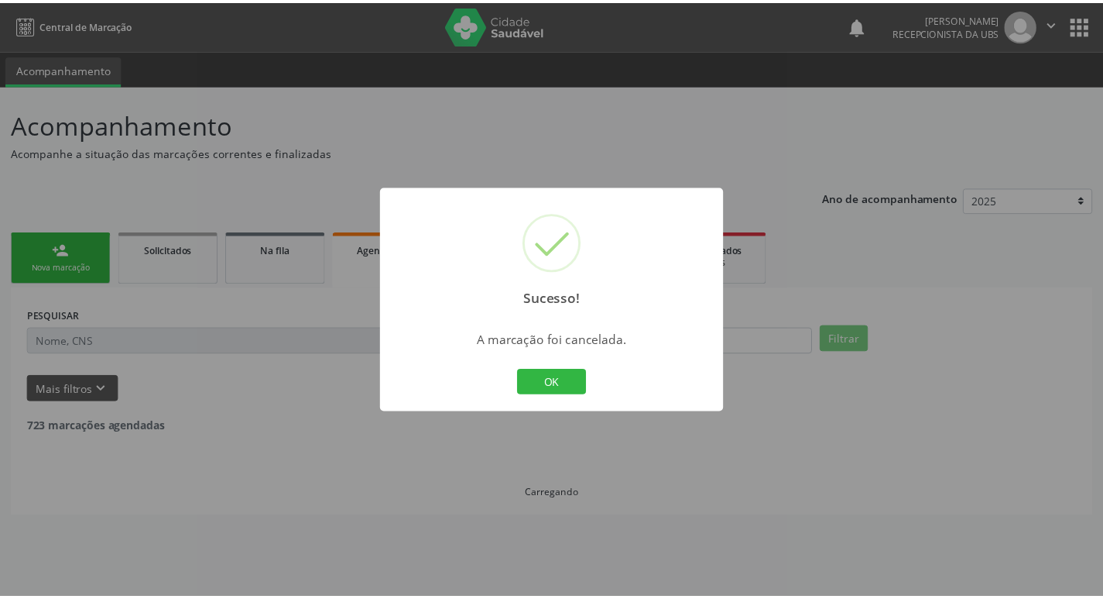
scroll to position [0, 0]
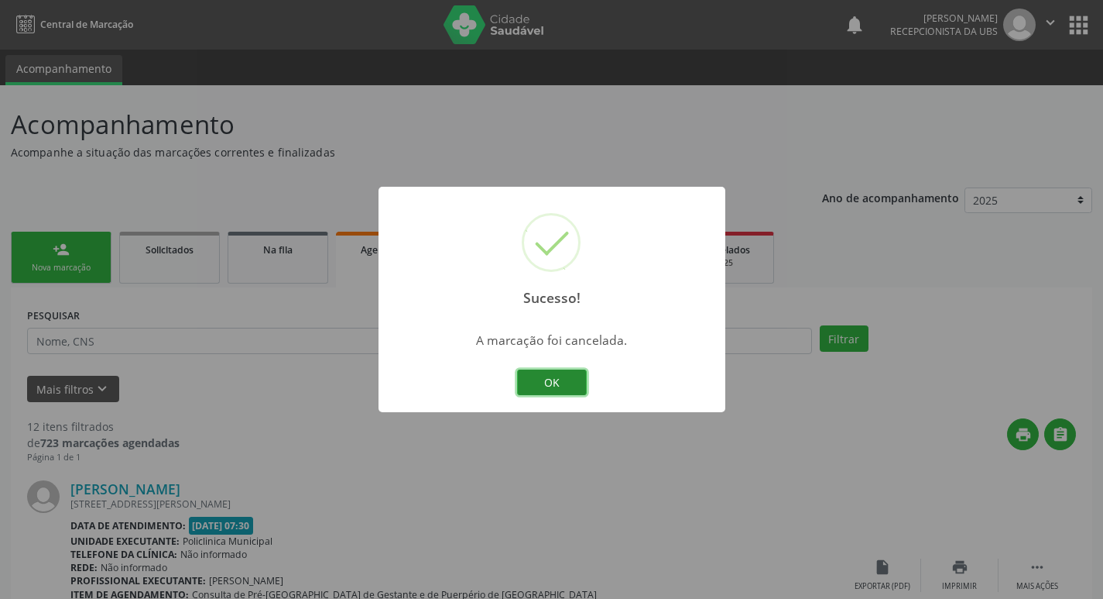
click at [578, 389] on button "OK" at bounding box center [552, 382] width 70 height 26
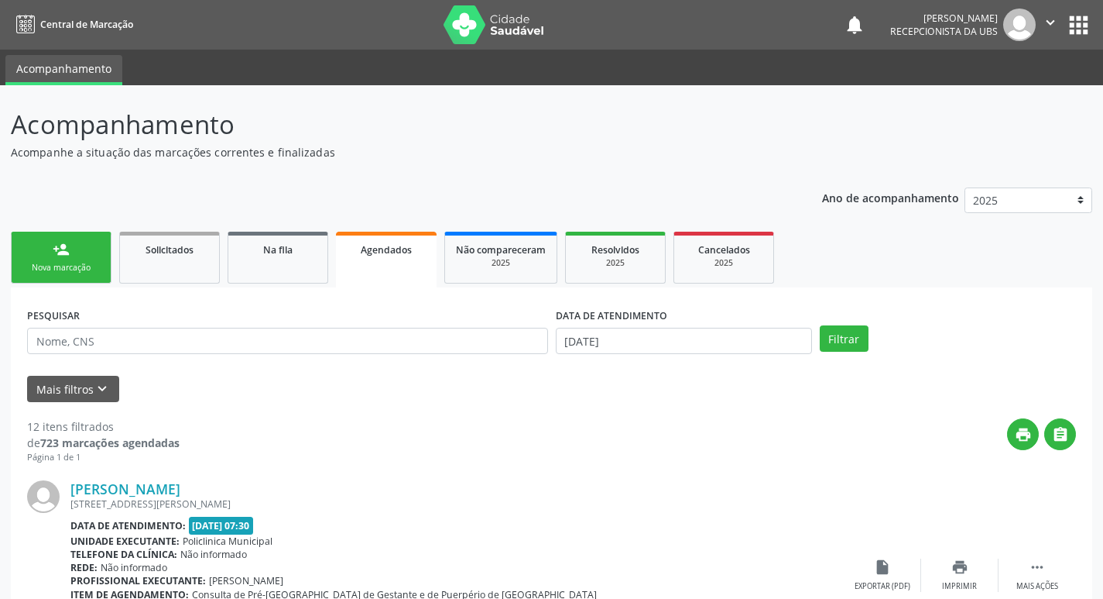
click at [64, 261] on link "person_add Nova marcação" at bounding box center [61, 258] width 101 height 52
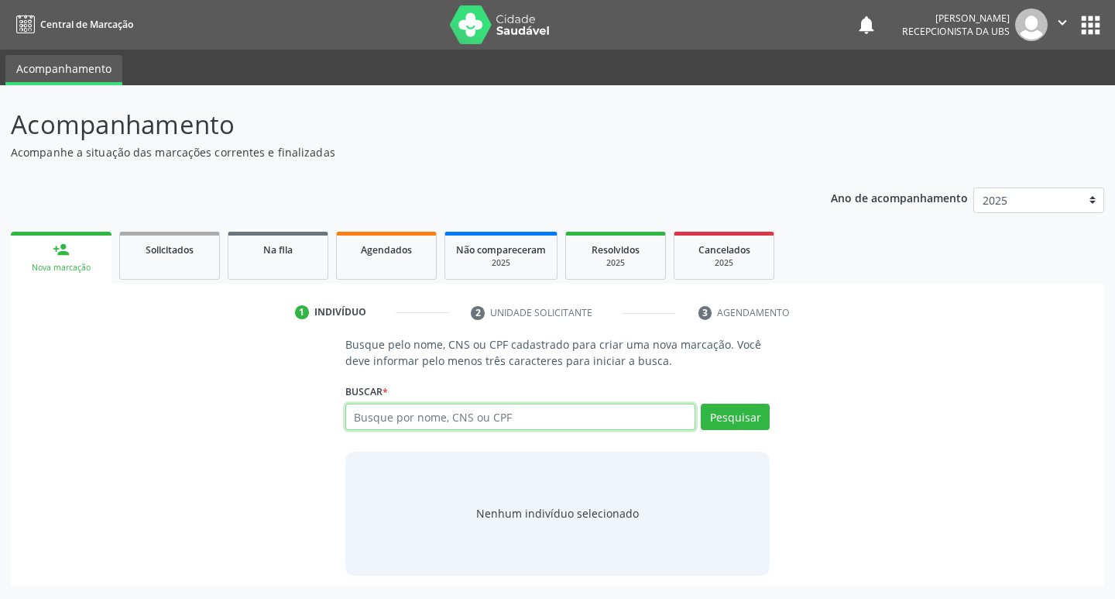
click at [413, 412] on input "text" at bounding box center [520, 416] width 351 height 26
click at [397, 416] on input "text" at bounding box center [520, 416] width 351 height 26
type input "17190176462"
click at [721, 418] on button "Pesquisar" at bounding box center [735, 416] width 69 height 26
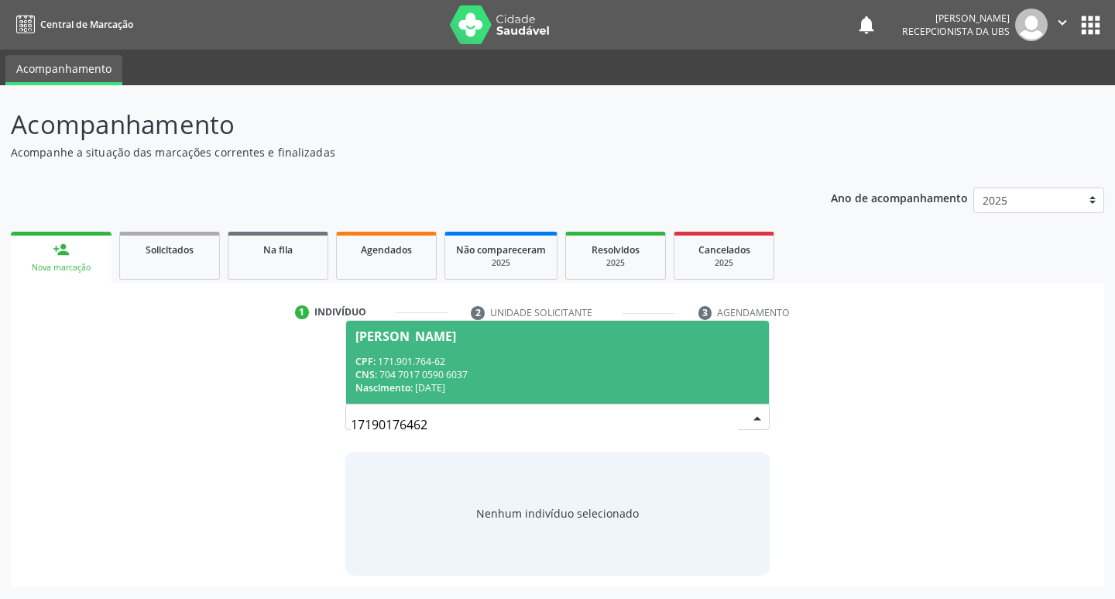
click at [556, 368] on div "CNS: 704 7017 0590 6037" at bounding box center [557, 374] width 405 height 13
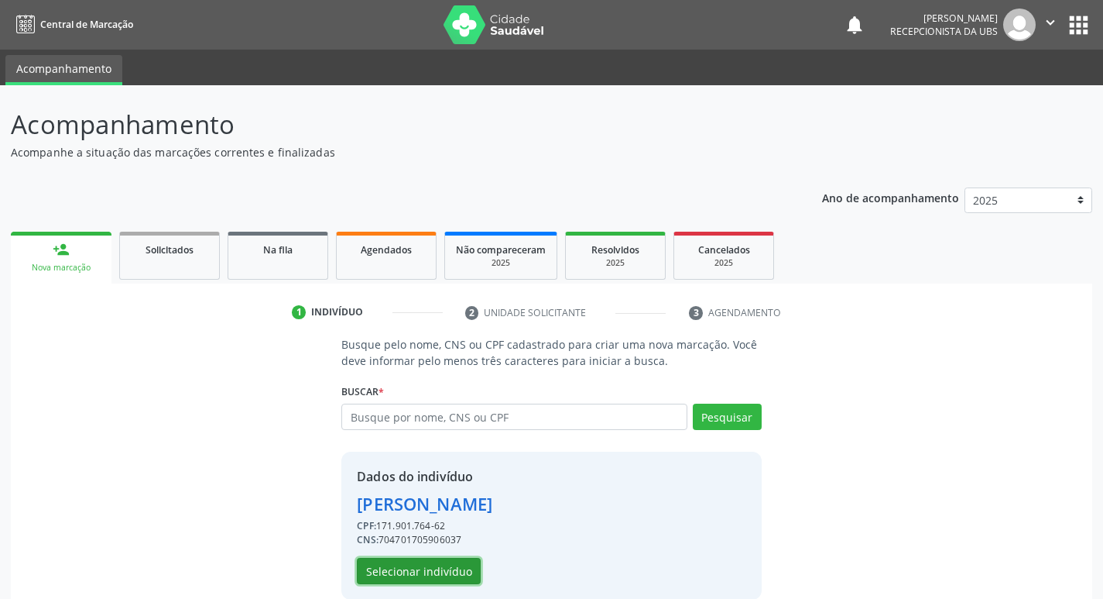
click at [460, 572] on button "Selecionar indivíduo" at bounding box center [419, 571] width 124 height 26
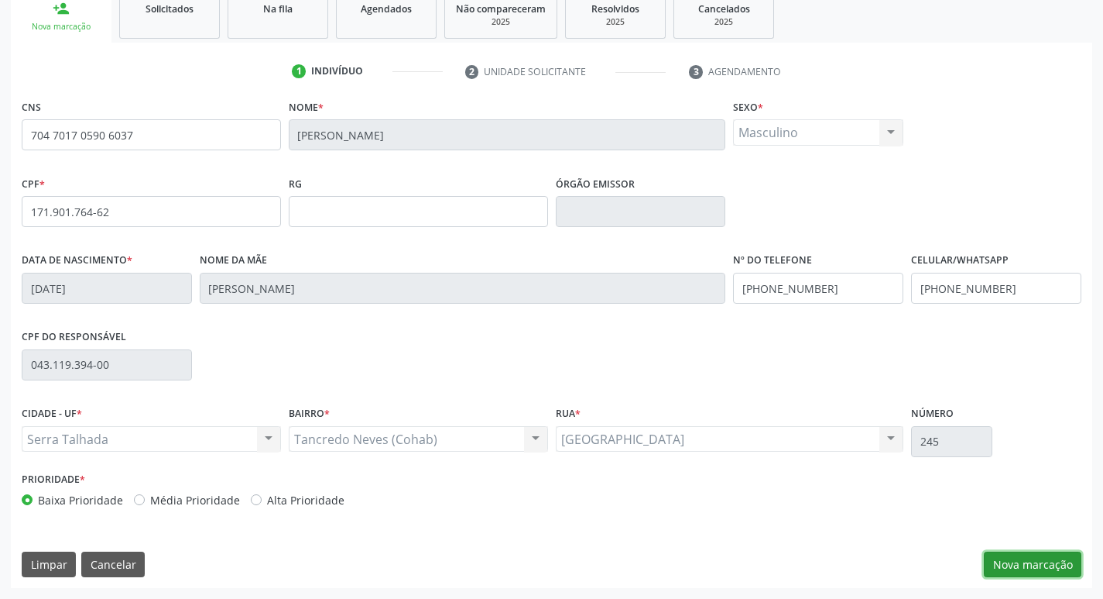
click at [1011, 561] on button "Nova marcação" at bounding box center [1033, 564] width 98 height 26
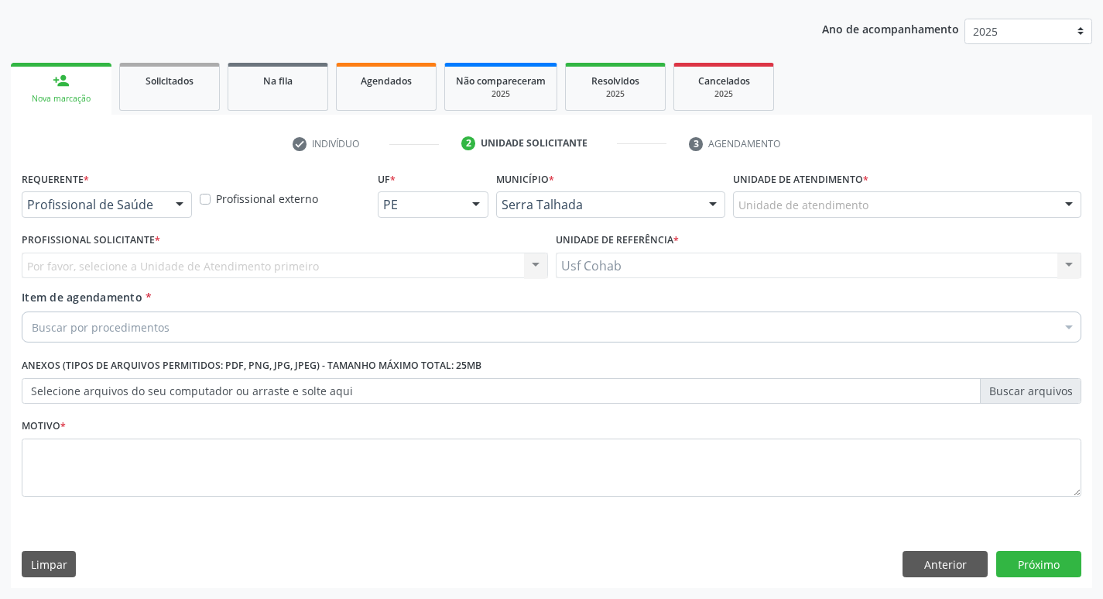
scroll to position [169, 0]
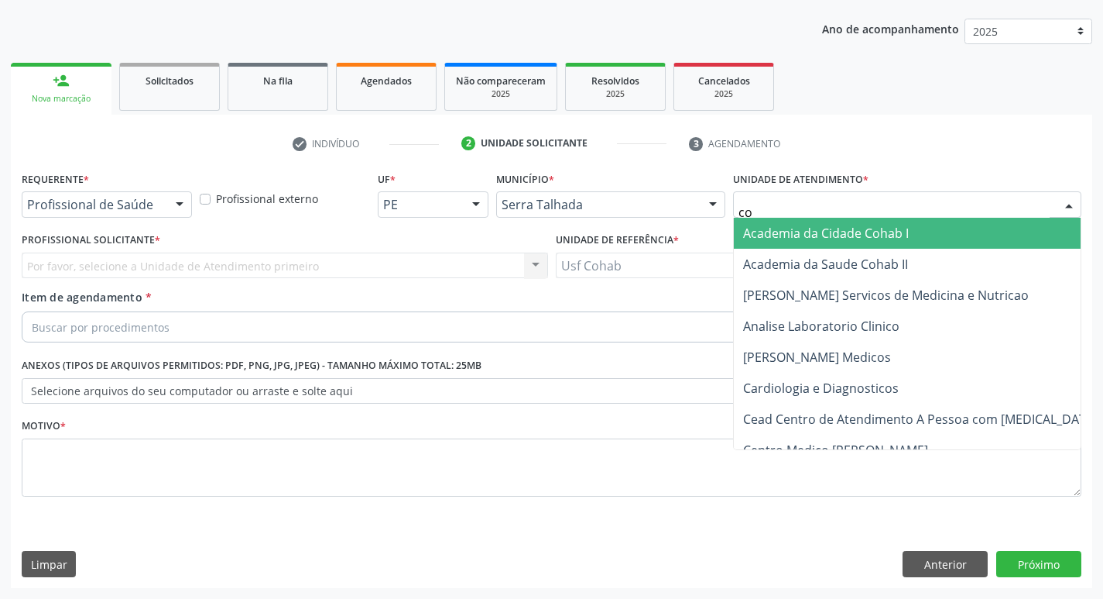
type input "coh"
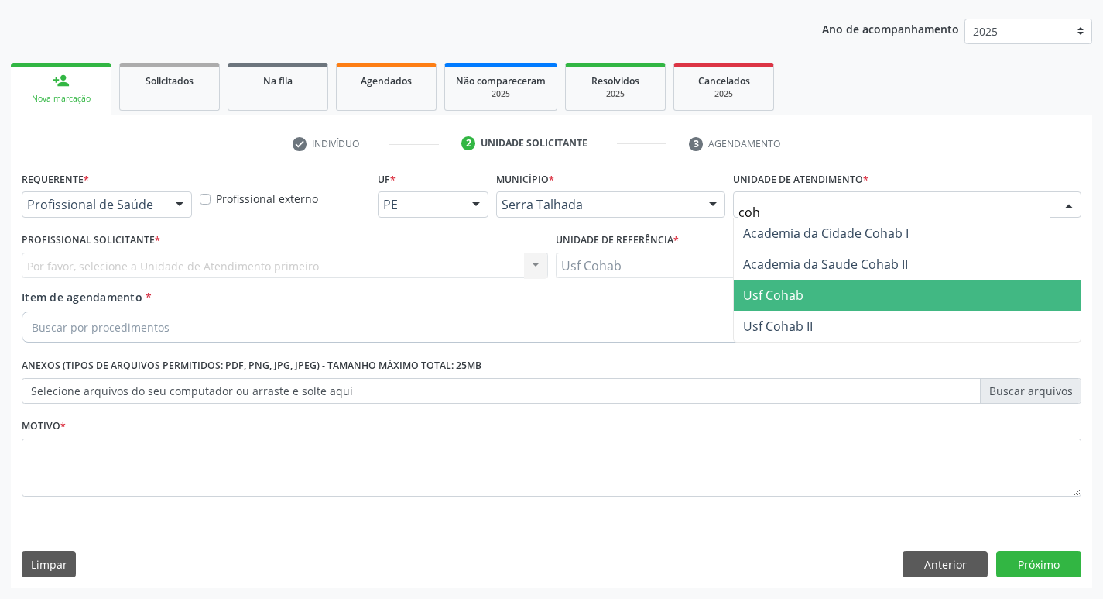
click at [767, 290] on span "Usf Cohab" at bounding box center [773, 295] width 60 height 17
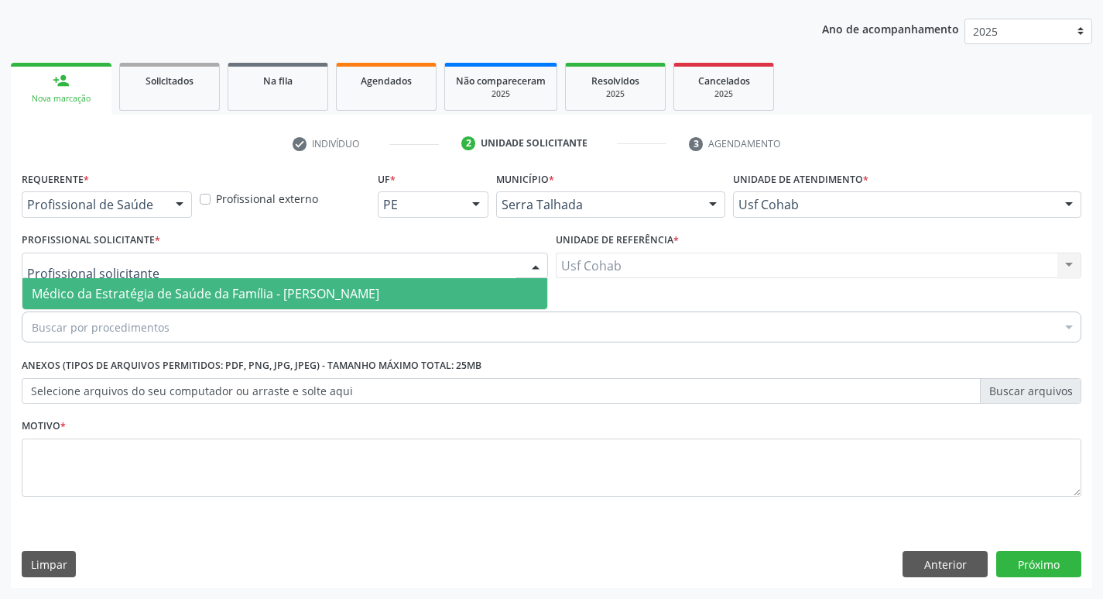
click at [190, 266] on div at bounding box center [285, 265] width 527 height 26
click at [191, 280] on span "Médico da Estratégia de Saúde da Família -[PERSON_NAME]" at bounding box center [284, 293] width 525 height 31
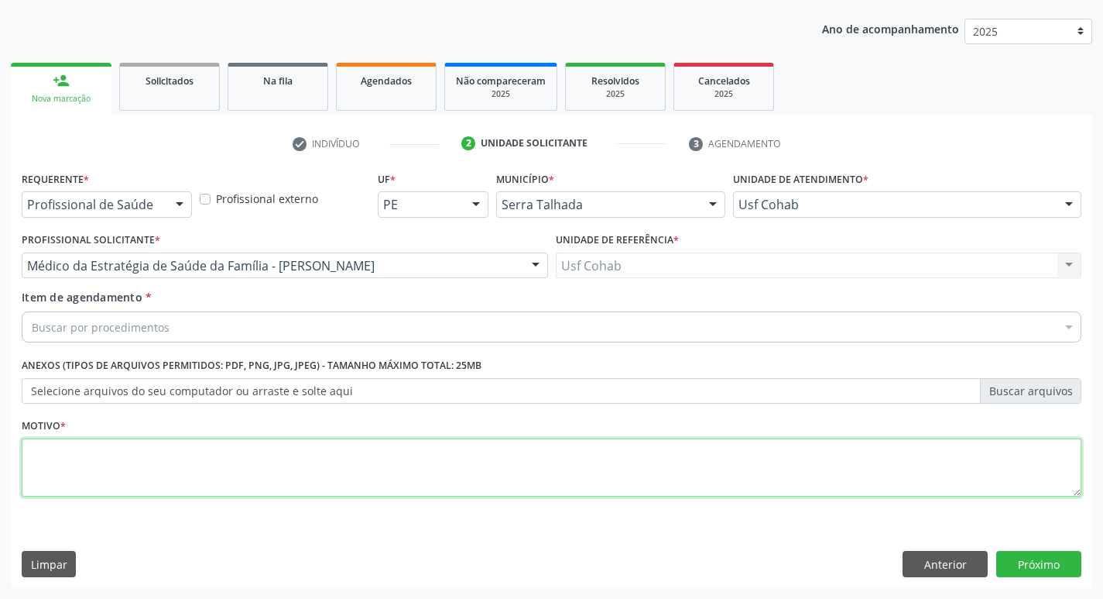
click at [187, 468] on textarea at bounding box center [552, 467] width 1060 height 59
type textarea "-"
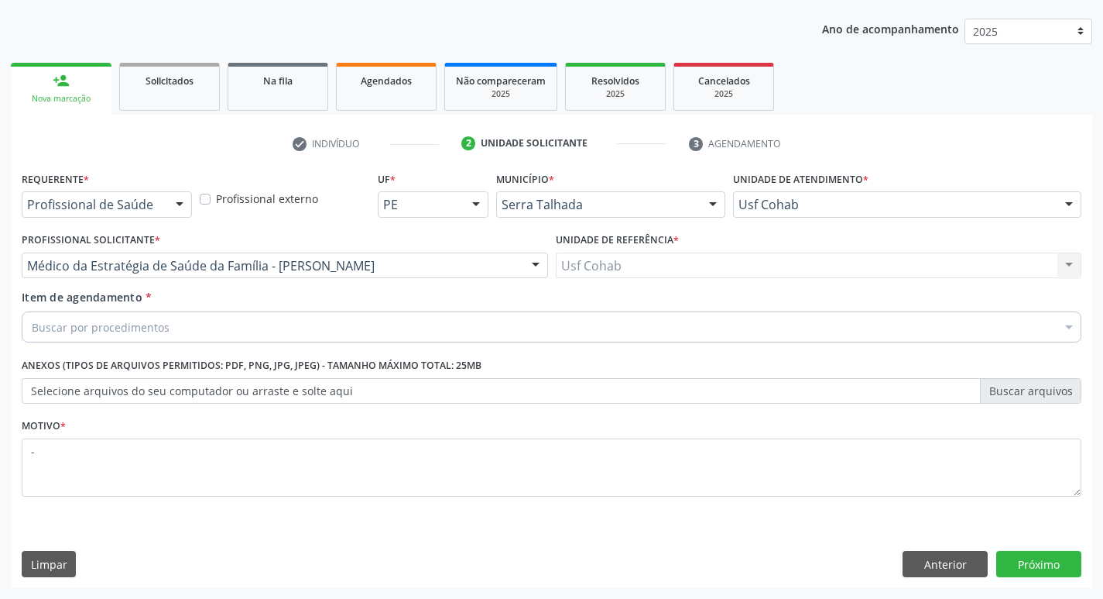
click at [269, 299] on div "Item de agendamento * Buscar por procedimentos Selecionar todos 0304070076 - .Q…" at bounding box center [552, 313] width 1060 height 49
click at [268, 319] on div "Buscar por procedimentos" at bounding box center [552, 326] width 1060 height 31
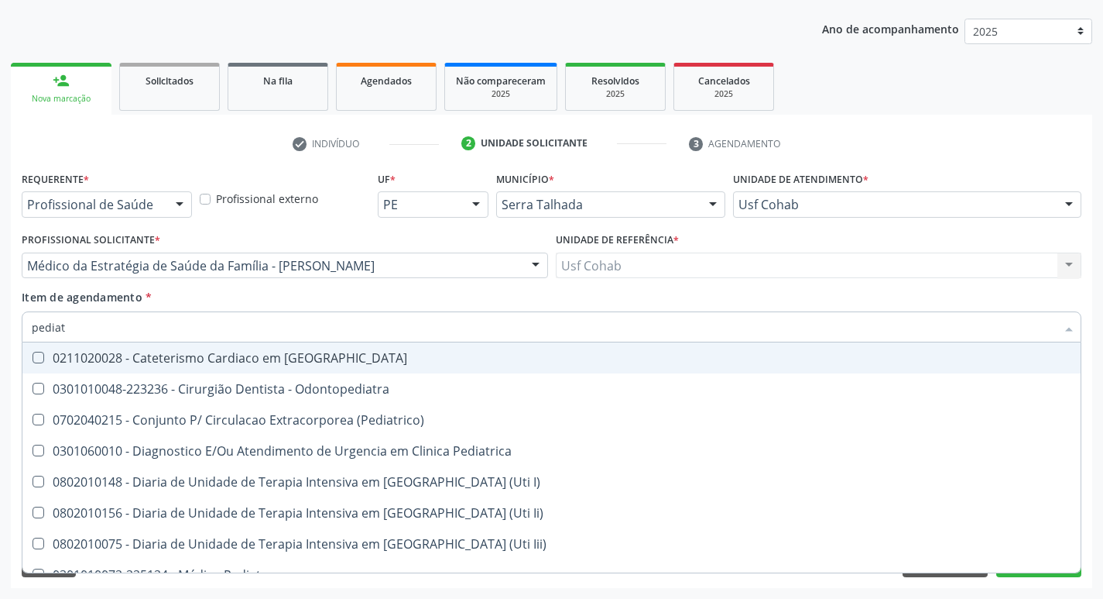
type input "pediatr"
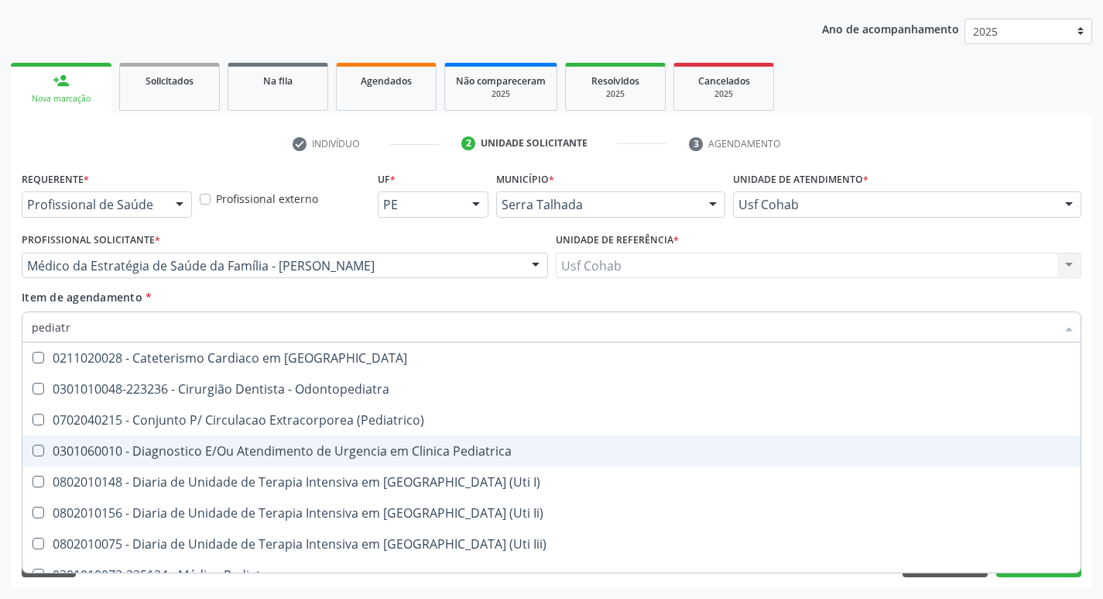
scroll to position [77, 0]
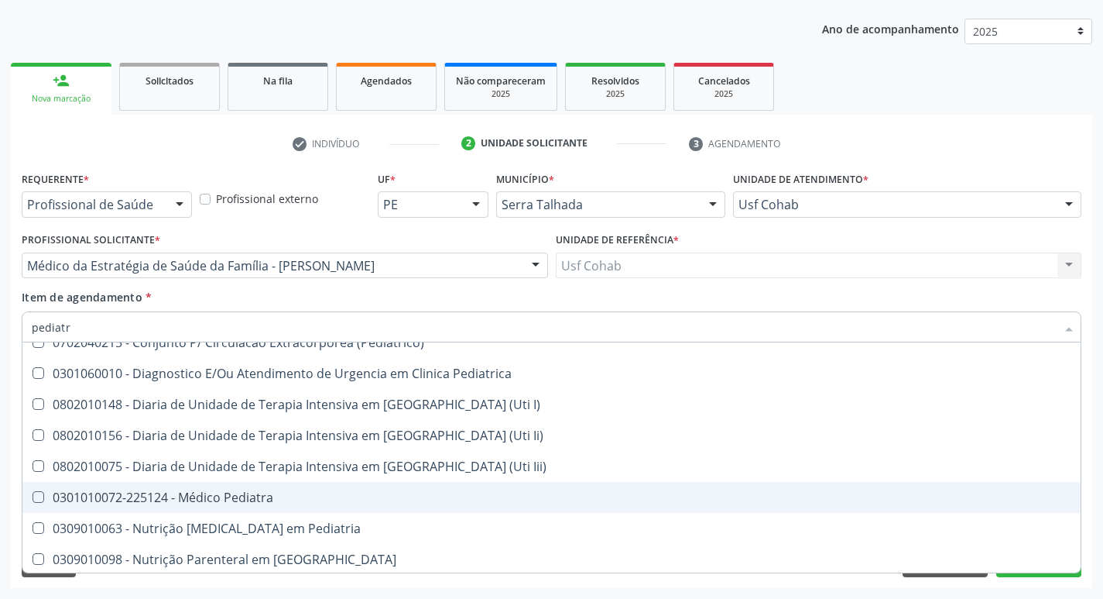
click at [268, 494] on div "0301010072-225124 - Médico Pediatra" at bounding box center [552, 497] width 1040 height 12
checkbox Pediatra "true"
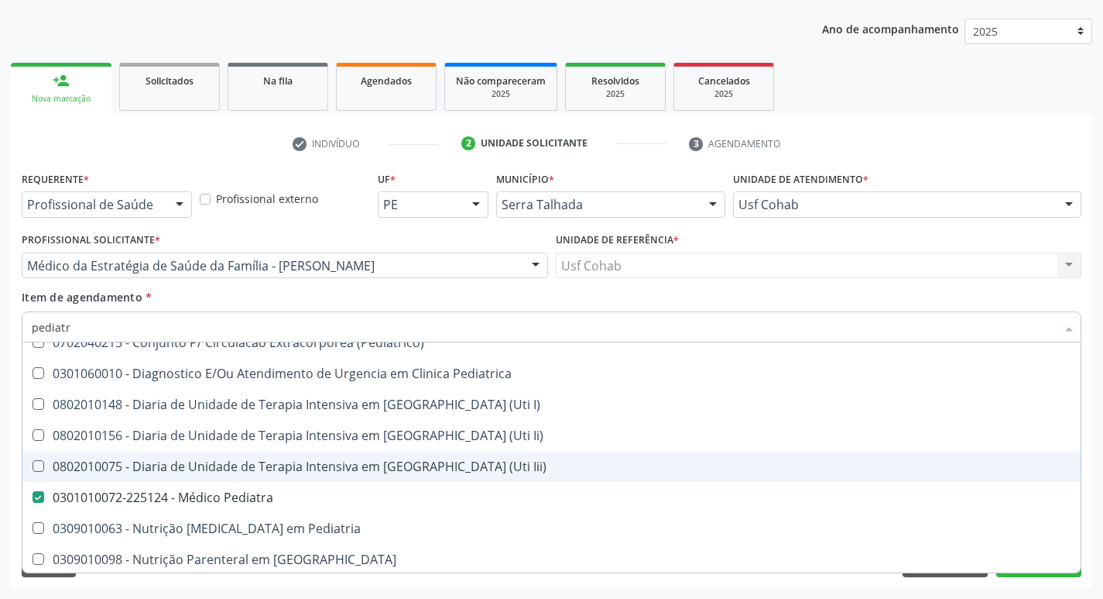
click at [0, 427] on div "Acompanhamento Acompanhe a situação das marcações correntes e finalizadas Relat…" at bounding box center [551, 257] width 1103 height 682
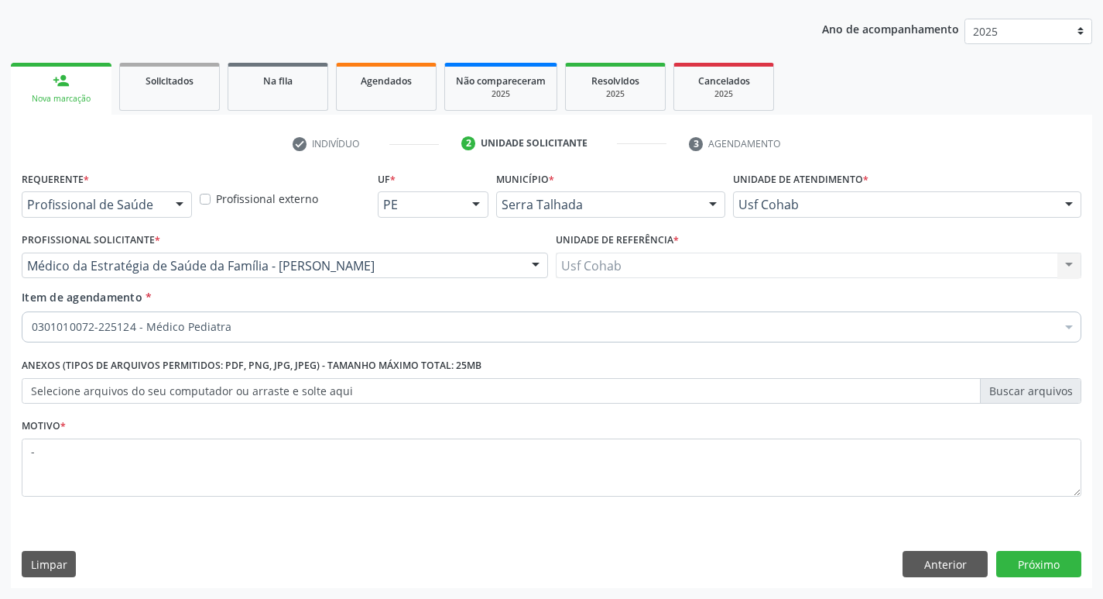
scroll to position [0, 0]
click at [1028, 565] on button "Próximo" at bounding box center [1039, 564] width 85 height 26
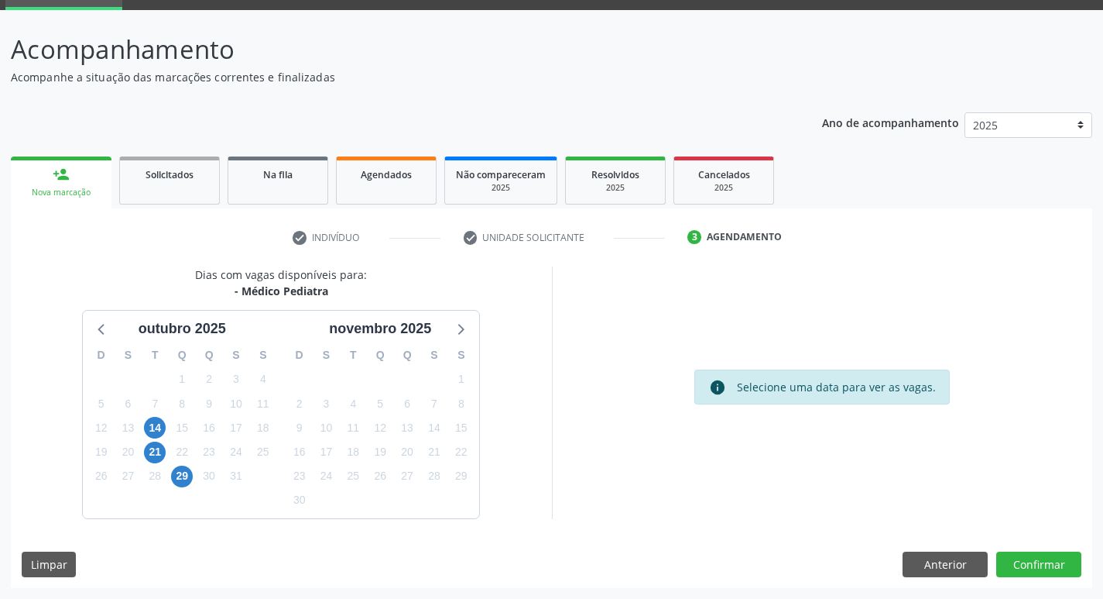
scroll to position [75, 0]
click at [146, 431] on span "14" at bounding box center [155, 428] width 22 height 22
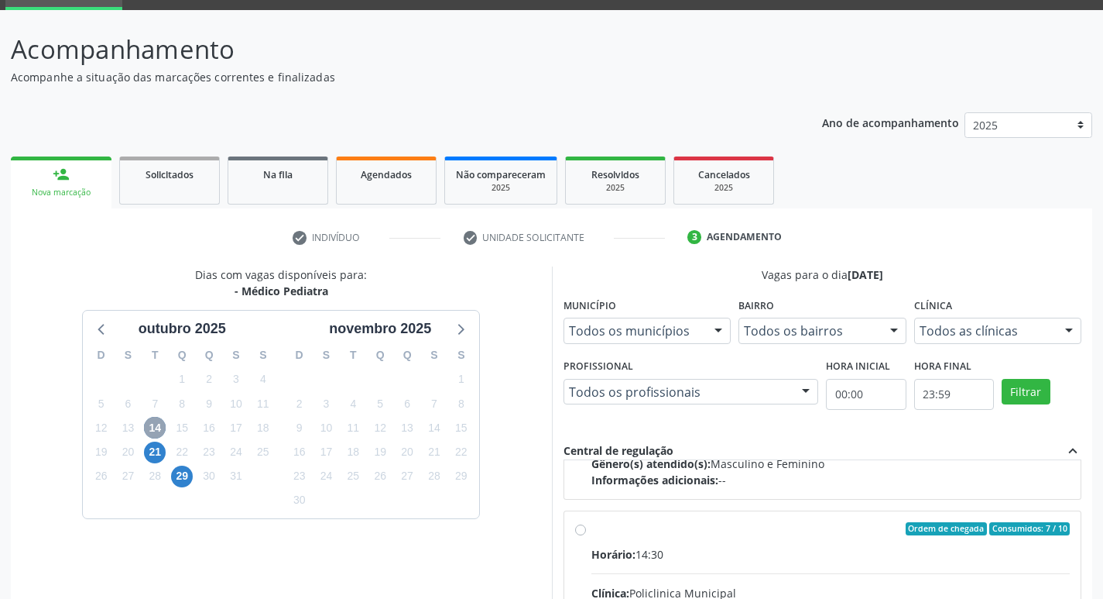
scroll to position [77, 0]
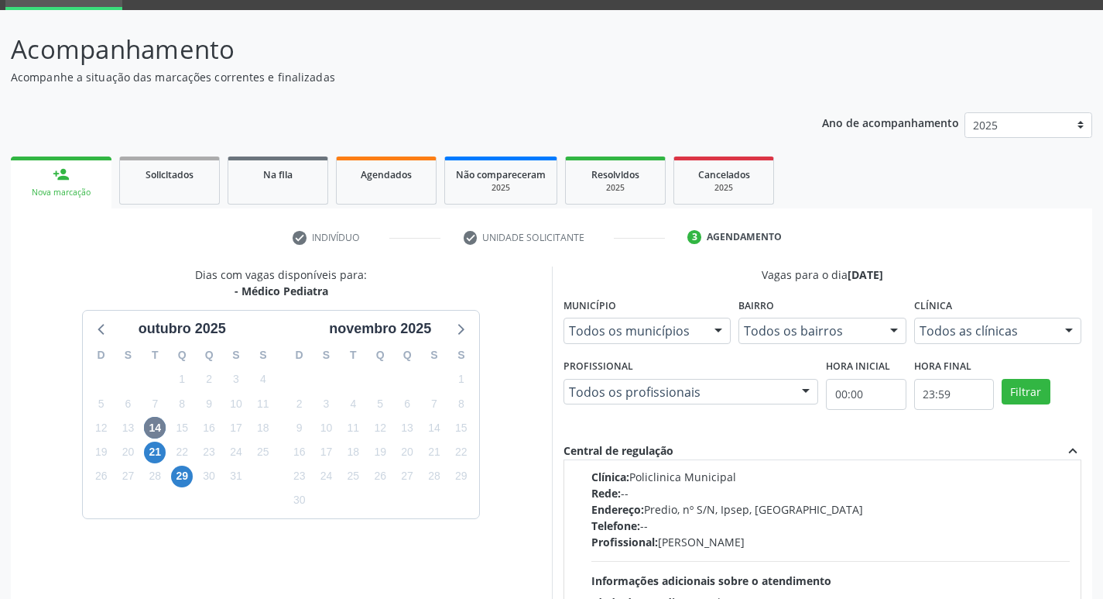
click at [867, 497] on div "Rede: --" at bounding box center [831, 493] width 479 height 16
click at [586, 419] on input "Ordem de chegada Consumidos: 17 / 18 Horário: 09:00 Clínica: Policlinica Munici…" at bounding box center [580, 412] width 11 height 14
radio input "true"
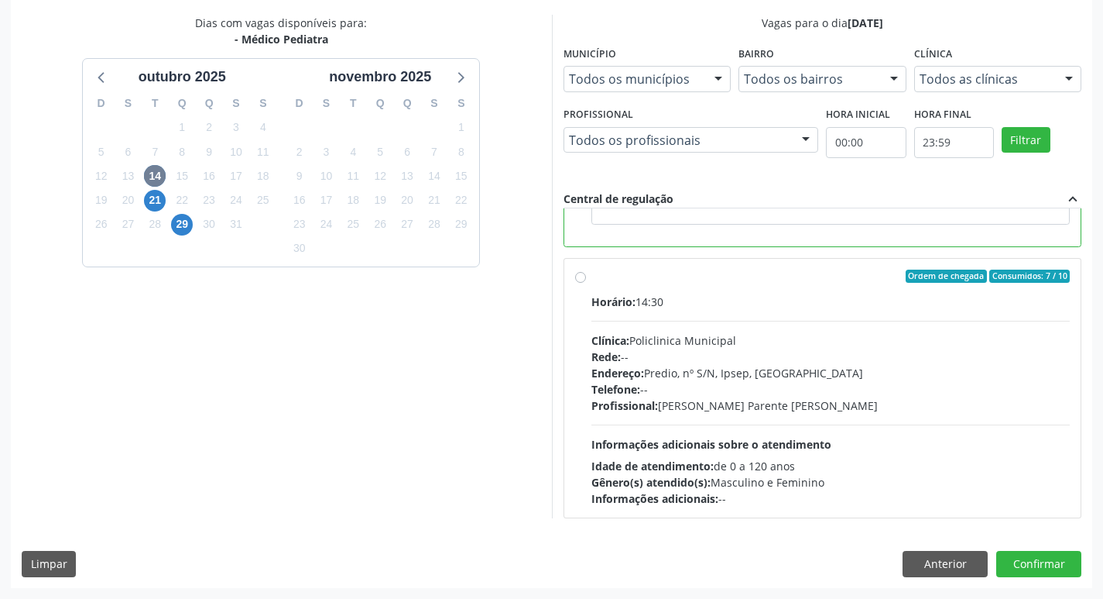
scroll to position [348, 0]
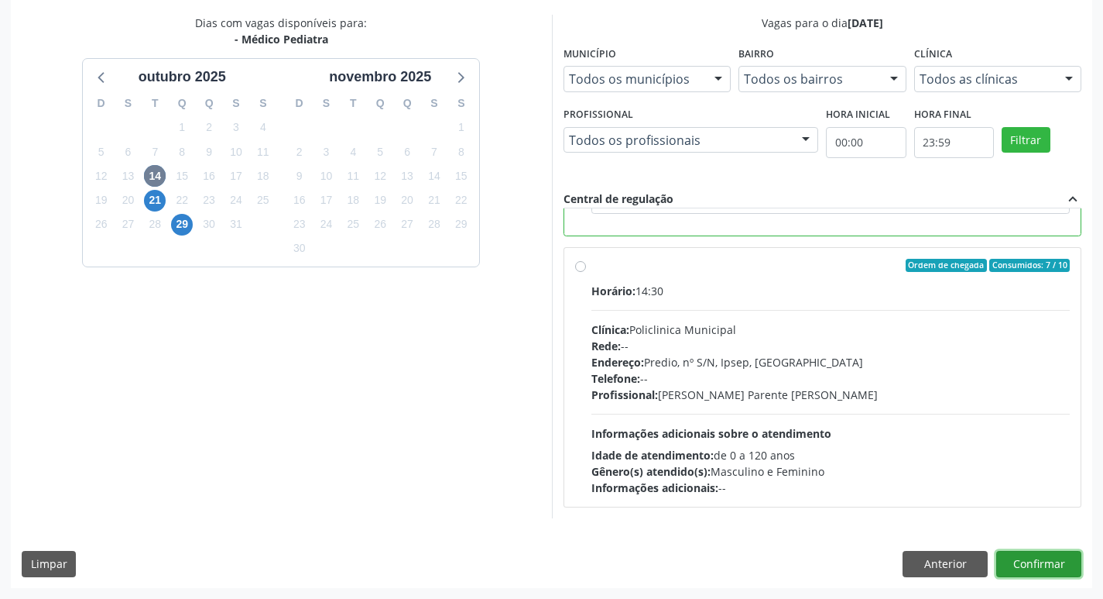
click at [1036, 558] on button "Confirmar" at bounding box center [1039, 564] width 85 height 26
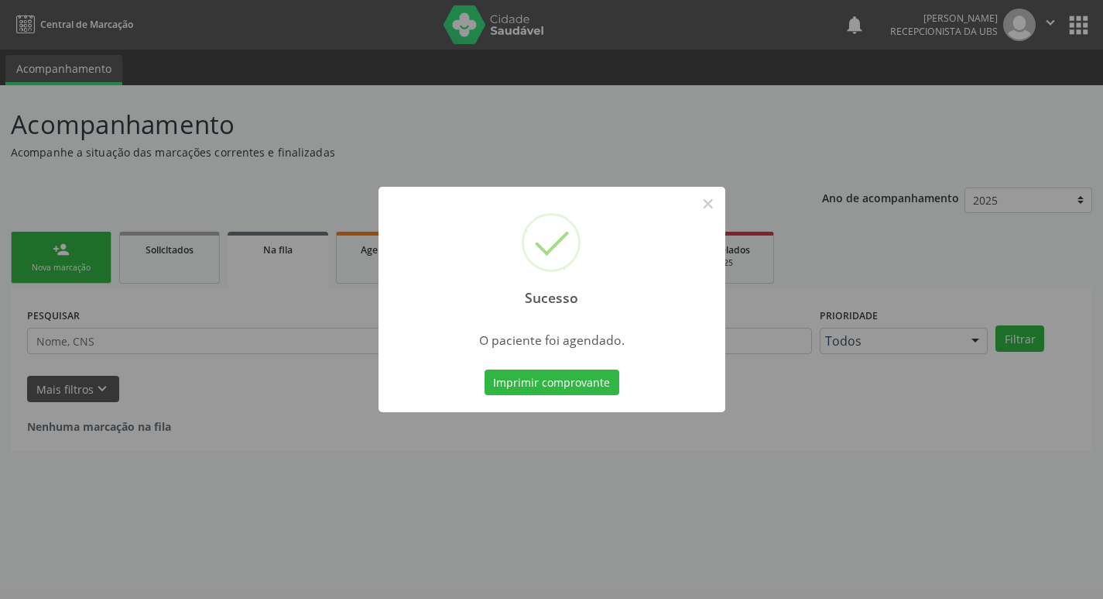
scroll to position [0, 0]
click at [547, 379] on button "Imprimir comprovante" at bounding box center [557, 382] width 135 height 26
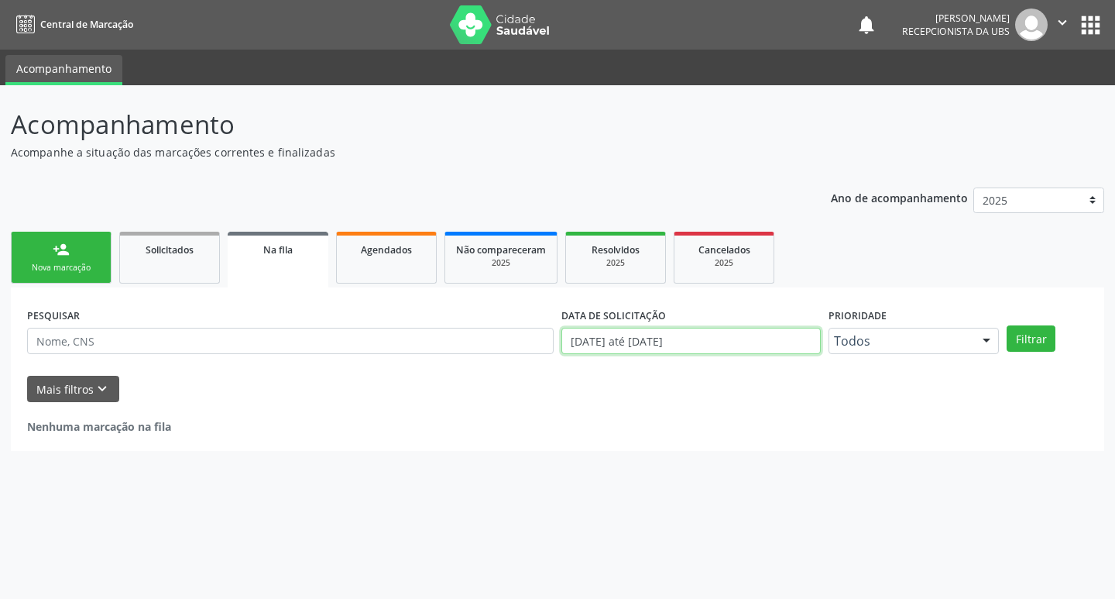
click at [716, 342] on input "[DATE] até [DATE]" at bounding box center [690, 341] width 259 height 26
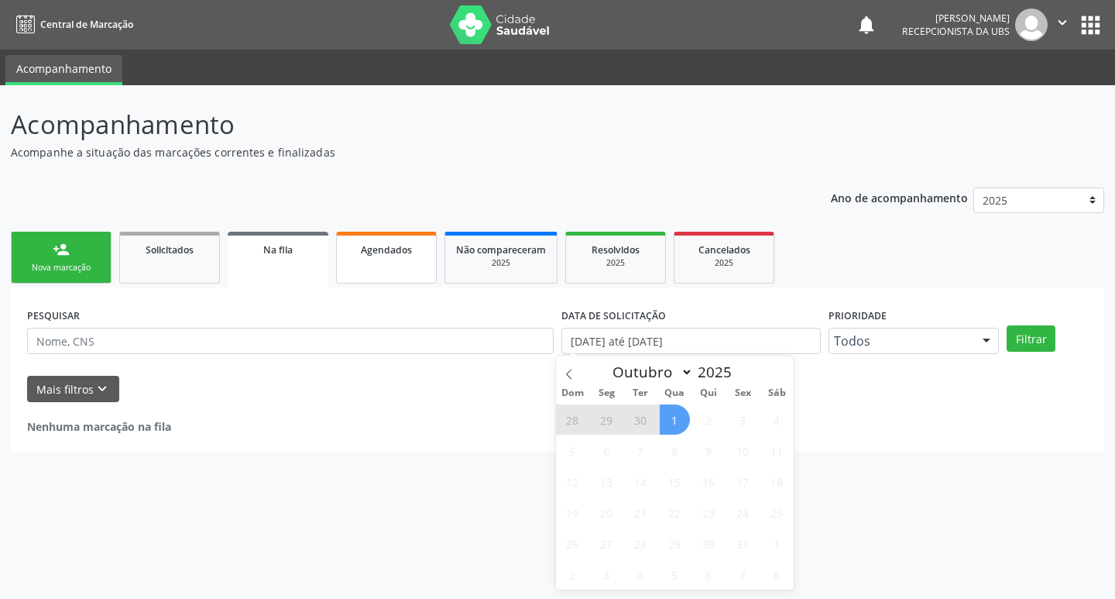
click at [372, 241] on div "Agendados" at bounding box center [386, 249] width 77 height 16
click at [376, 242] on div "Agendados" at bounding box center [386, 249] width 77 height 16
select select "9"
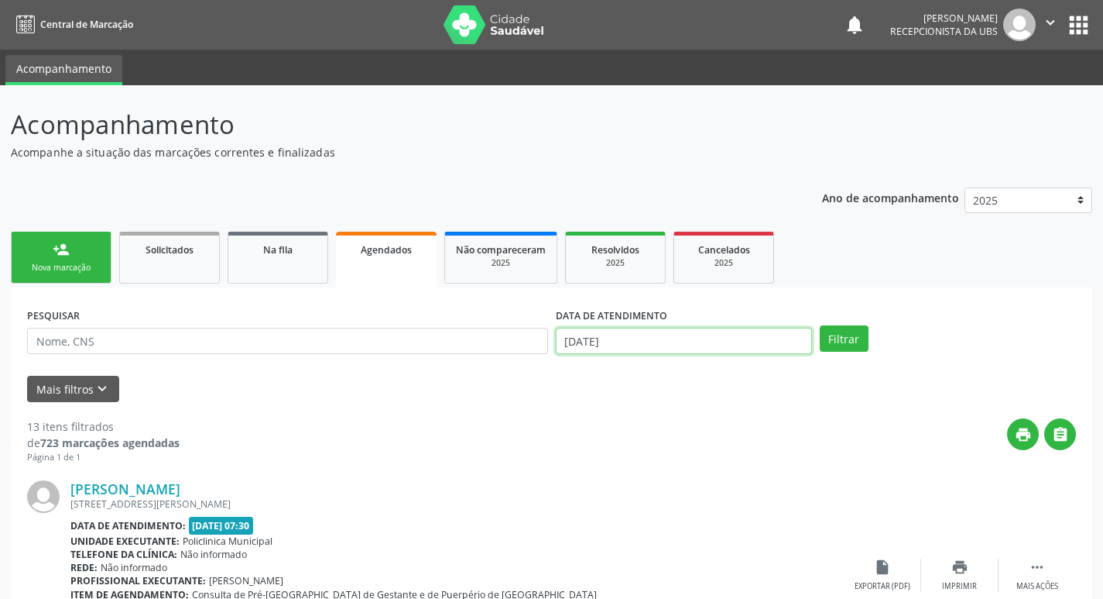
click at [644, 345] on input "[DATE]" at bounding box center [684, 341] width 256 height 26
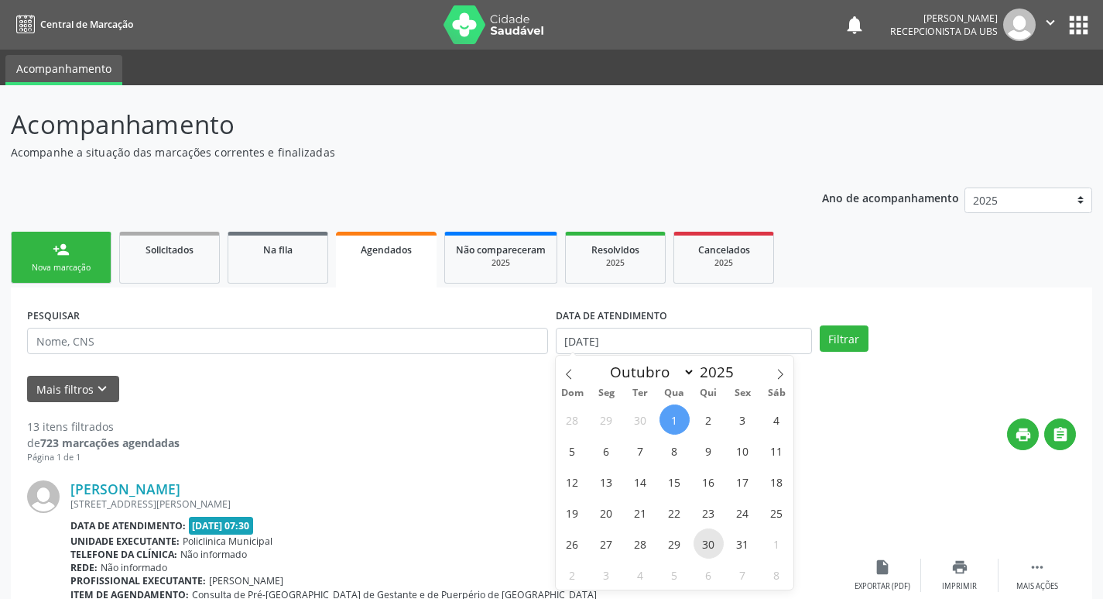
click at [701, 534] on span "30" at bounding box center [709, 543] width 30 height 30
type input "30/10/2025"
click at [713, 541] on span "30" at bounding box center [709, 543] width 30 height 30
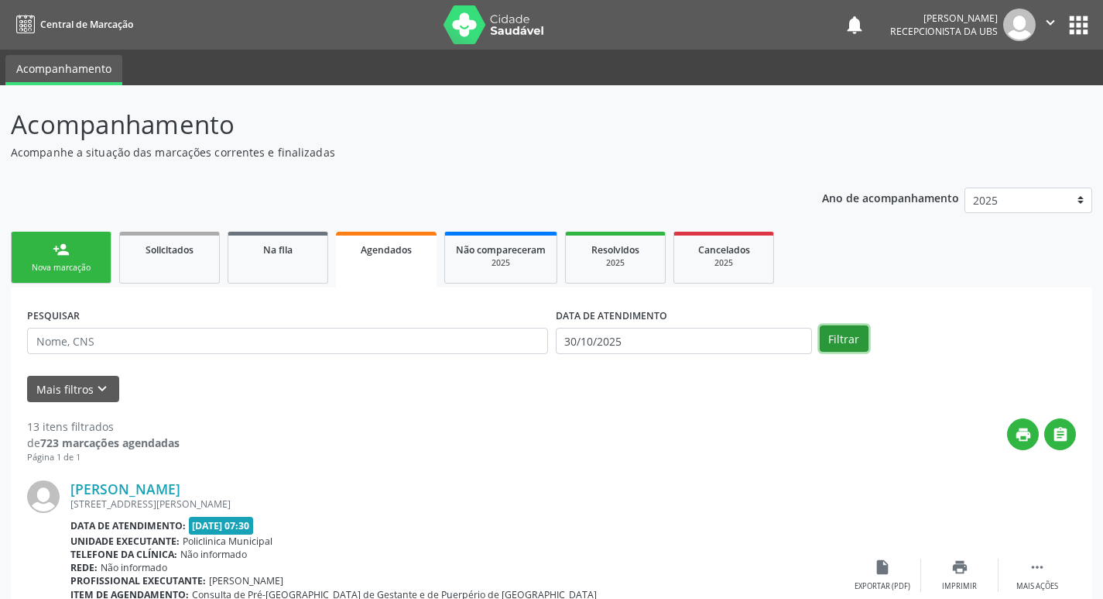
click at [843, 339] on button "Filtrar" at bounding box center [844, 338] width 49 height 26
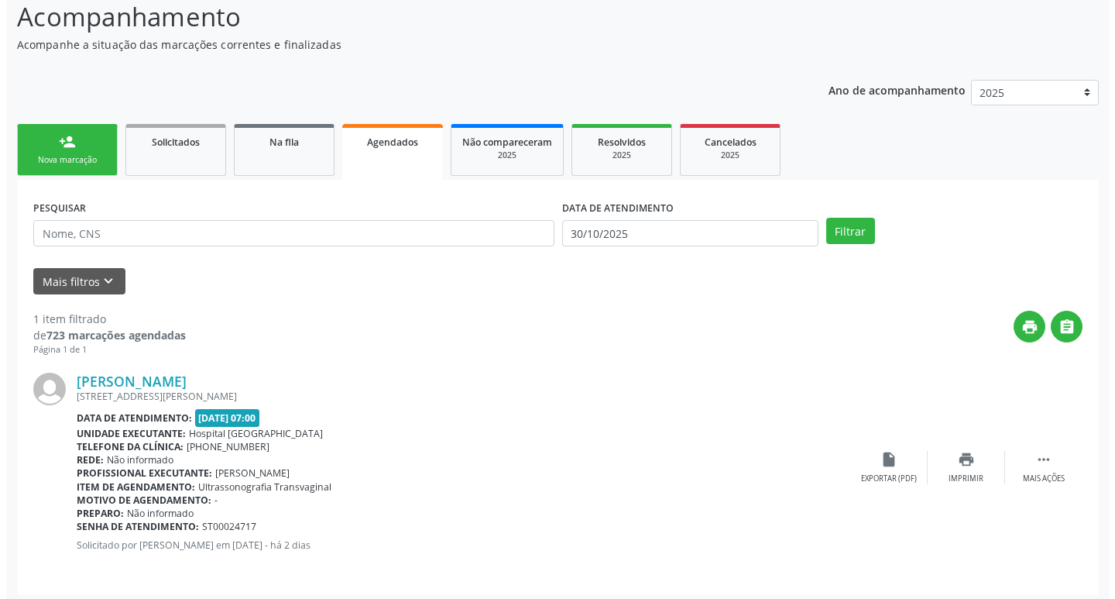
scroll to position [115, 0]
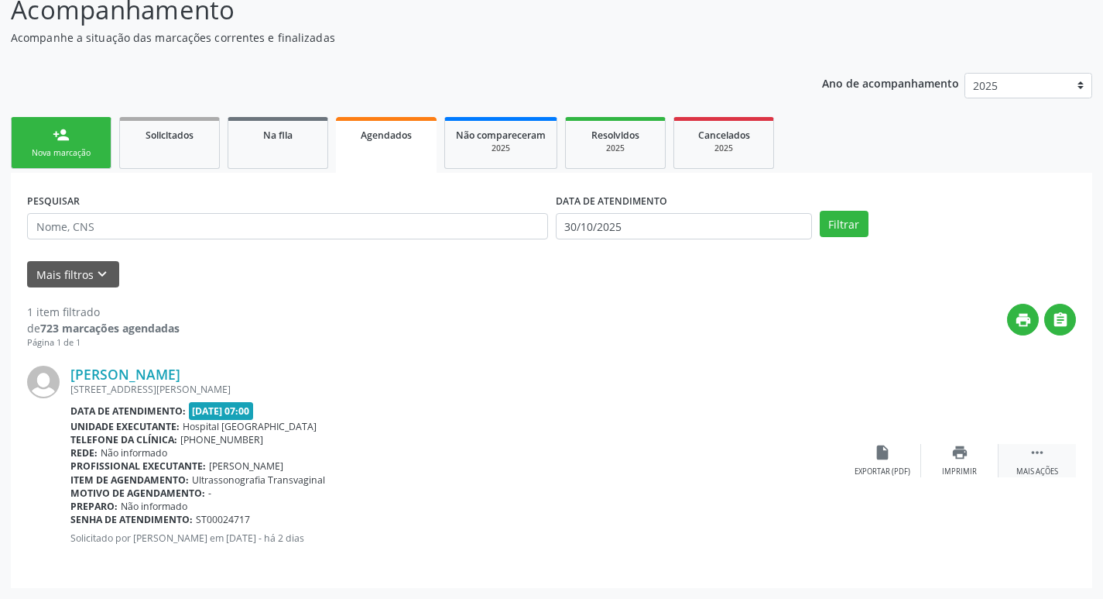
click at [1033, 465] on div " Mais ações" at bounding box center [1037, 460] width 77 height 33
click at [892, 470] on div "Cancelar" at bounding box center [882, 471] width 36 height 11
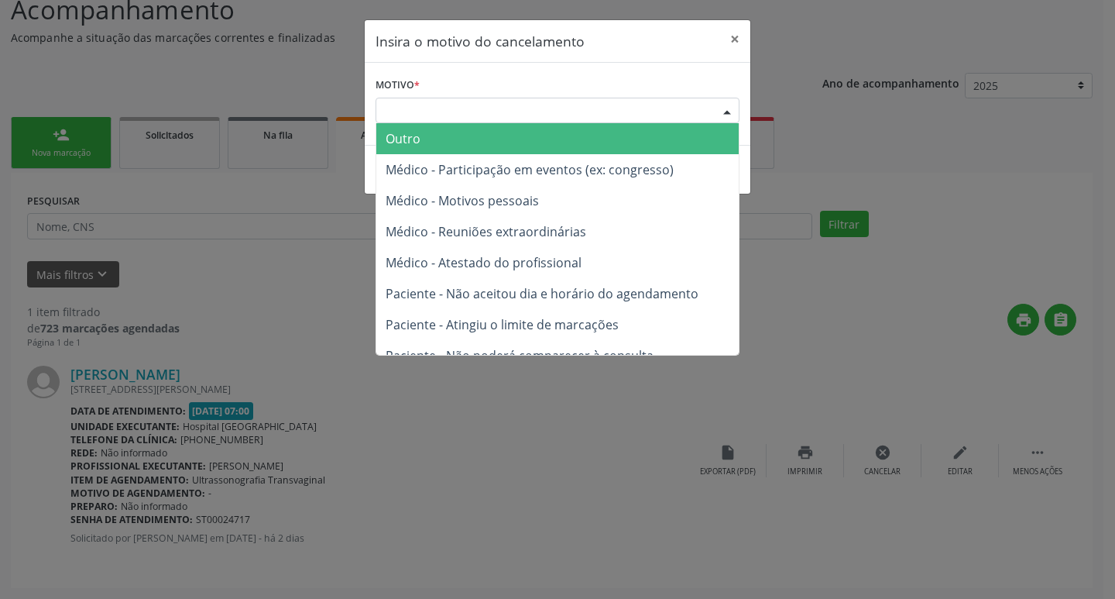
click at [691, 108] on div "Escolha o motivo" at bounding box center [558, 111] width 364 height 26
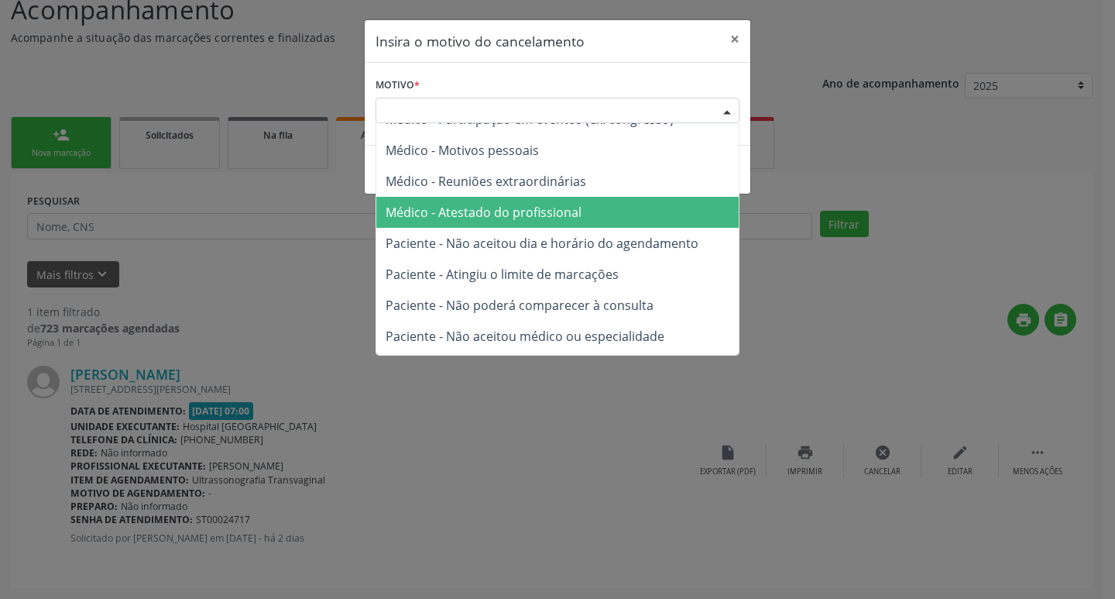
scroll to position [78, 0]
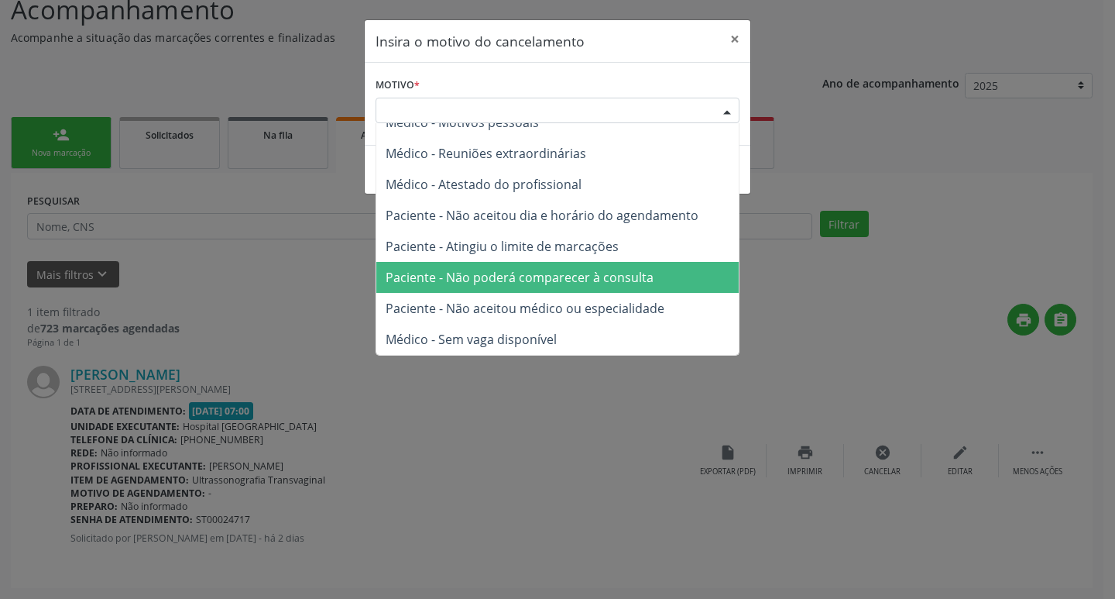
click at [551, 272] on span "Paciente - Não poderá comparecer à consulta" at bounding box center [520, 277] width 268 height 17
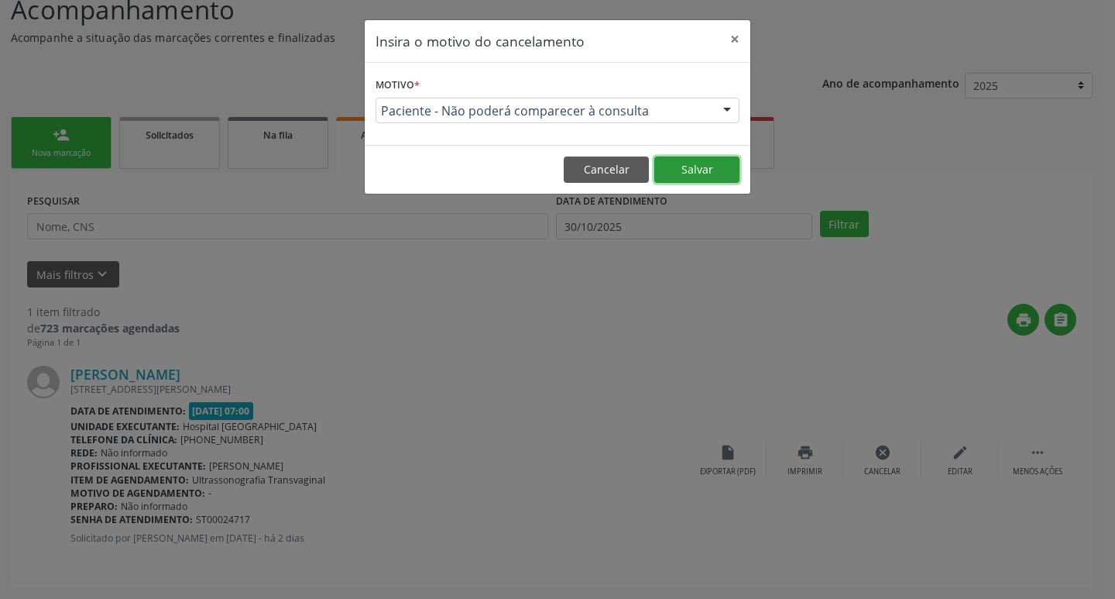
click at [709, 180] on button "Salvar" at bounding box center [696, 169] width 85 height 26
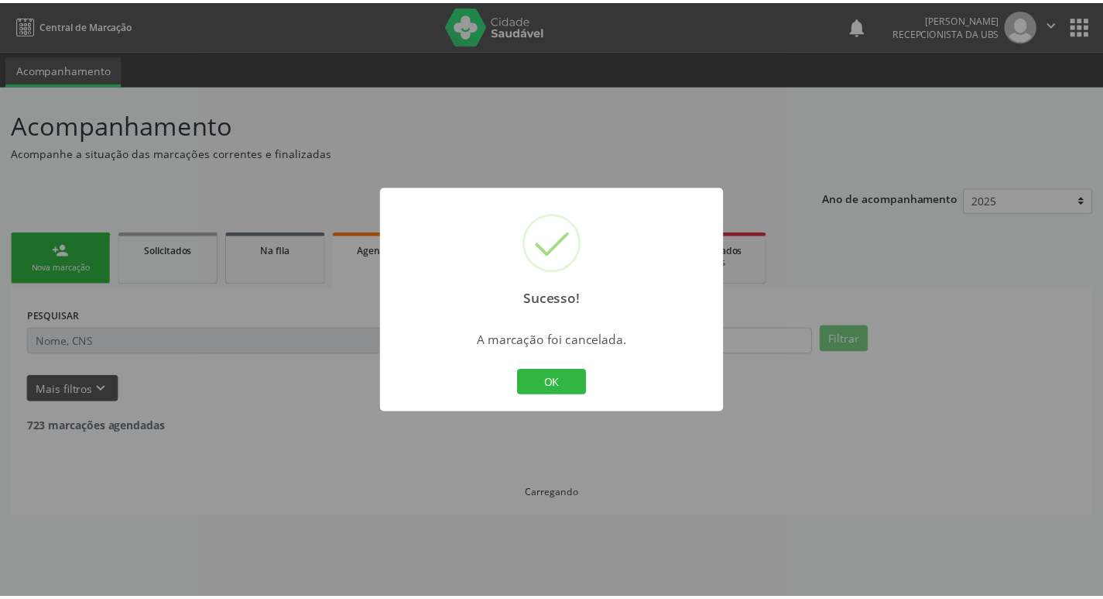
scroll to position [0, 0]
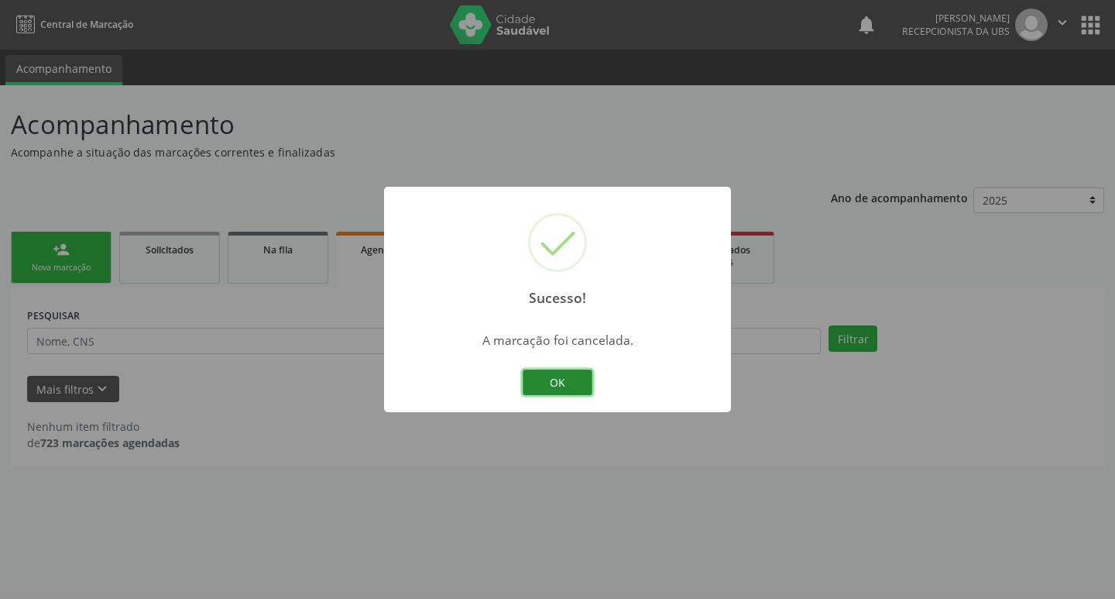
click at [556, 374] on button "OK" at bounding box center [558, 382] width 70 height 26
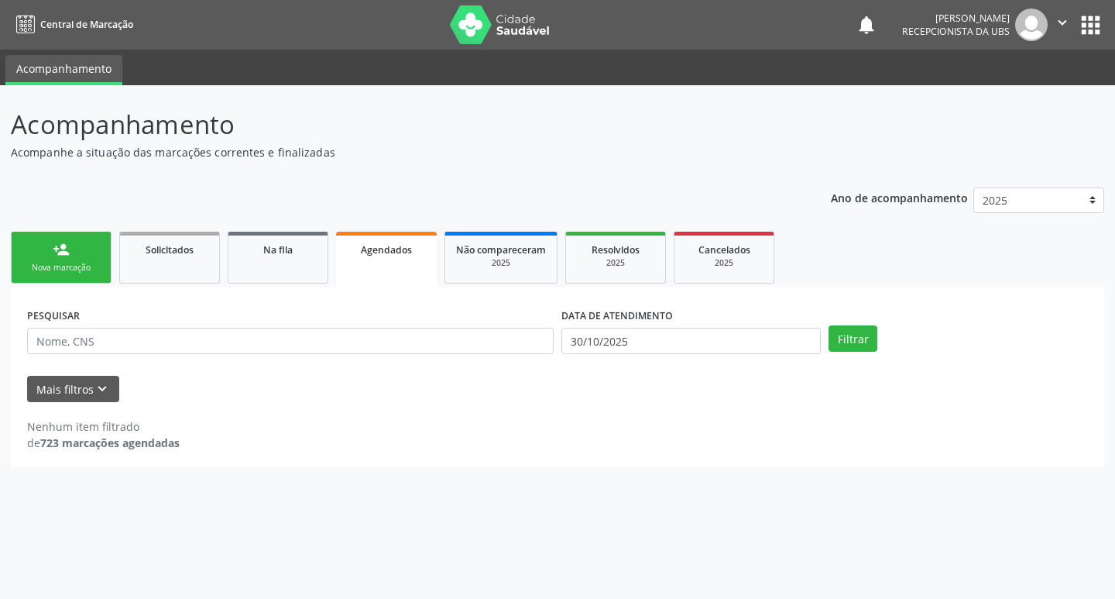
click at [51, 238] on link "person_add Nova marcação" at bounding box center [61, 258] width 101 height 52
click at [65, 258] on link "person_add Nova marcação" at bounding box center [61, 258] width 101 height 52
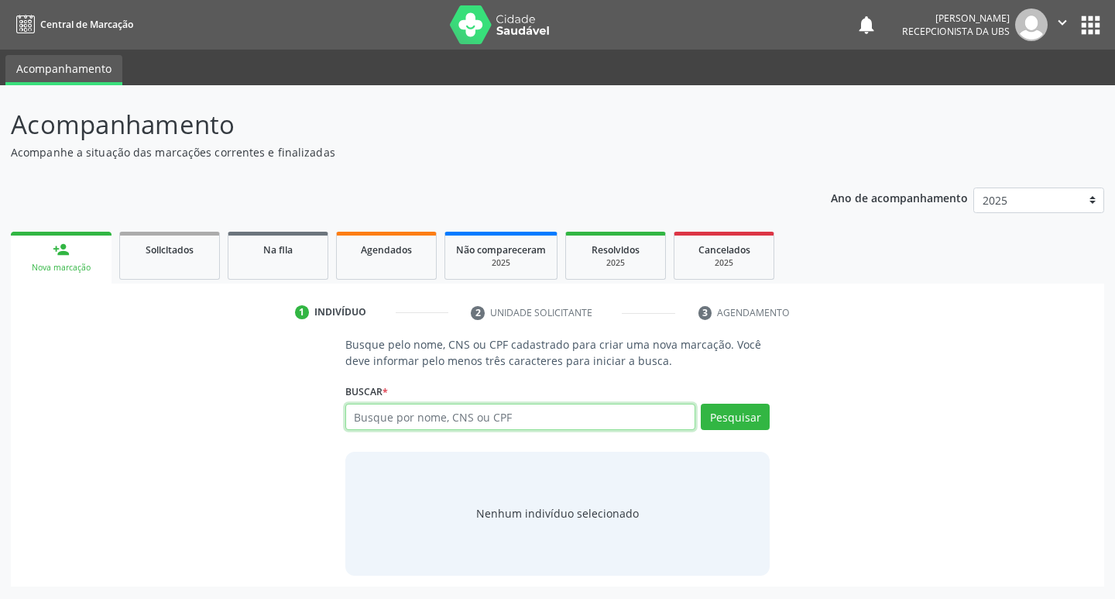
click at [434, 420] on input "text" at bounding box center [520, 416] width 351 height 26
type input "703409715416700"
click at [740, 425] on button "Pesquisar" at bounding box center [735, 416] width 69 height 26
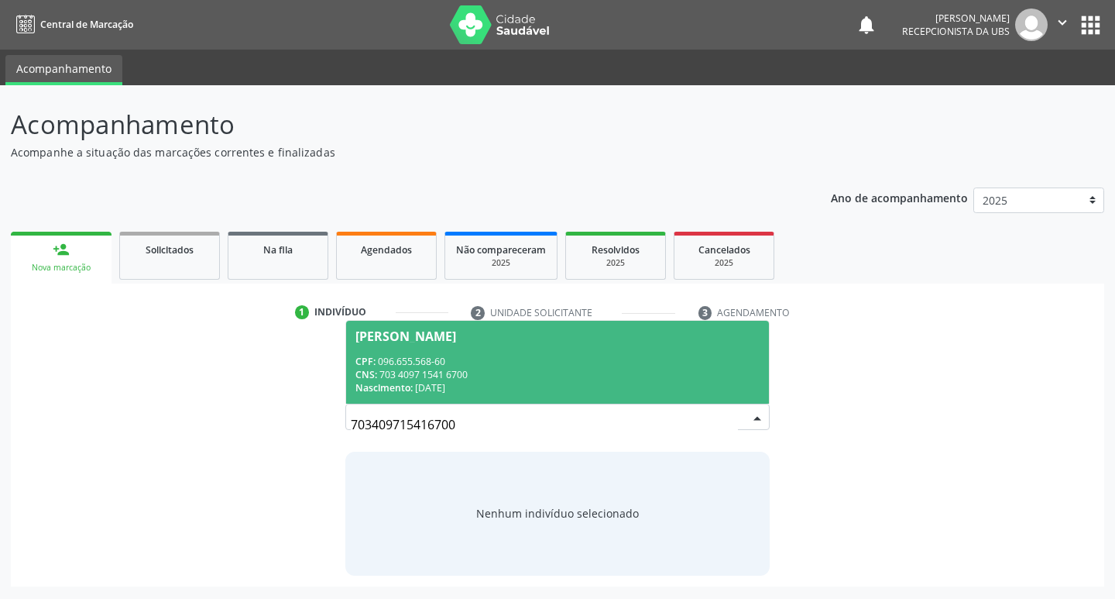
click at [510, 368] on div "CNS: 703 4097 1541 6700" at bounding box center [557, 374] width 405 height 13
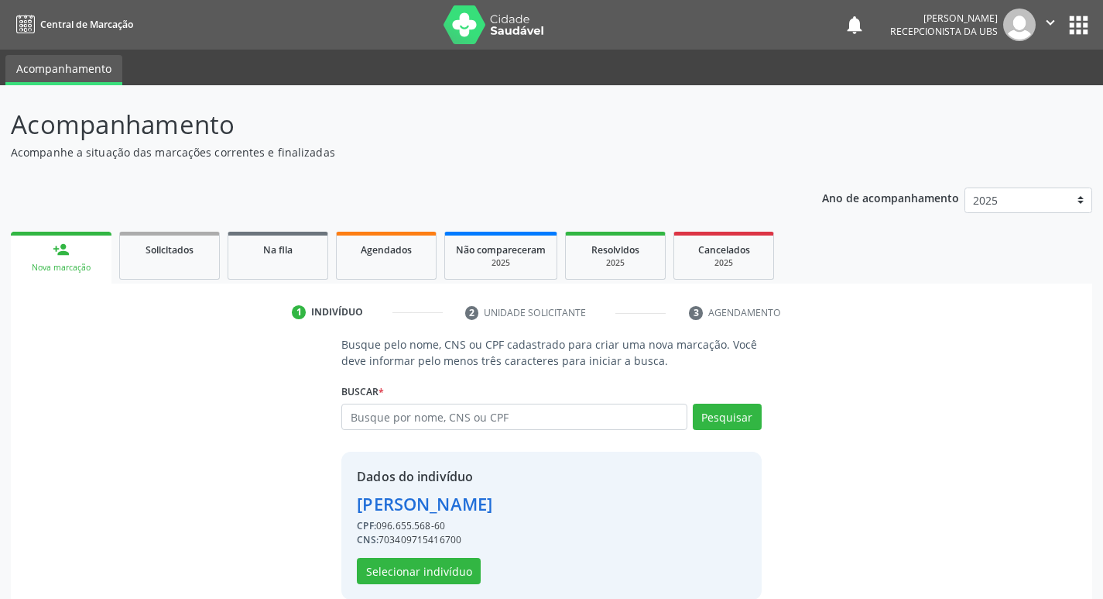
click at [441, 584] on div "Dados do indivíduo Doralice Pereira Lima CPF: 096.655.568-60 CNS: 7034097154167…" at bounding box center [551, 525] width 420 height 148
click at [442, 578] on button "Selecionar indivíduo" at bounding box center [419, 571] width 124 height 26
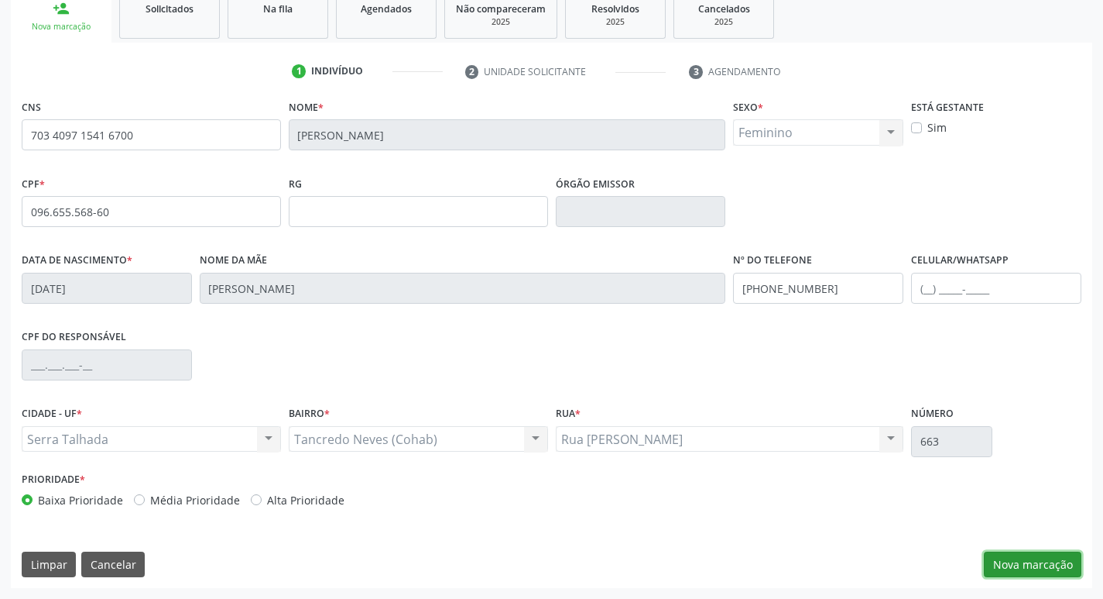
click at [1012, 563] on button "Nova marcação" at bounding box center [1033, 564] width 98 height 26
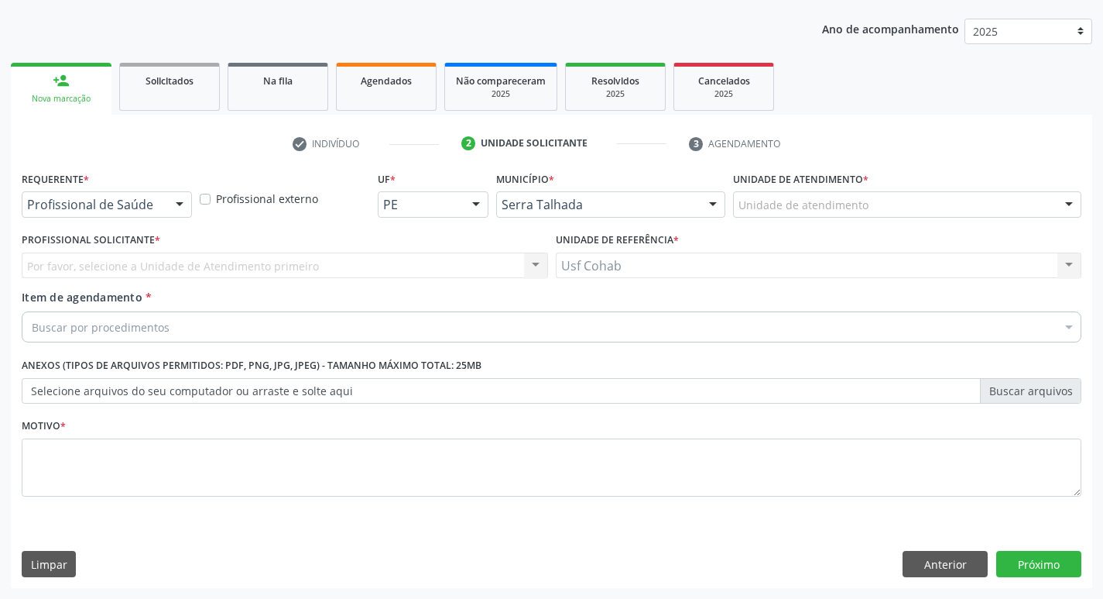
scroll to position [169, 0]
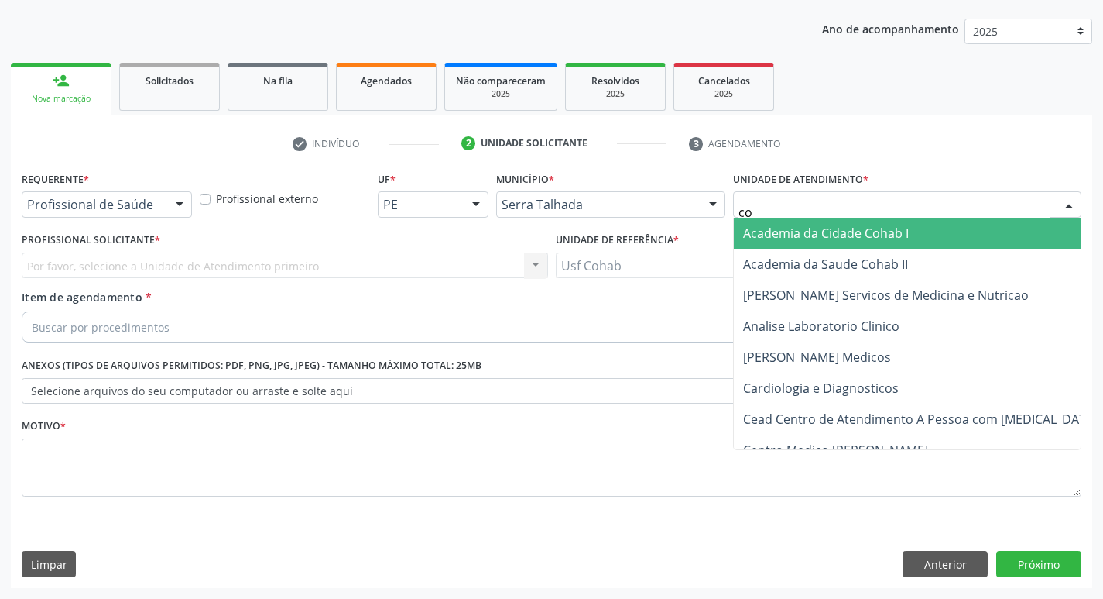
type input "coh"
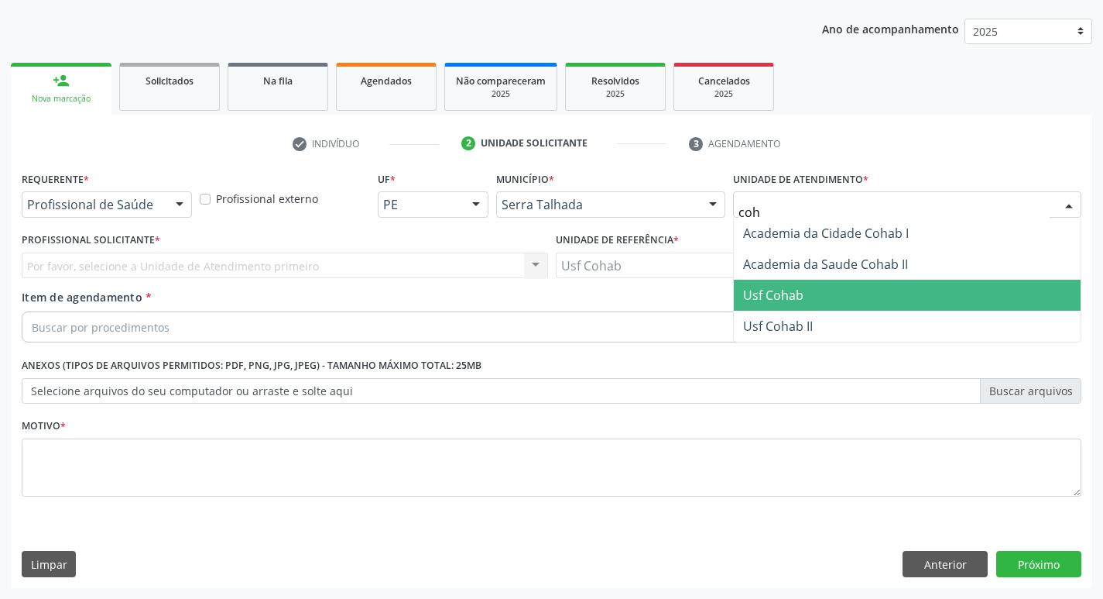
click at [749, 297] on span "Usf Cohab" at bounding box center [773, 295] width 60 height 17
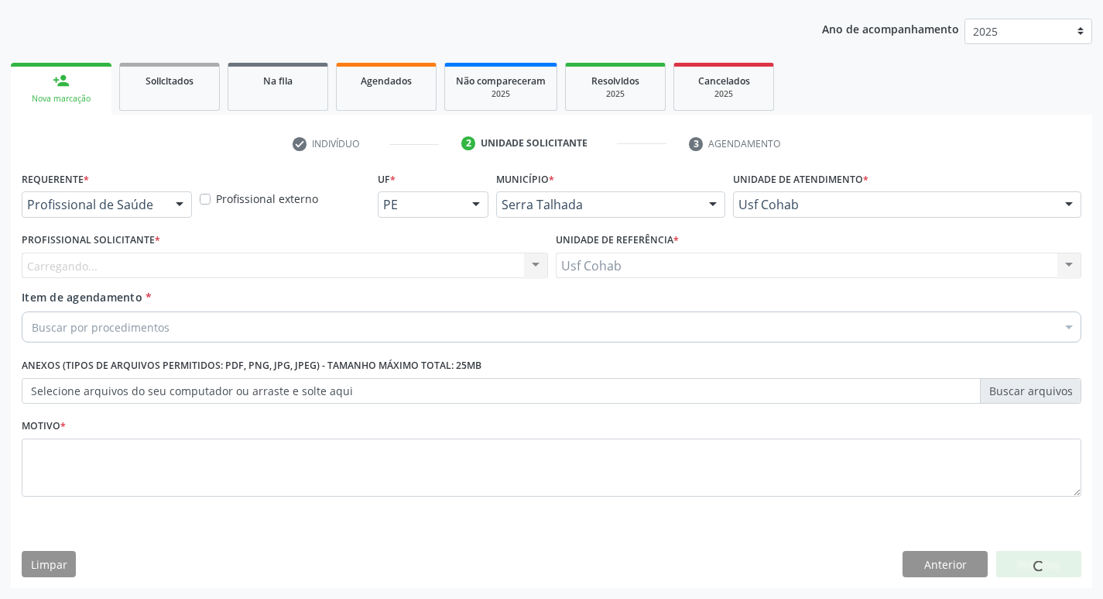
click at [314, 269] on div "Carregando... Nenhum resultado encontrado para: " " Não há nenhuma opção para s…" at bounding box center [285, 265] width 527 height 26
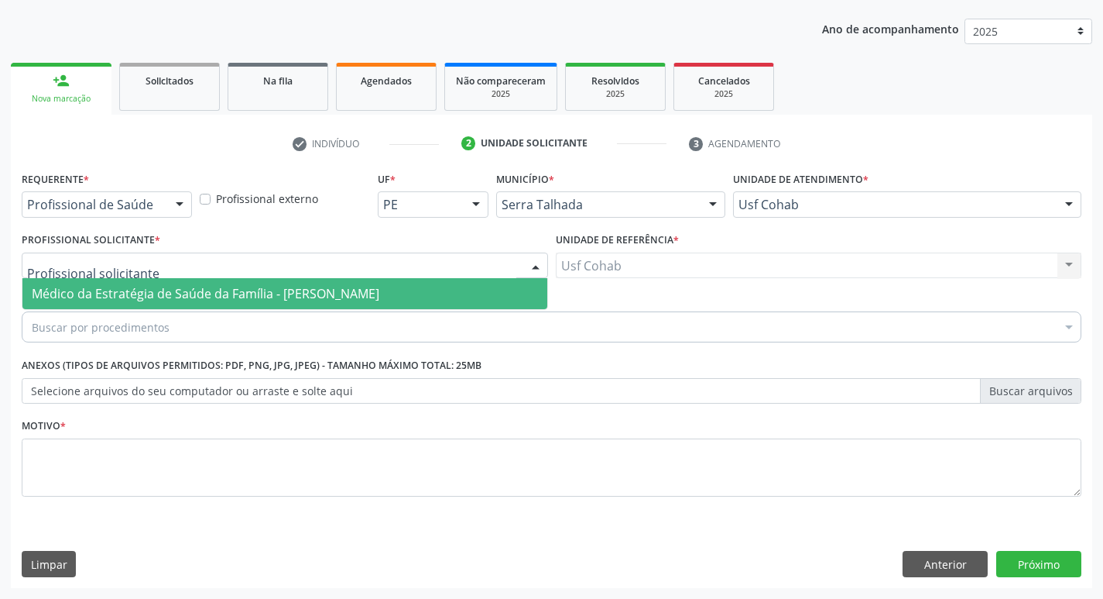
click at [314, 269] on div at bounding box center [285, 265] width 527 height 26
click at [312, 295] on span "Médico da Estratégia de Saúde da Família -[PERSON_NAME]" at bounding box center [206, 293] width 348 height 17
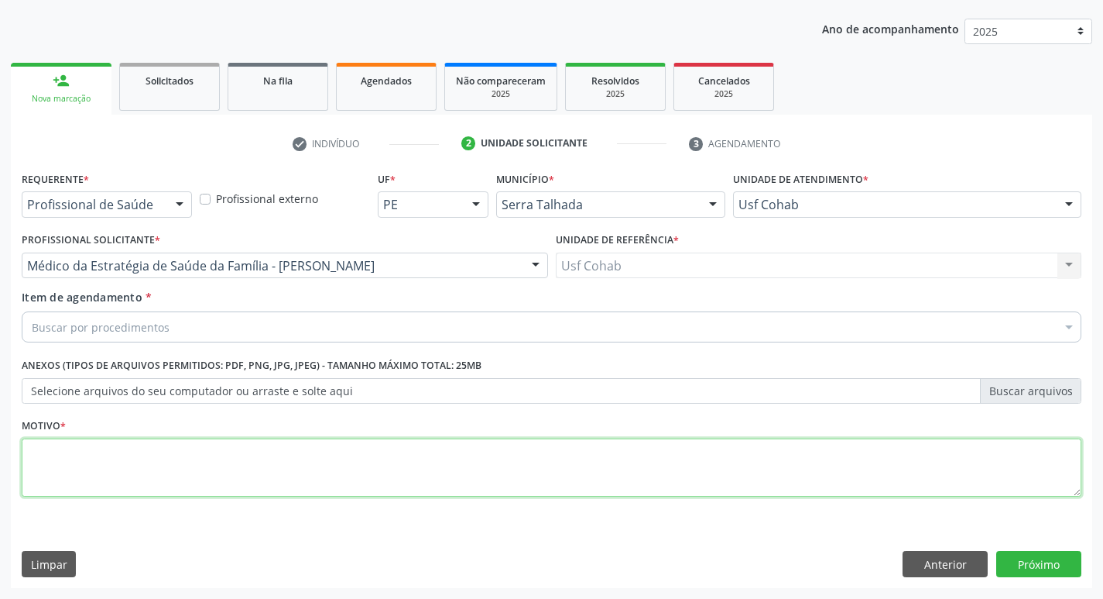
click at [44, 479] on textarea at bounding box center [552, 467] width 1060 height 59
type textarea "-"
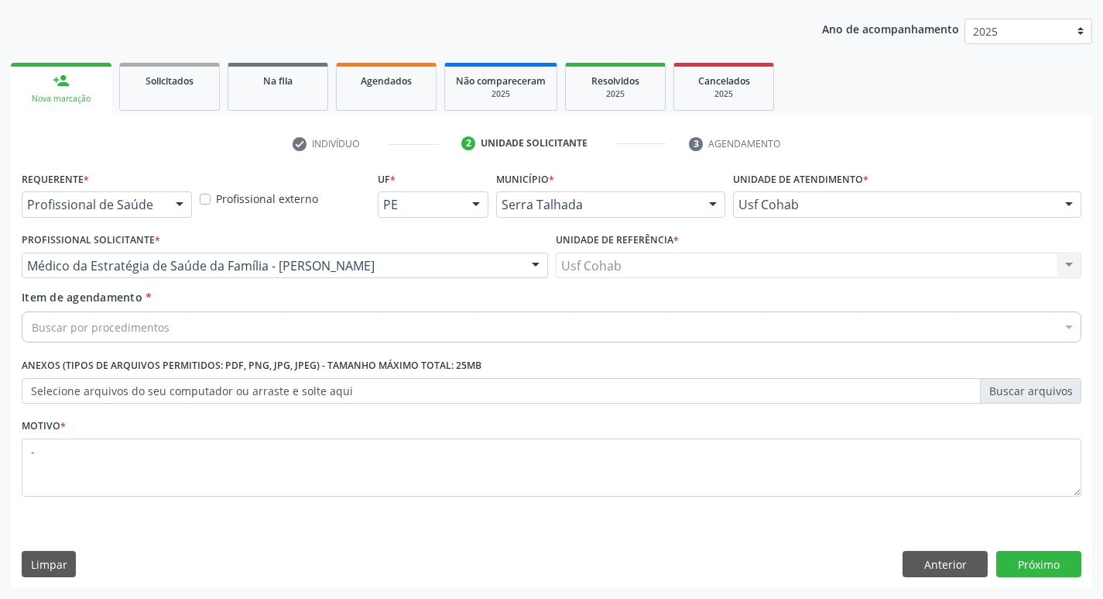
click at [182, 333] on div "Buscar por procedimentos" at bounding box center [552, 326] width 1060 height 31
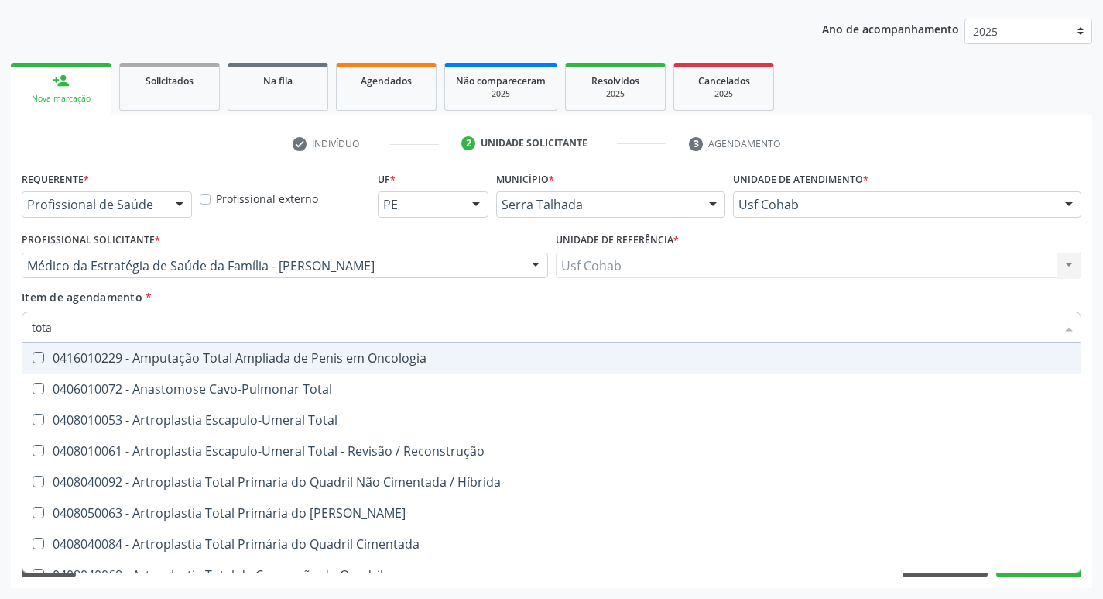
type input "total"
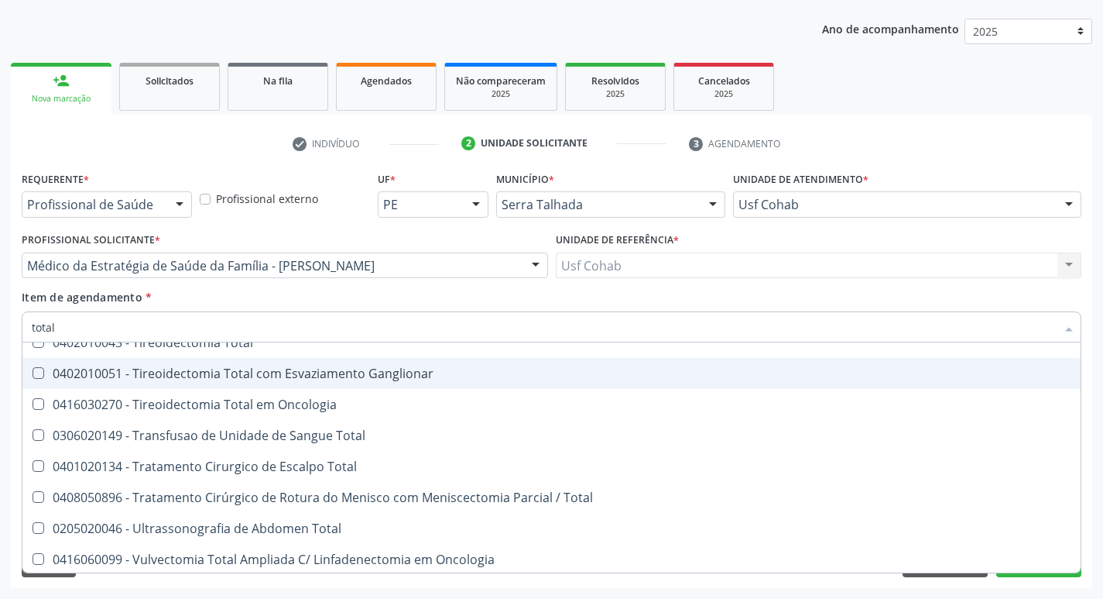
scroll to position [2558, 0]
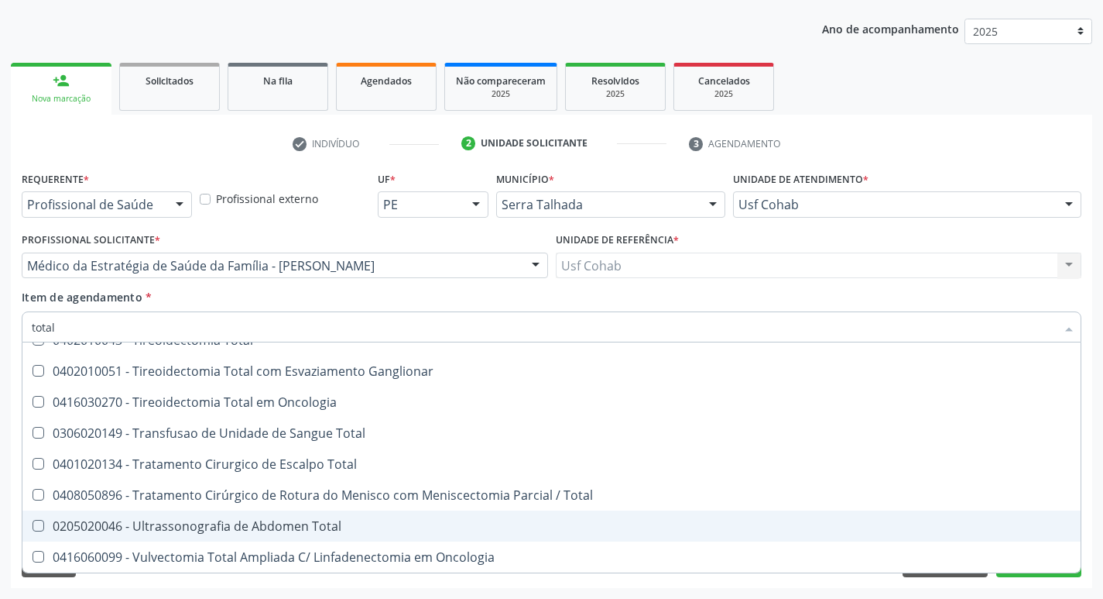
click at [180, 530] on div "0205020046 - Ultrassonografia de Abdomen Total" at bounding box center [552, 526] width 1040 height 12
checkbox Total "true"
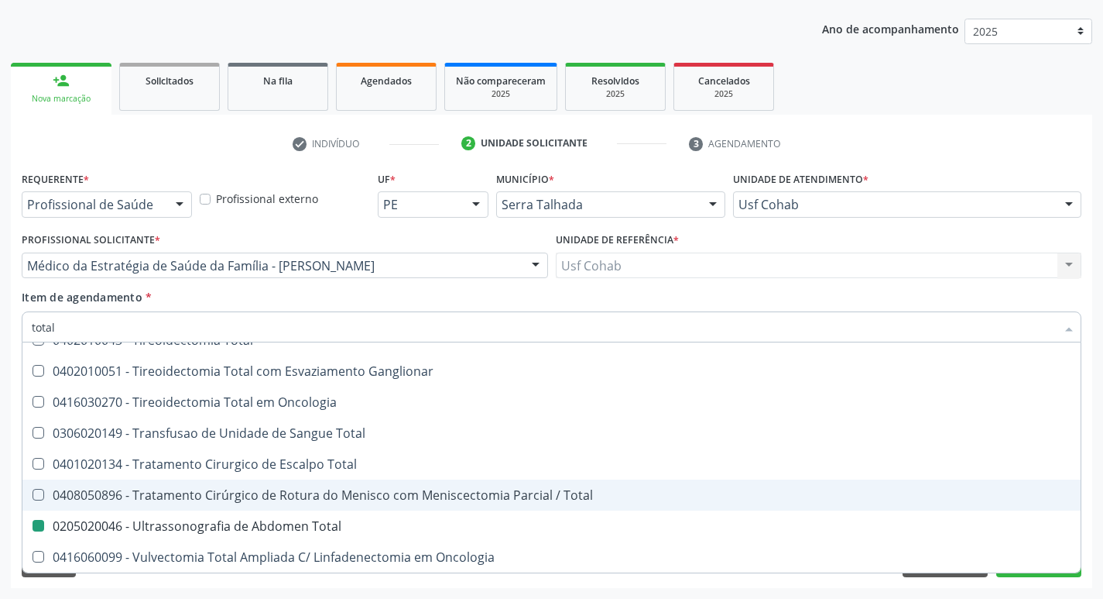
click at [0, 425] on div "Acompanhamento Acompanhe a situação das marcações correntes e finalizadas Relat…" at bounding box center [551, 257] width 1103 height 682
checkbox Total "true"
checkbox Total "false"
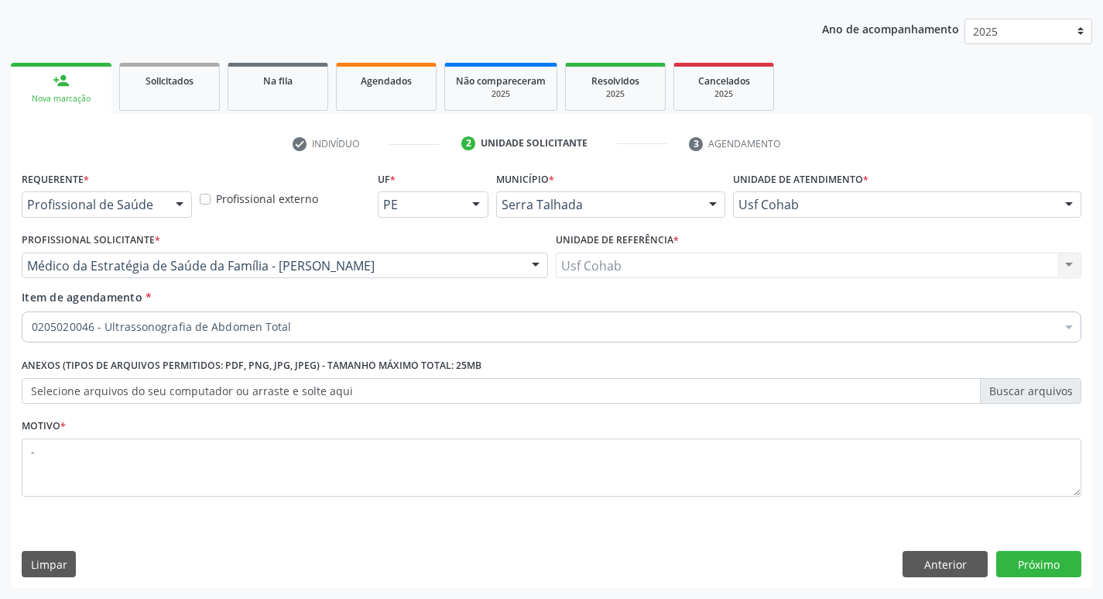
scroll to position [0, 0]
click at [1052, 569] on button "Próximo" at bounding box center [1039, 564] width 85 height 26
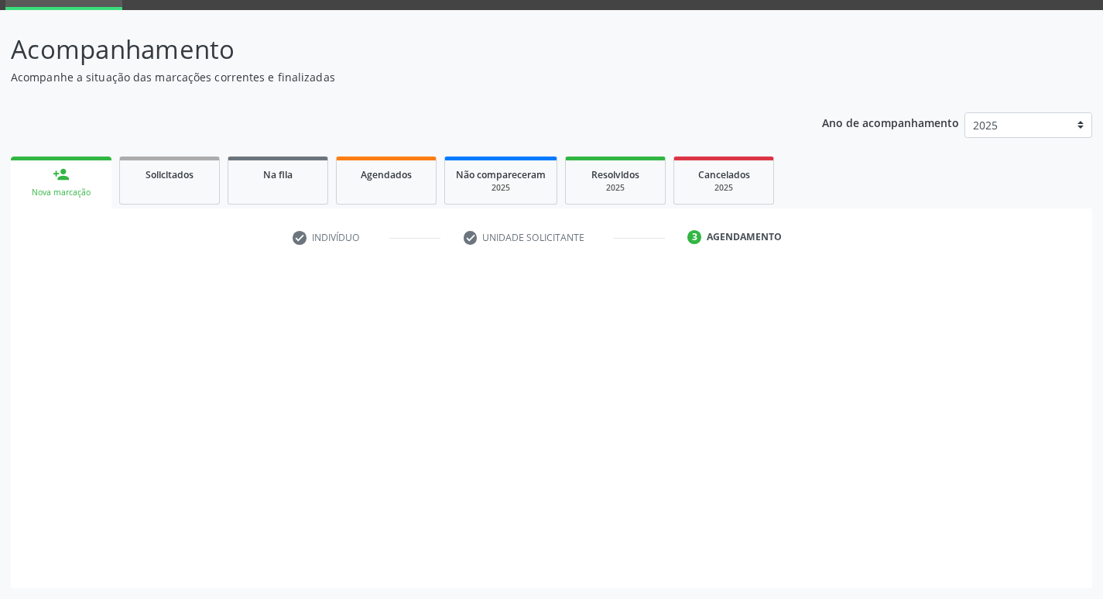
scroll to position [75, 0]
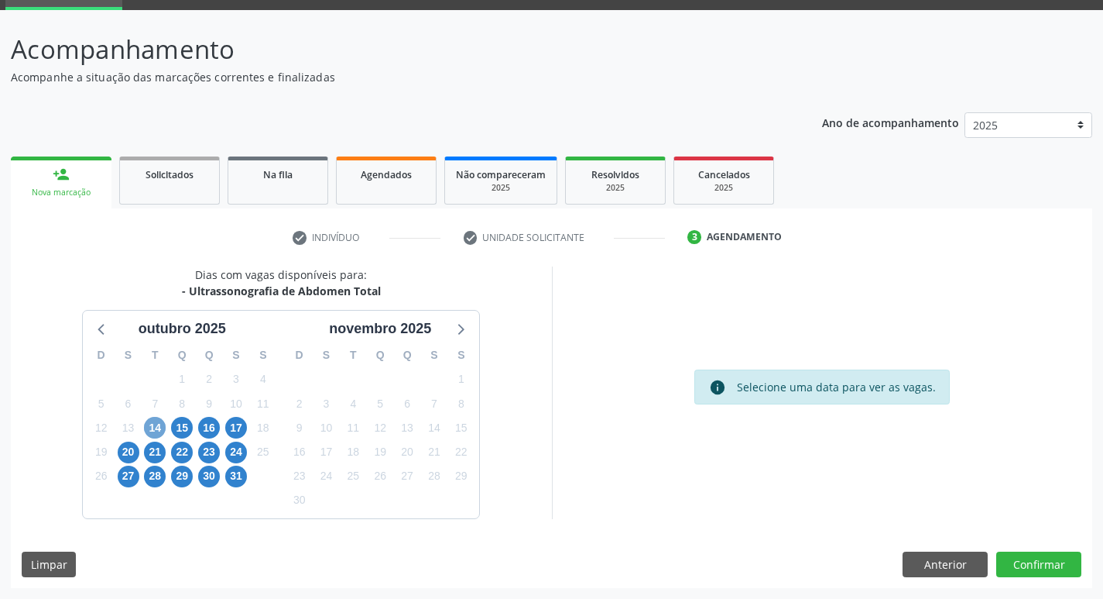
click at [150, 427] on span "14" at bounding box center [155, 428] width 22 height 22
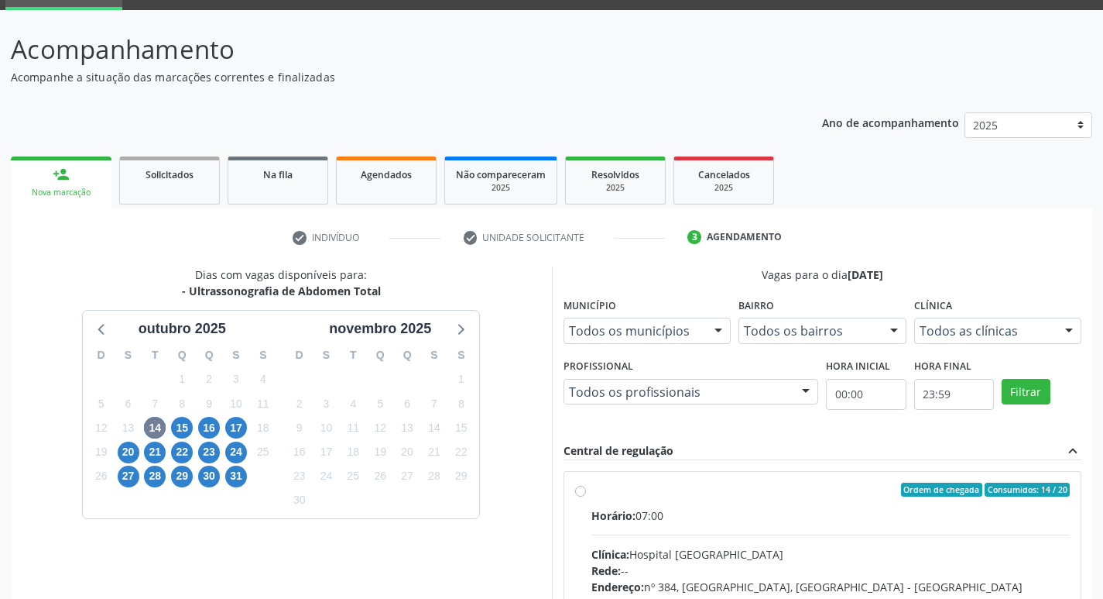
click at [789, 516] on div "Horário: 07:00" at bounding box center [831, 515] width 479 height 16
click at [586, 496] on input "Ordem de chegada Consumidos: 14 / 20 Horário: 07:00 Clínica: Hospital Sao Franc…" at bounding box center [580, 489] width 11 height 14
radio input "true"
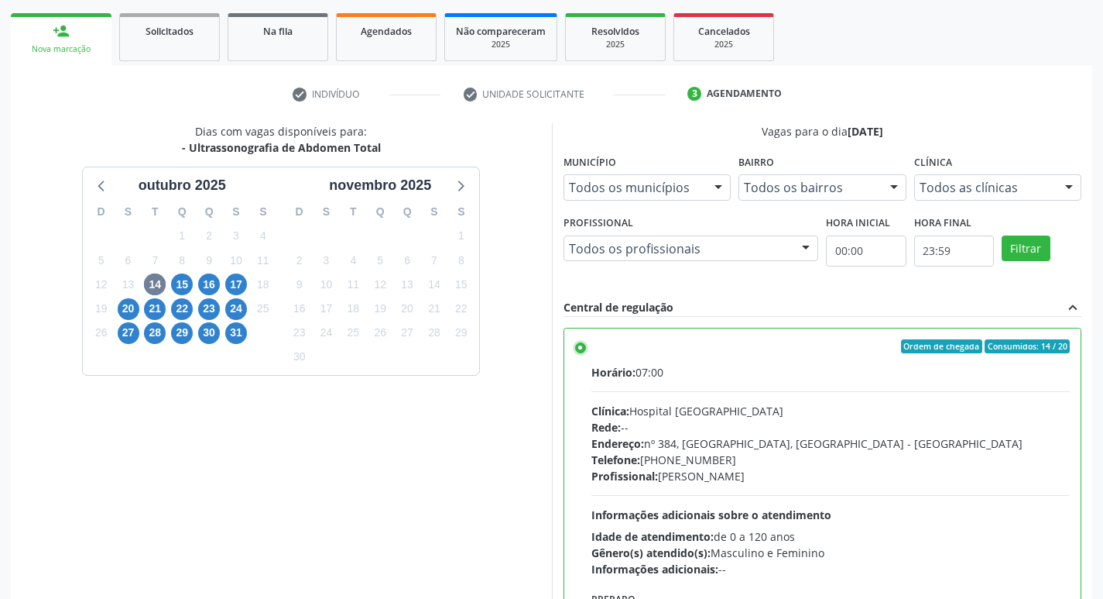
scroll to position [327, 0]
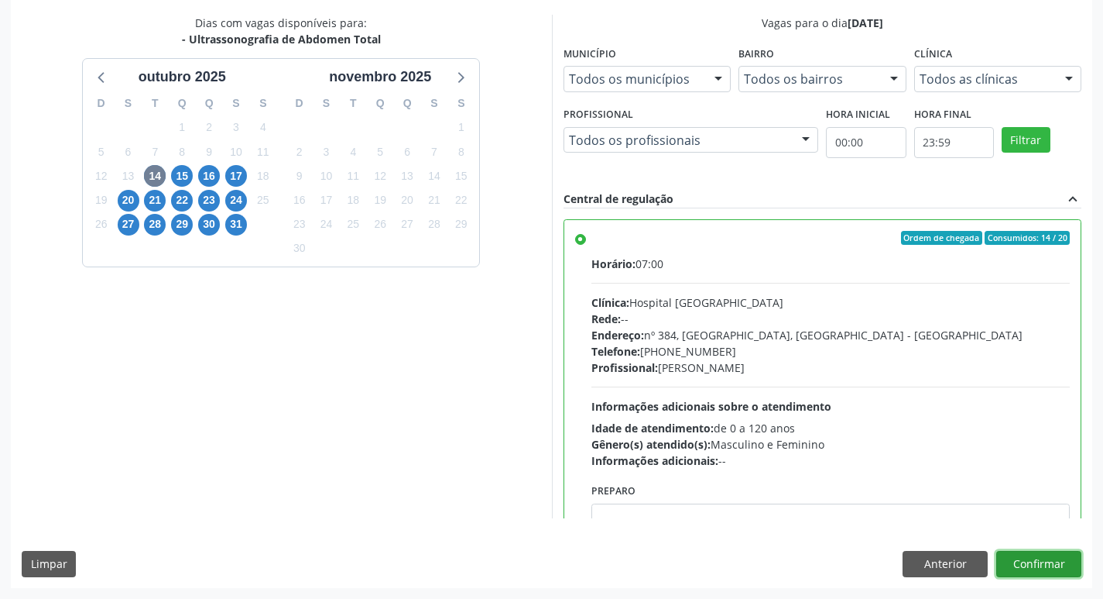
click at [1030, 561] on button "Confirmar" at bounding box center [1039, 564] width 85 height 26
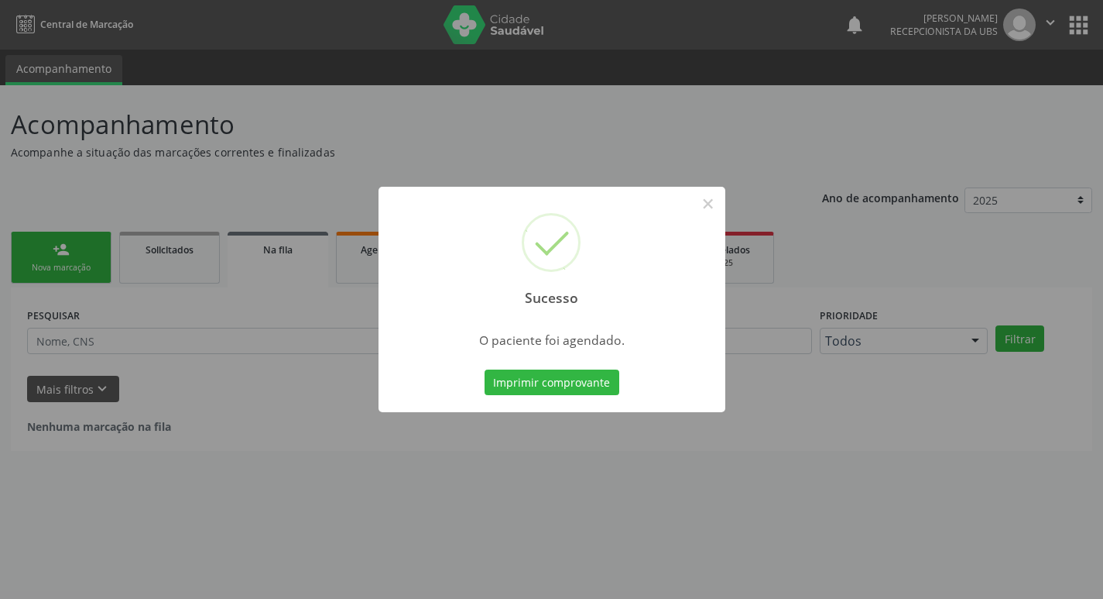
scroll to position [0, 0]
click at [583, 366] on div "Imprimir comprovante Cancel" at bounding box center [558, 382] width 142 height 33
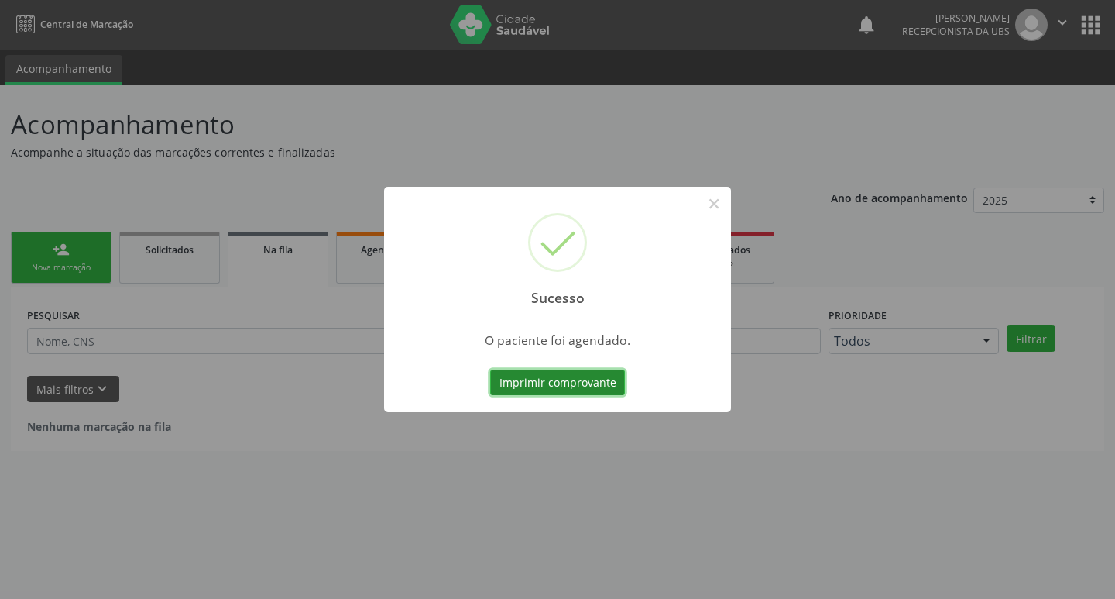
click at [583, 387] on button "Imprimir comprovante" at bounding box center [557, 382] width 135 height 26
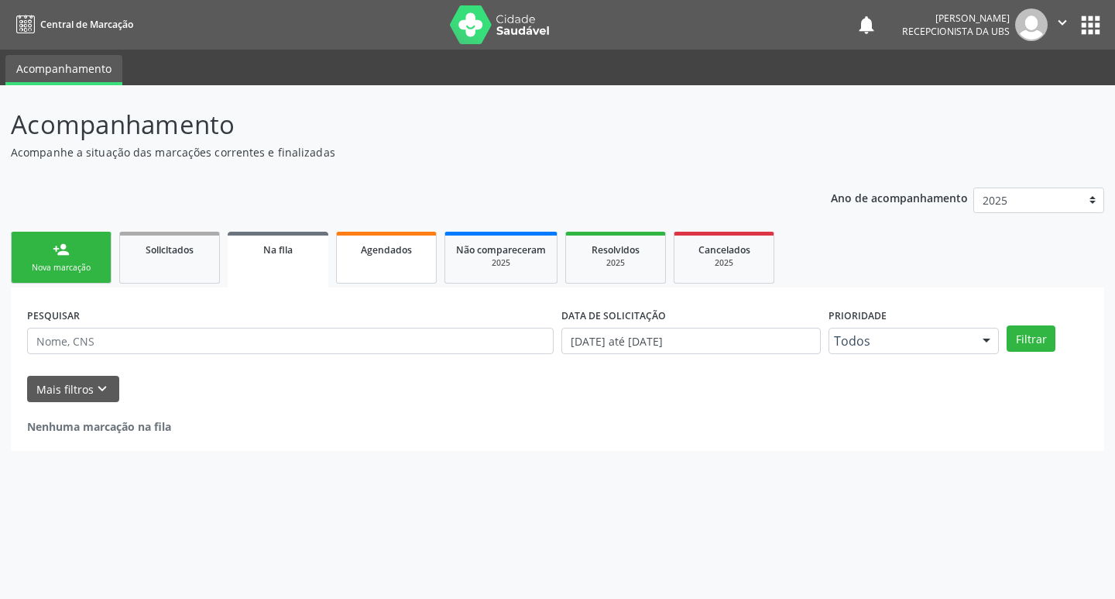
click at [406, 243] on span "Agendados" at bounding box center [386, 249] width 51 height 13
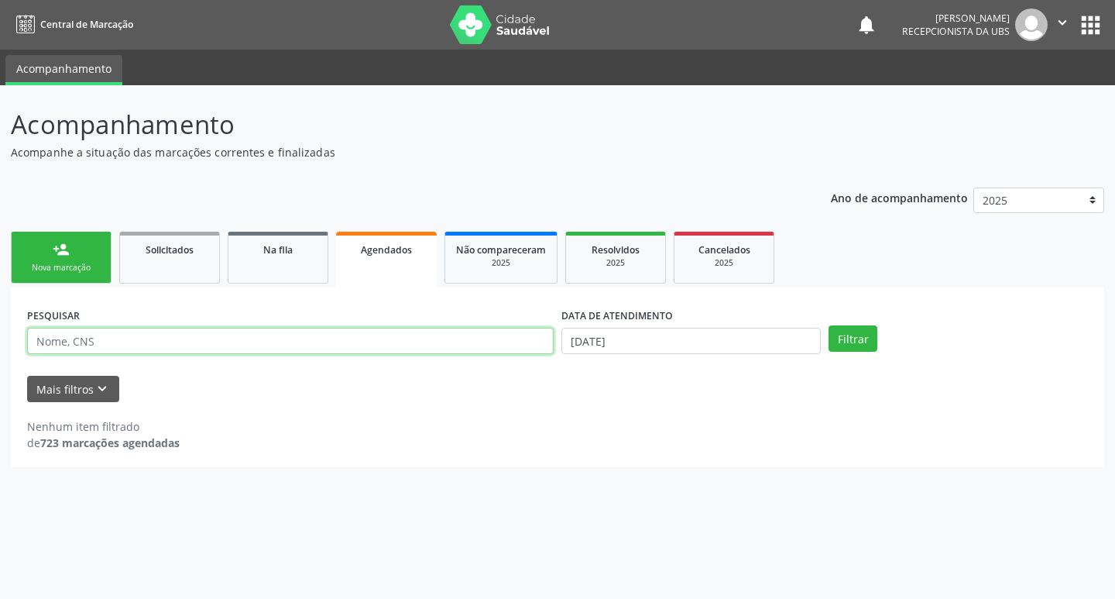
click at [399, 328] on input "text" at bounding box center [290, 341] width 527 height 26
type input "adriana nunes de souza"
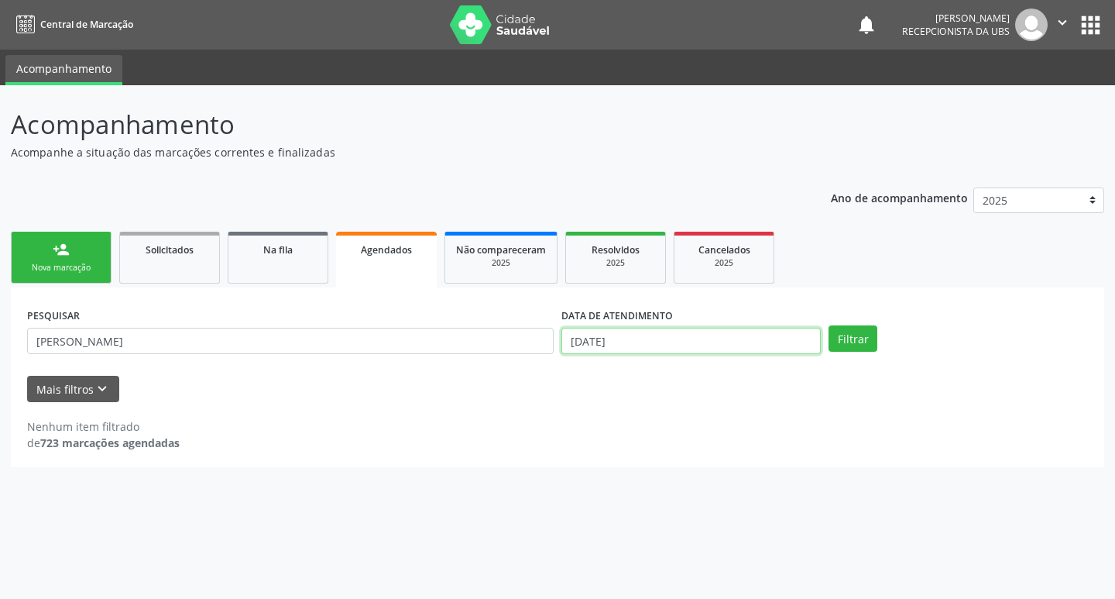
click at [716, 349] on body "Central de Marcação notifications Anna Fabíola Pereira Leite Recepcionista da U…" at bounding box center [557, 299] width 1115 height 599
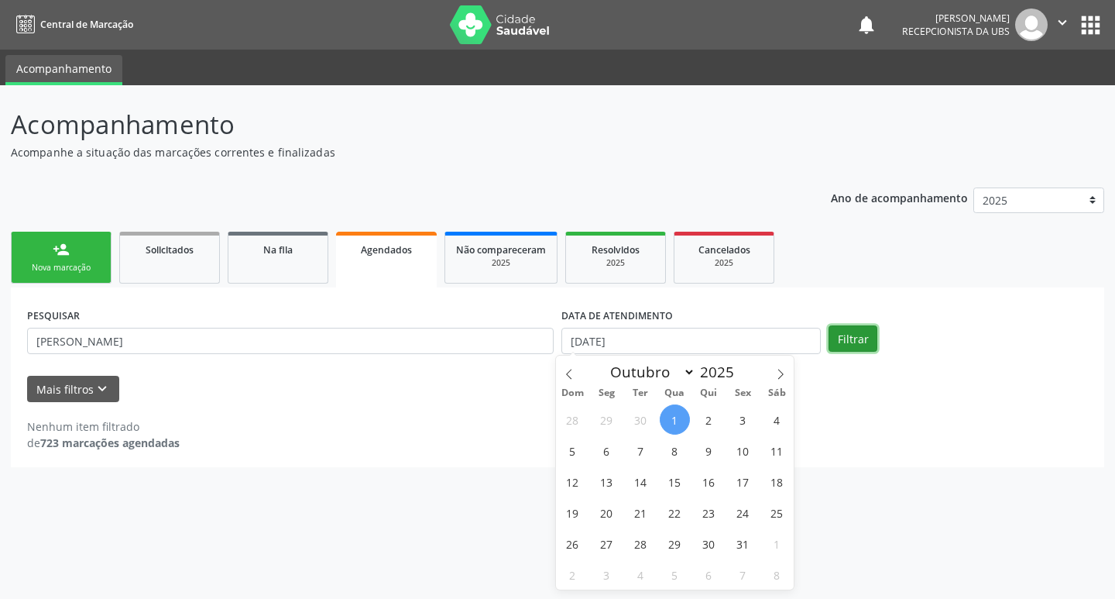
click at [869, 343] on button "Filtrar" at bounding box center [853, 338] width 49 height 26
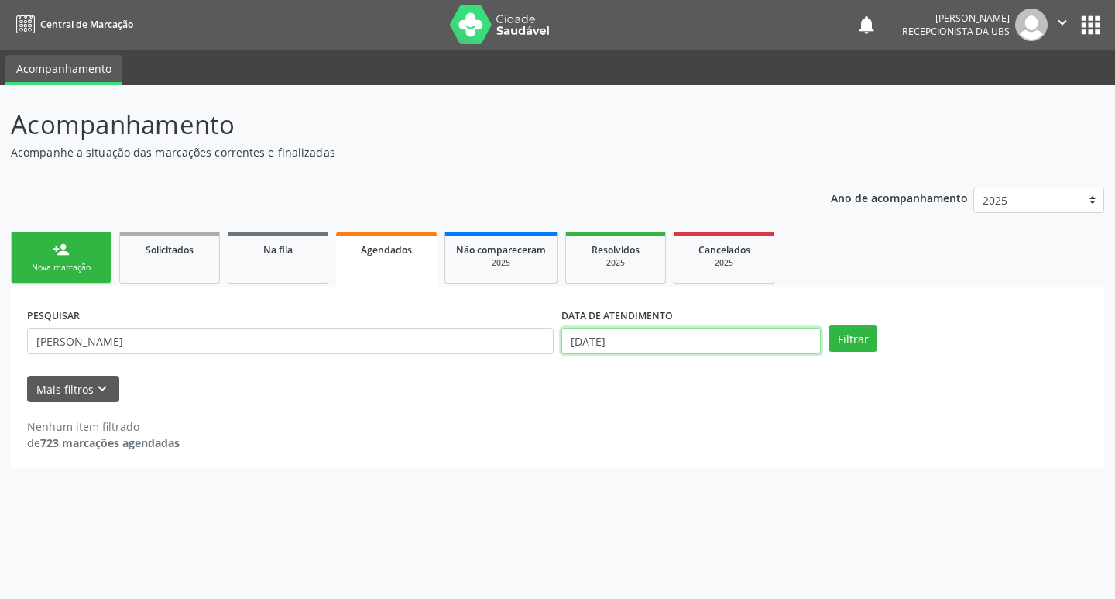
click at [776, 344] on input "[DATE]" at bounding box center [690, 341] width 259 height 26
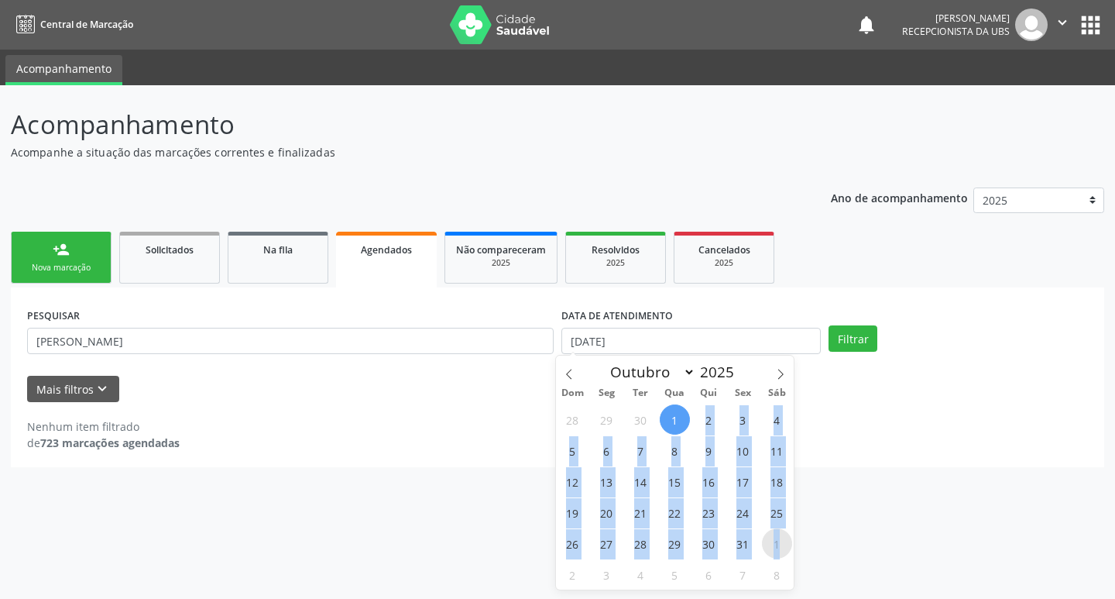
drag, startPoint x: 678, startPoint y: 425, endPoint x: 786, endPoint y: 538, distance: 156.1
click at [786, 538] on div "28 29 30 1 2 3 4 5 6 7 8 9 10 11 12 13 14 15 16 17 18 19 20 21 22 23 24 25 26 2…" at bounding box center [675, 496] width 239 height 186
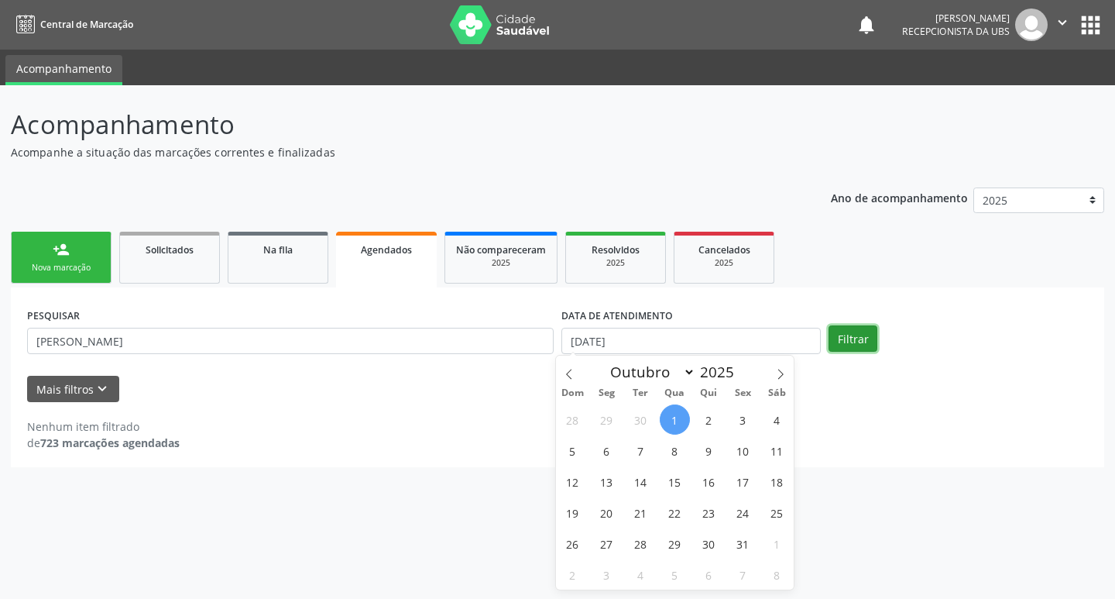
click at [856, 337] on button "Filtrar" at bounding box center [853, 338] width 49 height 26
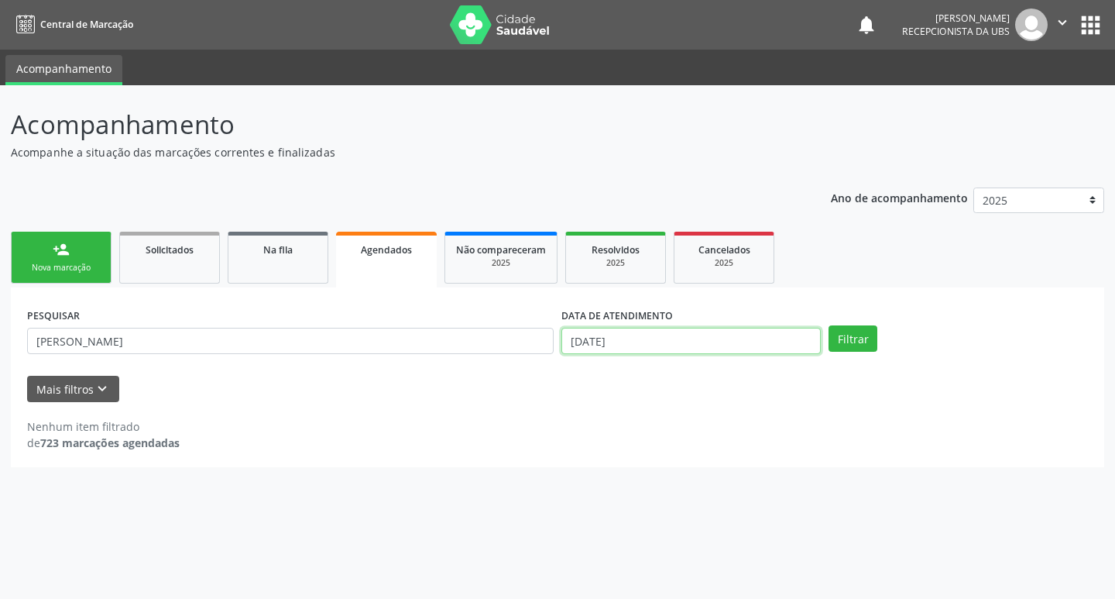
click at [665, 335] on input "[DATE]" at bounding box center [690, 341] width 259 height 26
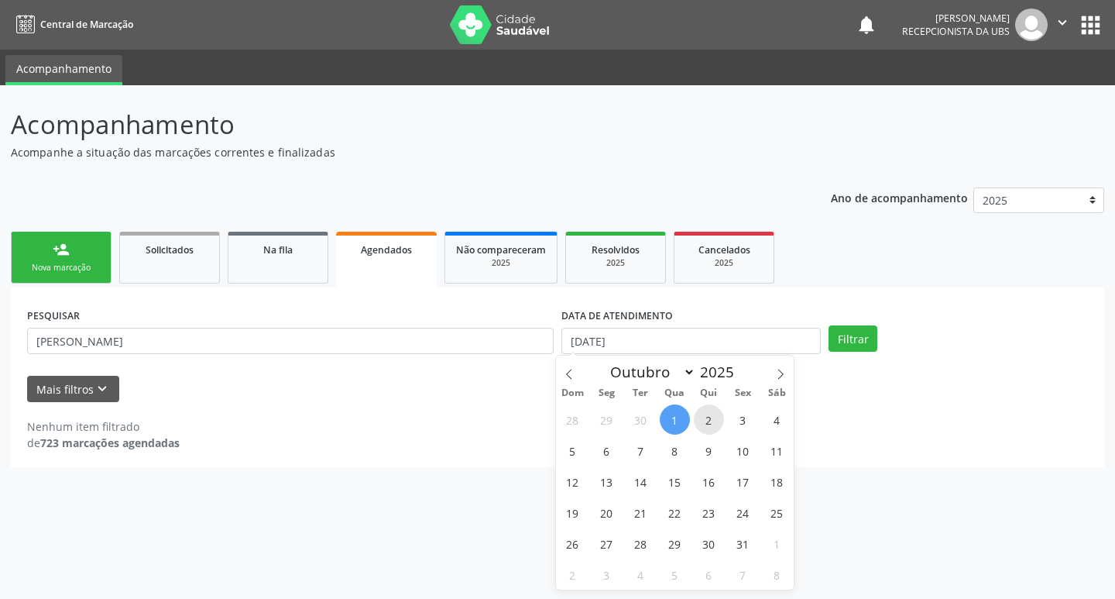
click at [719, 417] on span "2" at bounding box center [709, 419] width 30 height 30
type input "[DATE]"
click at [676, 421] on span "1" at bounding box center [675, 419] width 30 height 30
click at [774, 341] on input "[DATE] até [DATE]" at bounding box center [690, 341] width 259 height 26
click at [664, 448] on span "8" at bounding box center [675, 450] width 30 height 30
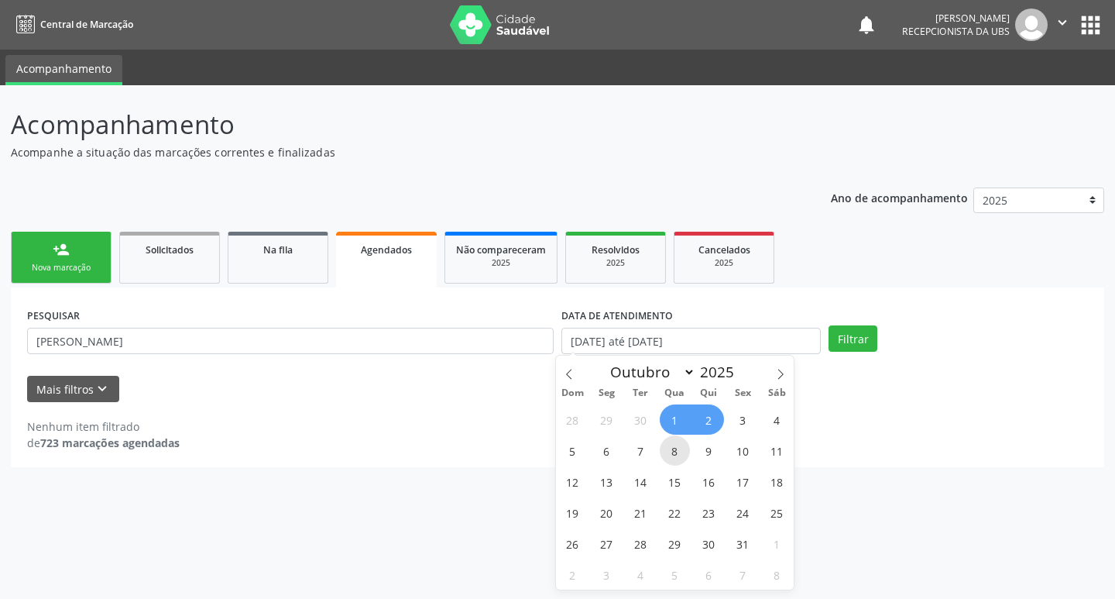
type input "08/10/2025"
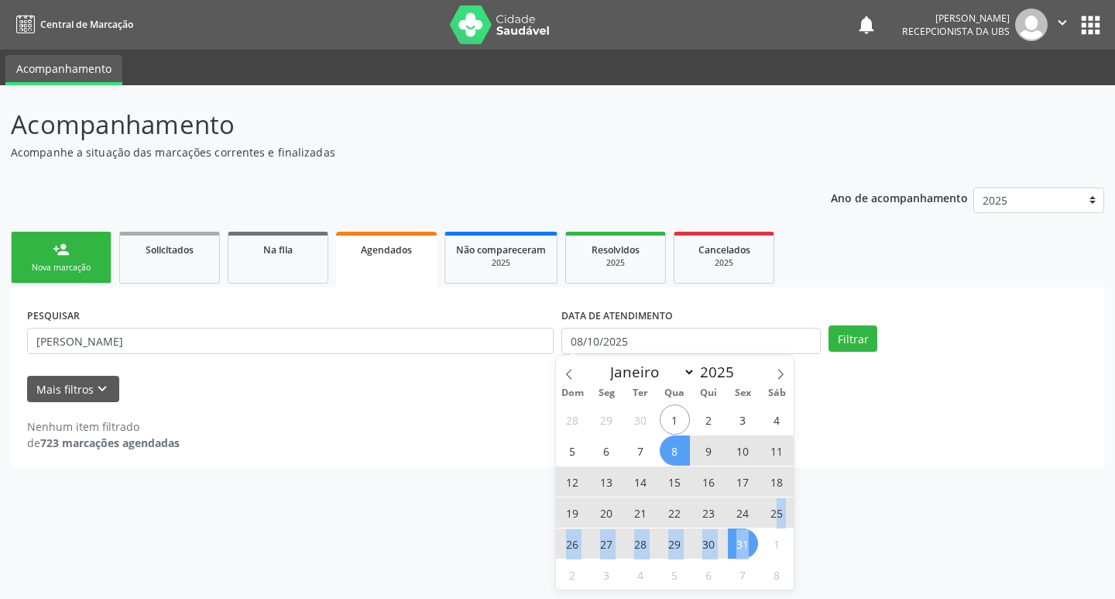
drag, startPoint x: 779, startPoint y: 503, endPoint x: 751, endPoint y: 535, distance: 42.8
click at [755, 541] on div "28 29 30 1 2 3 4 5 6 7 8 9 10 11 12 13 14 15 16 17 18 19 20 21 22 23 24 25 26 2…" at bounding box center [675, 496] width 239 height 186
click at [717, 539] on span "30" at bounding box center [709, 543] width 30 height 30
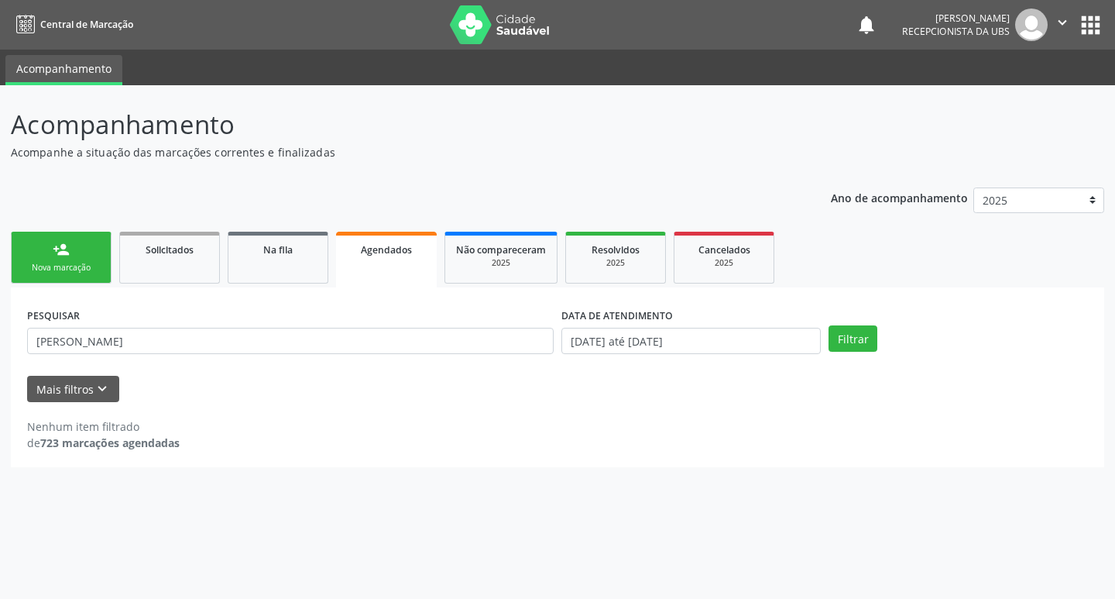
click at [843, 352] on div "PESQUISAR adriana nunes de souza DATA DE ATENDIMENTO 08/10/2025 até 30/10/2025 …" at bounding box center [557, 334] width 1069 height 60
click at [849, 345] on button "Filtrar" at bounding box center [853, 338] width 49 height 26
click at [763, 347] on input "08/10/2025 até 30/10/2025" at bounding box center [690, 341] width 259 height 26
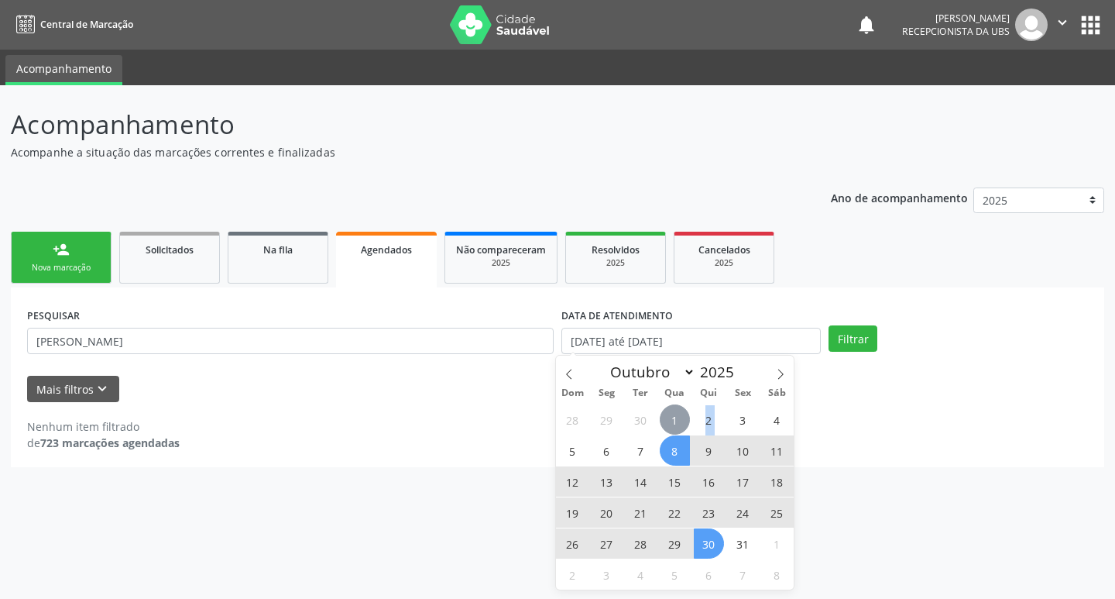
drag, startPoint x: 675, startPoint y: 426, endPoint x: 727, endPoint y: 425, distance: 51.9
click at [727, 425] on div "28 29 30 1 2 3 4 5 6 7 8 9 10 11 12 13 14 15 16 17 18 19 20 21 22 23 24 25 26 2…" at bounding box center [675, 496] width 239 height 186
click at [687, 423] on span "1" at bounding box center [675, 419] width 30 height 30
type input "[DATE]"
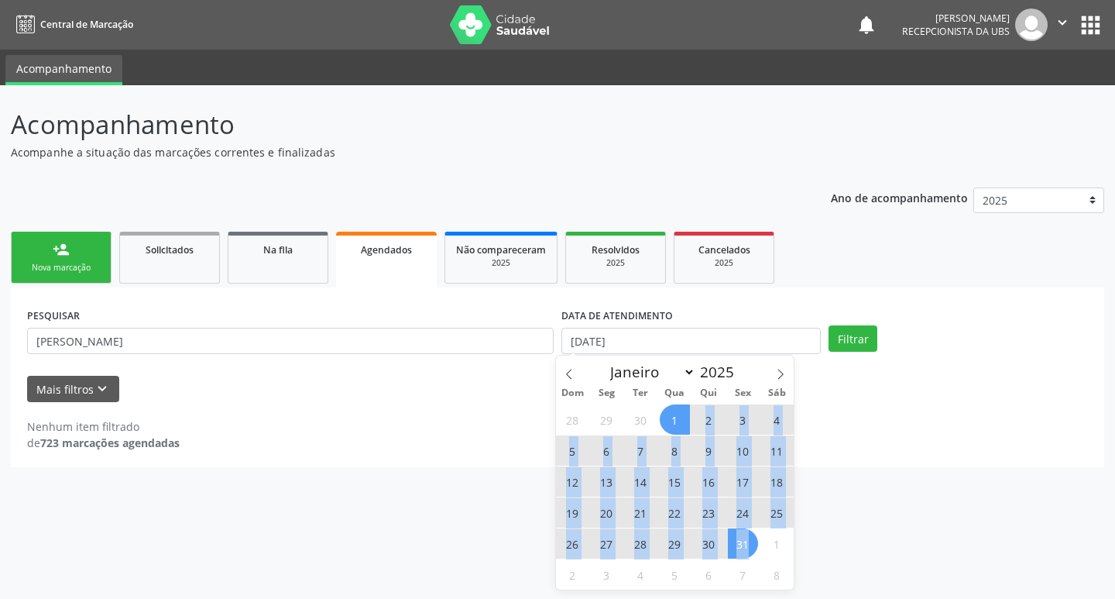
drag, startPoint x: 678, startPoint y: 419, endPoint x: 751, endPoint y: 538, distance: 140.1
click at [751, 538] on div "28 29 30 1 2 3 4 5 6 7 8 9 10 11 12 13 14 15 16 17 18 19 20 21 22 23 24 25 26 2…" at bounding box center [675, 496] width 239 height 186
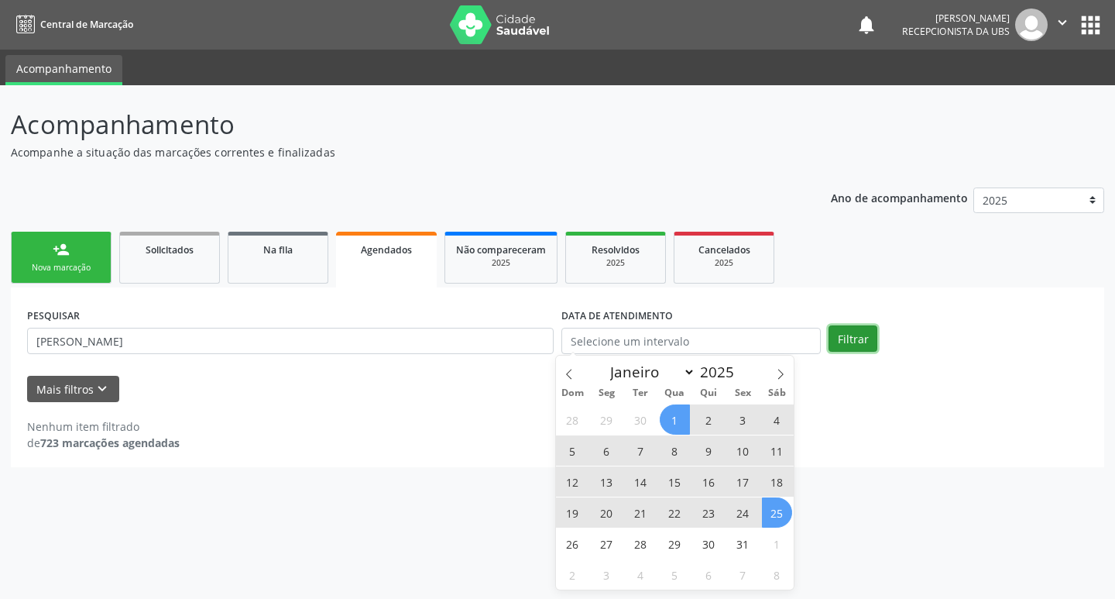
click at [842, 345] on button "Filtrar" at bounding box center [853, 338] width 49 height 26
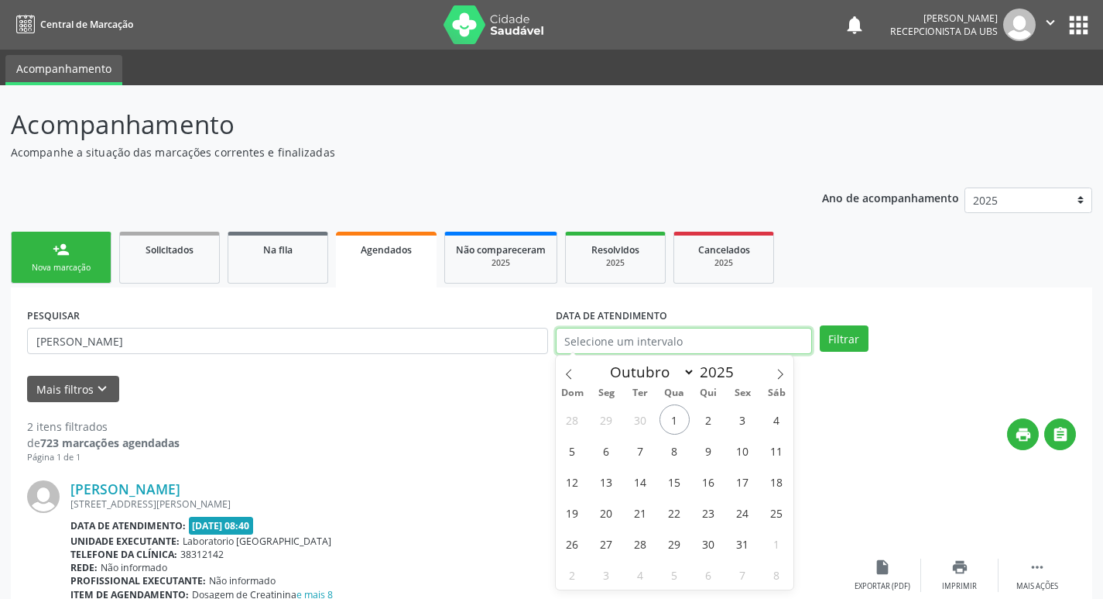
click at [757, 349] on input "text" at bounding box center [684, 341] width 256 height 26
click at [597, 453] on span "6" at bounding box center [607, 450] width 30 height 30
type input "[DATE]"
click at [597, 453] on span "6" at bounding box center [607, 450] width 30 height 30
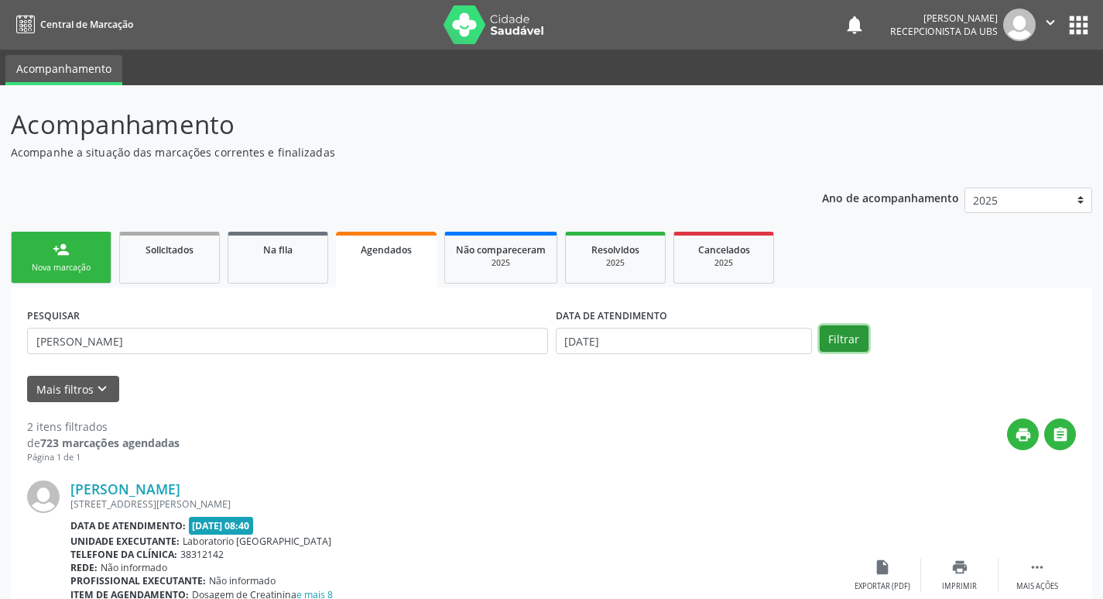
click at [860, 340] on button "Filtrar" at bounding box center [844, 338] width 49 height 26
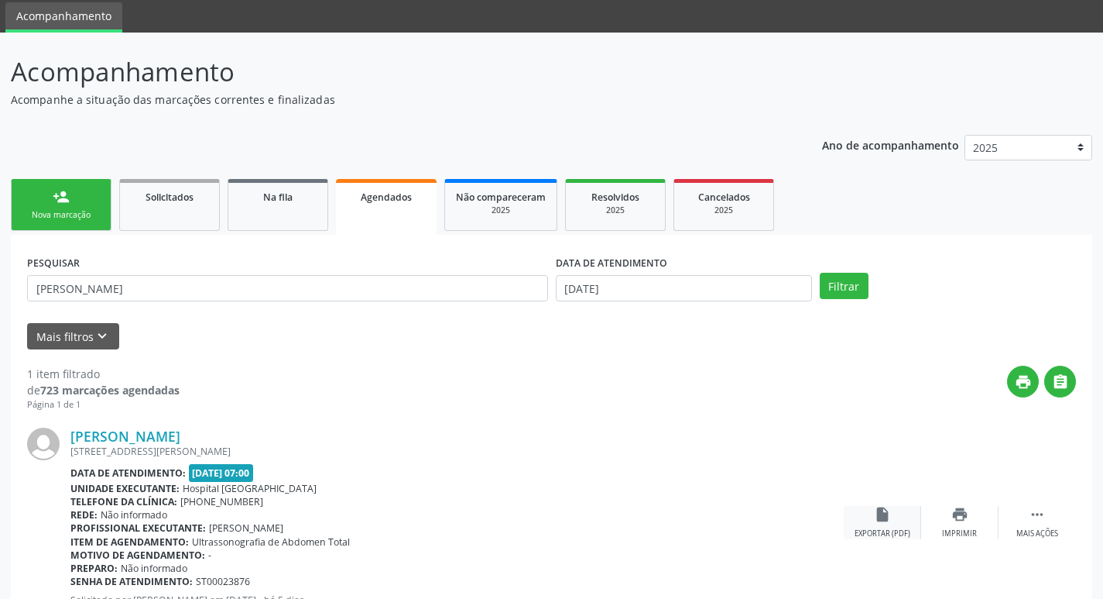
scroll to position [115, 0]
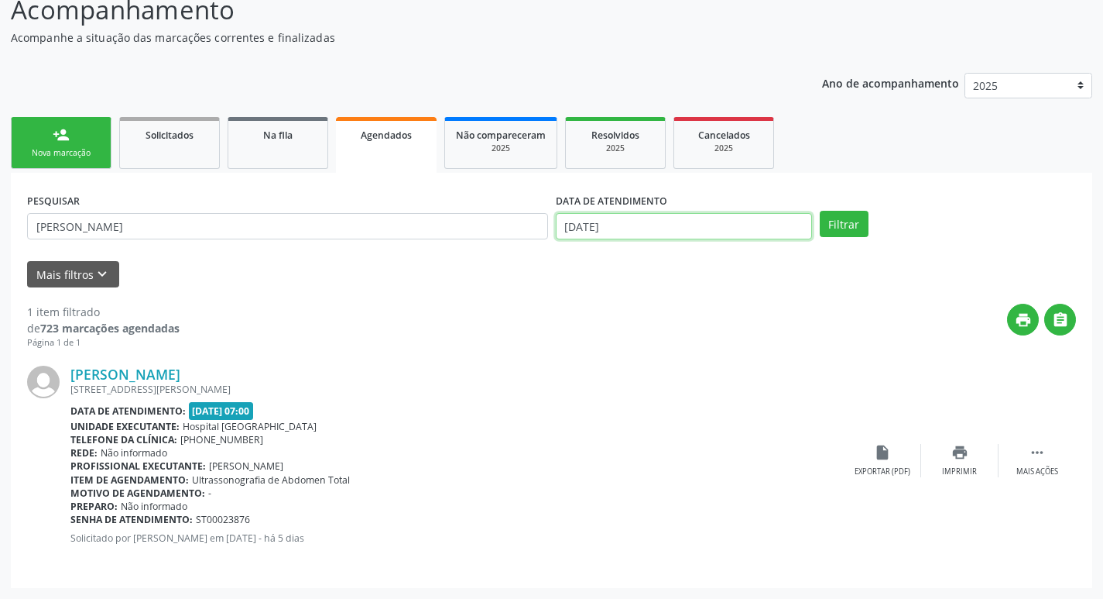
click at [796, 232] on input "[DATE]" at bounding box center [684, 226] width 256 height 26
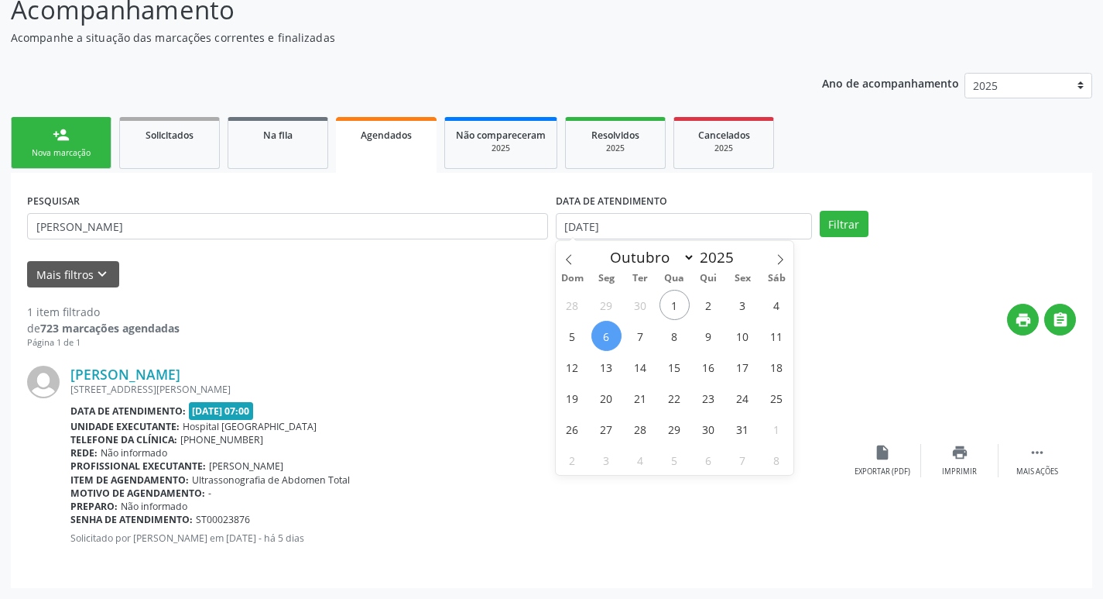
click at [599, 334] on span "6" at bounding box center [607, 336] width 30 height 30
type input "[DATE]"
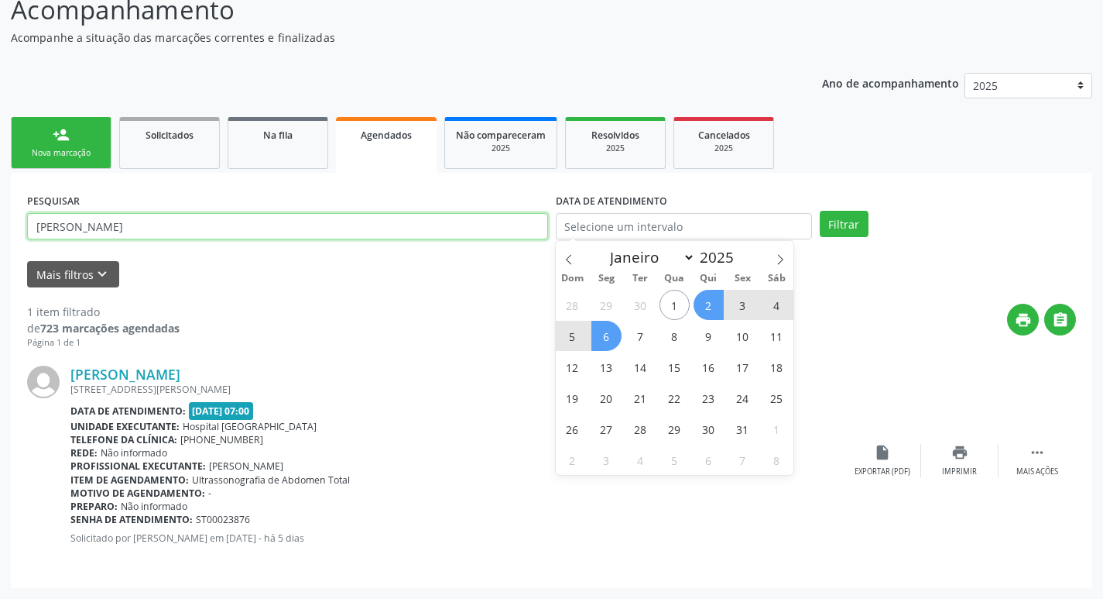
click at [366, 218] on input "adriana nunes de souza" at bounding box center [287, 226] width 521 height 26
select select "9"
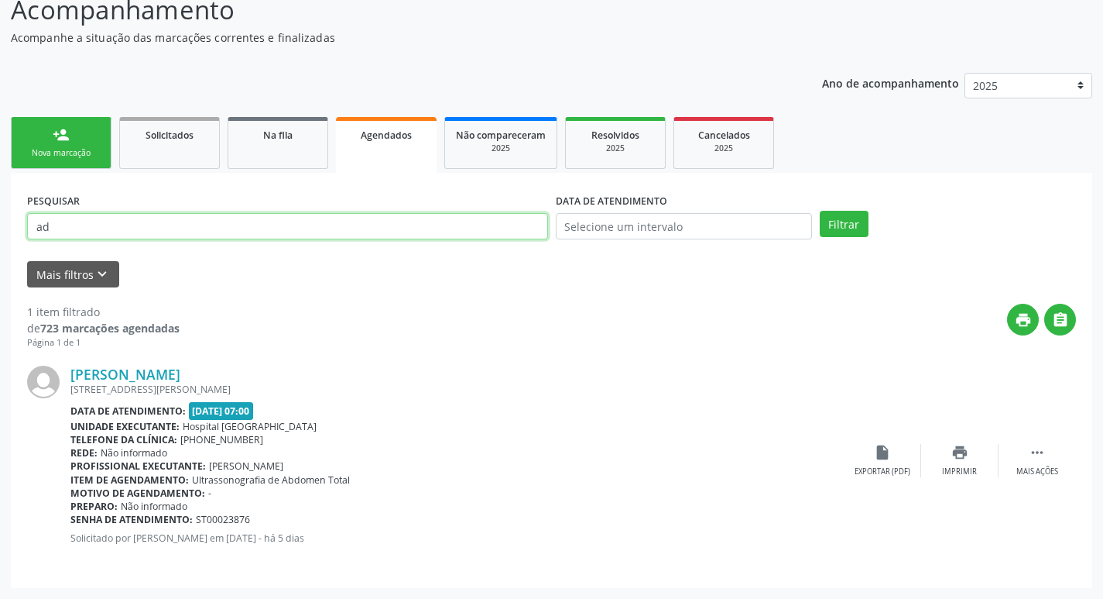
type input "a"
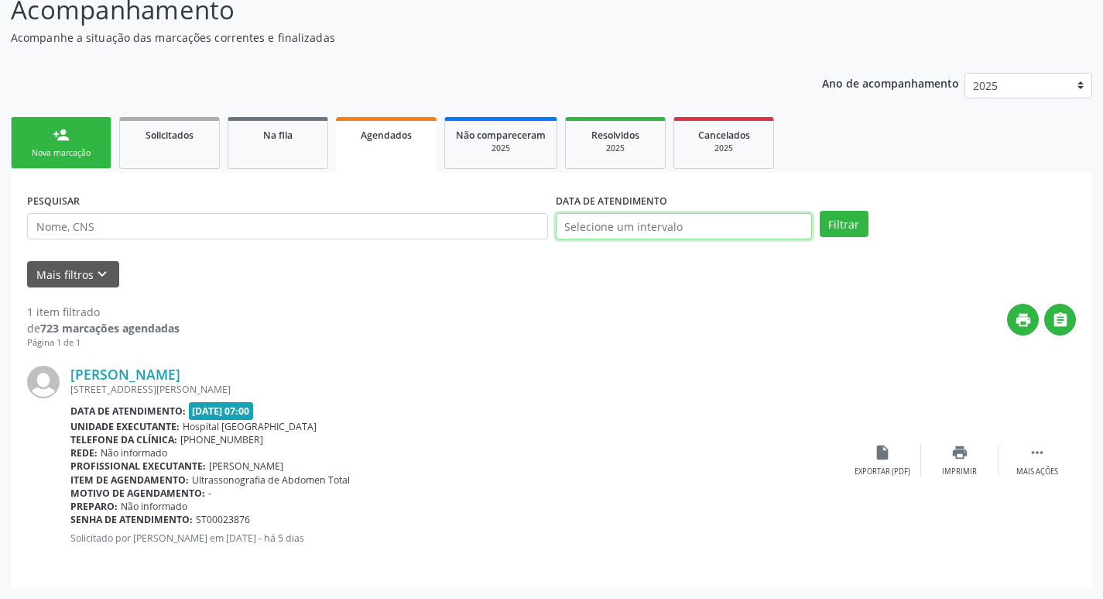
click at [762, 224] on input "text" at bounding box center [684, 226] width 256 height 26
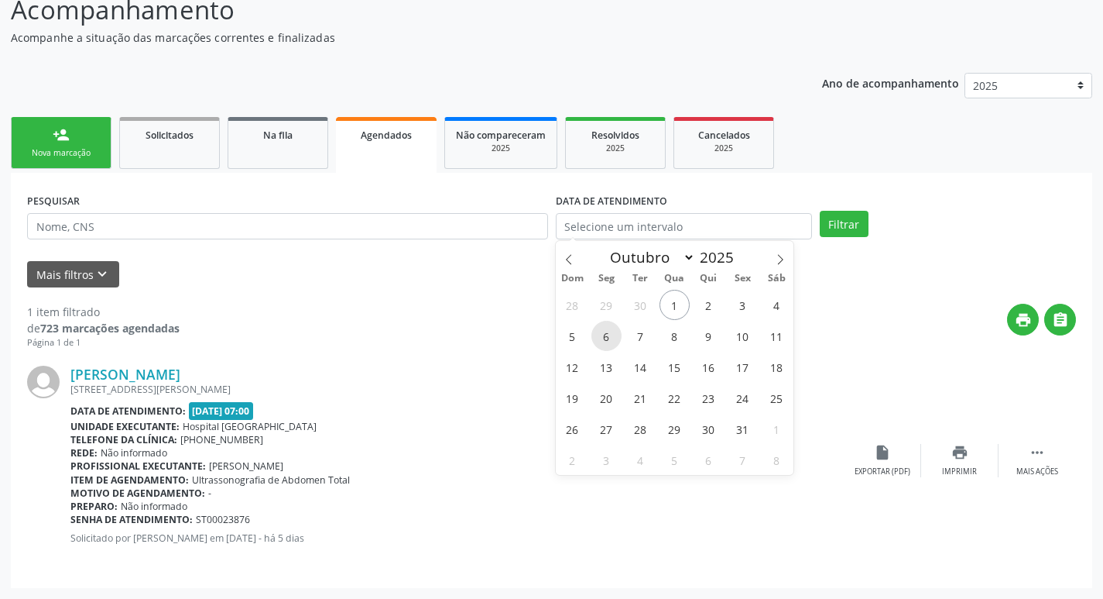
click at [609, 338] on span "6" at bounding box center [607, 336] width 30 height 30
type input "[DATE]"
click at [604, 342] on span "6" at bounding box center [607, 336] width 30 height 30
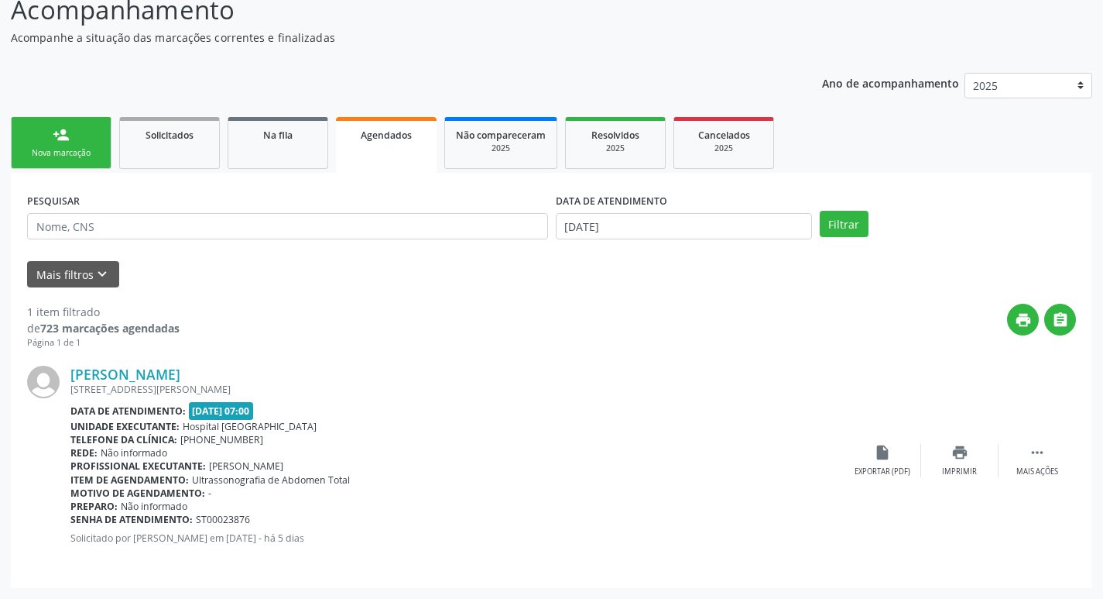
click at [604, 342] on div "print " at bounding box center [628, 327] width 897 height 46
click at [820, 228] on button "Filtrar" at bounding box center [844, 224] width 49 height 26
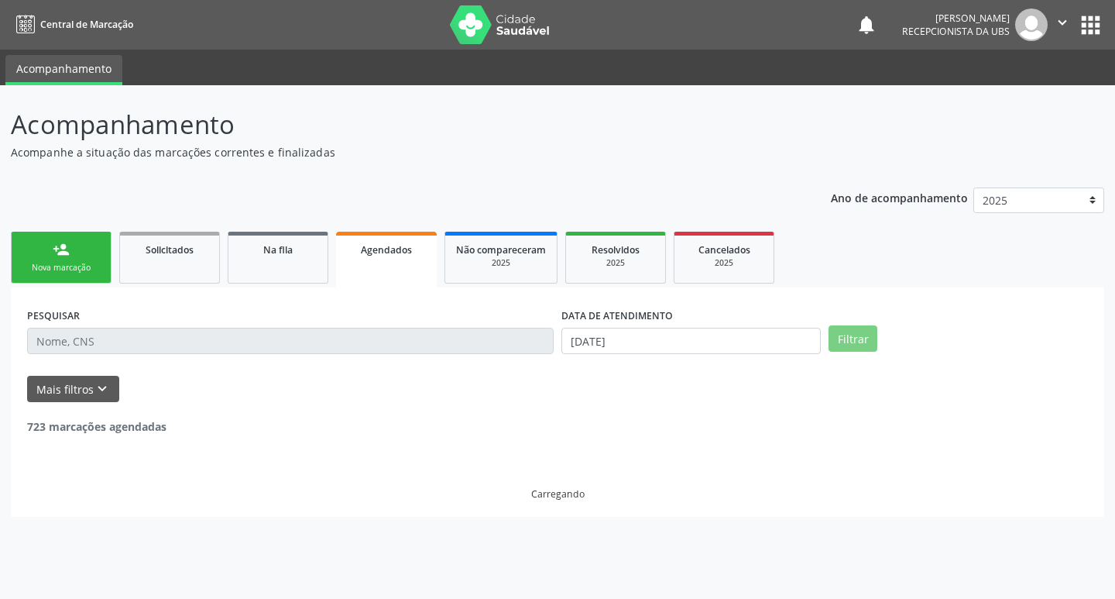
click at [825, 226] on div "Ano de acompanhamento 2025 2024 person_add Nova marcação Solicitados Na fila Ag…" at bounding box center [557, 347] width 1093 height 341
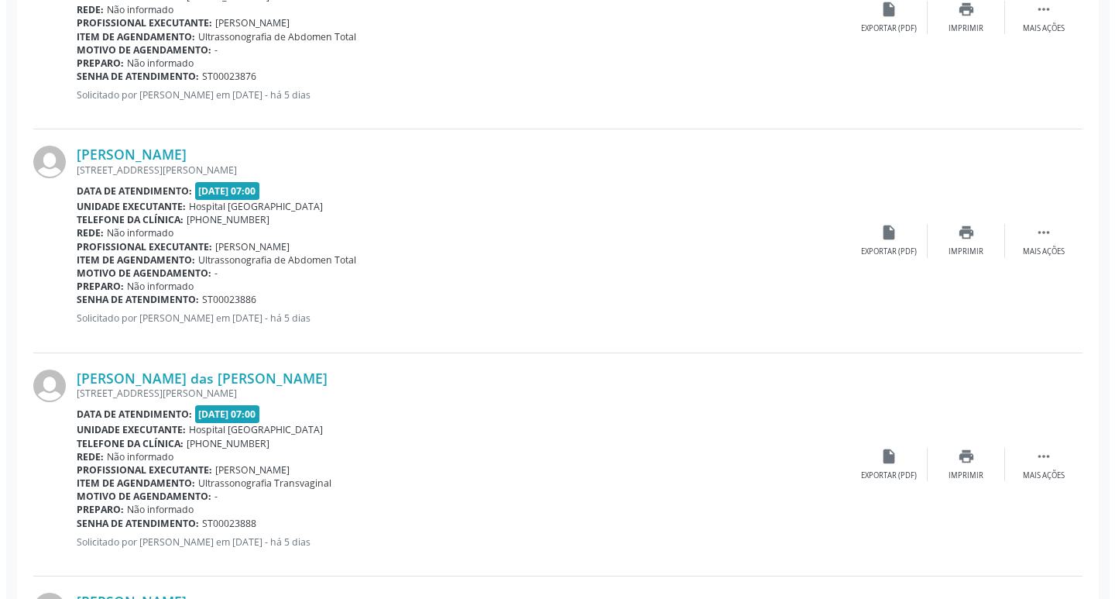
scroll to position [1471, 0]
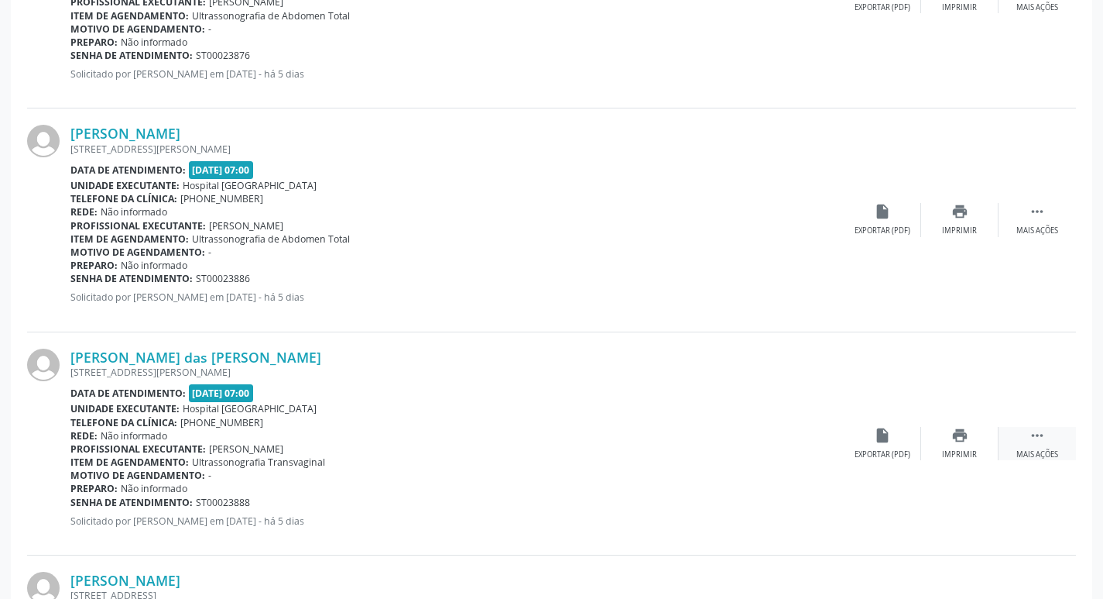
click at [1018, 446] on div " Mais ações" at bounding box center [1037, 443] width 77 height 33
click at [867, 449] on div "Cancelar" at bounding box center [882, 454] width 36 height 11
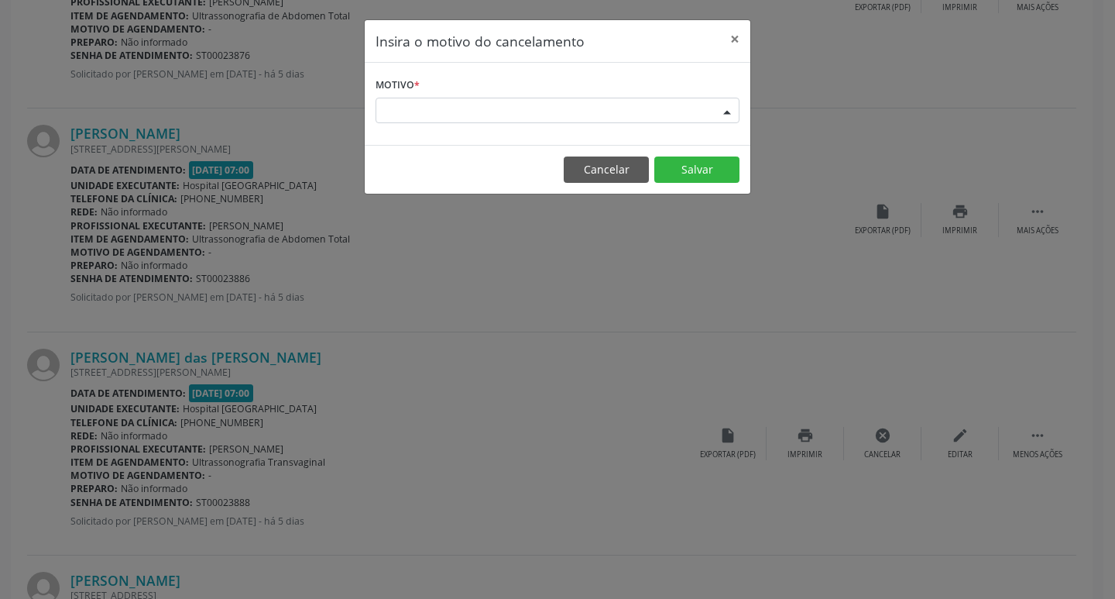
click at [658, 118] on div "Escolha o motivo" at bounding box center [558, 111] width 364 height 26
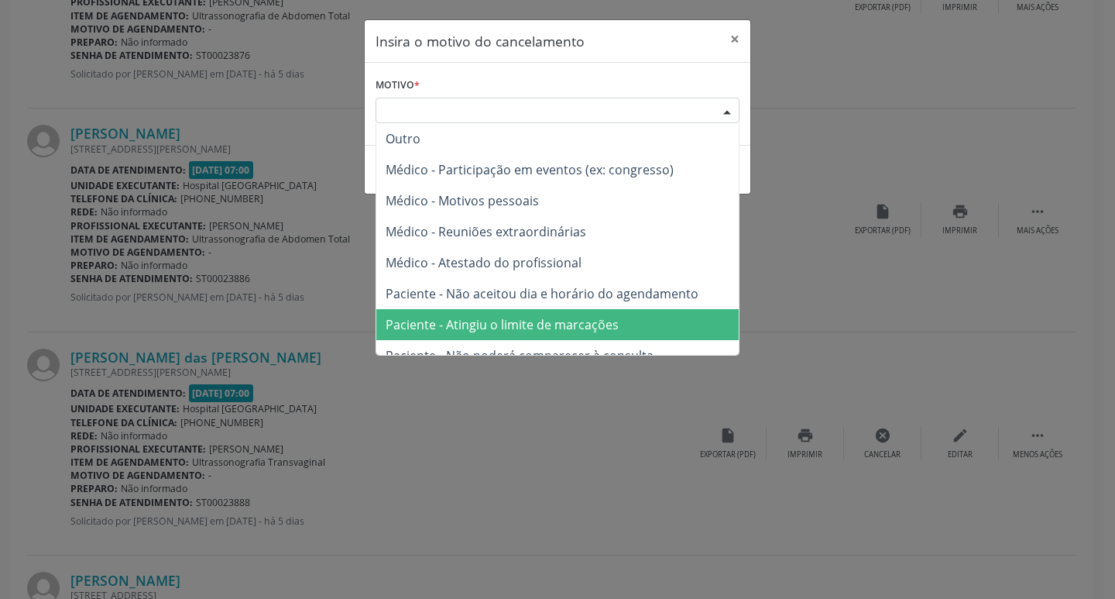
scroll to position [77, 0]
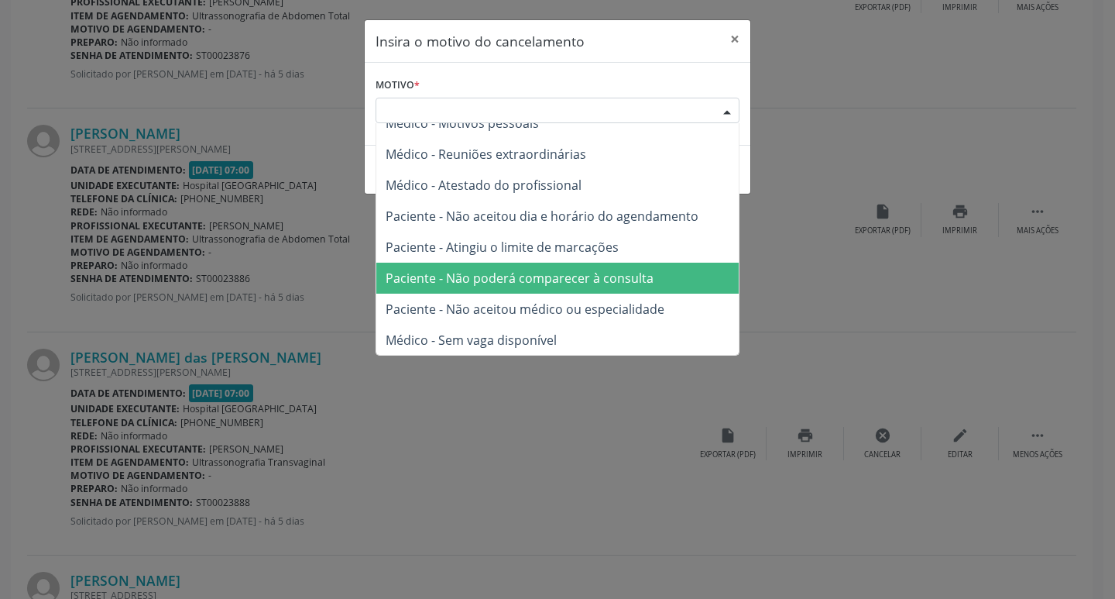
click at [520, 288] on span "Paciente - Não poderá comparecer à consulta" at bounding box center [557, 278] width 362 height 31
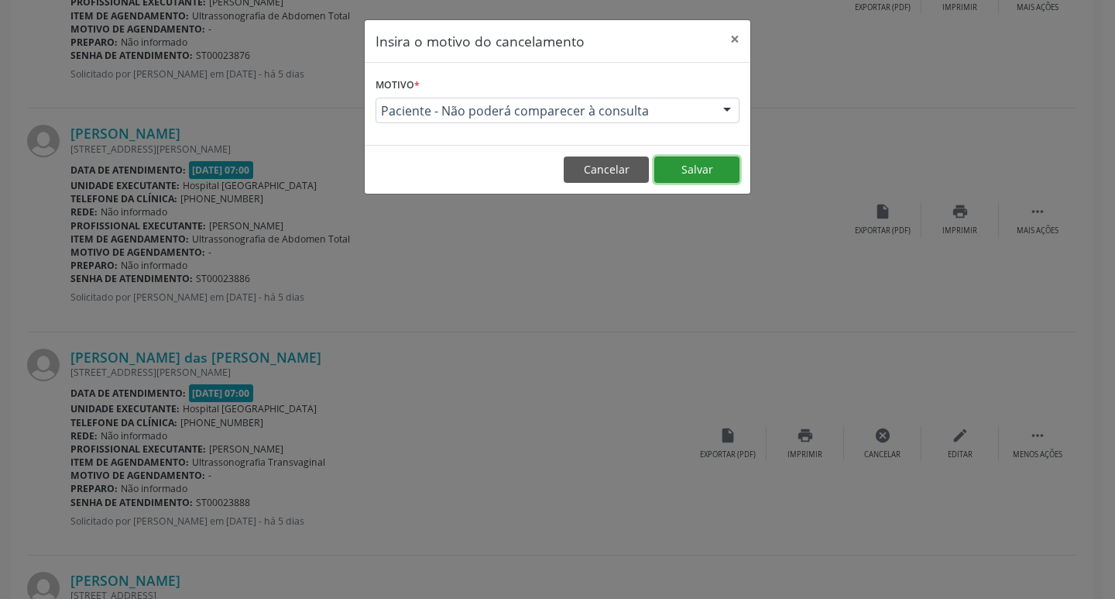
click at [707, 167] on button "Salvar" at bounding box center [696, 169] width 85 height 26
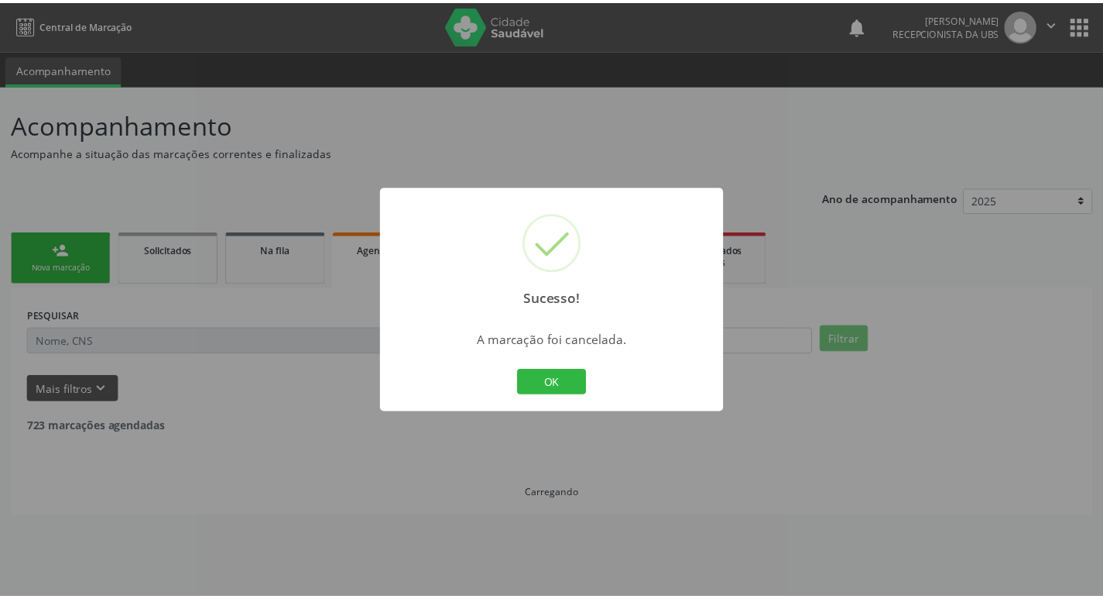
scroll to position [0, 0]
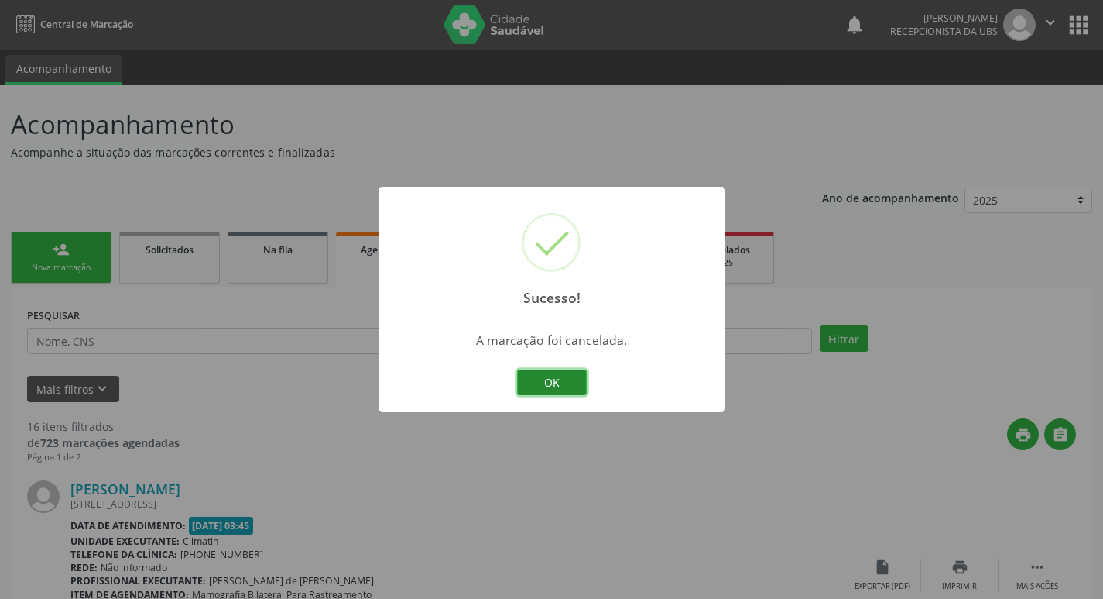
click at [567, 386] on button "OK" at bounding box center [552, 382] width 70 height 26
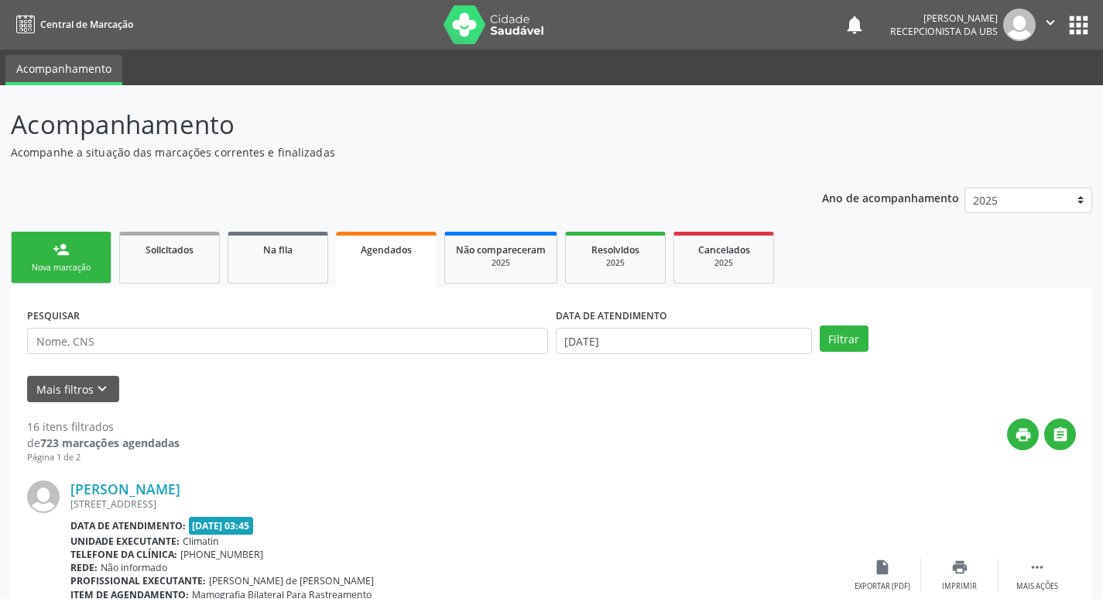
click at [35, 249] on link "person_add Nova marcação" at bounding box center [61, 258] width 101 height 52
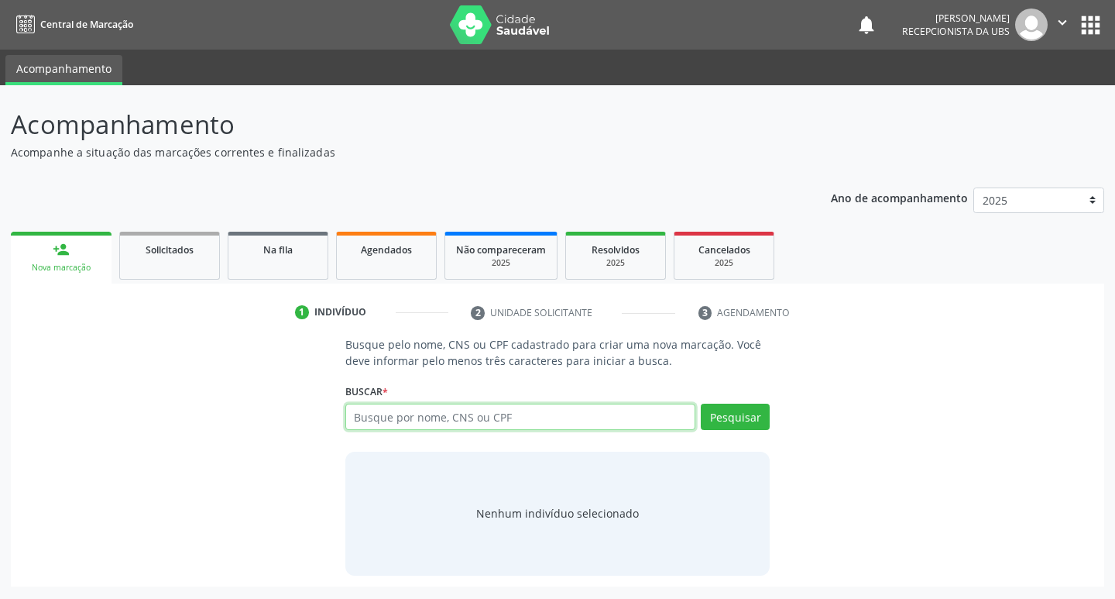
click at [389, 419] on input "text" at bounding box center [520, 416] width 351 height 26
type input "703602042996533"
click at [754, 416] on button "Pesquisar" at bounding box center [735, 416] width 69 height 26
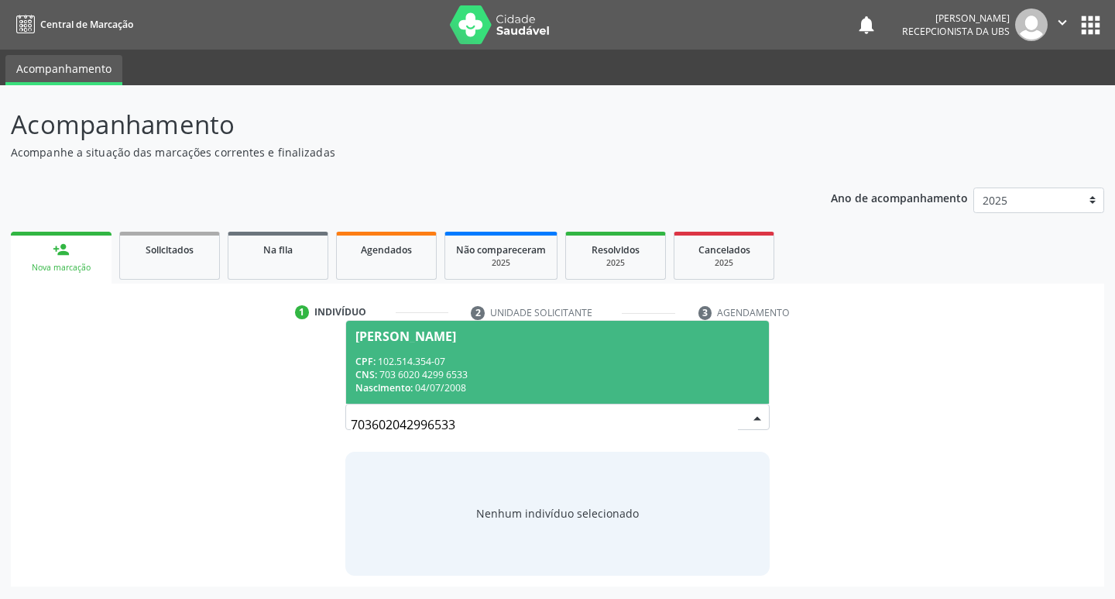
click at [441, 358] on div "CPF: 102.514.354-07" at bounding box center [557, 361] width 405 height 13
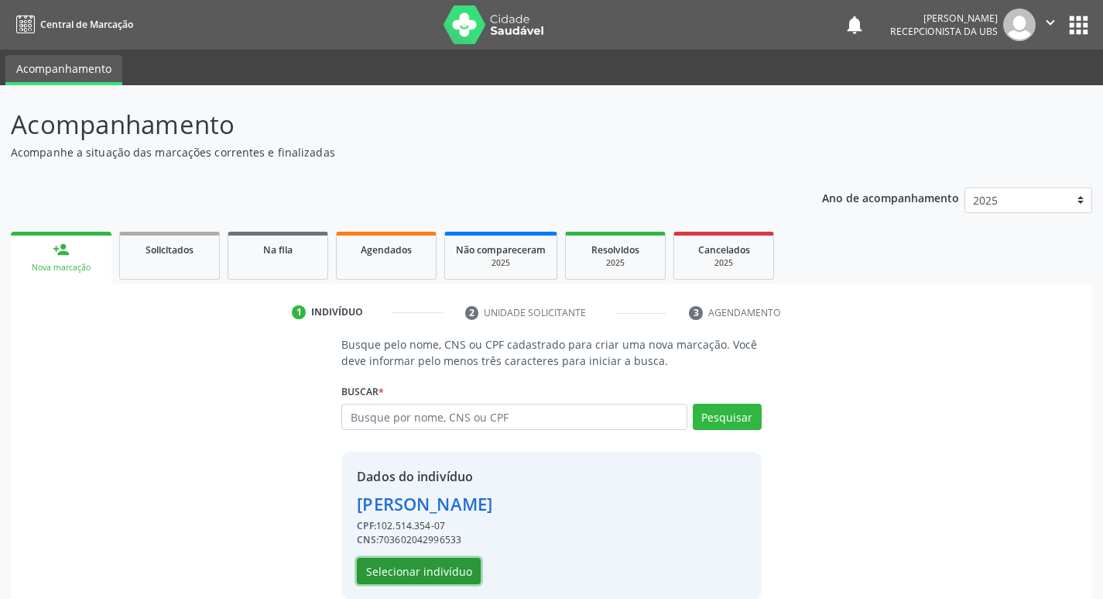
click at [414, 571] on button "Selecionar indivíduo" at bounding box center [419, 571] width 124 height 26
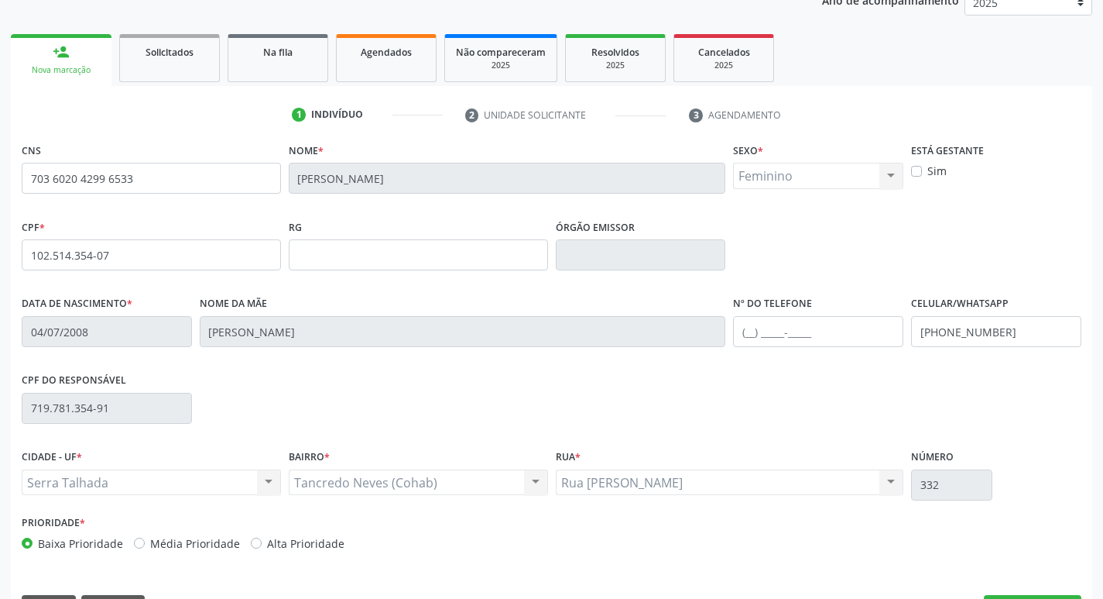
scroll to position [241, 0]
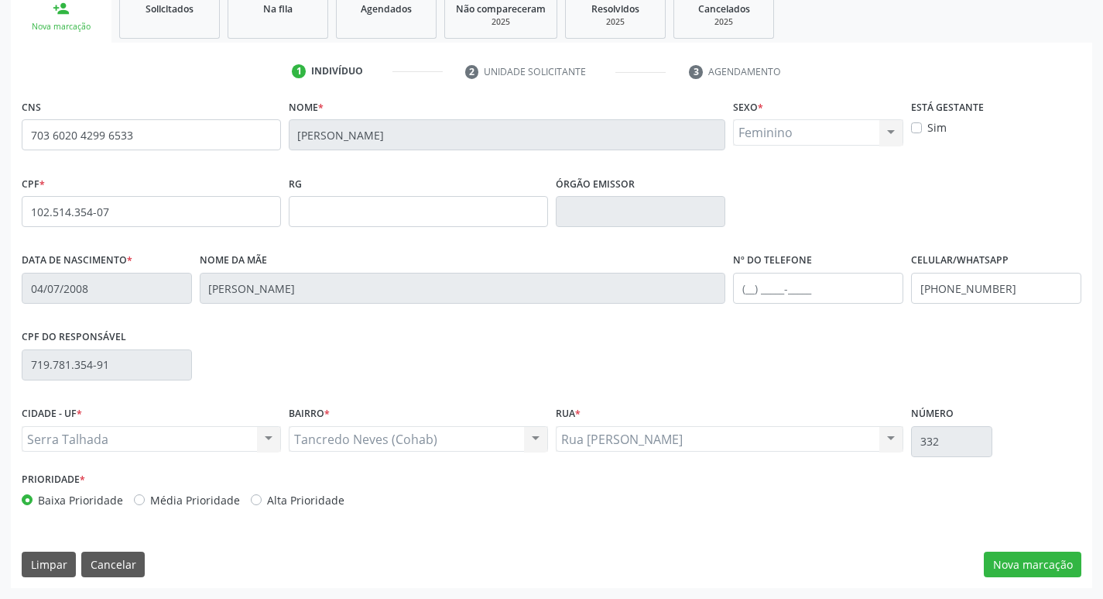
click at [1048, 549] on div "CNS 703 6020 4299 6533 Nome * Maria Thayna Pereira Leandro Sexo * Feminino Masc…" at bounding box center [552, 341] width 1082 height 492
click at [1044, 562] on button "Nova marcação" at bounding box center [1033, 564] width 98 height 26
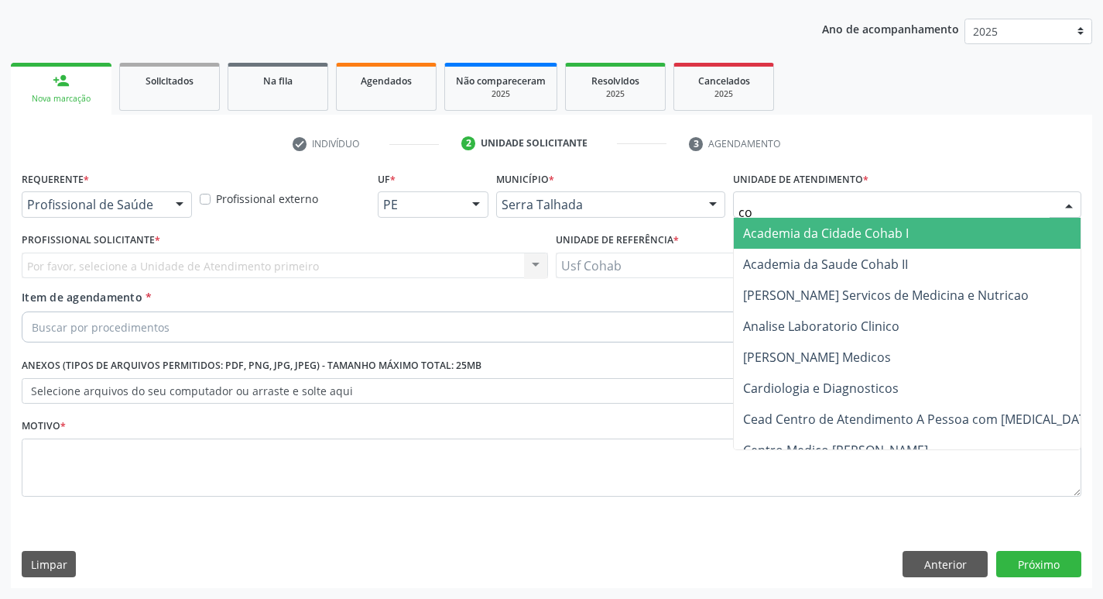
type input "coh"
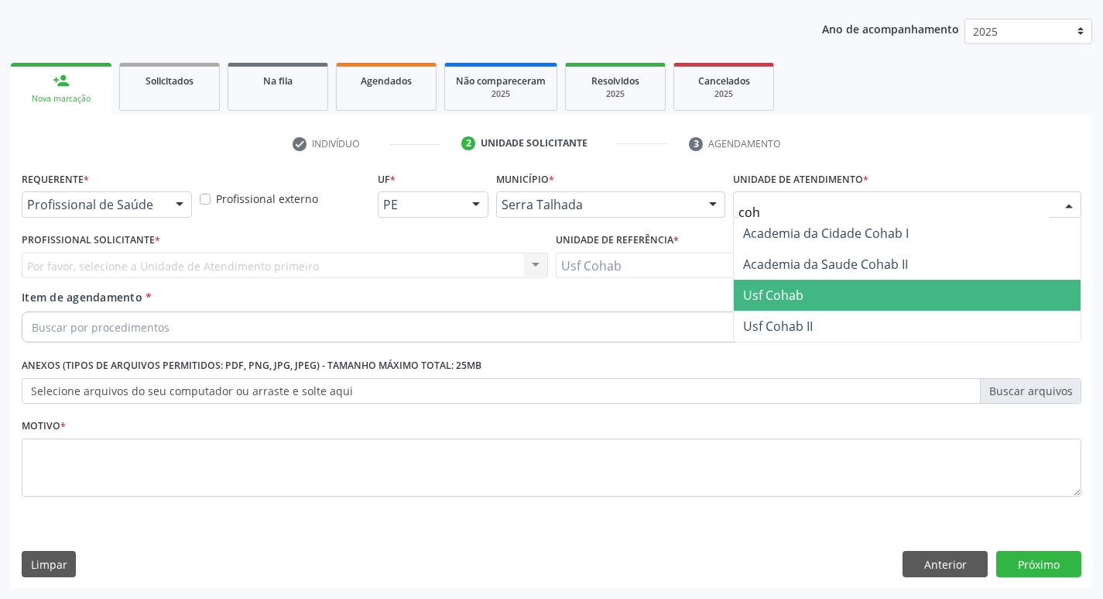
click at [842, 300] on span "Usf Cohab" at bounding box center [907, 295] width 347 height 31
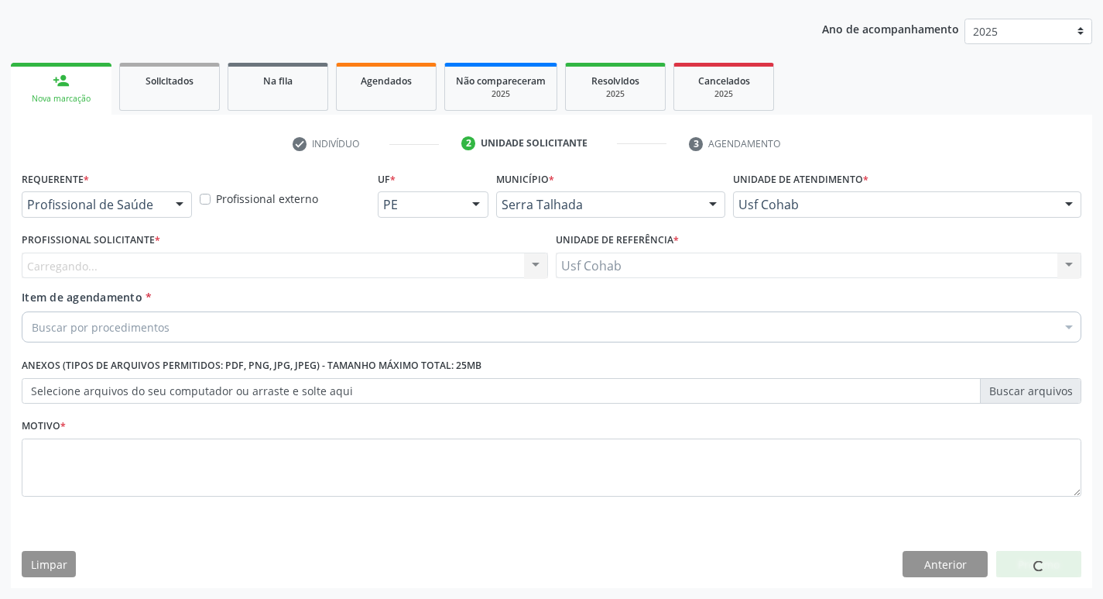
click at [149, 276] on div "Carregando... Nenhum resultado encontrado para: " " Não há nenhuma opção para s…" at bounding box center [285, 265] width 527 height 26
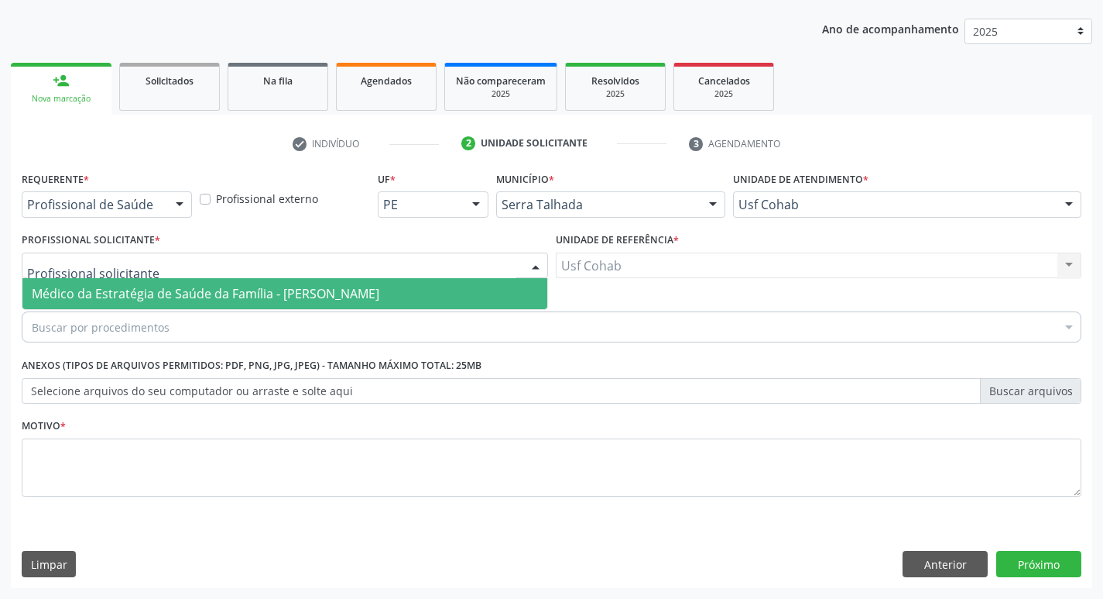
click at [157, 271] on div at bounding box center [285, 265] width 527 height 26
click at [162, 287] on span "Médico da Estratégia de Saúde da Família -[PERSON_NAME]" at bounding box center [206, 293] width 348 height 17
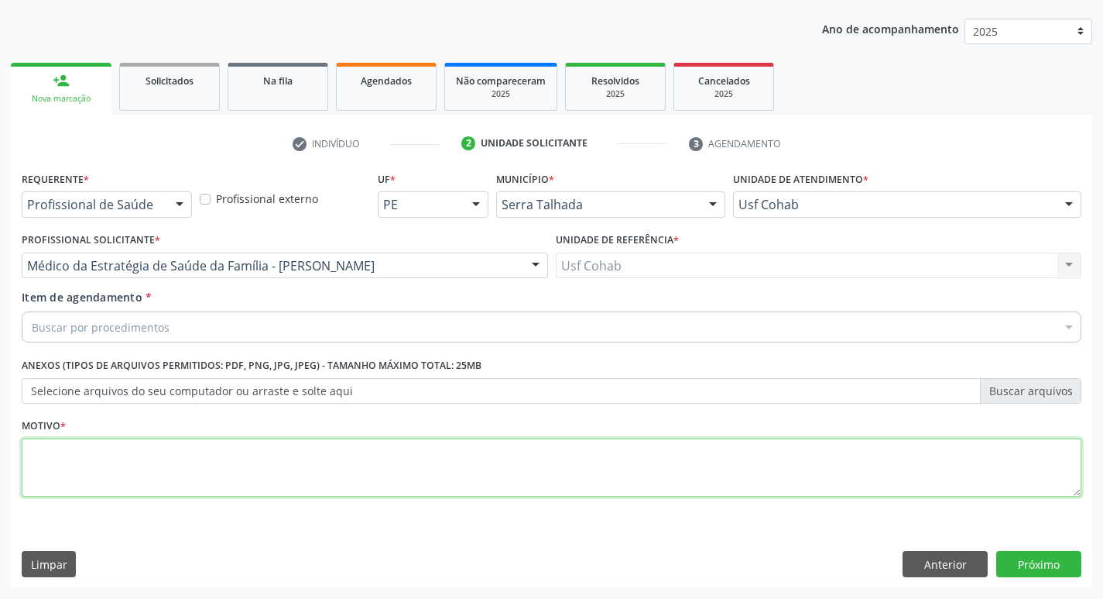
click at [72, 483] on textarea at bounding box center [552, 467] width 1060 height 59
type textarea "-"
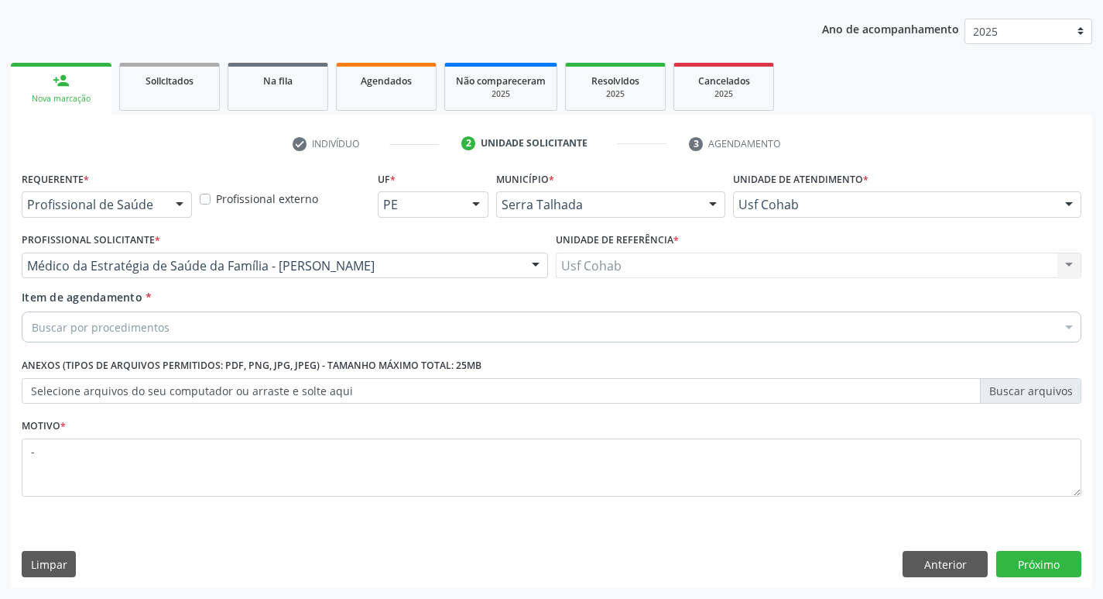
click at [252, 327] on div "Buscar por procedimentos" at bounding box center [552, 326] width 1060 height 31
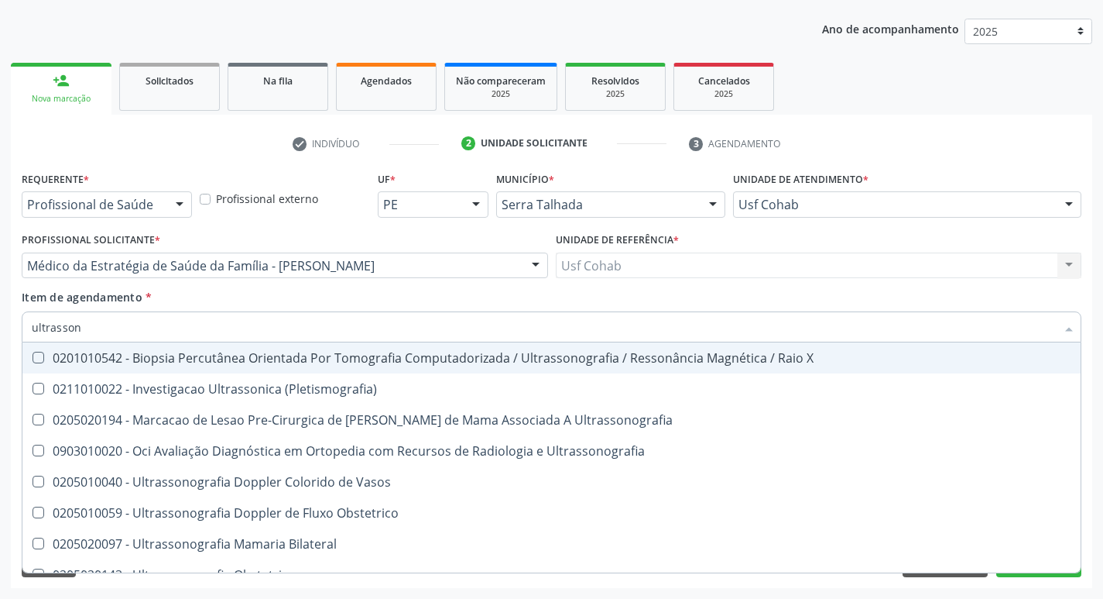
type input "ultrassono"
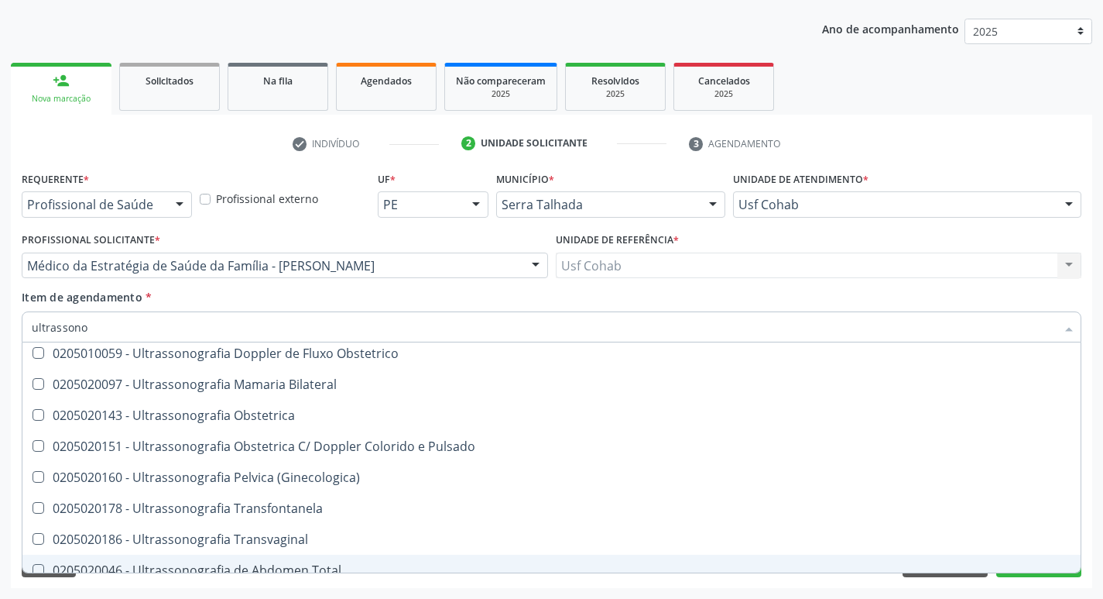
scroll to position [155, 0]
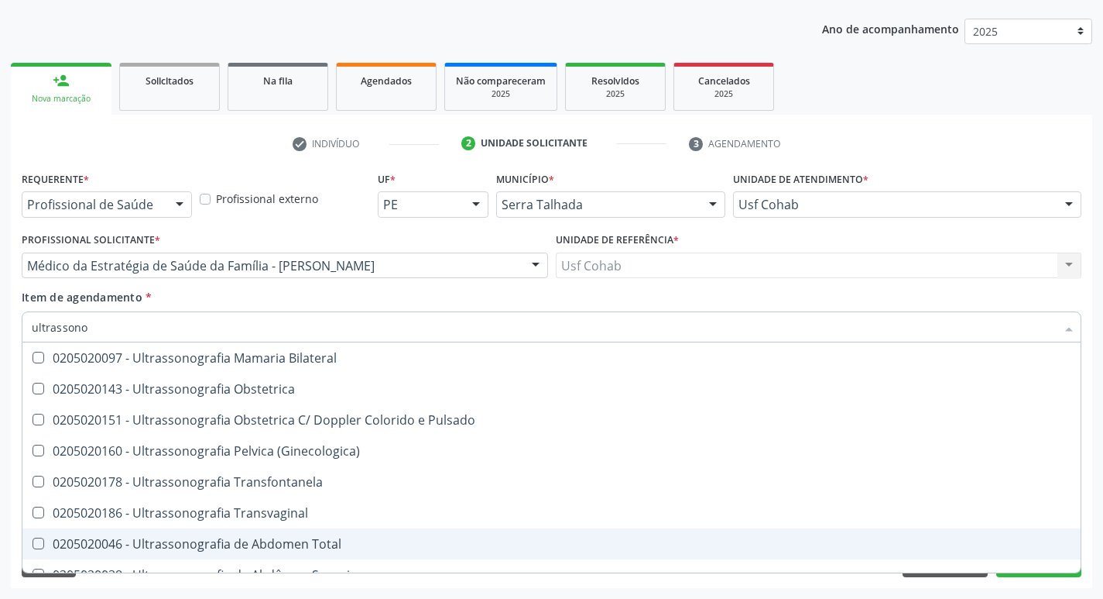
click at [262, 541] on div "0205020046 - Ultrassonografia de Abdomen Total" at bounding box center [552, 543] width 1040 height 12
checkbox Total "true"
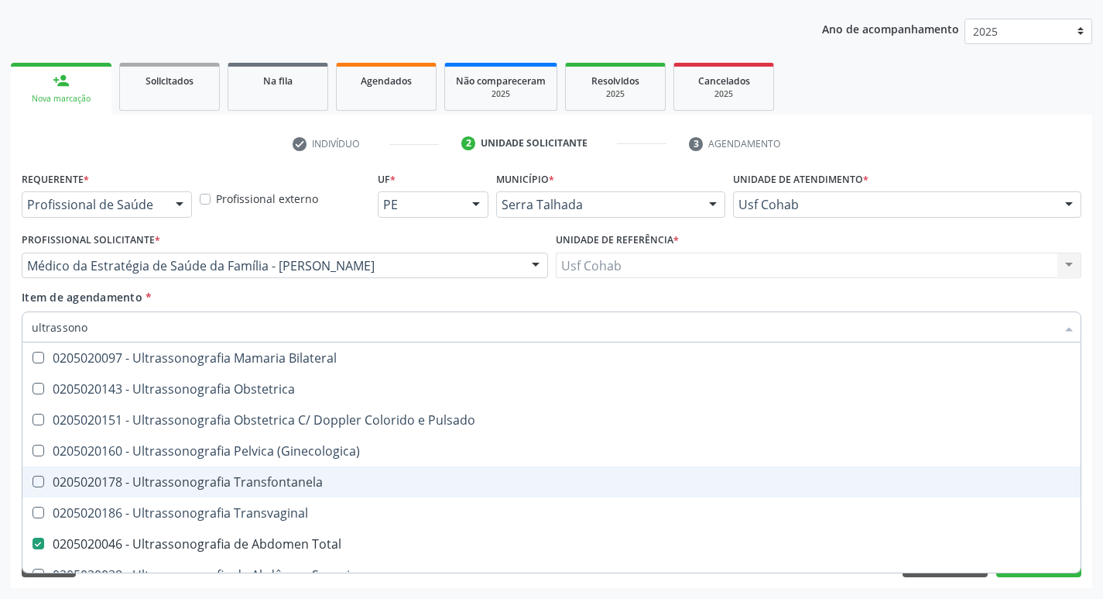
click at [5, 420] on div "Acompanhamento Acompanhe a situação das marcações correntes e finalizadas Relat…" at bounding box center [551, 257] width 1103 height 682
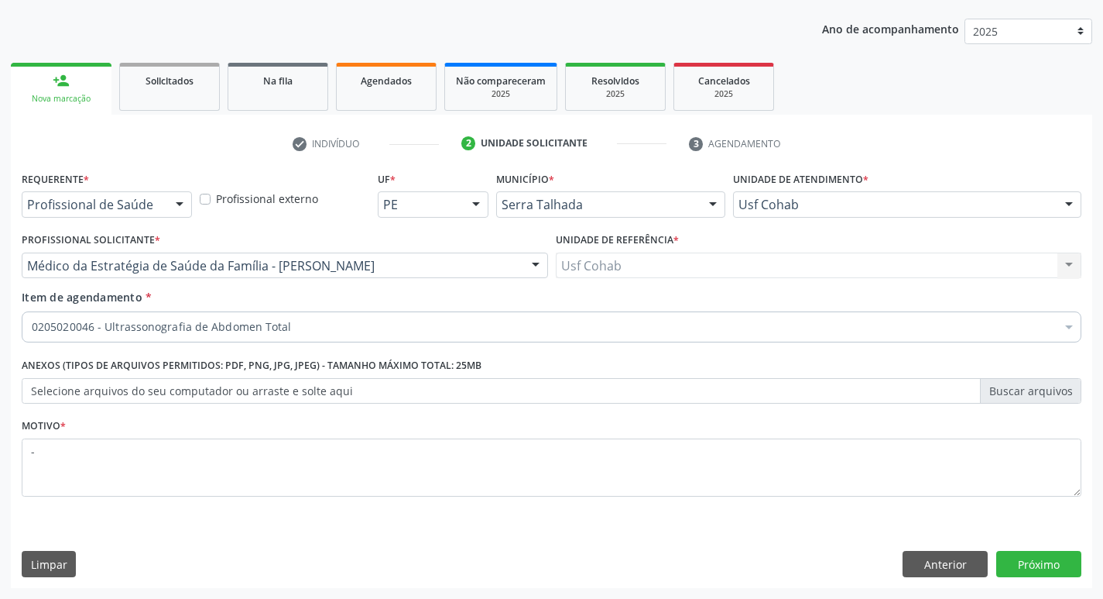
scroll to position [0, 0]
click at [1055, 562] on button "Próximo" at bounding box center [1039, 564] width 85 height 26
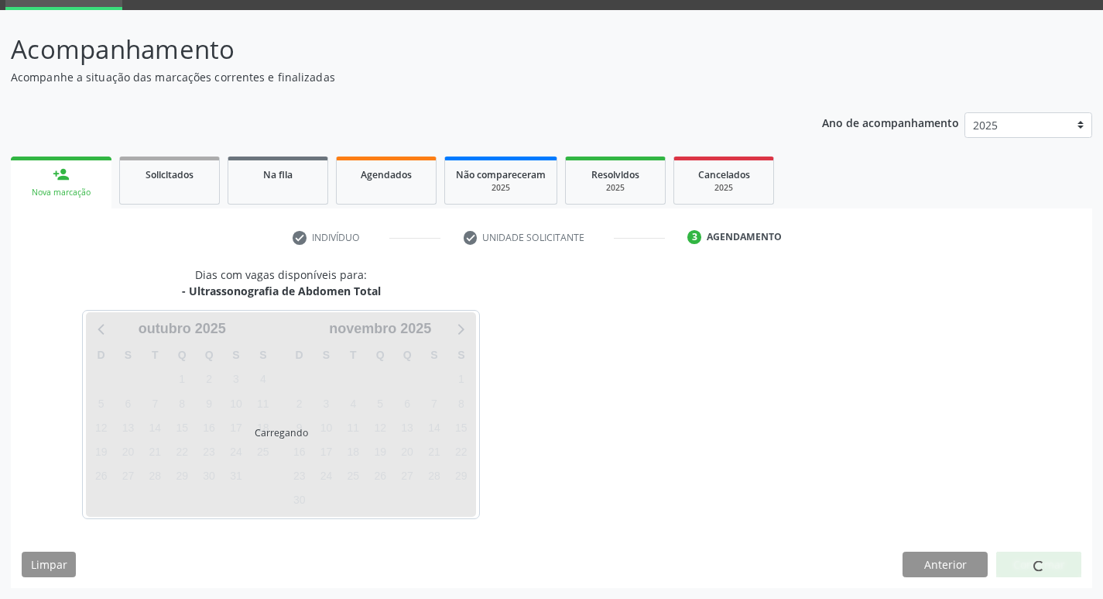
scroll to position [75, 0]
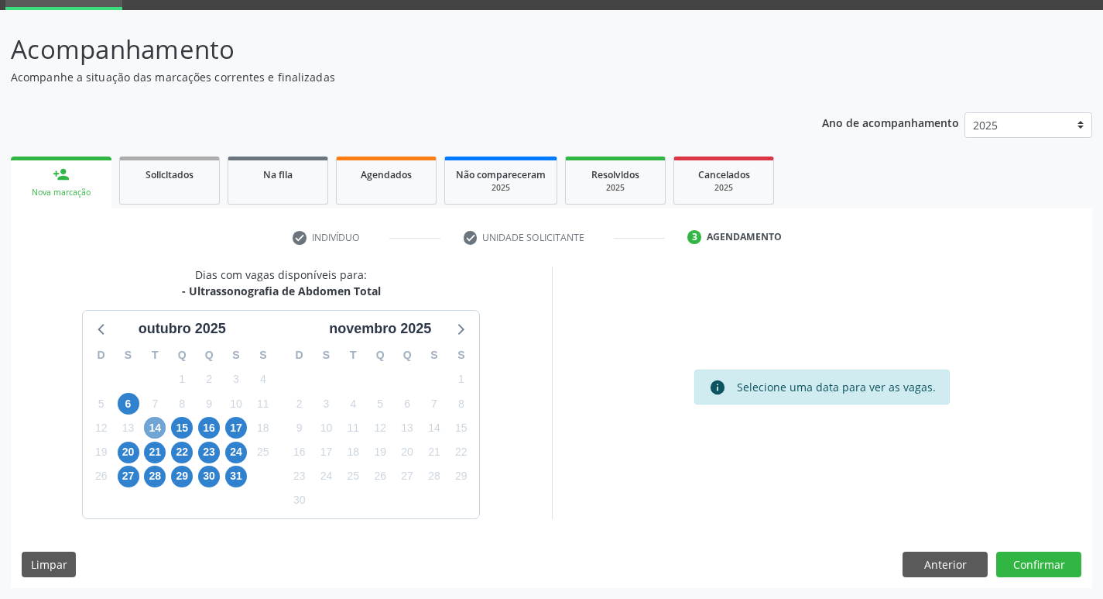
click at [150, 427] on span "14" at bounding box center [155, 428] width 22 height 22
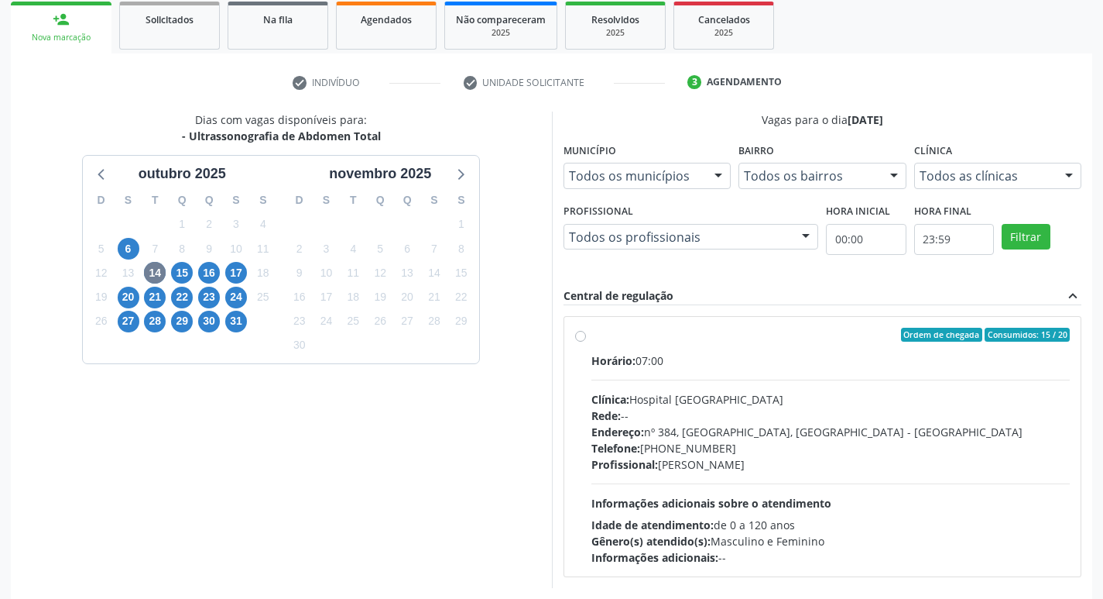
click at [901, 428] on div "Endereço: nº 384, Varzea, Serra Talhada - PE" at bounding box center [831, 432] width 479 height 16
click at [586, 341] on input "Ordem de chegada Consumidos: 15 / 20 Horário: 07:00 Clínica: Hospital Sao Franc…" at bounding box center [580, 335] width 11 height 14
radio input "true"
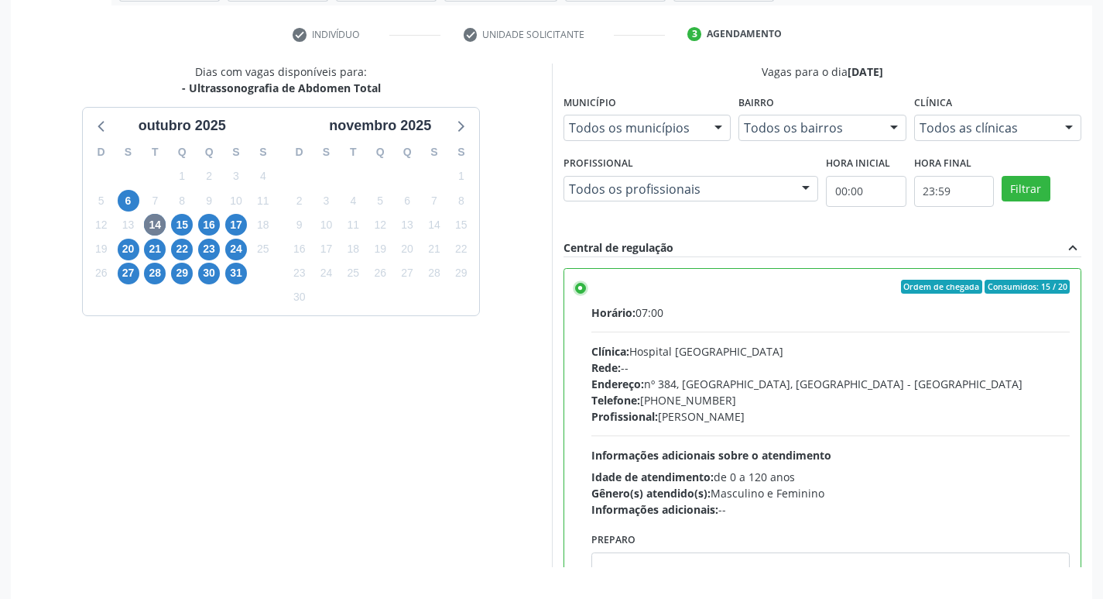
scroll to position [327, 0]
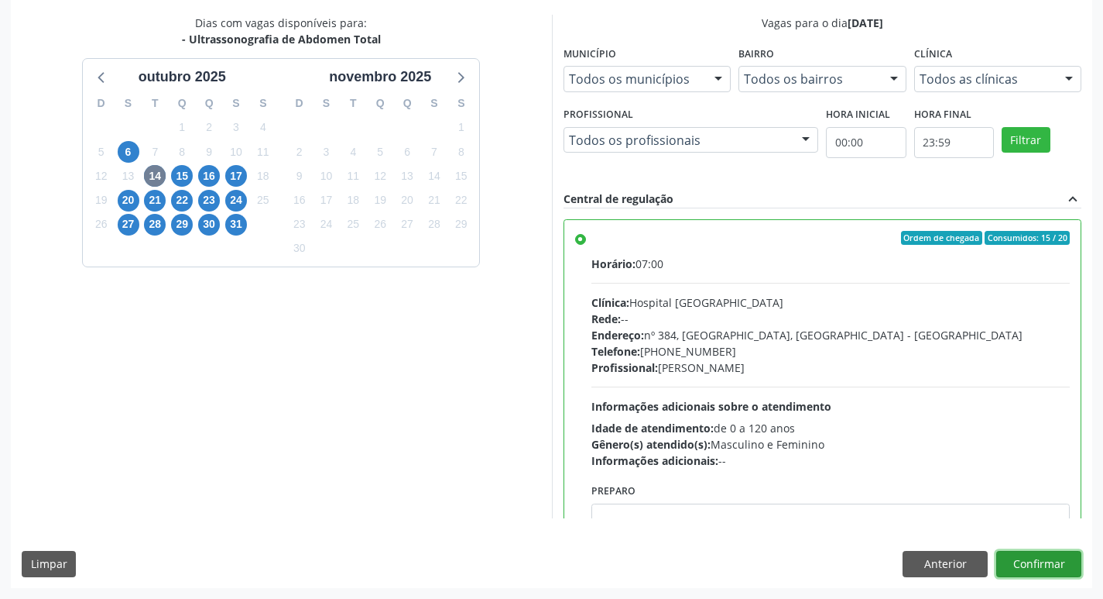
click at [1037, 565] on button "Confirmar" at bounding box center [1039, 564] width 85 height 26
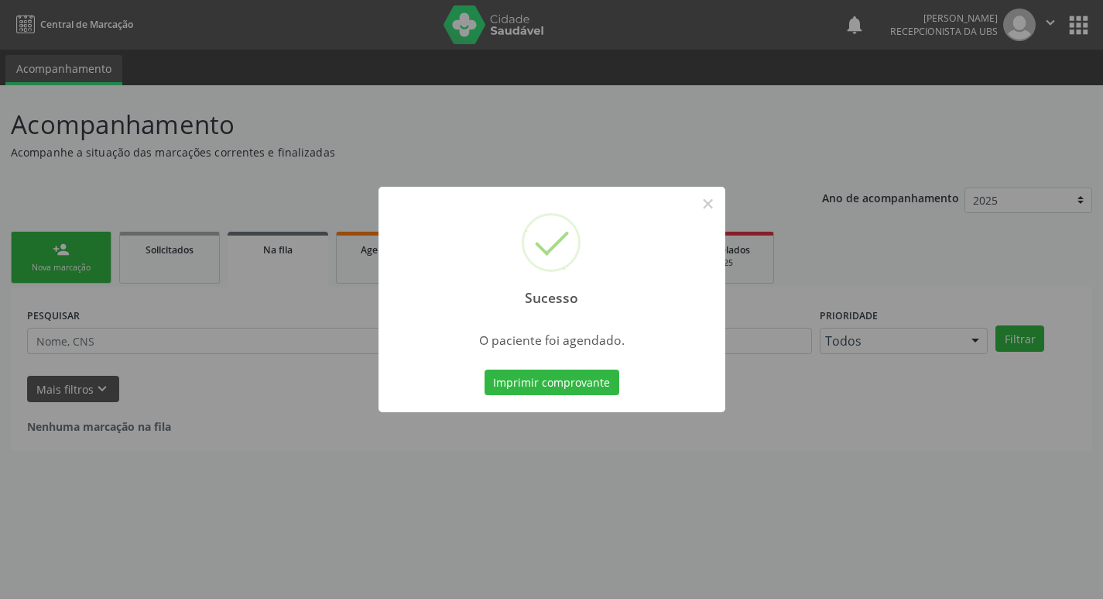
scroll to position [0, 0]
click at [551, 380] on button "Imprimir comprovante" at bounding box center [557, 382] width 135 height 26
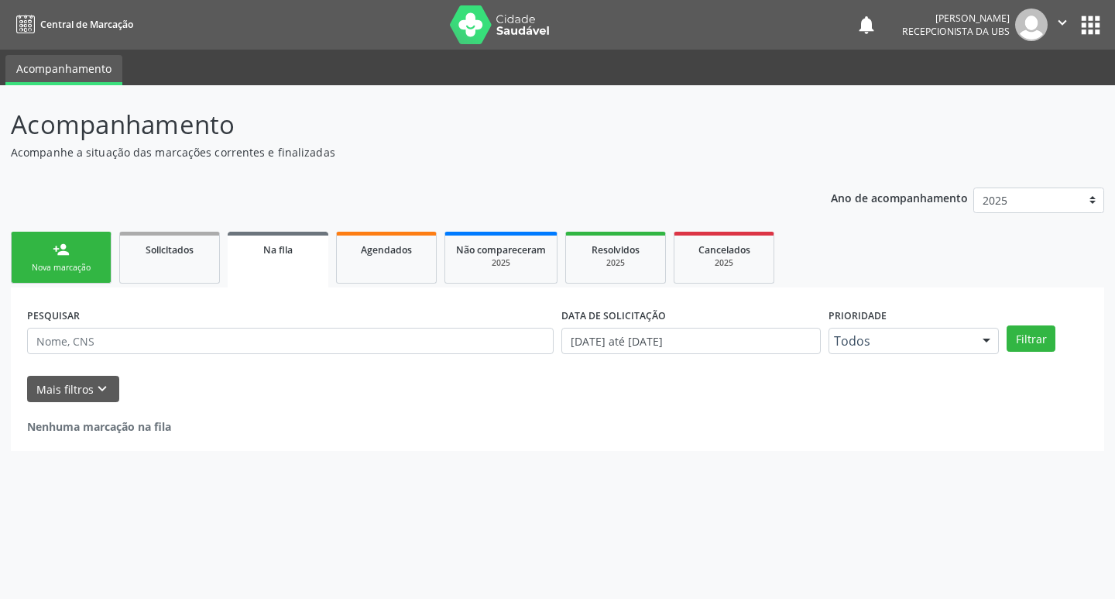
click at [260, 468] on div "Sucesso × O paciente foi agendado. Imprimir comprovante Cancel" at bounding box center [557, 299] width 1115 height 599
click at [63, 250] on div "person_add" at bounding box center [61, 249] width 17 height 17
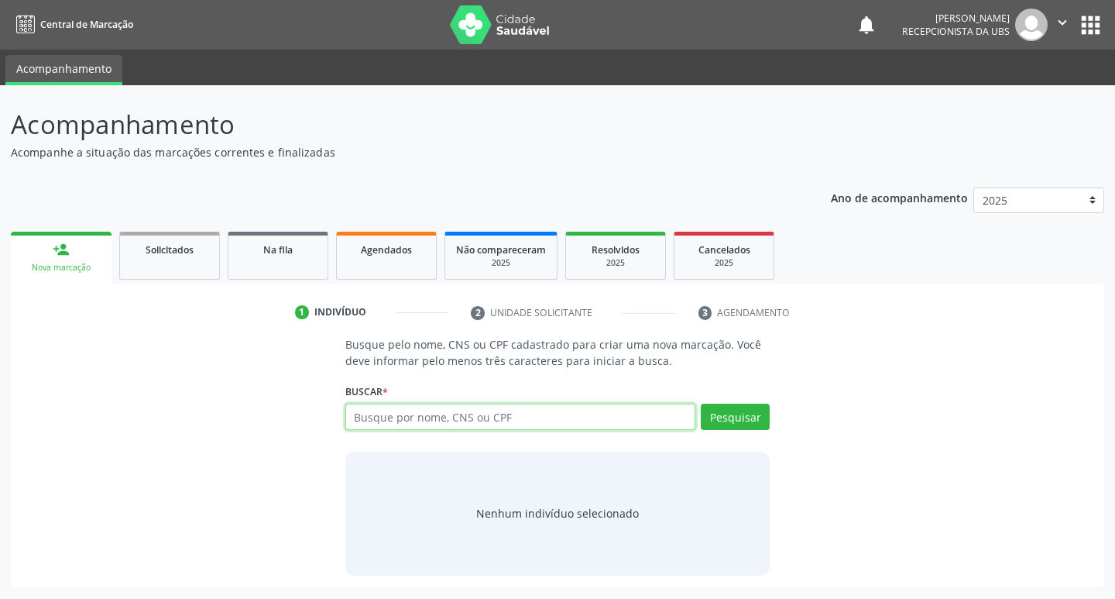
paste input "004.704.084-05"
type input "004.704.084-05"
click at [749, 425] on button "Pesquisar" at bounding box center [735, 416] width 69 height 26
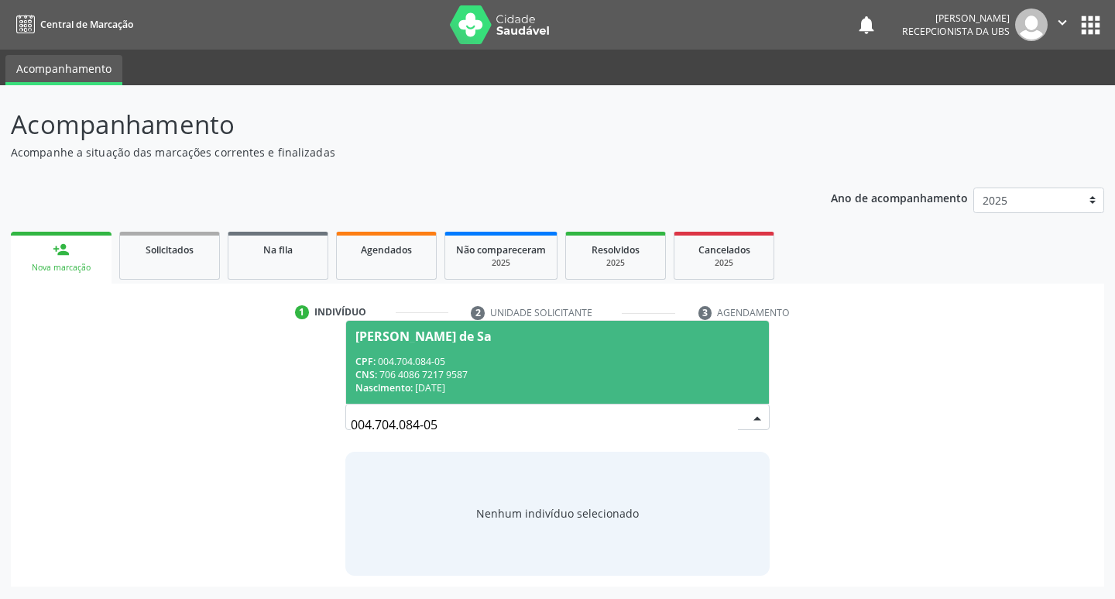
click at [470, 372] on div "CNS: 706 4086 7217 9587" at bounding box center [557, 374] width 405 height 13
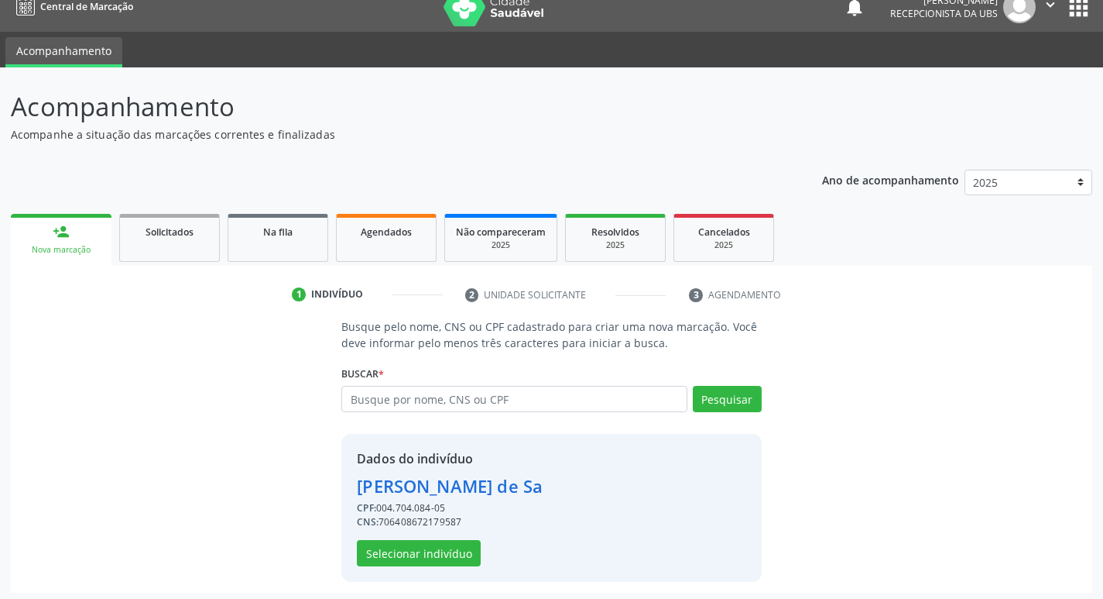
scroll to position [22, 0]
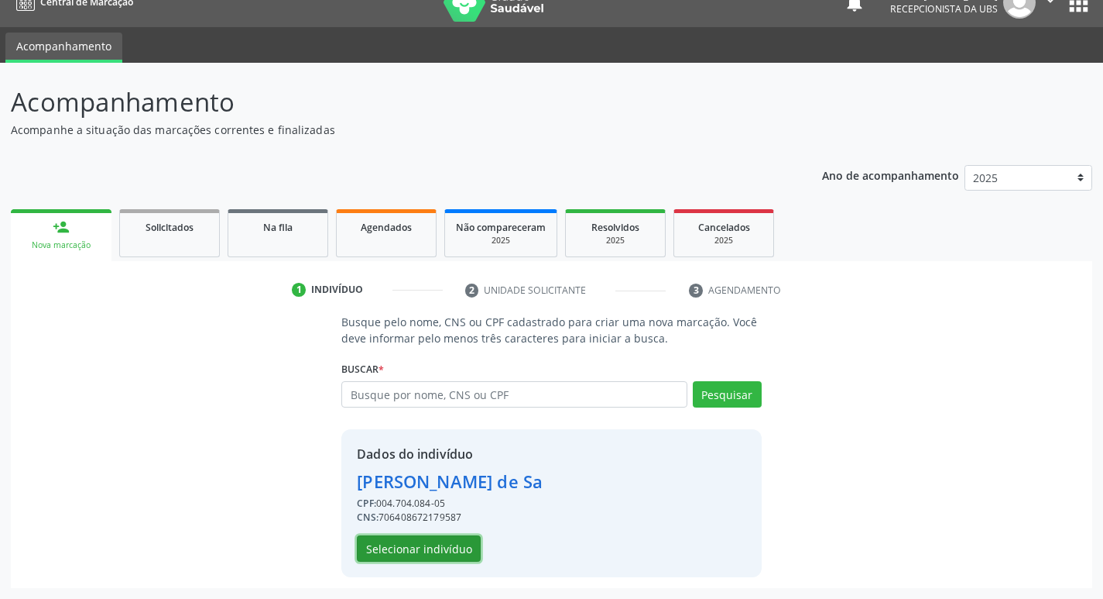
click at [429, 545] on button "Selecionar indivíduo" at bounding box center [419, 548] width 124 height 26
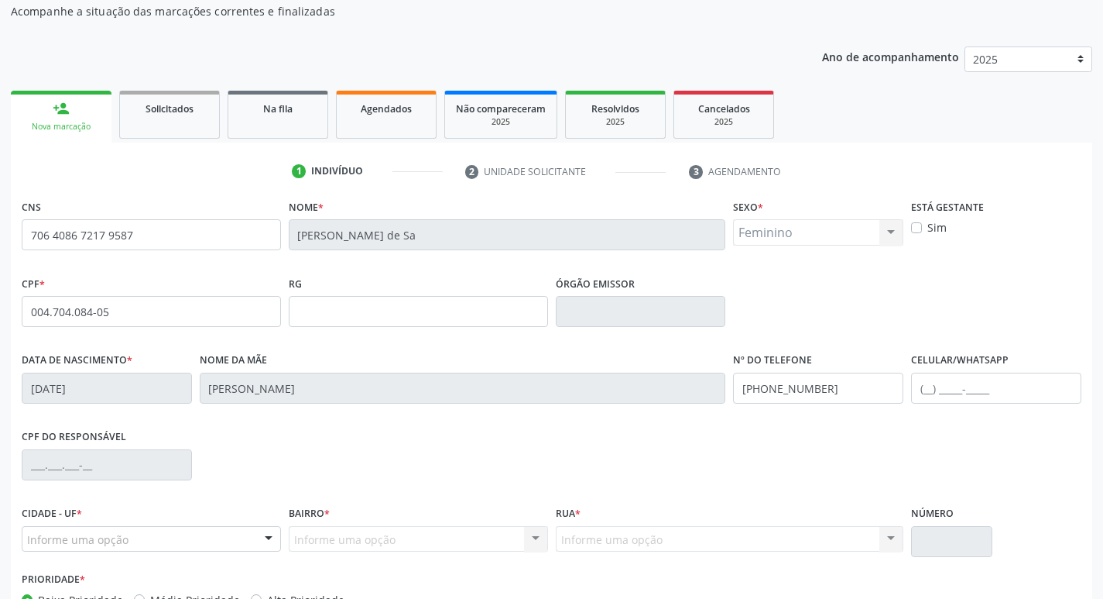
scroll to position [241, 0]
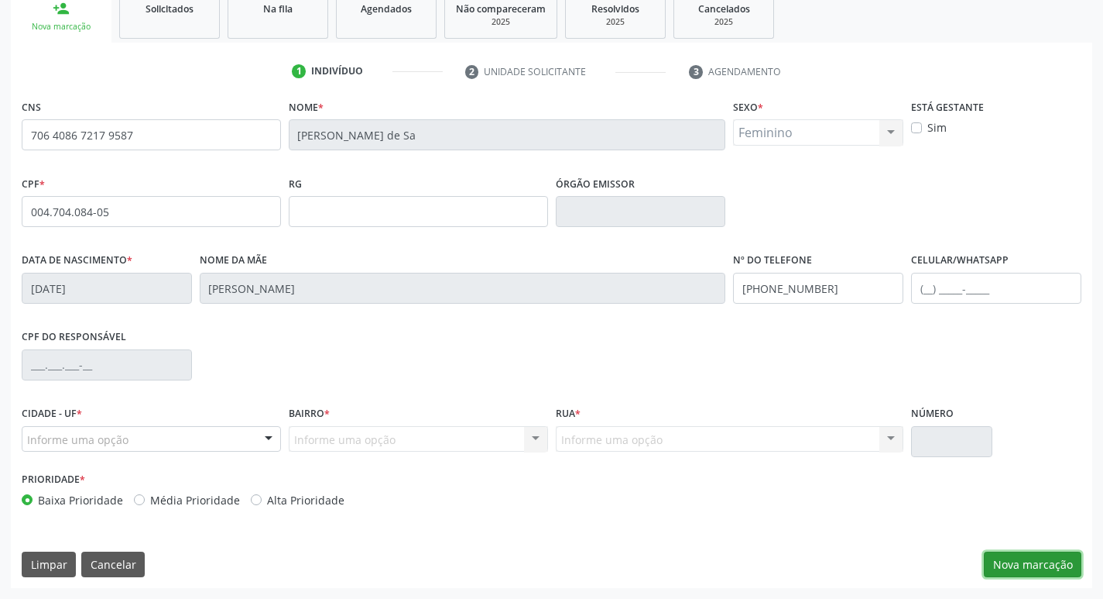
click at [1041, 570] on button "Nova marcação" at bounding box center [1033, 564] width 98 height 26
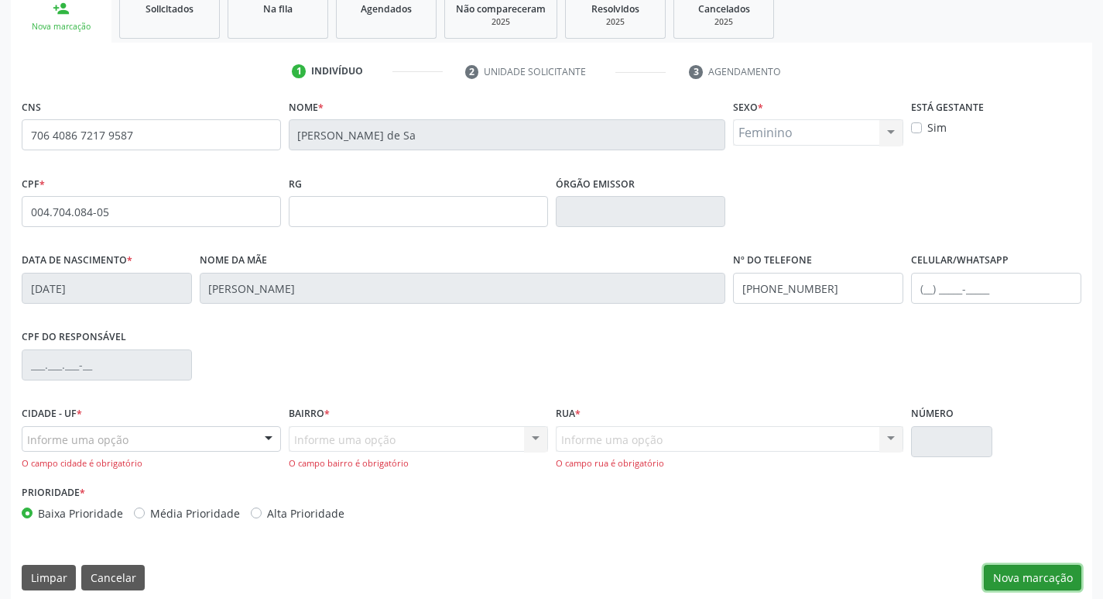
click at [1036, 581] on button "Nova marcação" at bounding box center [1033, 578] width 98 height 26
click at [201, 447] on div "Informe uma opção" at bounding box center [151, 439] width 259 height 26
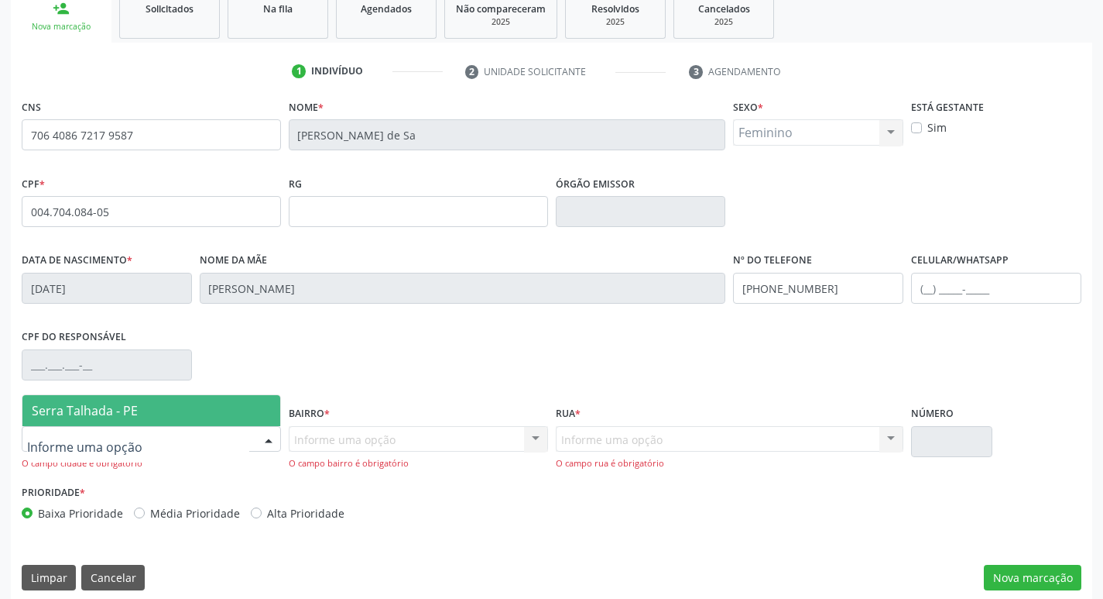
click at [215, 423] on span "Serra Talhada - PE" at bounding box center [151, 410] width 258 height 31
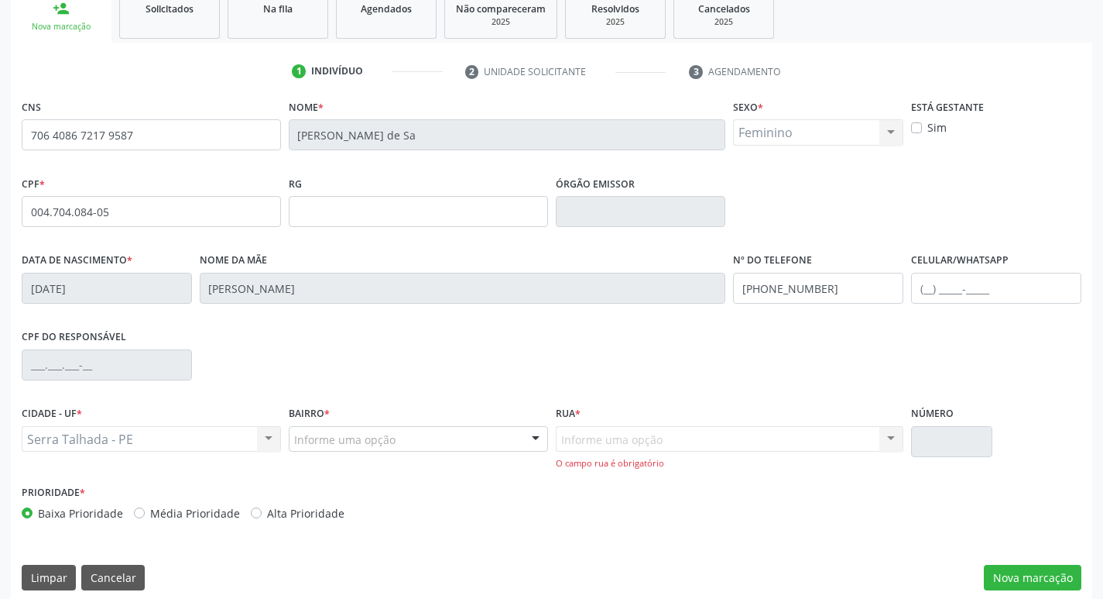
drag, startPoint x: 380, startPoint y: 458, endPoint x: 389, endPoint y: 454, distance: 9.4
click at [383, 458] on div "Bairro * Informe uma opção Zona Rural Aabb Alto da Conceição Borborema Cagep Ce…" at bounding box center [418, 441] width 267 height 79
click at [400, 448] on div "Informe uma opção" at bounding box center [418, 439] width 259 height 26
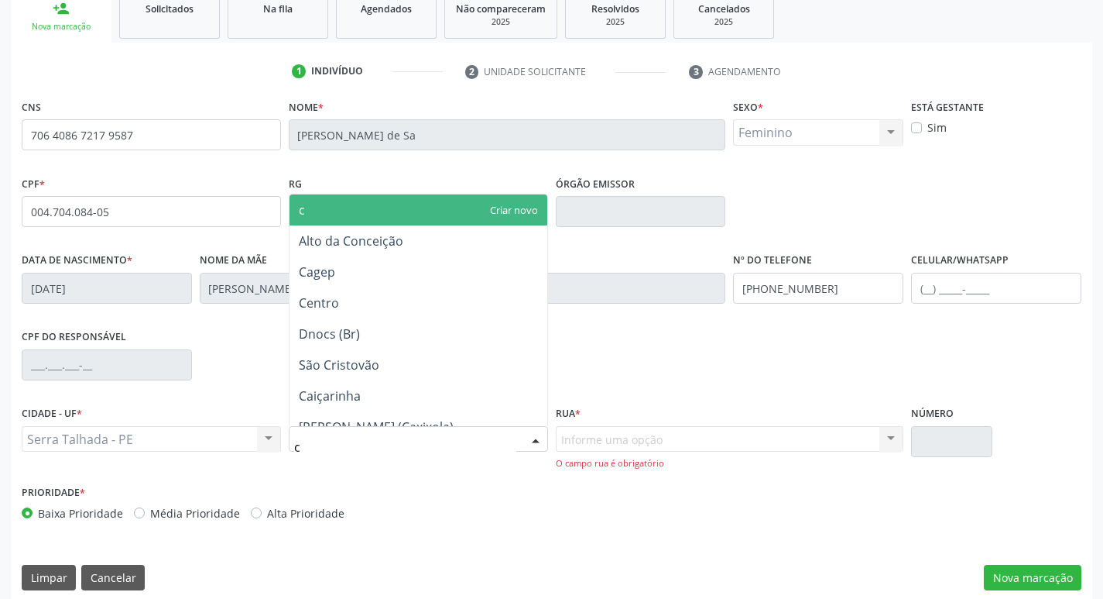
type input "co"
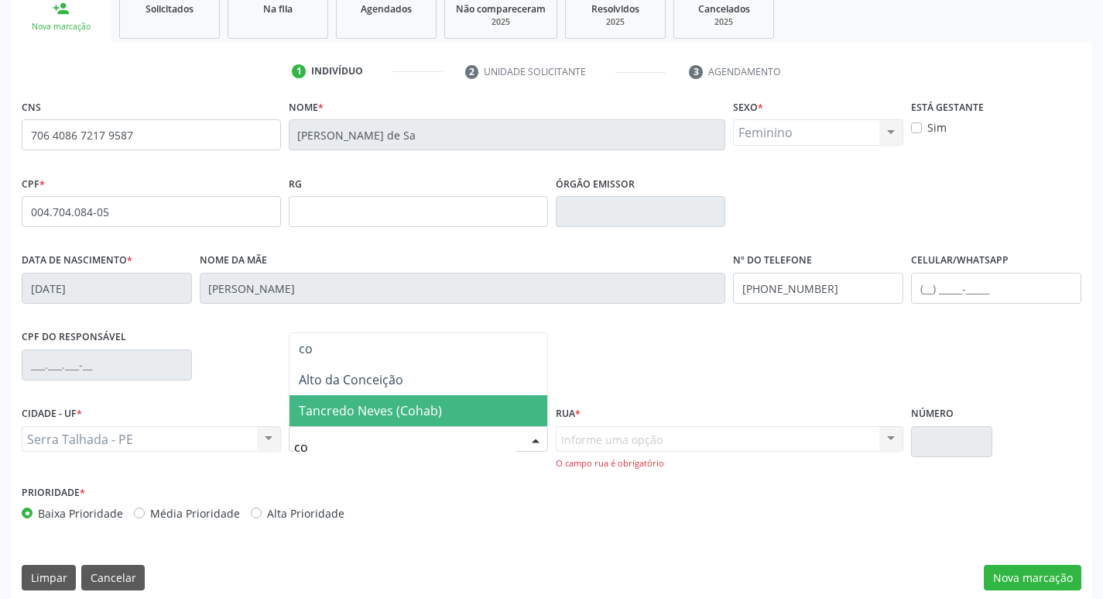
click at [442, 415] on span "Tancredo Neves (Cohab)" at bounding box center [419, 410] width 258 height 31
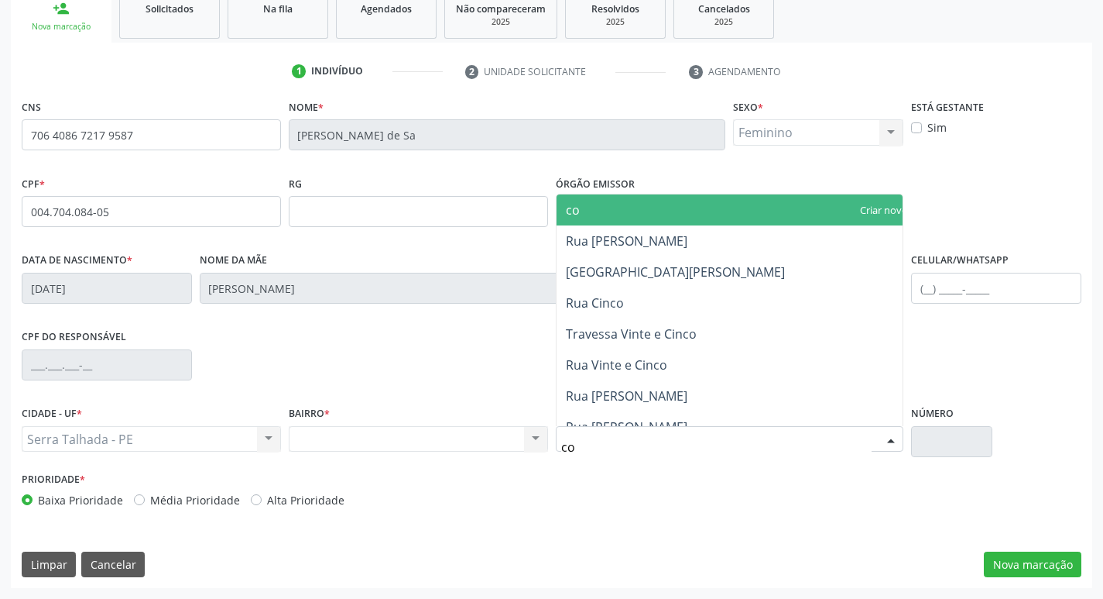
type input "cos"
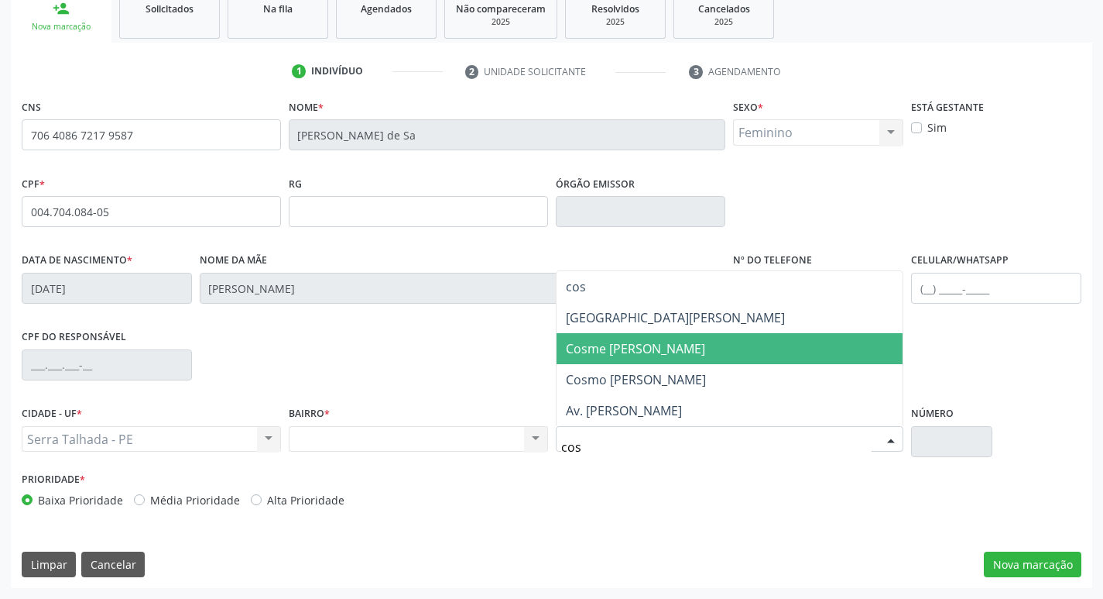
click at [691, 350] on span "Cosme José da Mata" at bounding box center [730, 348] width 347 height 31
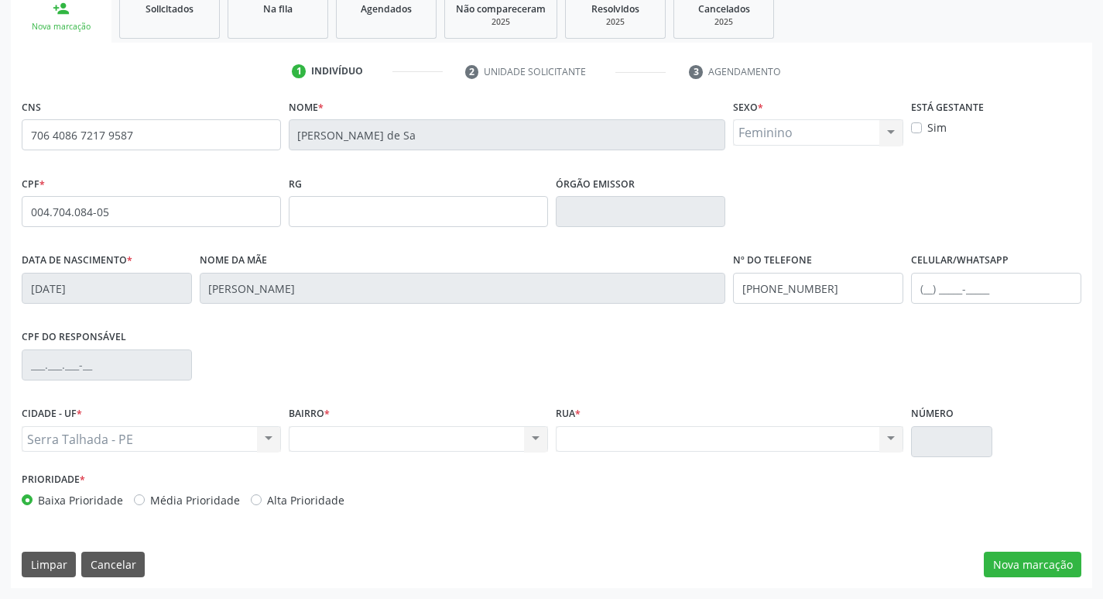
click at [849, 448] on div "Nenhum resultado encontrado para: " " Não há nenhuma opção para ser exibida." at bounding box center [730, 439] width 348 height 26
click at [850, 444] on div "Nenhum resultado encontrado para: " " Não há nenhuma opção para ser exibida." at bounding box center [730, 439] width 348 height 26
drag, startPoint x: 1000, startPoint y: 547, endPoint x: 1002, endPoint y: 557, distance: 9.6
click at [1002, 556] on div "CNS 706 4086 7217 9587 Nome * Thalita Vitoria Silva de Sa Sexo * Feminino Mascu…" at bounding box center [552, 341] width 1082 height 492
click at [1002, 557] on button "Nova marcação" at bounding box center [1033, 564] width 98 height 26
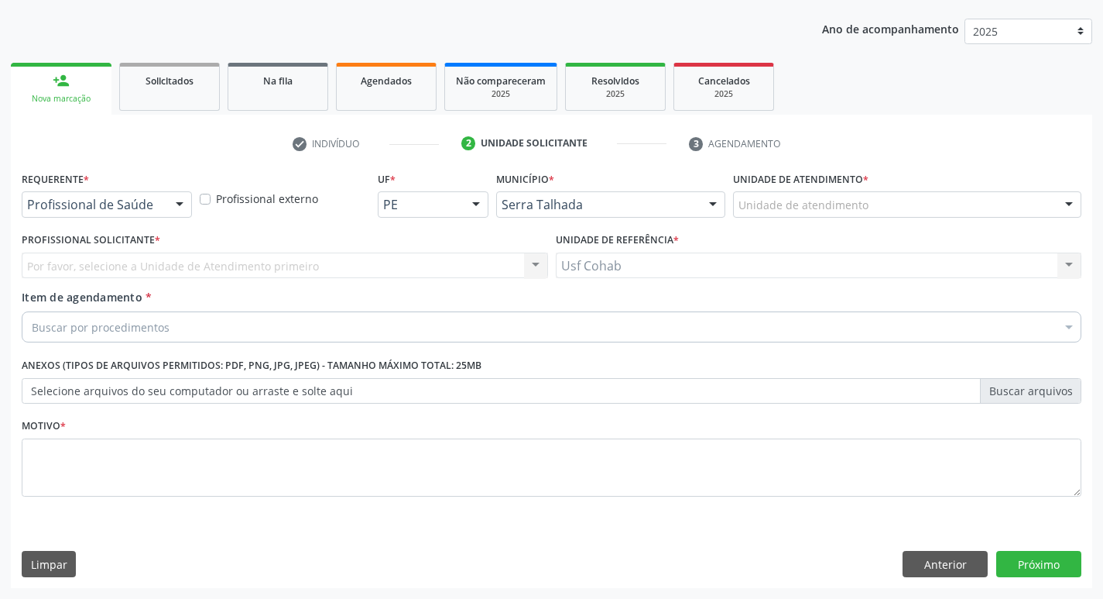
scroll to position [169, 0]
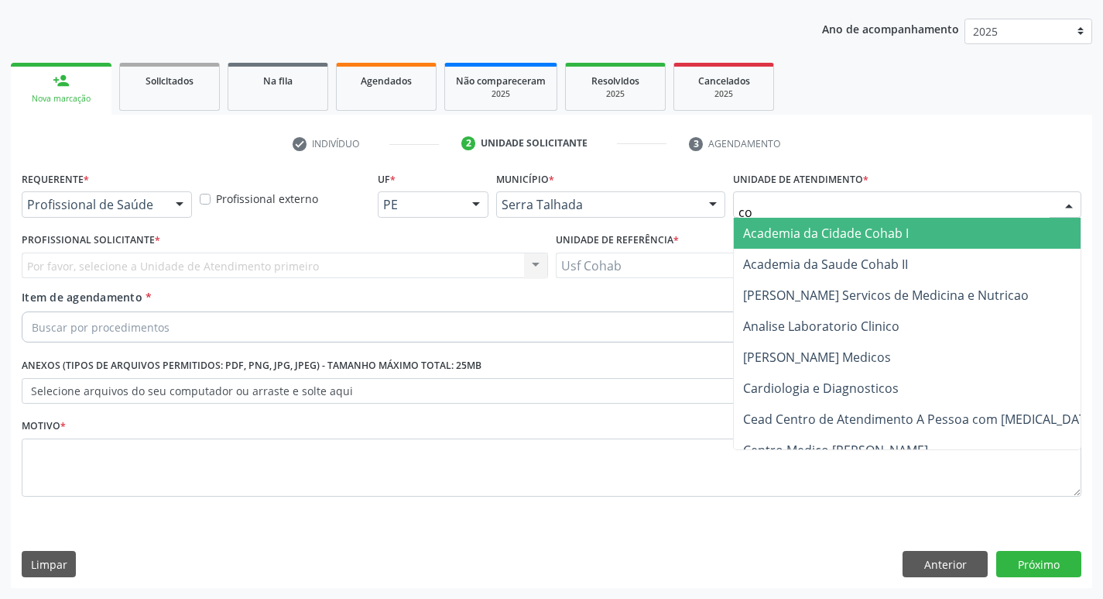
type input "coh"
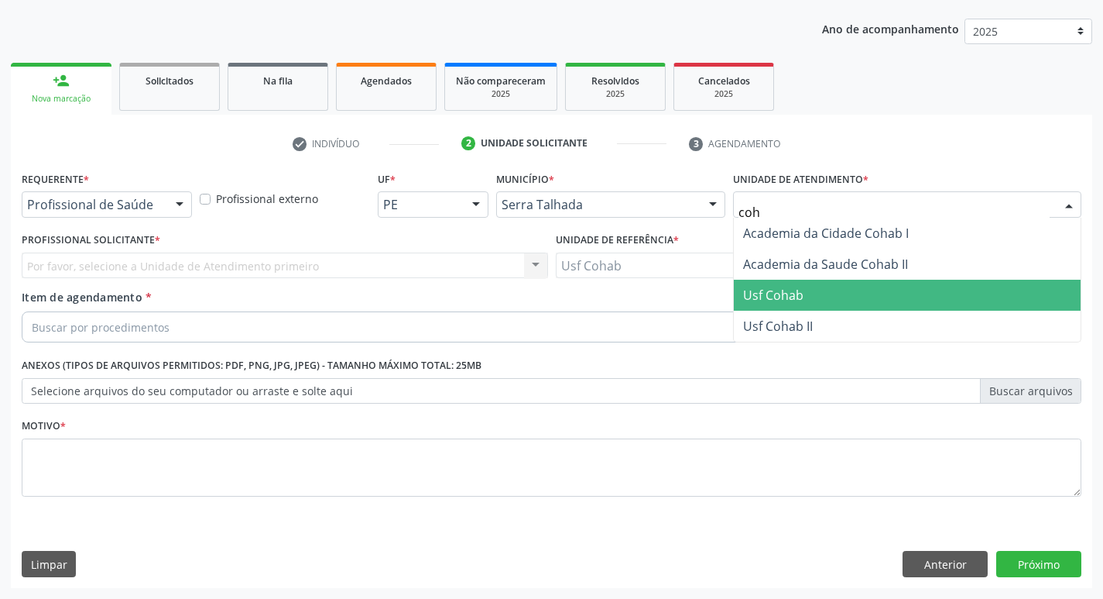
click at [760, 283] on span "Usf Cohab" at bounding box center [907, 295] width 347 height 31
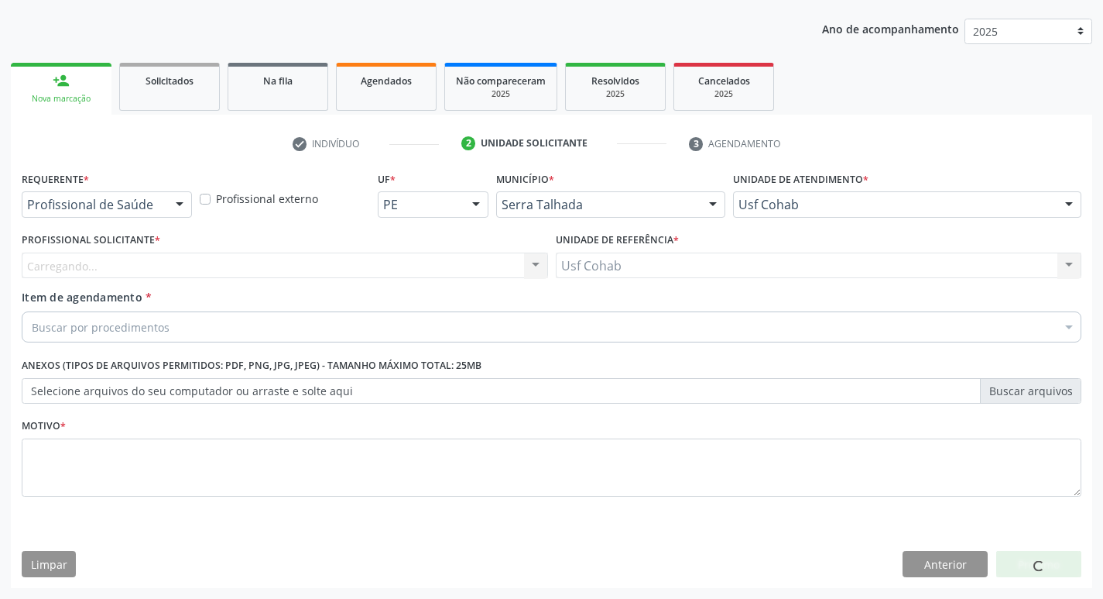
click at [304, 264] on div "Carregando... Nenhum resultado encontrado para: " " Não há nenhuma opção para s…" at bounding box center [285, 265] width 527 height 26
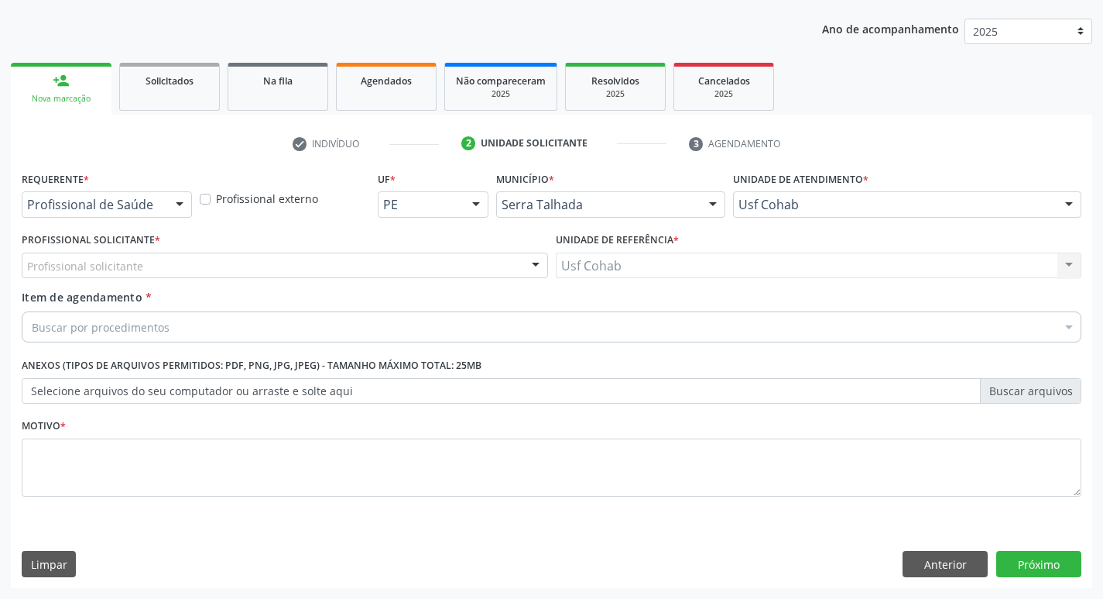
click at [304, 264] on div "Profissional solicitante" at bounding box center [285, 265] width 527 height 26
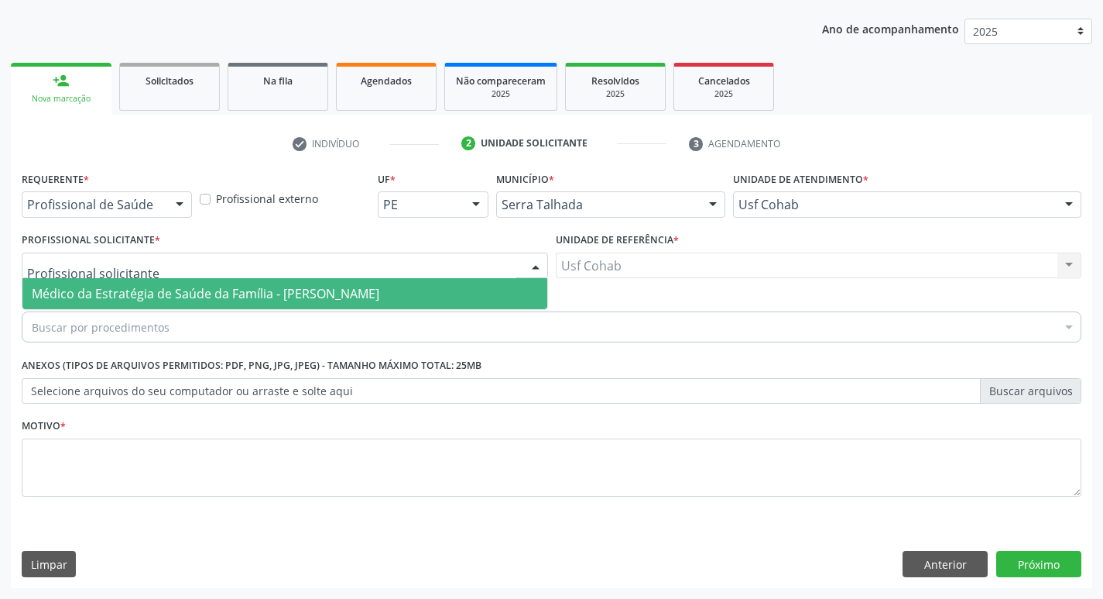
click at [304, 292] on span "Médico da Estratégia de Saúde da Família -[PERSON_NAME]" at bounding box center [206, 293] width 348 height 17
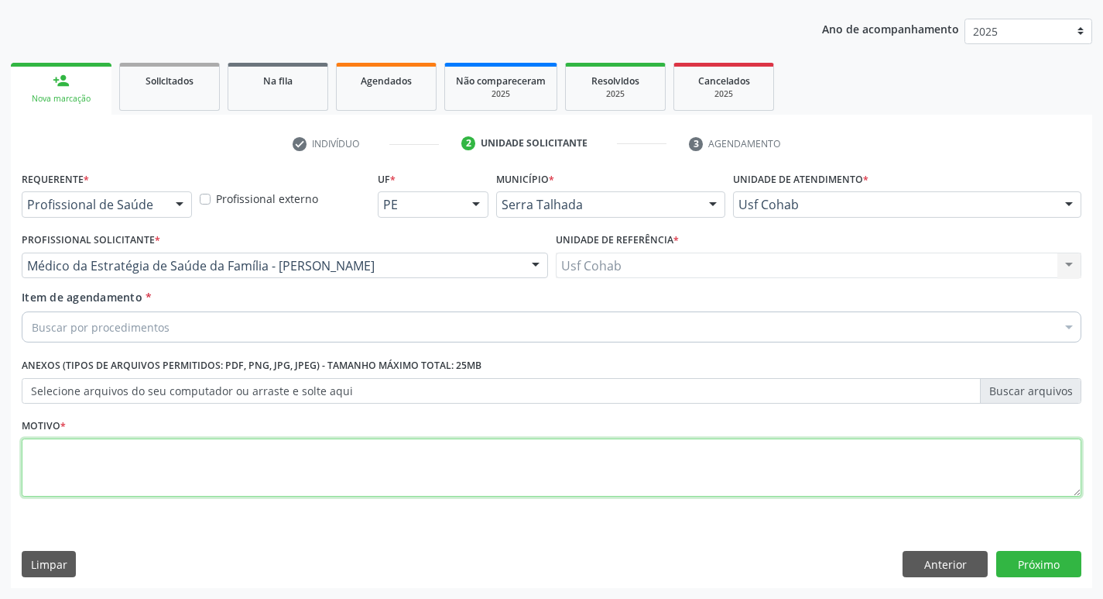
click at [232, 481] on textarea at bounding box center [552, 467] width 1060 height 59
type textarea "-"
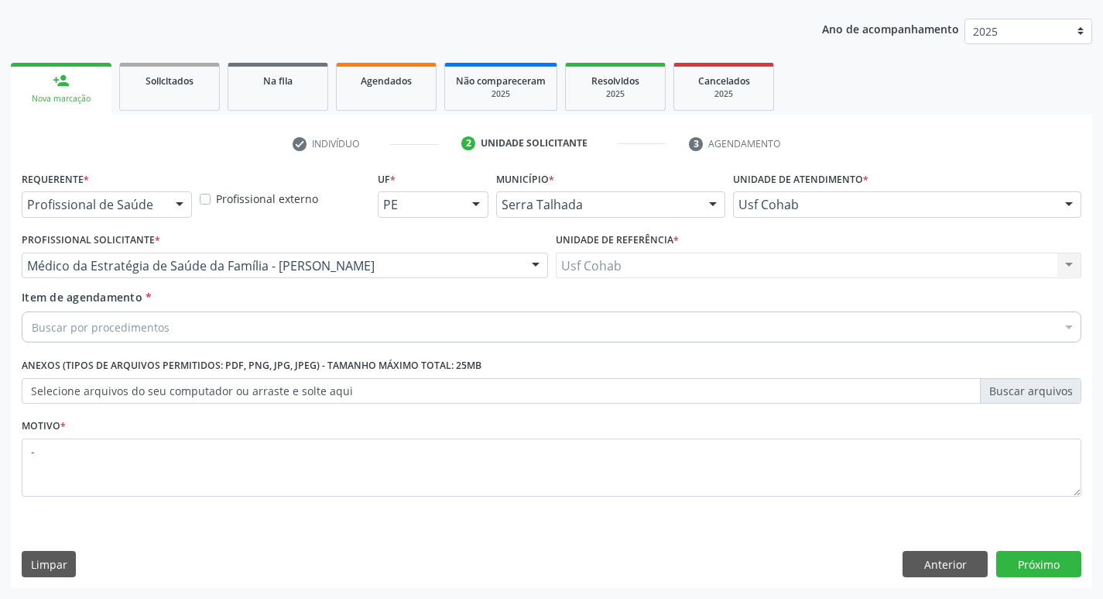
click at [315, 318] on div "Buscar por procedimentos" at bounding box center [552, 326] width 1060 height 31
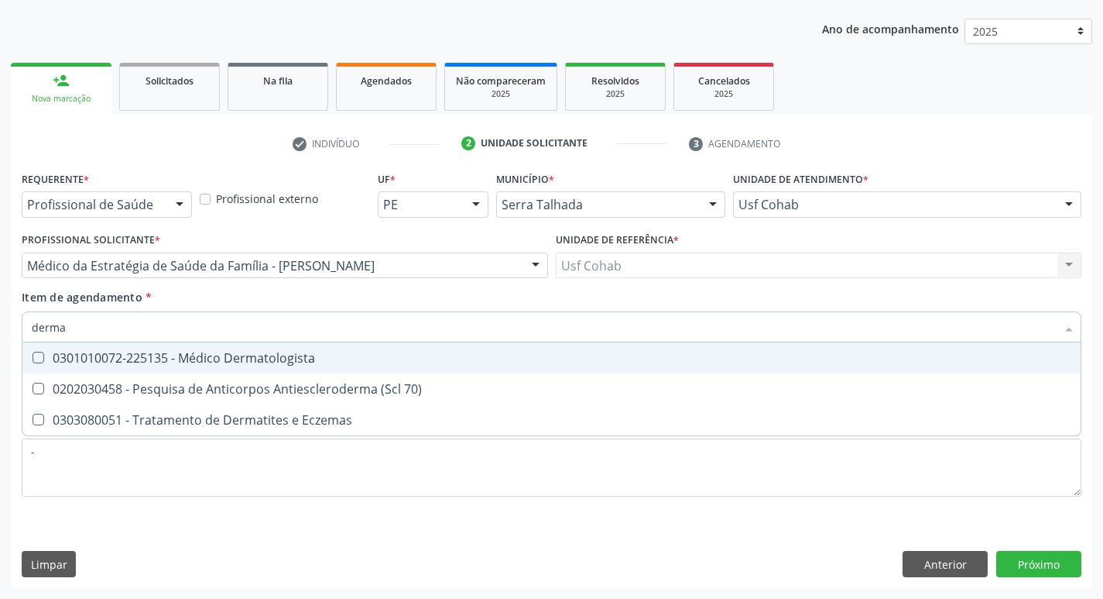
type input "dermat"
click at [349, 365] on span "0301010072-225135 - Médico Dermatologista" at bounding box center [551, 357] width 1059 height 31
checkbox Dermatologista "true"
click at [0, 331] on div "Acompanhamento Acompanhe a situação das marcações correntes e finalizadas Relat…" at bounding box center [551, 257] width 1103 height 682
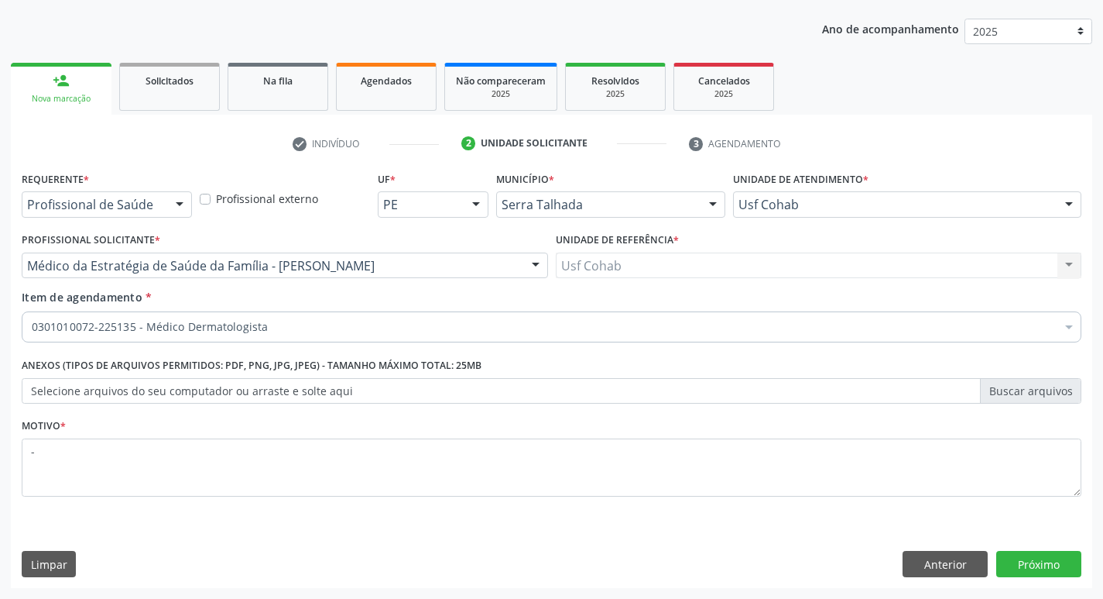
click at [1031, 549] on div "Requerente * Profissional de Saúde Profissional de Saúde Paciente Nenhum result…" at bounding box center [552, 377] width 1082 height 420
click at [1028, 561] on button "Próximo" at bounding box center [1039, 564] width 85 height 26
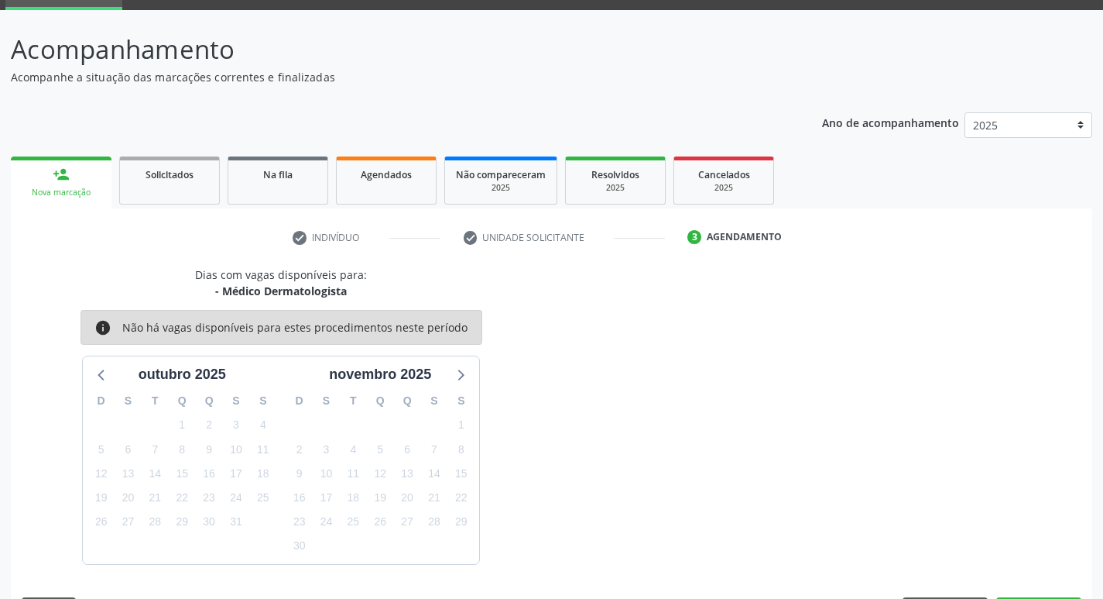
scroll to position [121, 0]
